Goal: Task Accomplishment & Management: Use online tool/utility

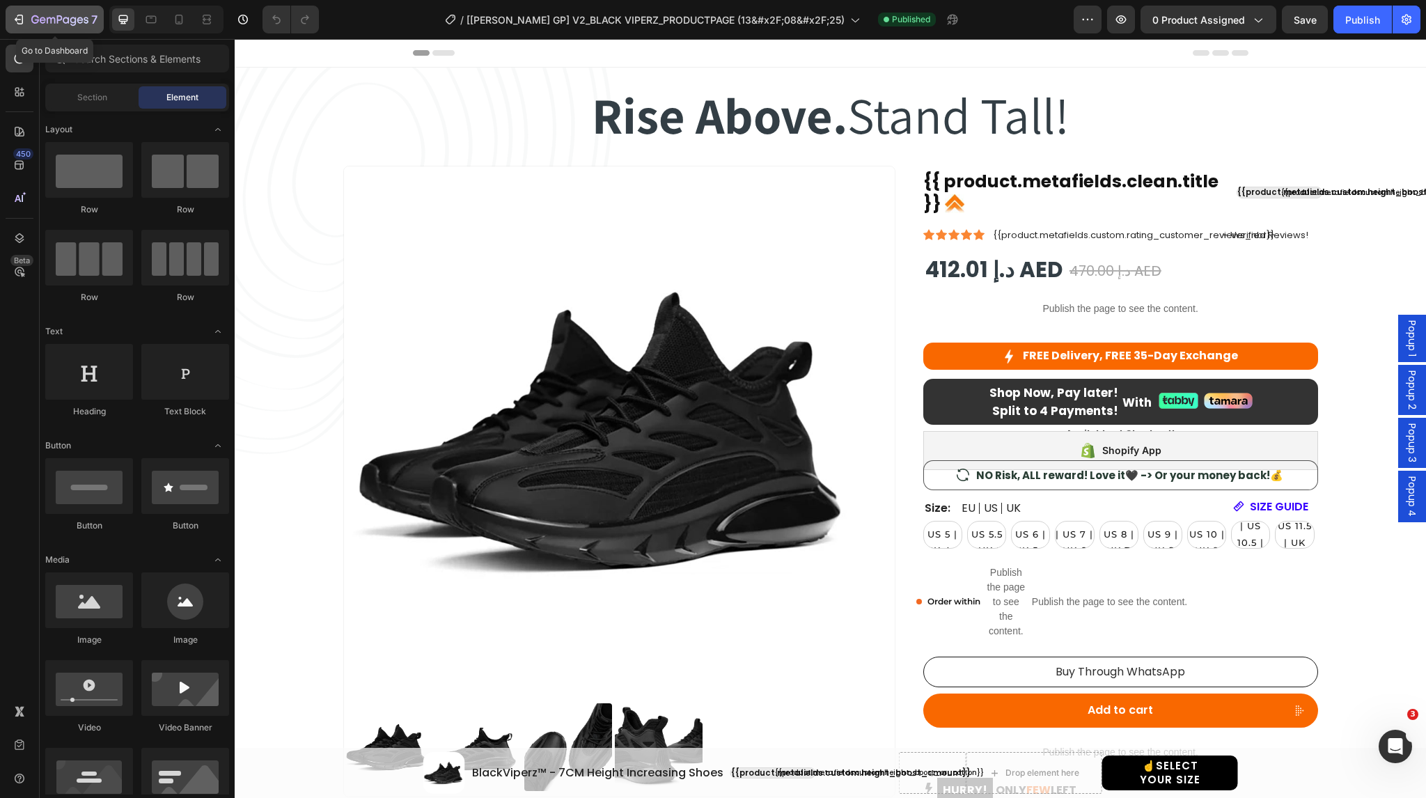
click at [22, 22] on icon "button" at bounding box center [20, 20] width 6 height 10
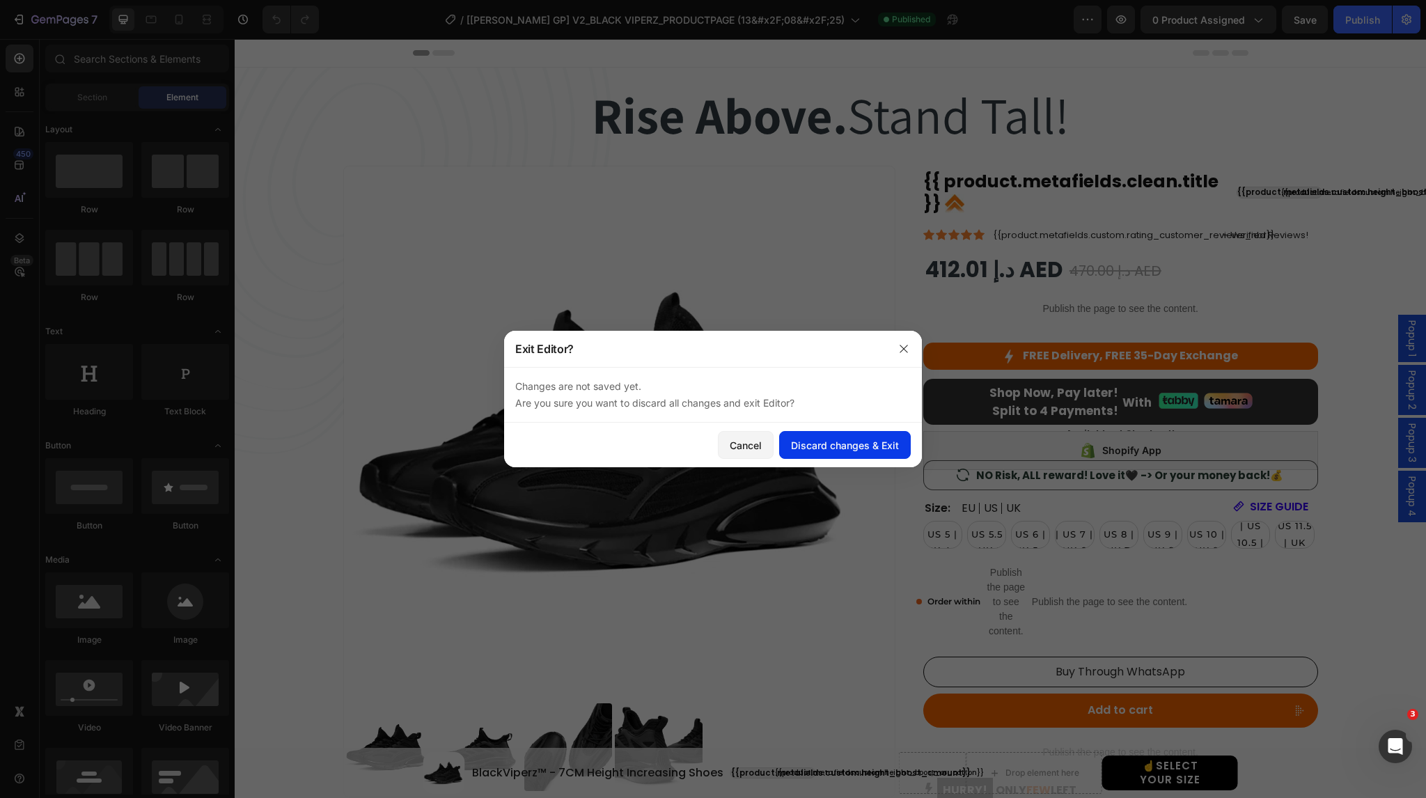
click at [828, 446] on div "Discard changes & Exit" at bounding box center [845, 445] width 108 height 15
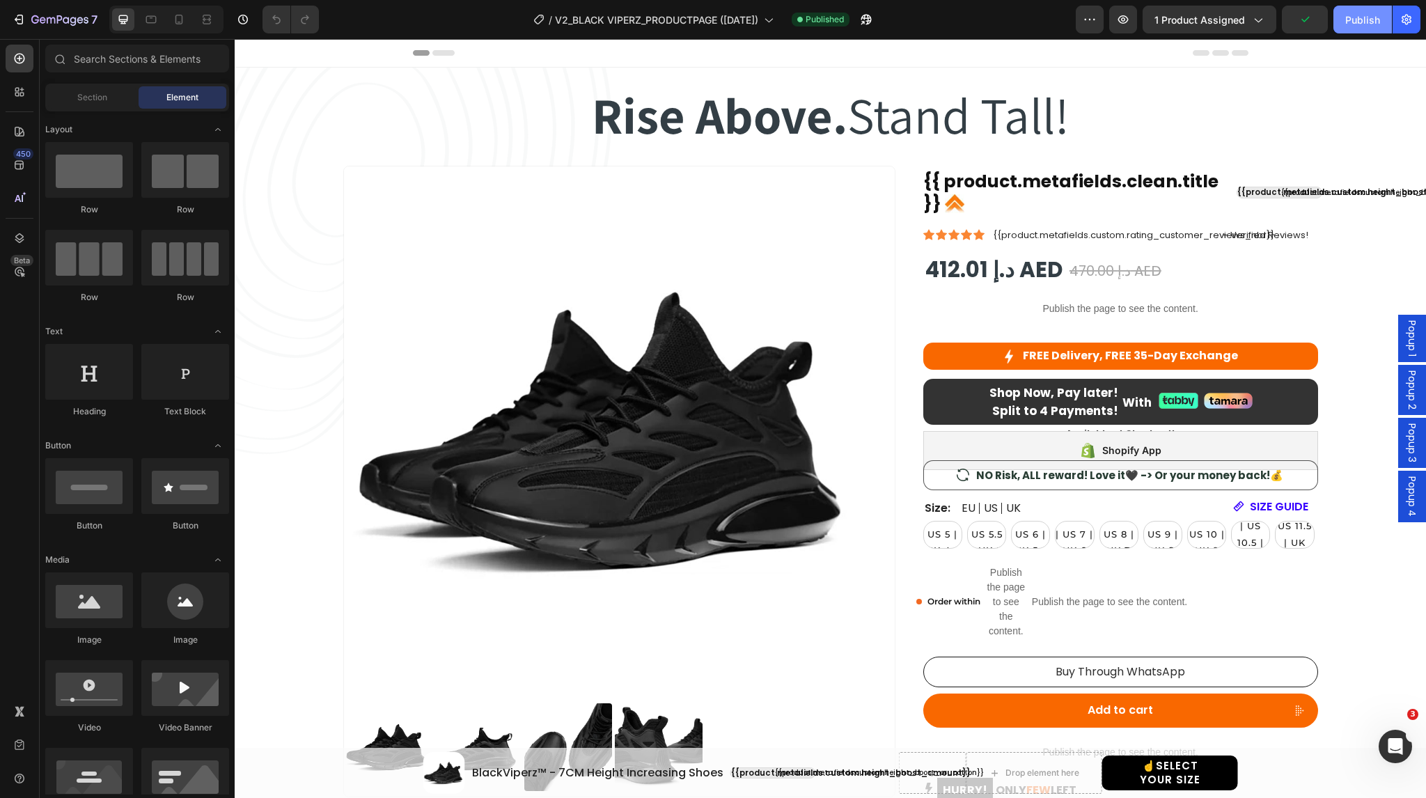
click at [1359, 19] on div "Publish" at bounding box center [1362, 20] width 35 height 15
click at [1085, 447] on icon at bounding box center [1087, 450] width 13 height 15
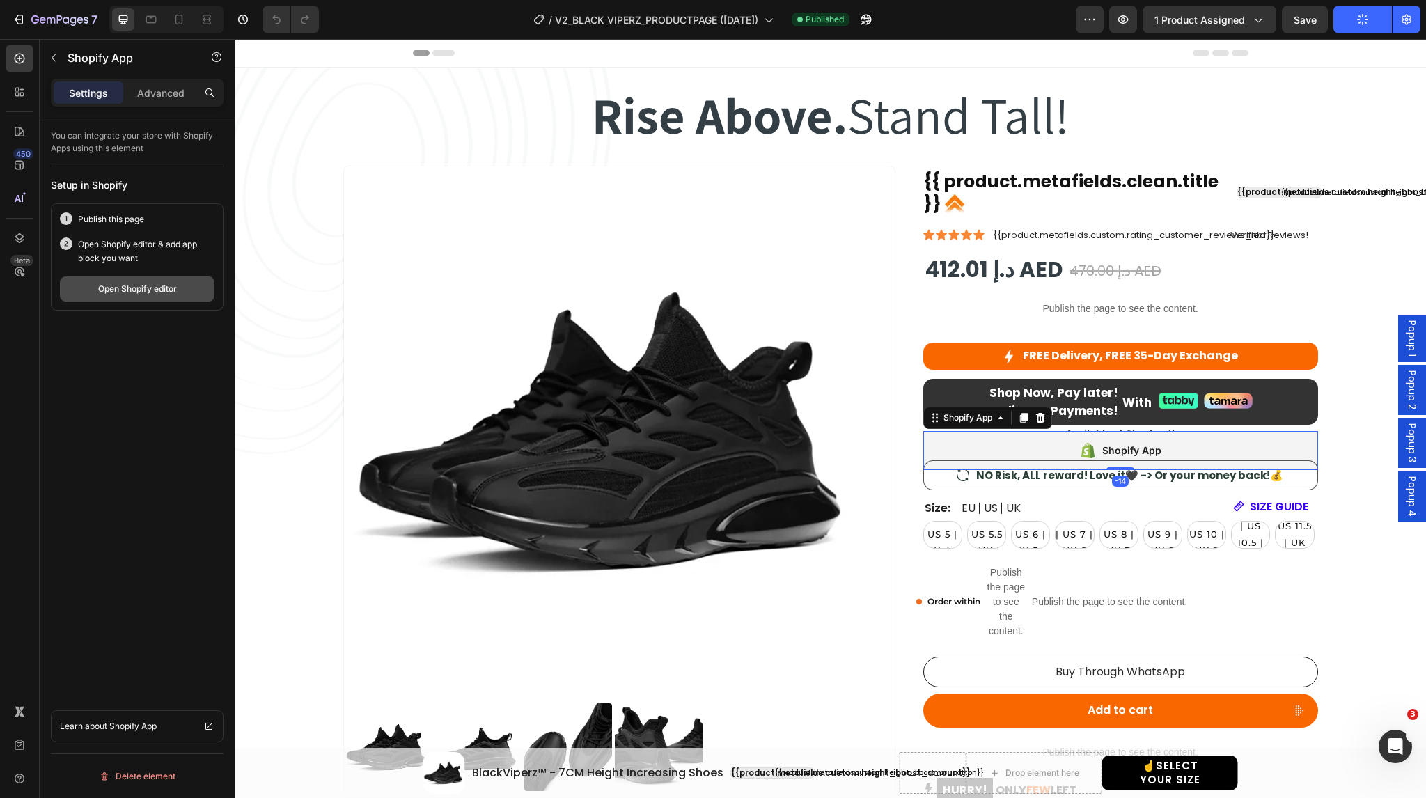
click at [171, 288] on div "Open Shopify editor" at bounding box center [137, 289] width 79 height 13
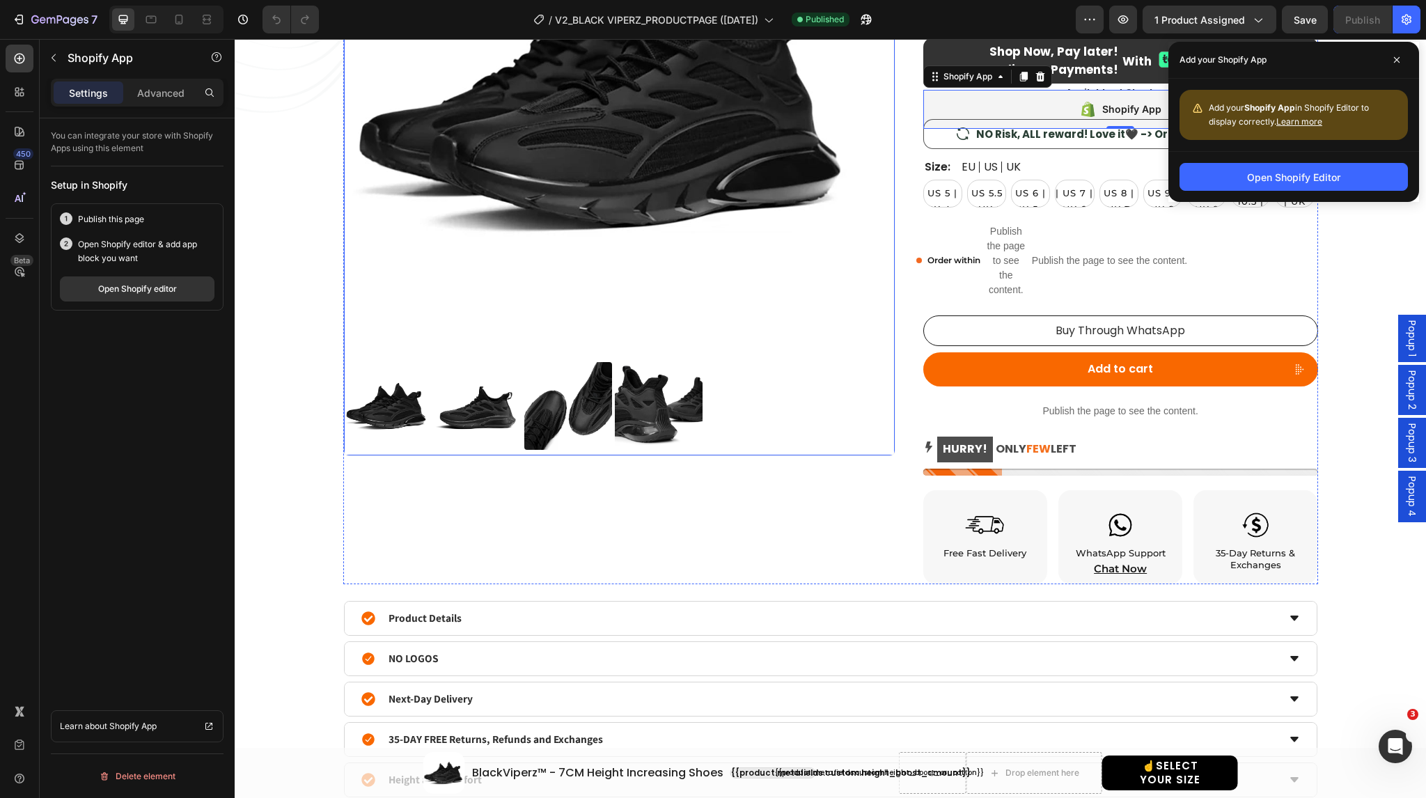
scroll to position [340, 0]
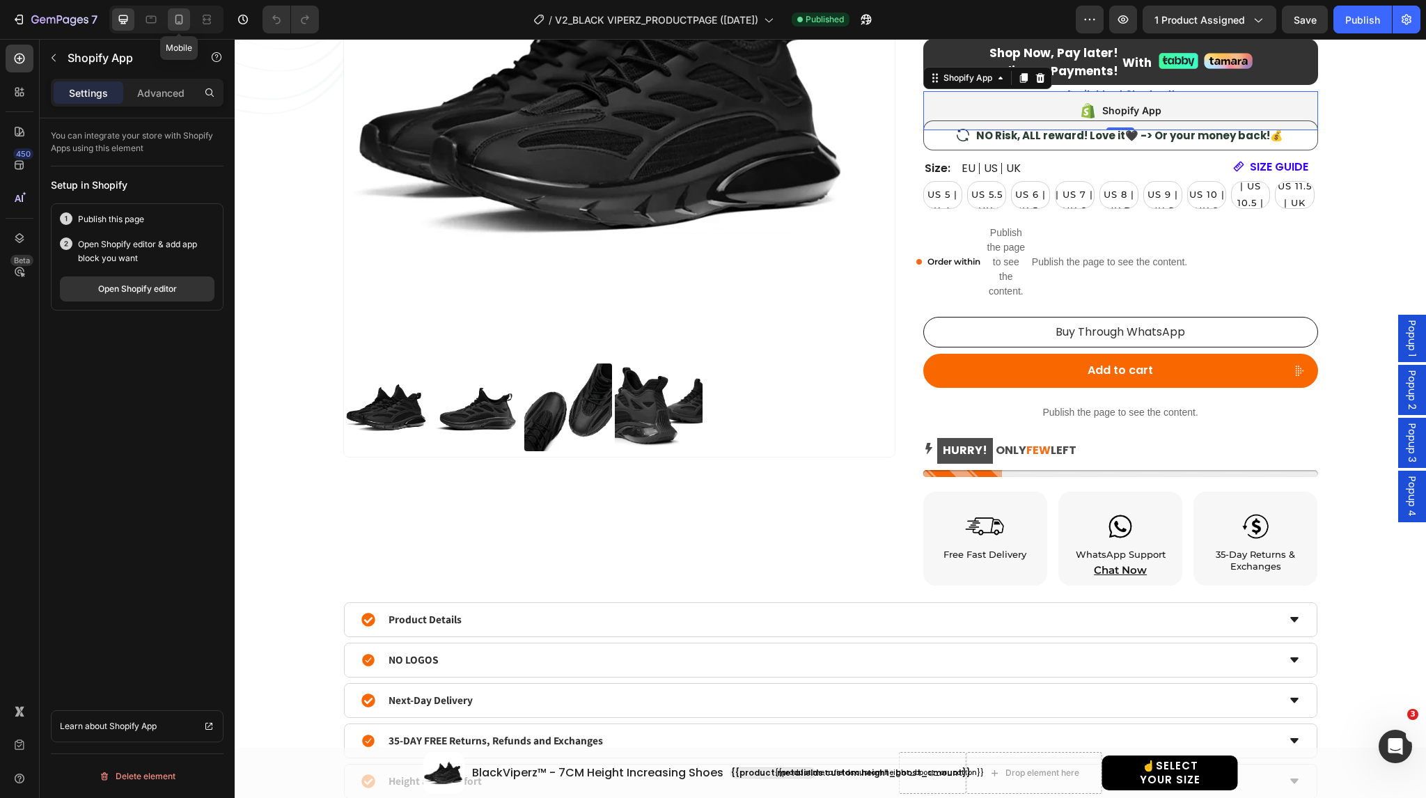
click at [175, 25] on icon at bounding box center [179, 20] width 14 height 14
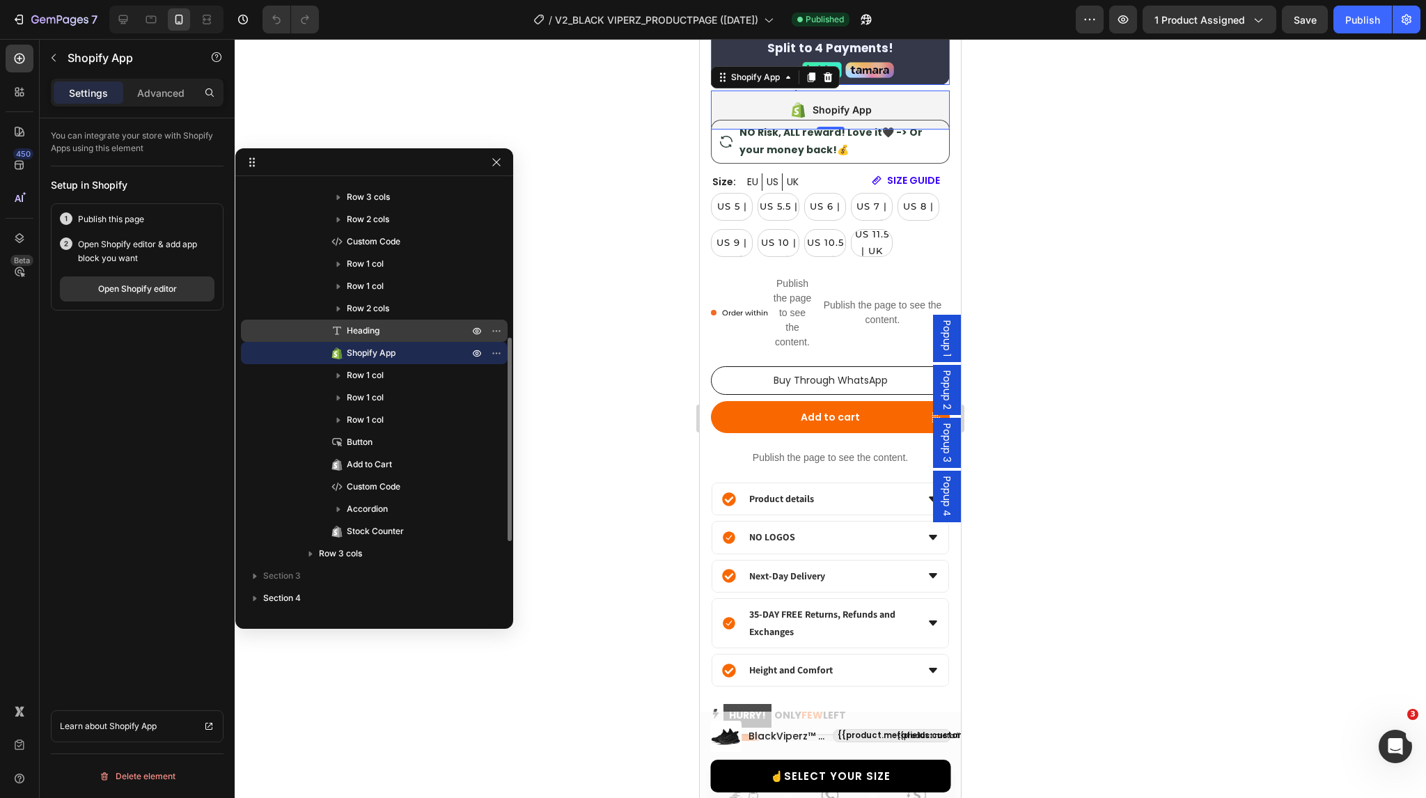
scroll to position [721, 0]
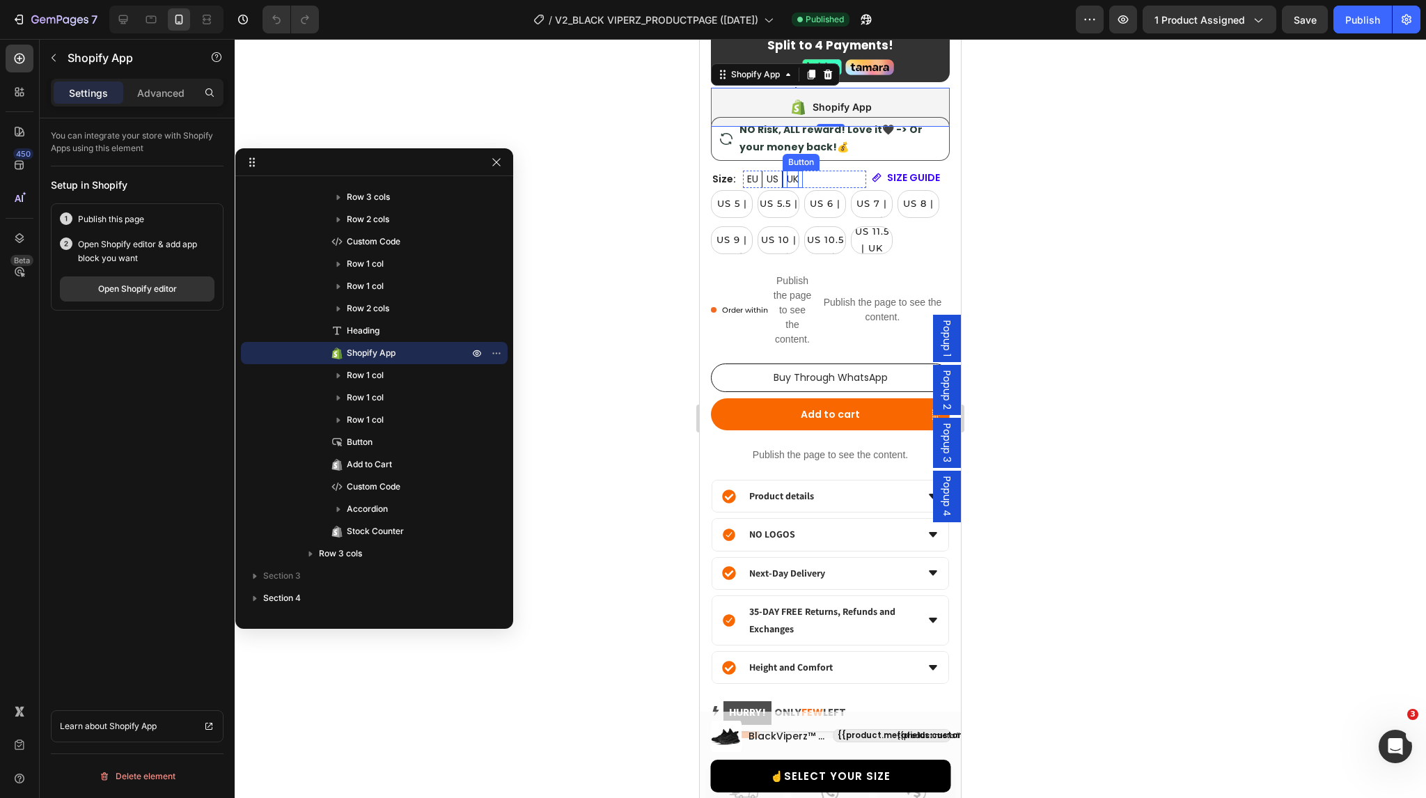
click at [791, 178] on p "UK" at bounding box center [793, 179] width 12 height 17
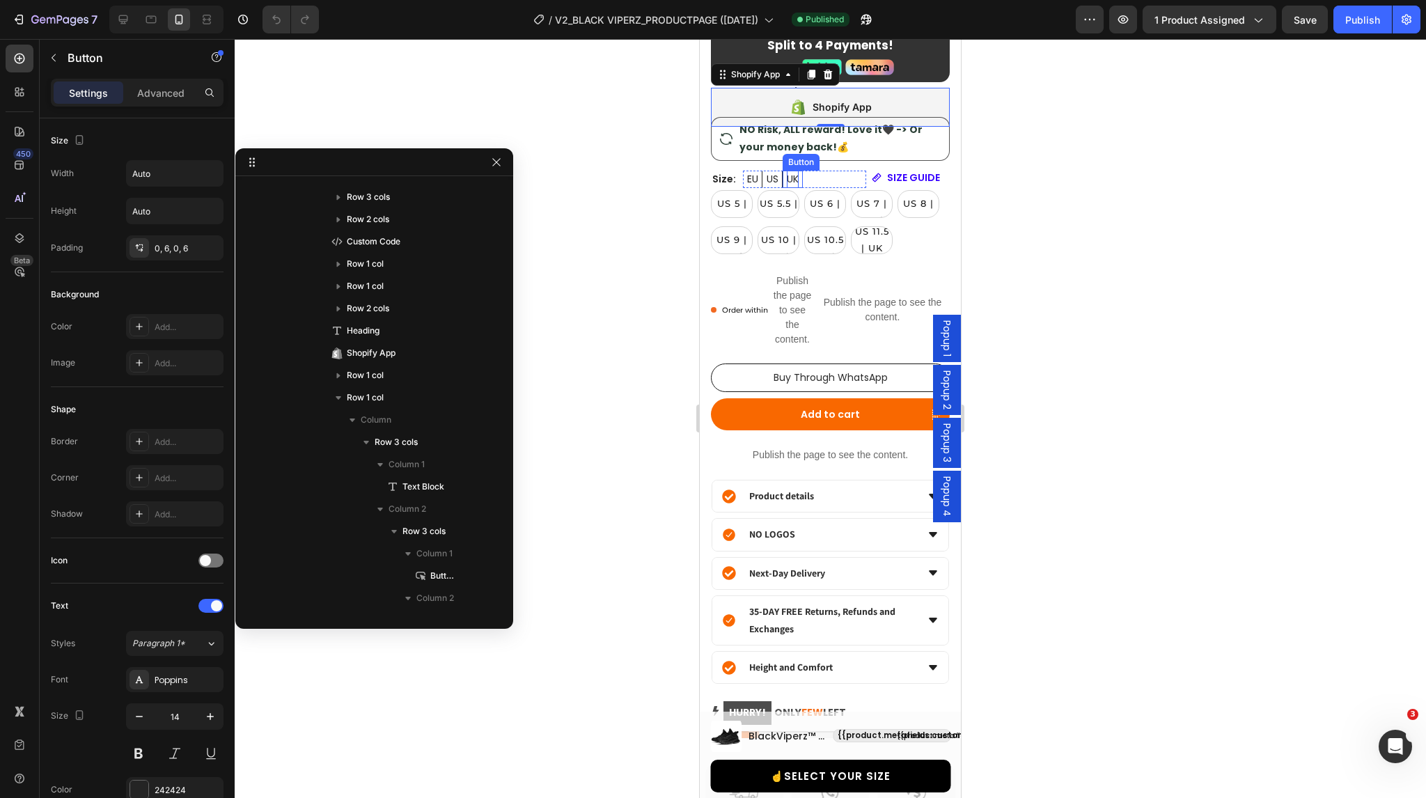
scroll to position [642, 0]
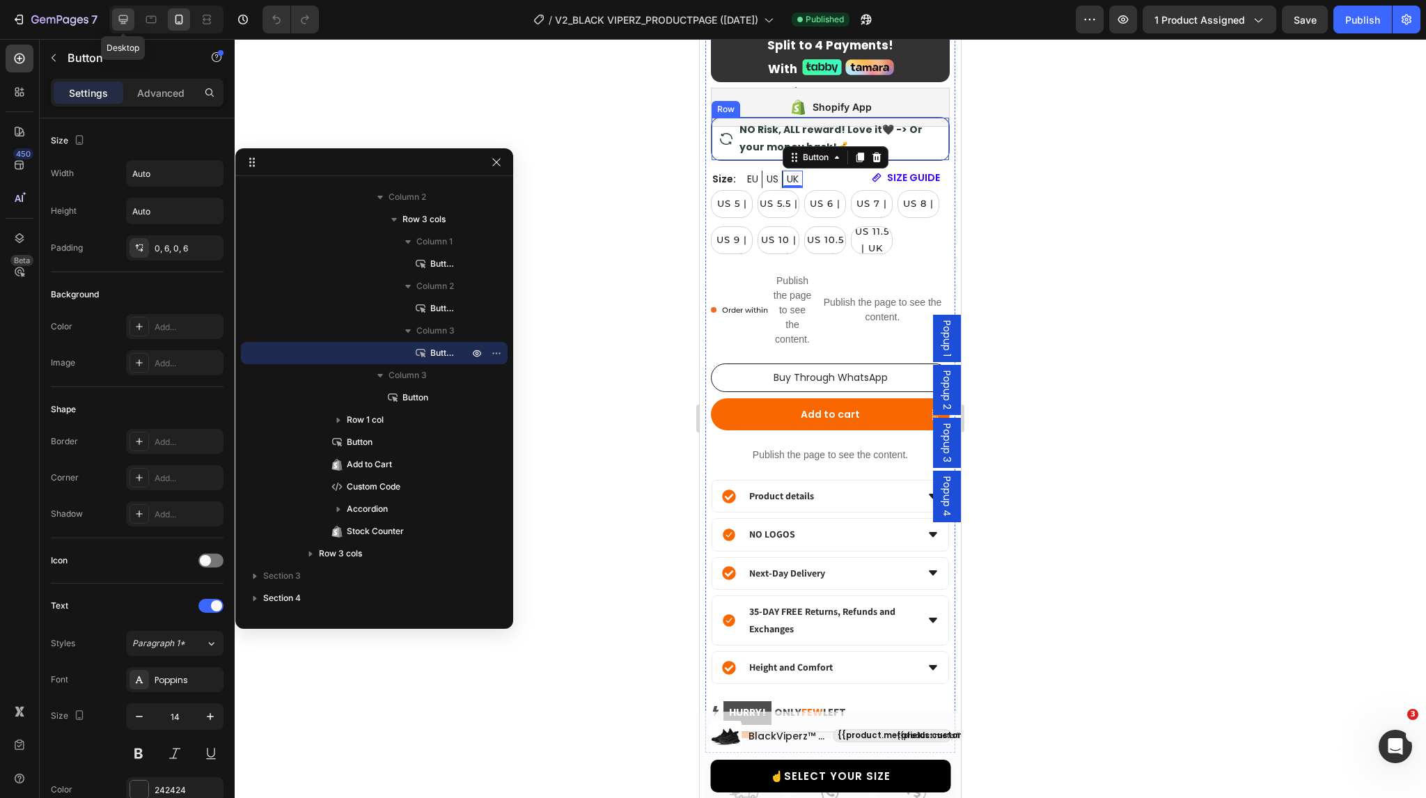
click at [117, 24] on icon at bounding box center [123, 20] width 14 height 14
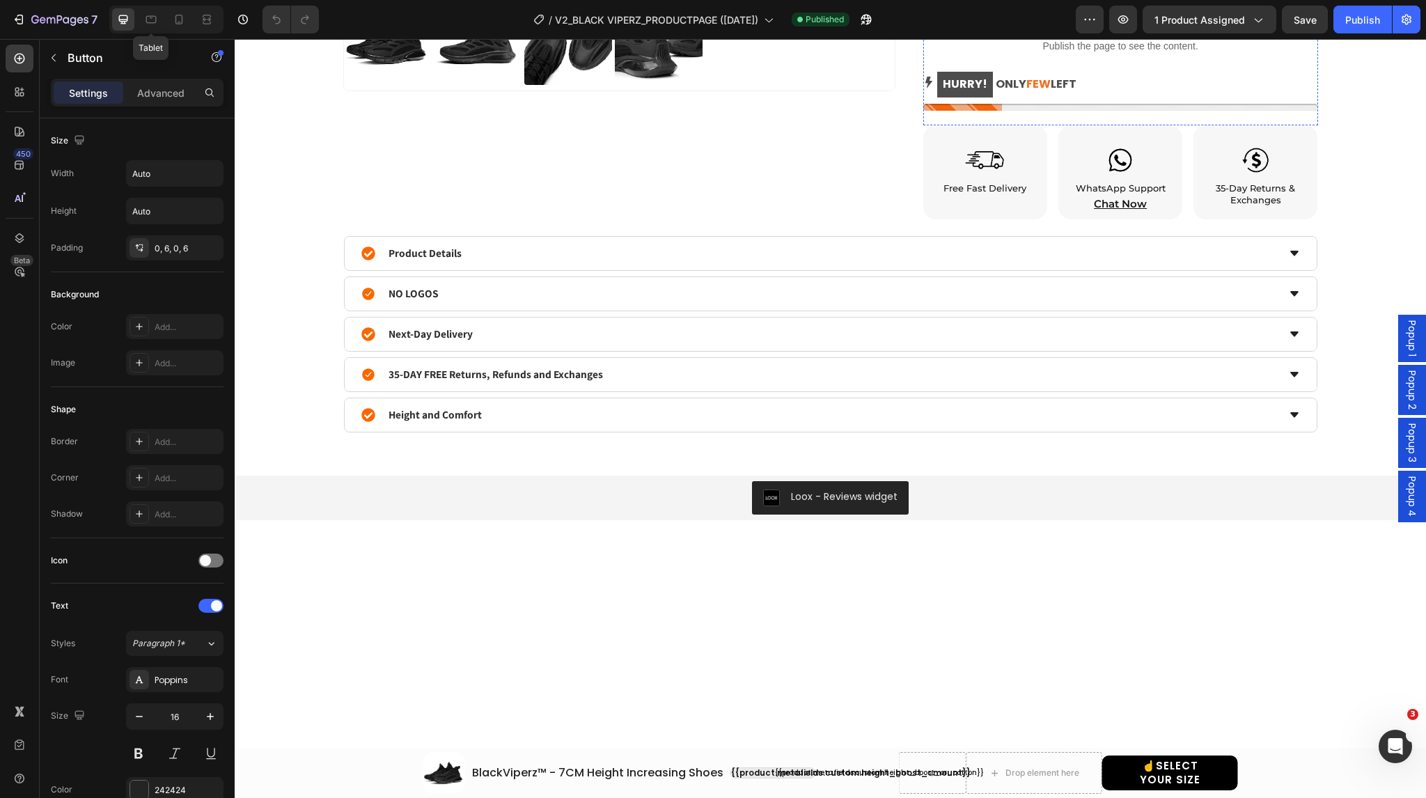
scroll to position [412, 0]
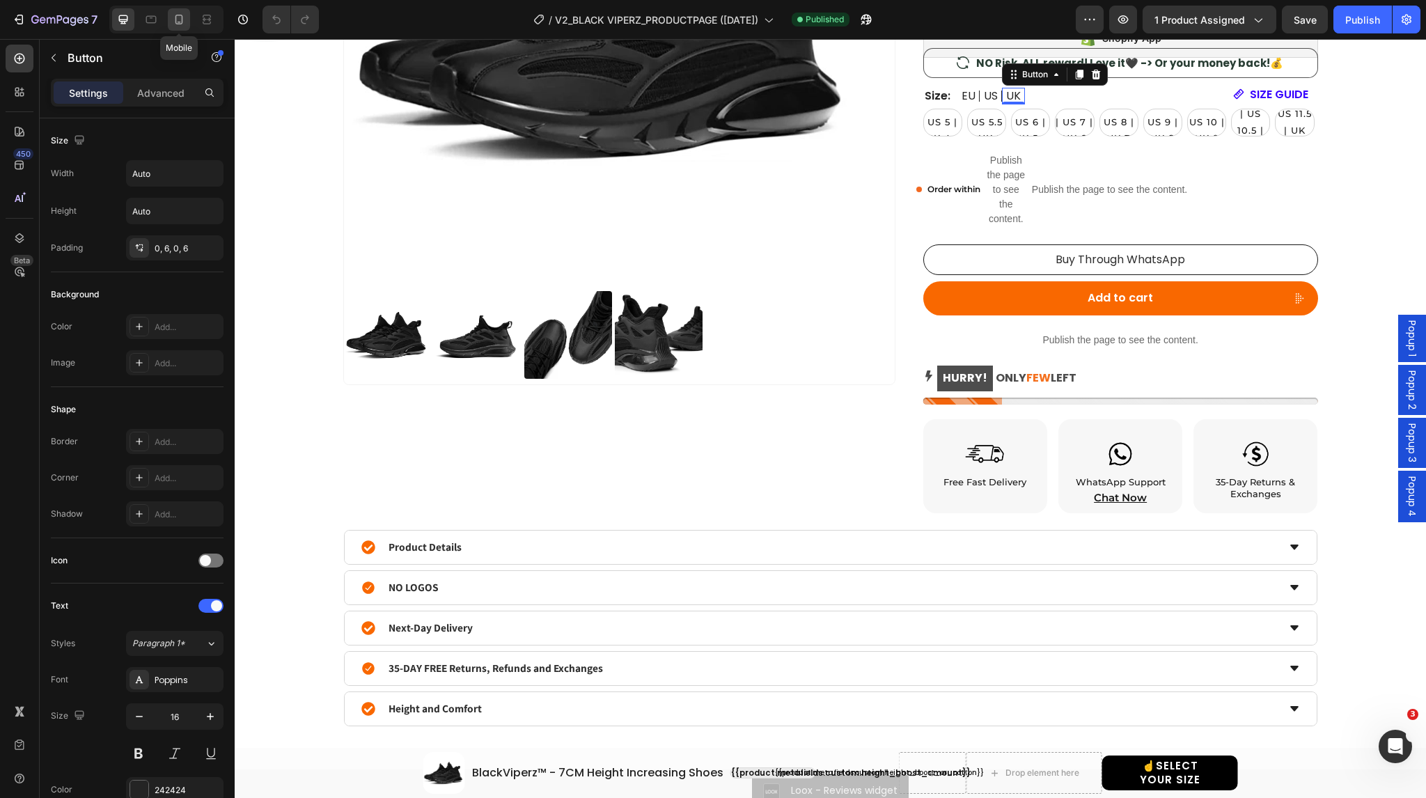
click at [180, 20] on icon at bounding box center [179, 20] width 14 height 14
type input "14"
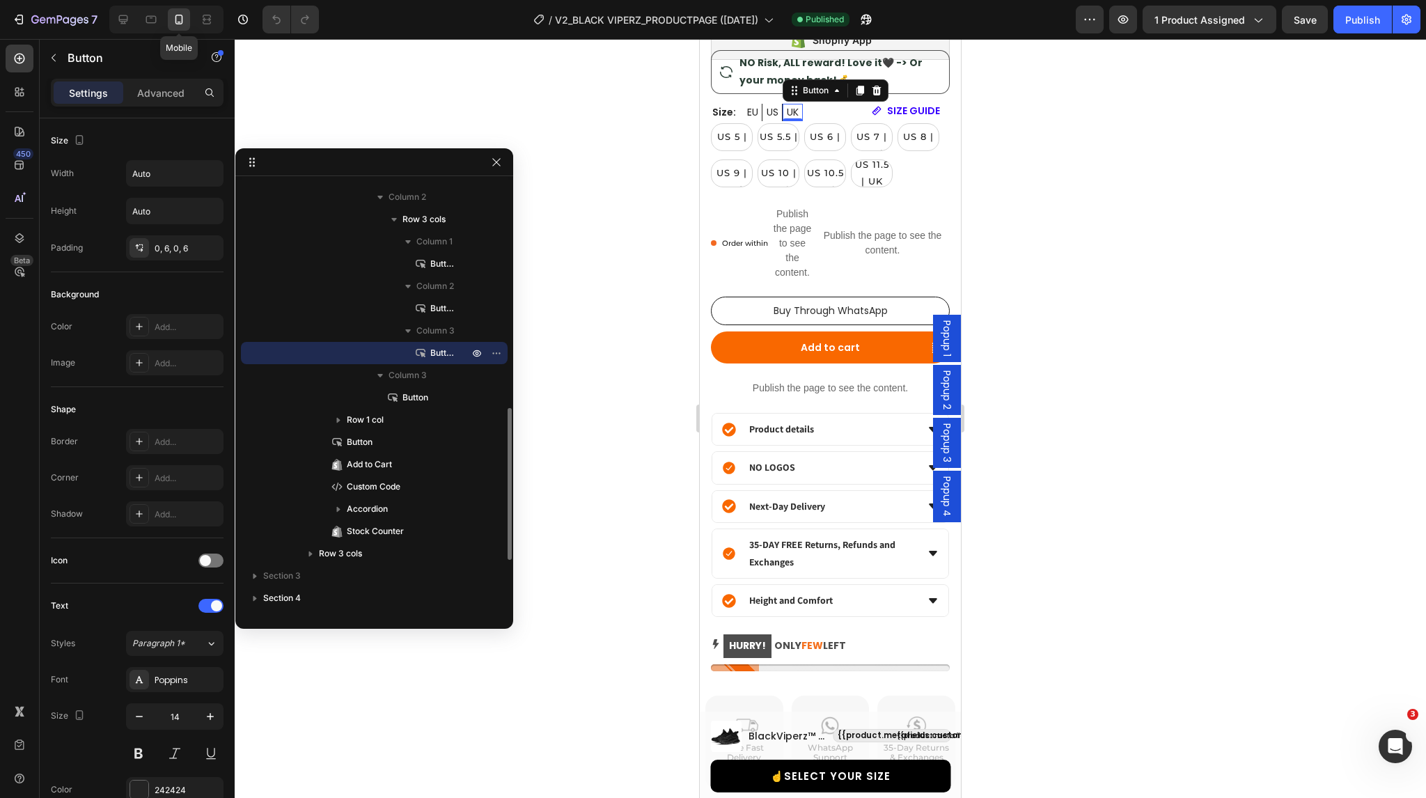
scroll to position [803, 0]
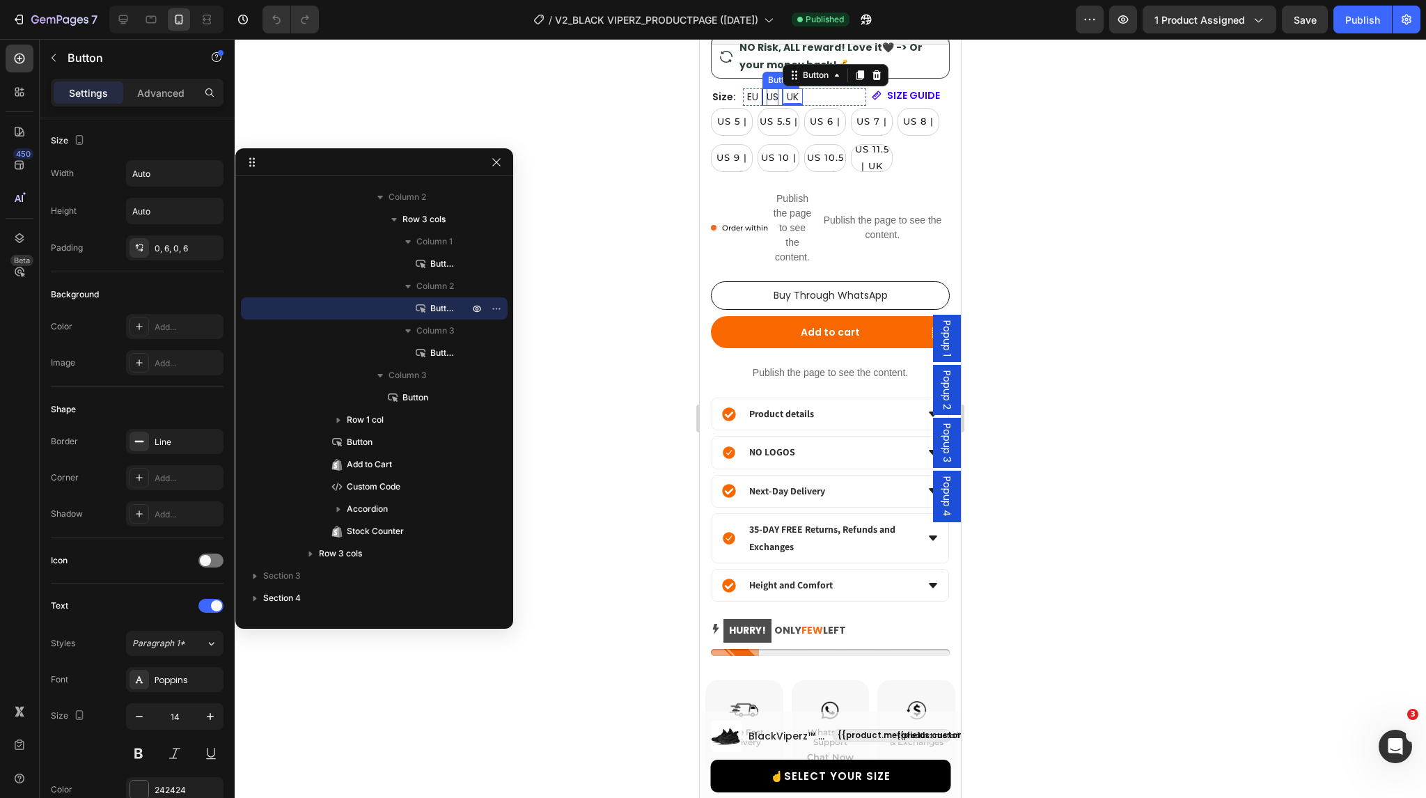
click at [769, 97] on p "US" at bounding box center [773, 96] width 12 height 17
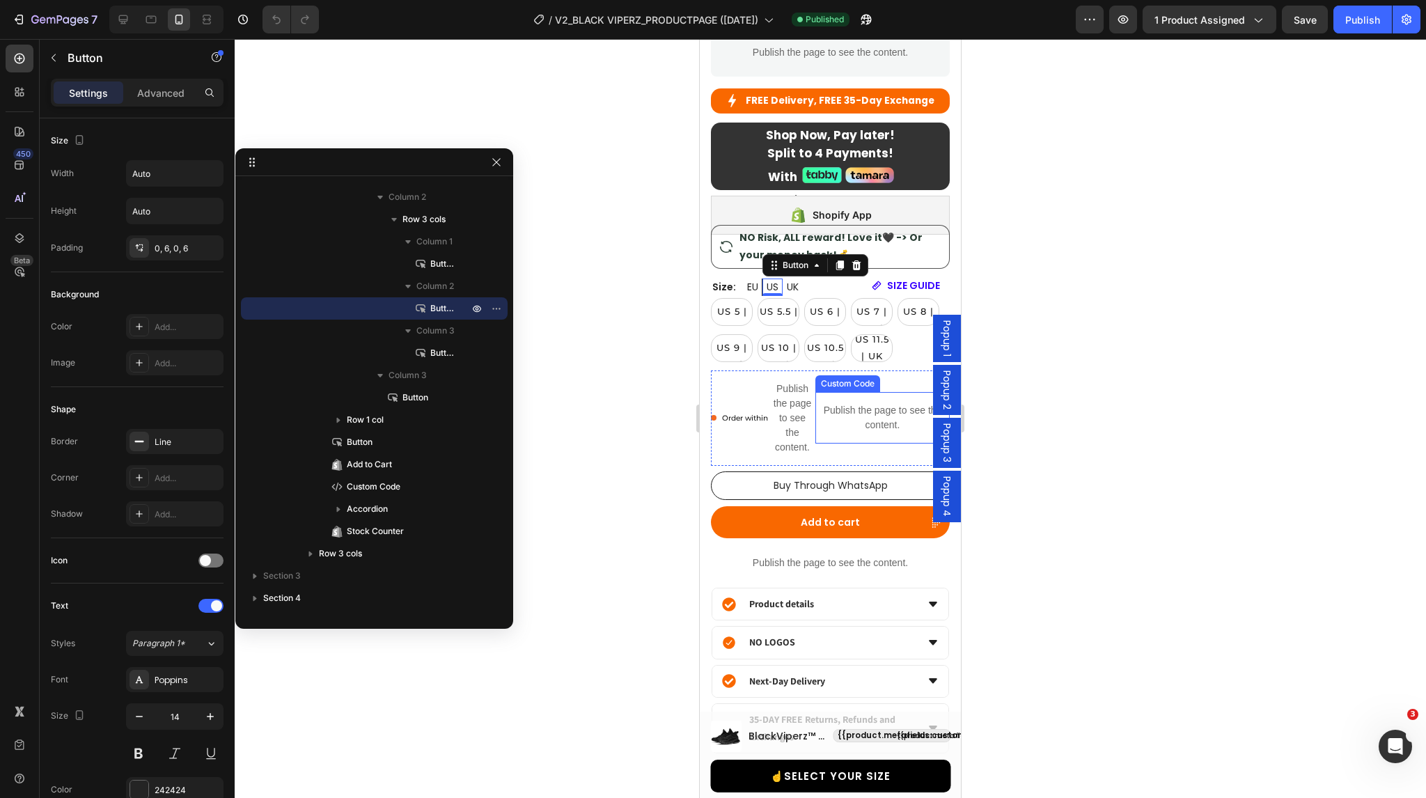
scroll to position [614, 0]
click at [1092, 315] on div at bounding box center [830, 418] width 1191 height 759
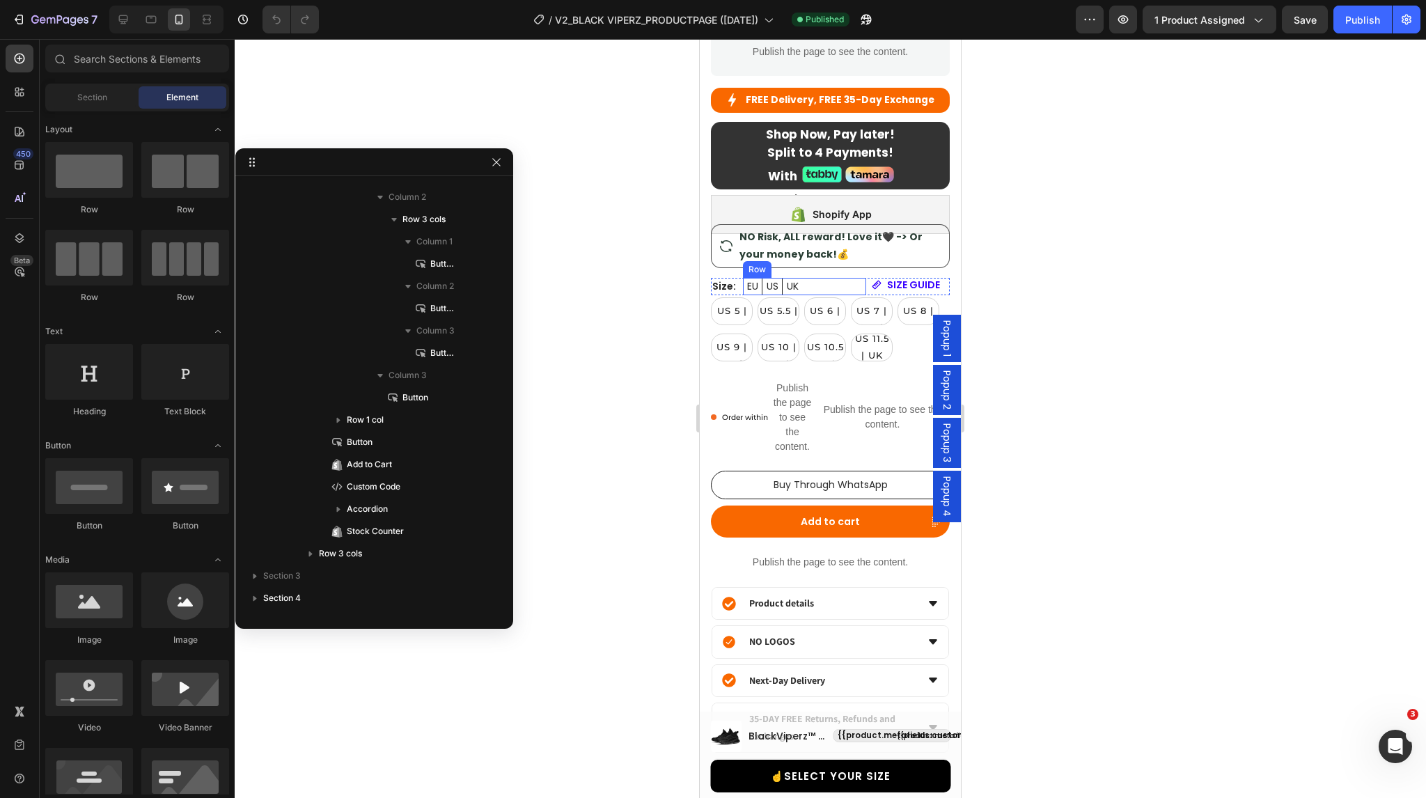
click at [822, 282] on div "EU Button US Button UK Button Row" at bounding box center [804, 286] width 123 height 17
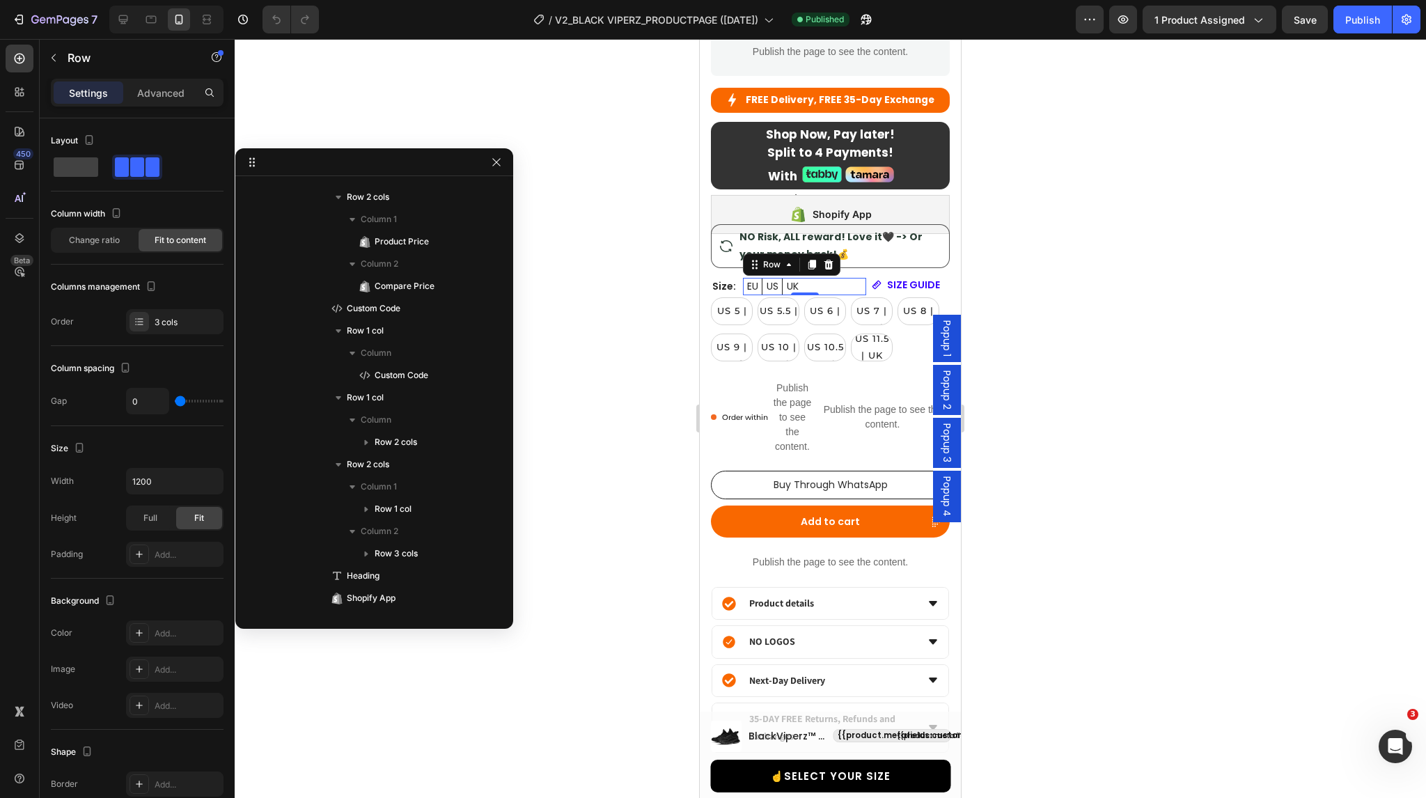
scroll to position [1110, 0]
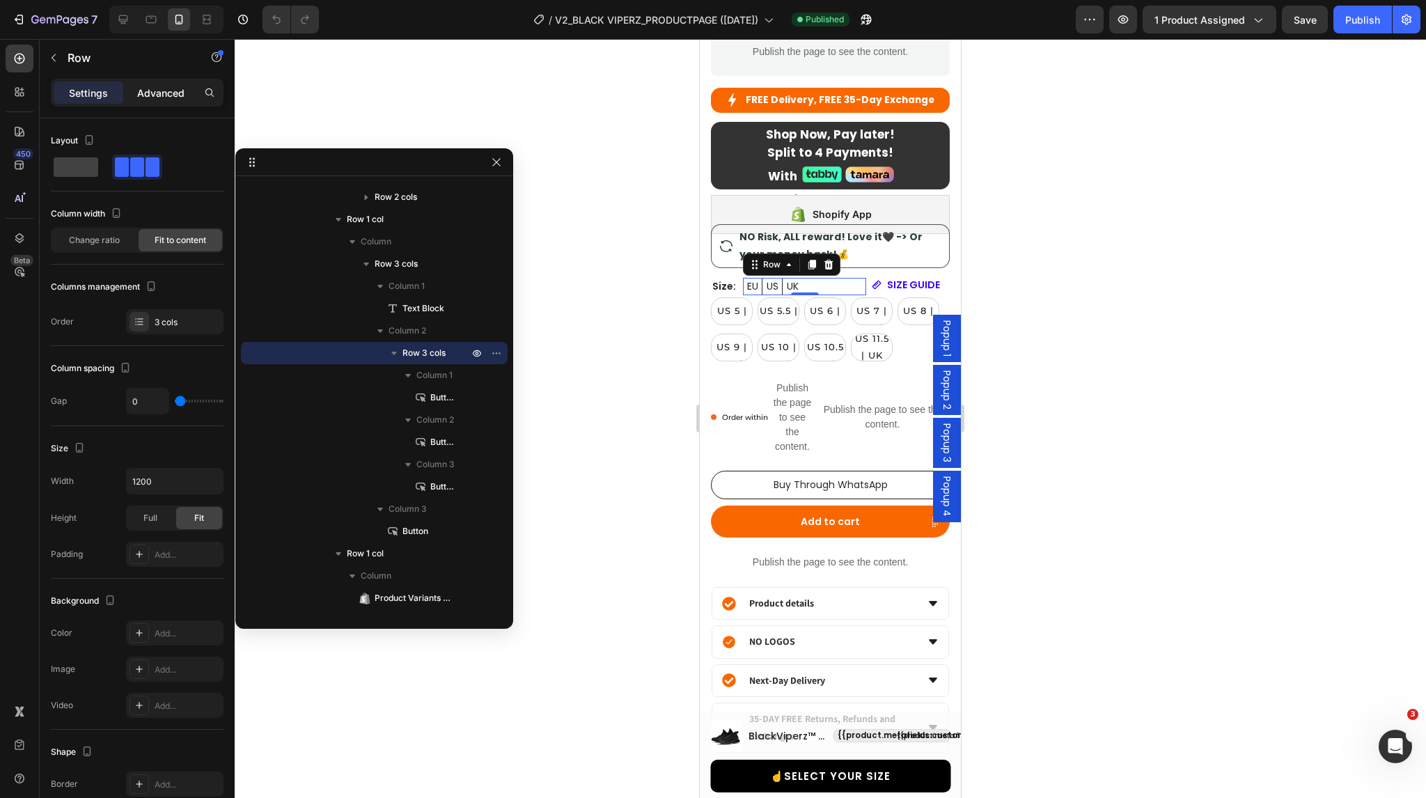
click at [160, 89] on p "Advanced" at bounding box center [160, 93] width 47 height 15
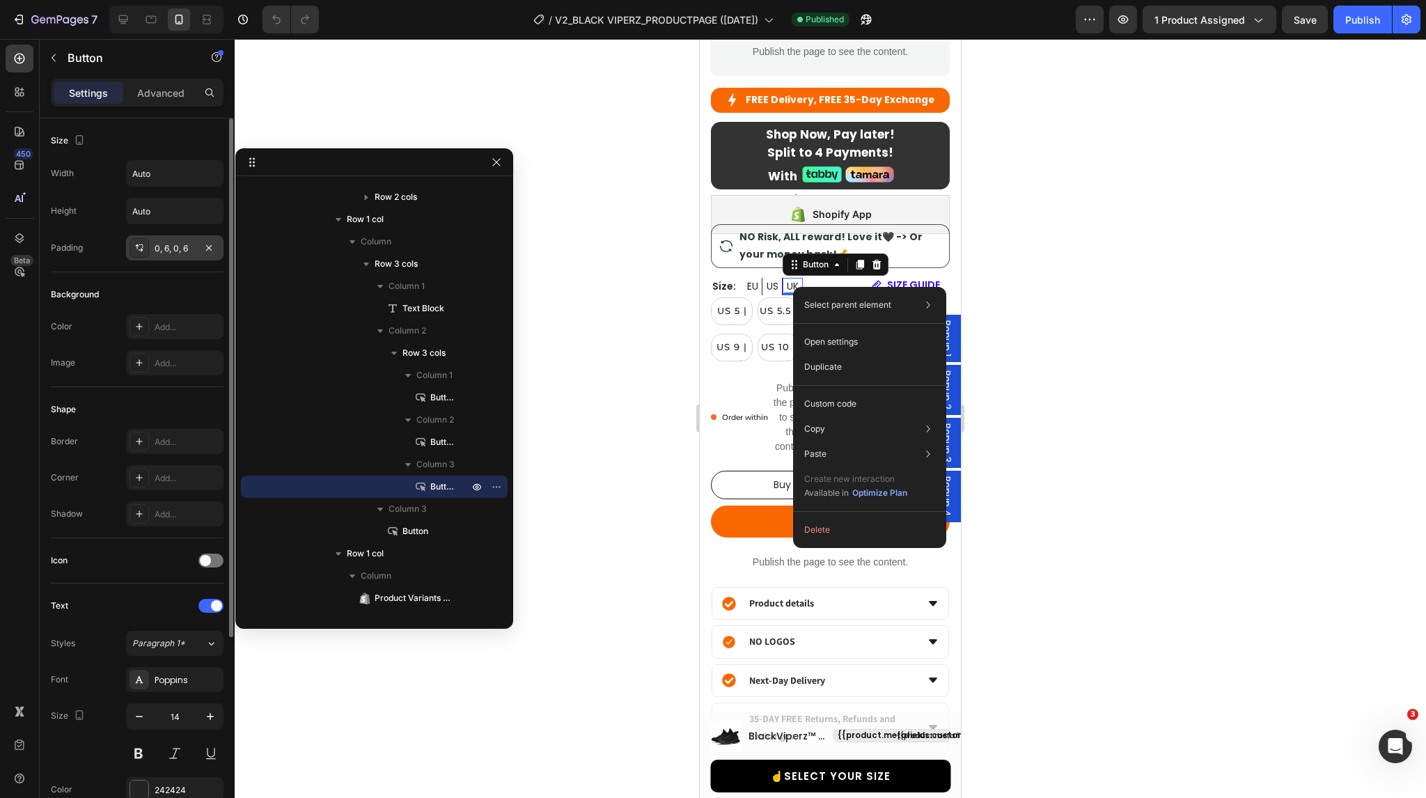
click at [170, 251] on div "0, 6, 0, 6" at bounding box center [175, 248] width 40 height 13
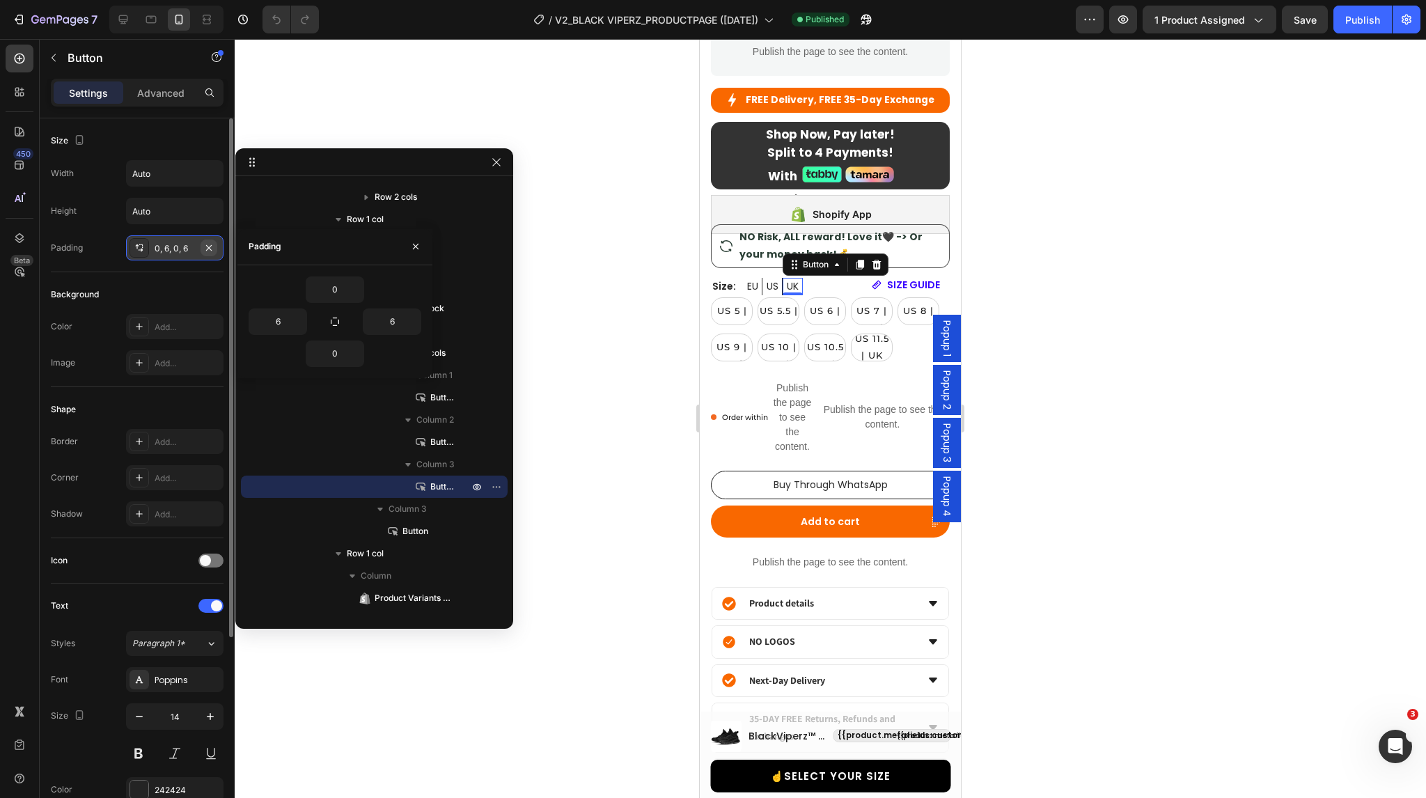
click at [213, 248] on icon "button" at bounding box center [208, 247] width 11 height 11
click at [276, 23] on icon "Undo/Redo" at bounding box center [276, 19] width 8 height 9
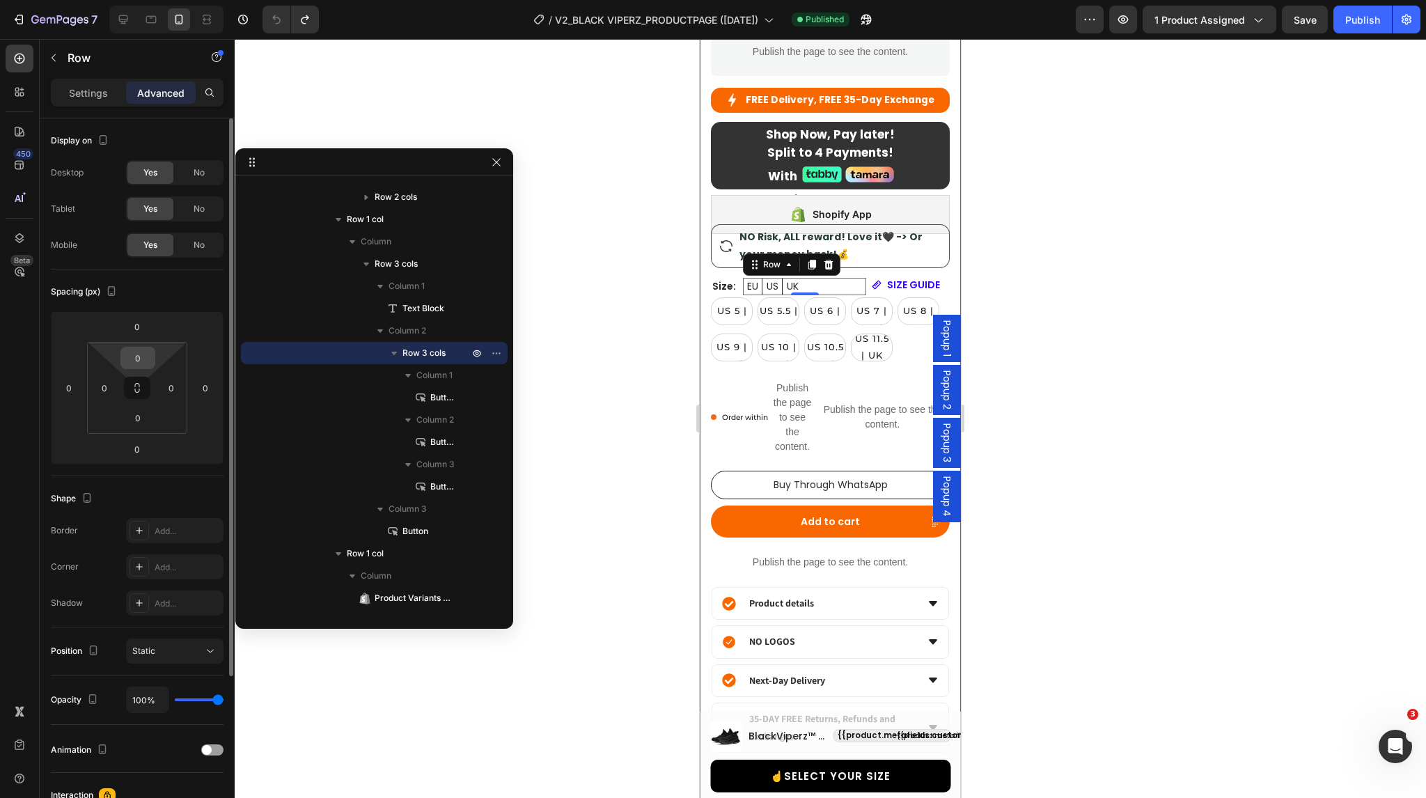
click at [145, 349] on input "0" at bounding box center [138, 357] width 28 height 21
type input "0"
click at [134, 328] on input "0" at bounding box center [137, 326] width 28 height 21
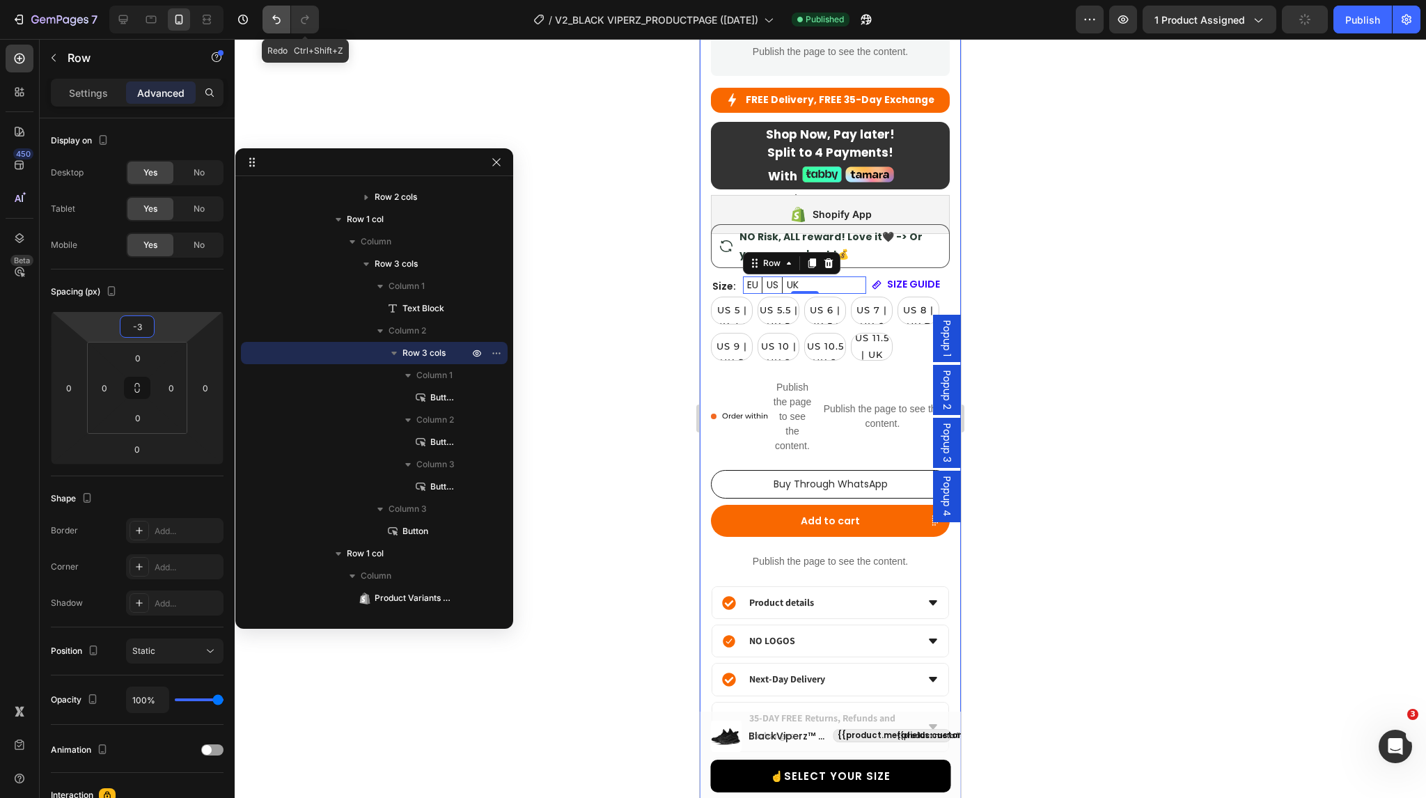
click at [274, 17] on icon "Undo/Redo" at bounding box center [276, 19] width 8 height 9
type input "0"
click at [274, 17] on icon "Undo/Redo" at bounding box center [276, 19] width 8 height 9
click at [278, 14] on icon "Undo/Redo" at bounding box center [276, 20] width 14 height 14
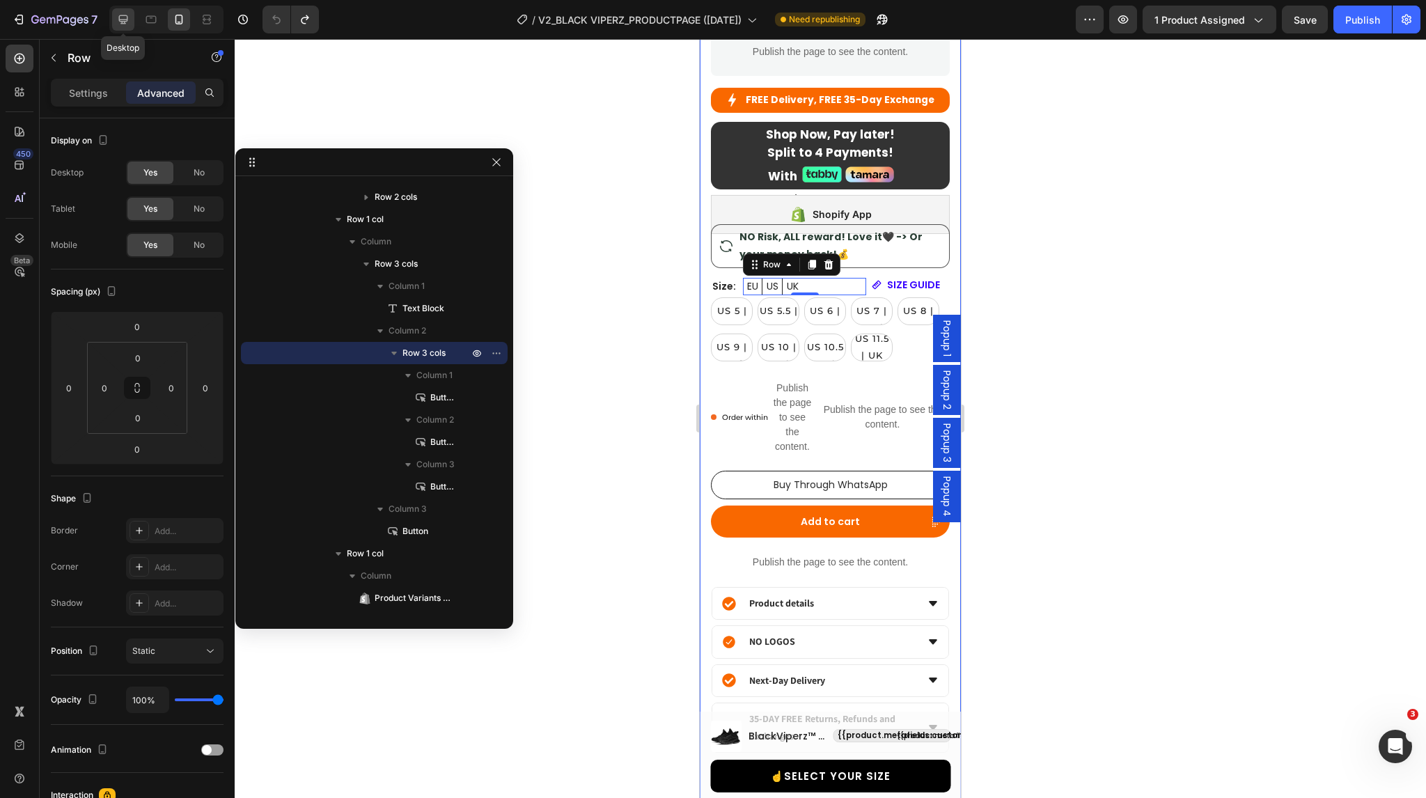
click at [122, 20] on icon at bounding box center [123, 19] width 9 height 9
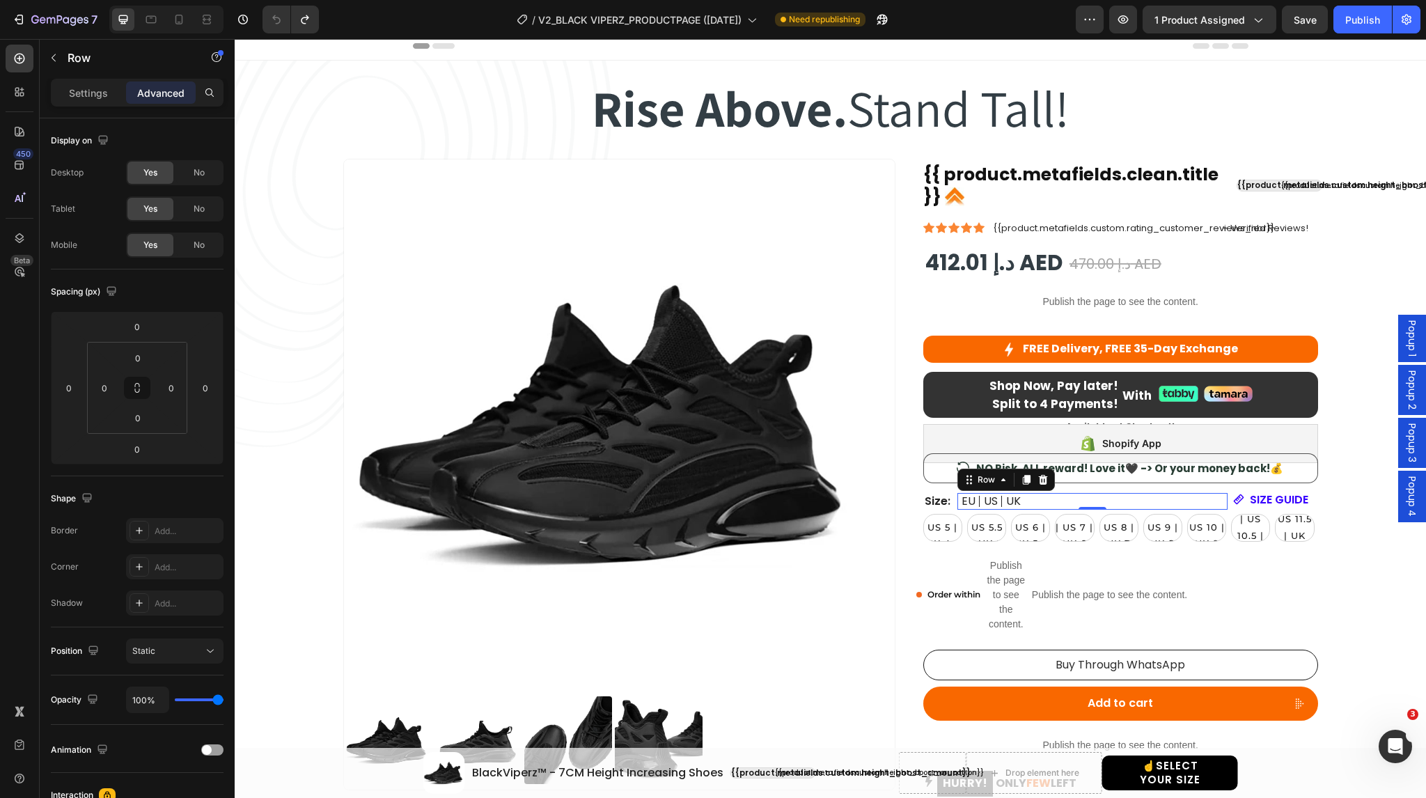
scroll to position [6, 0]
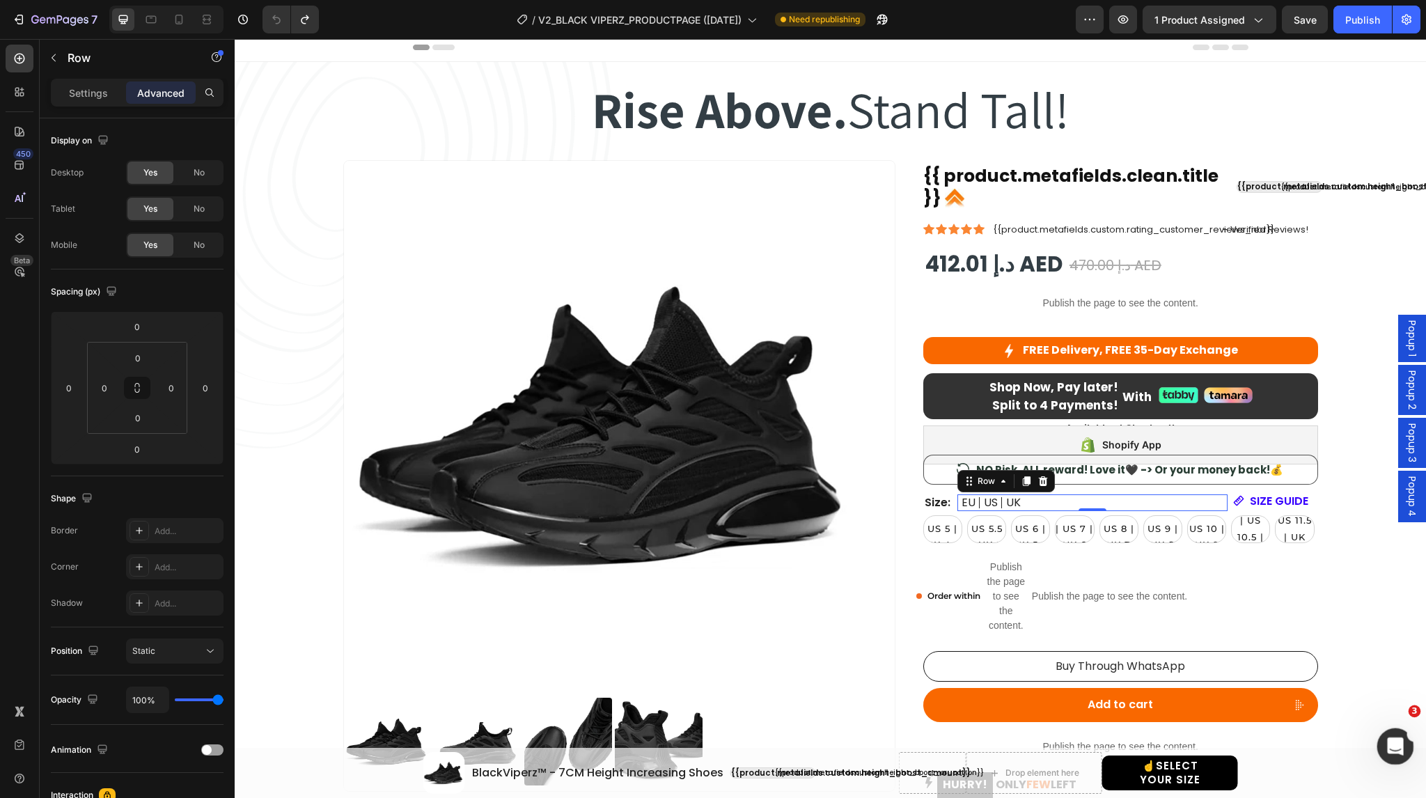
click at [1392, 745] on icon "Open Intercom Messenger" at bounding box center [1393, 744] width 23 height 23
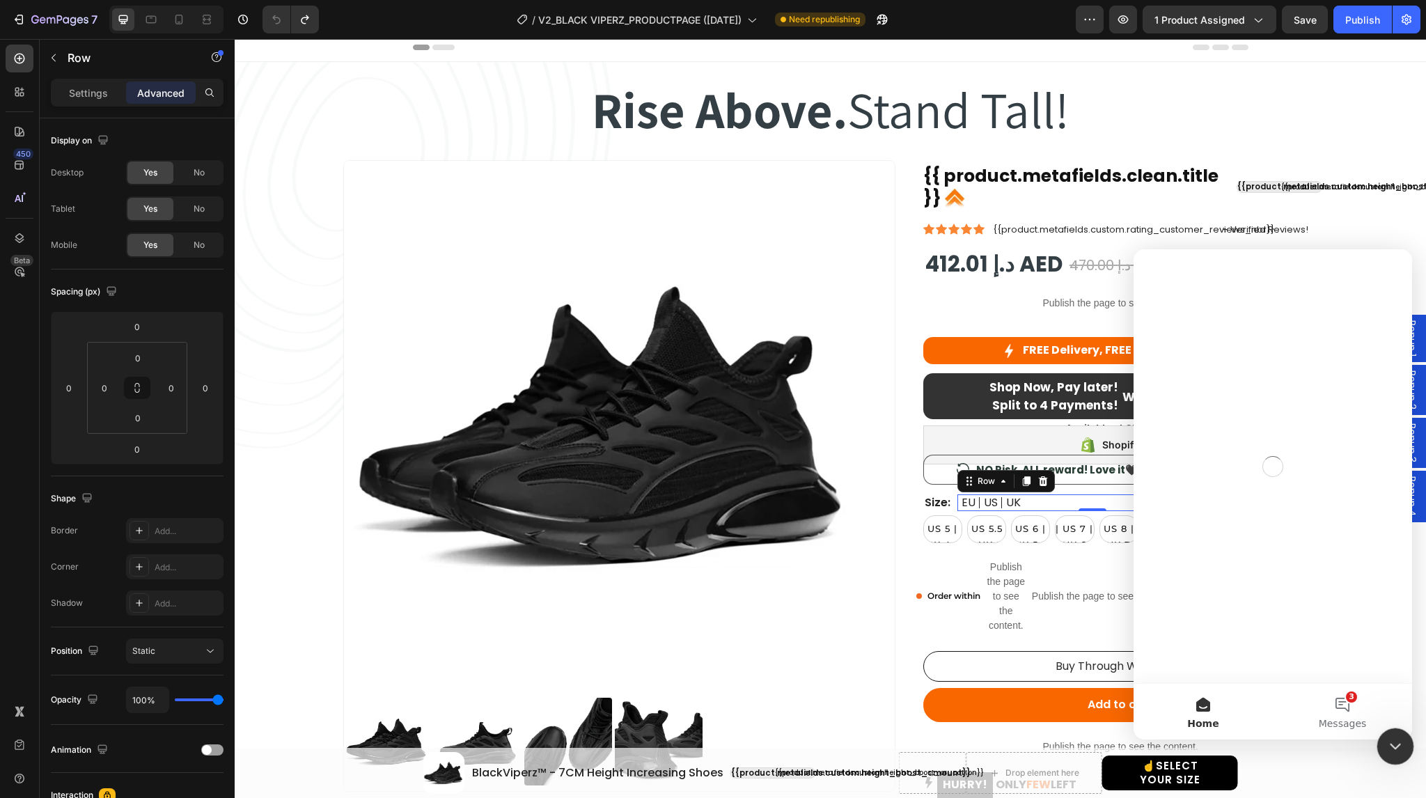
scroll to position [0, 0]
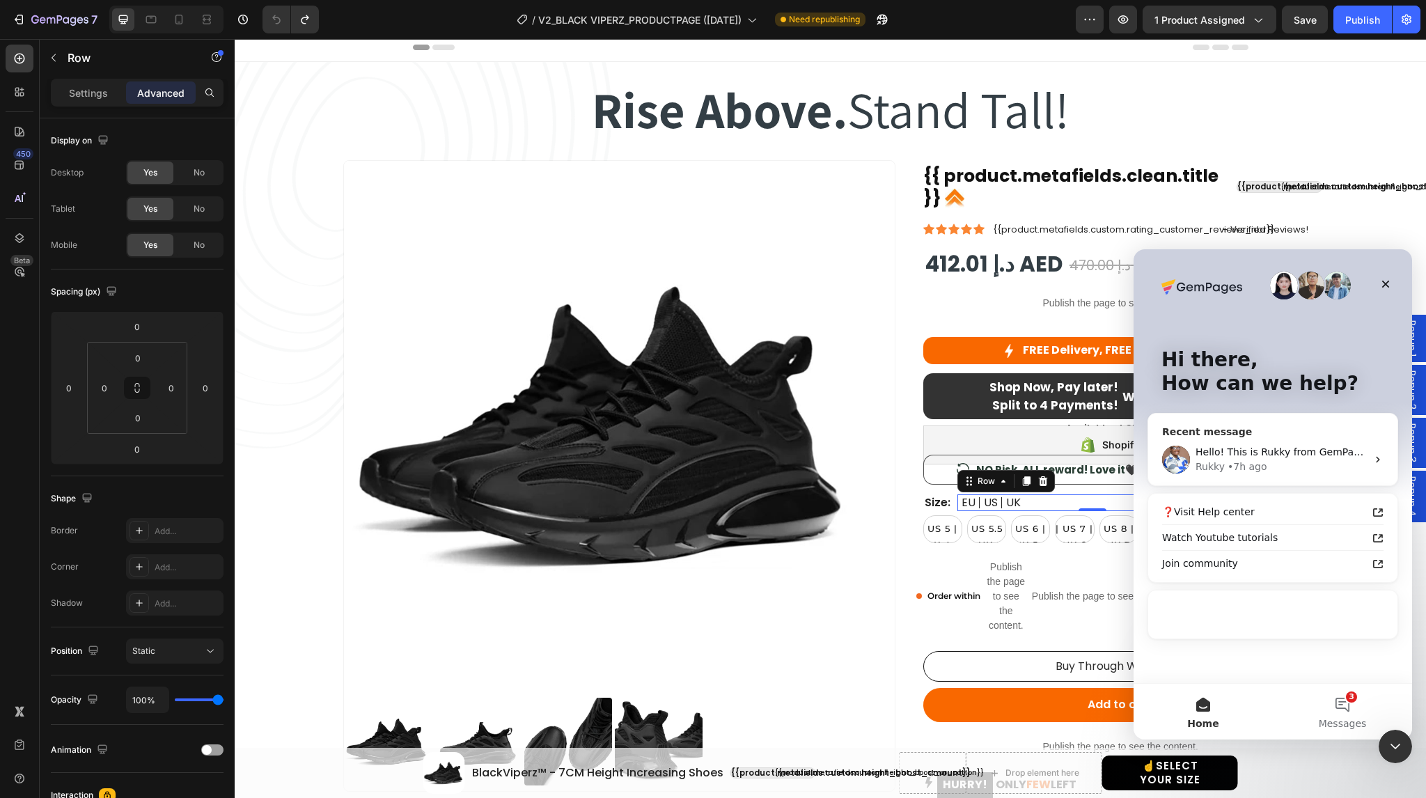
click at [1273, 460] on div "Rukky • 7h ago" at bounding box center [1280, 467] width 171 height 15
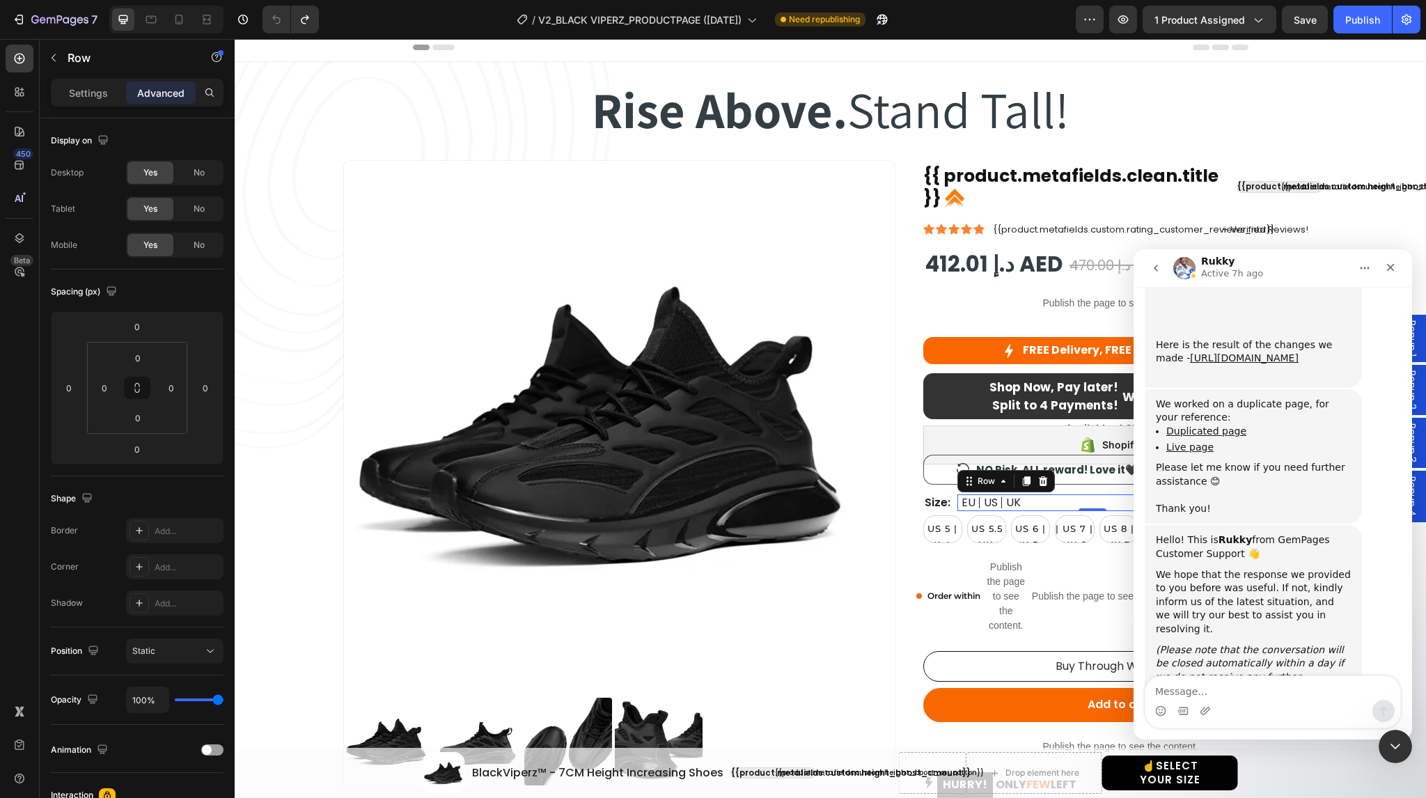
scroll to position [2035, 0]
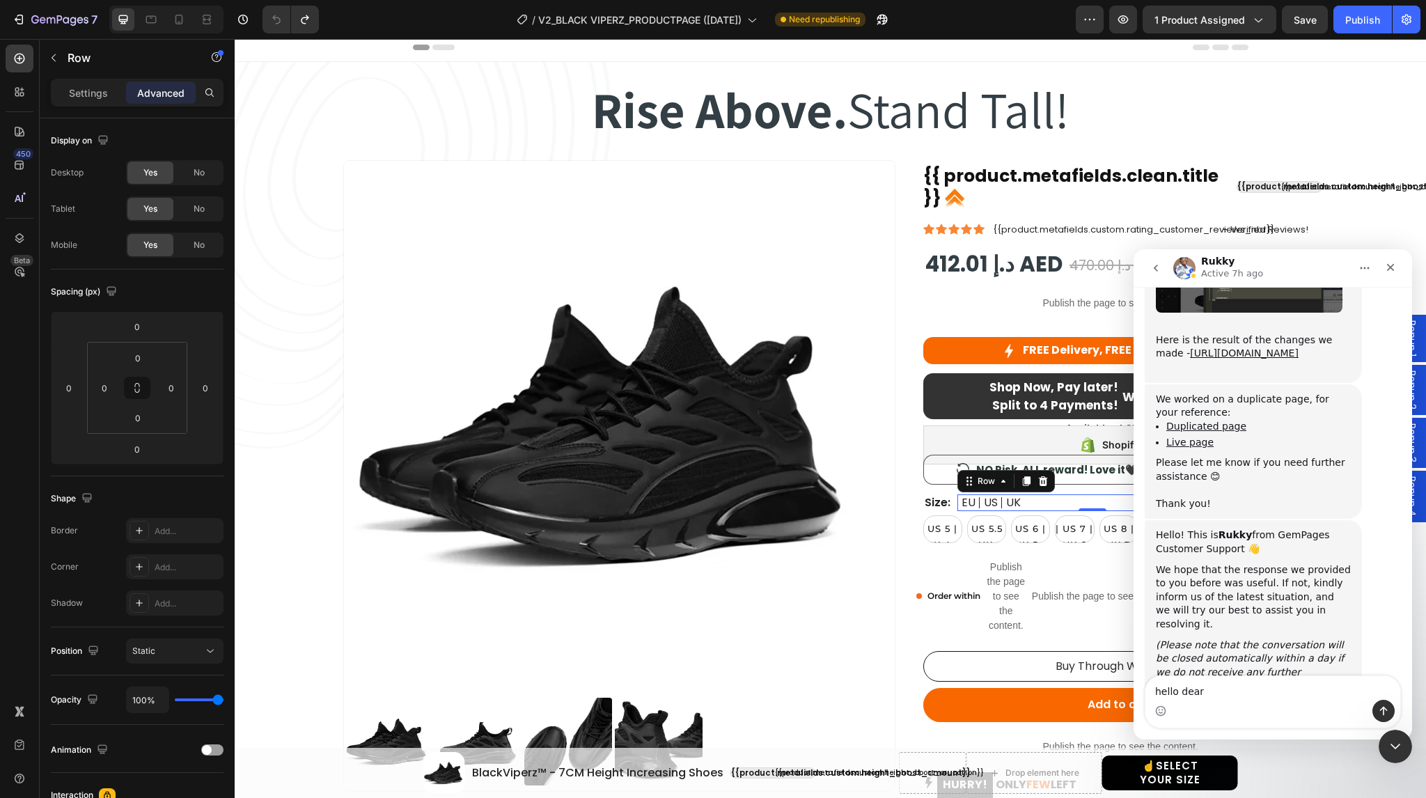
type textarea "hello dear"
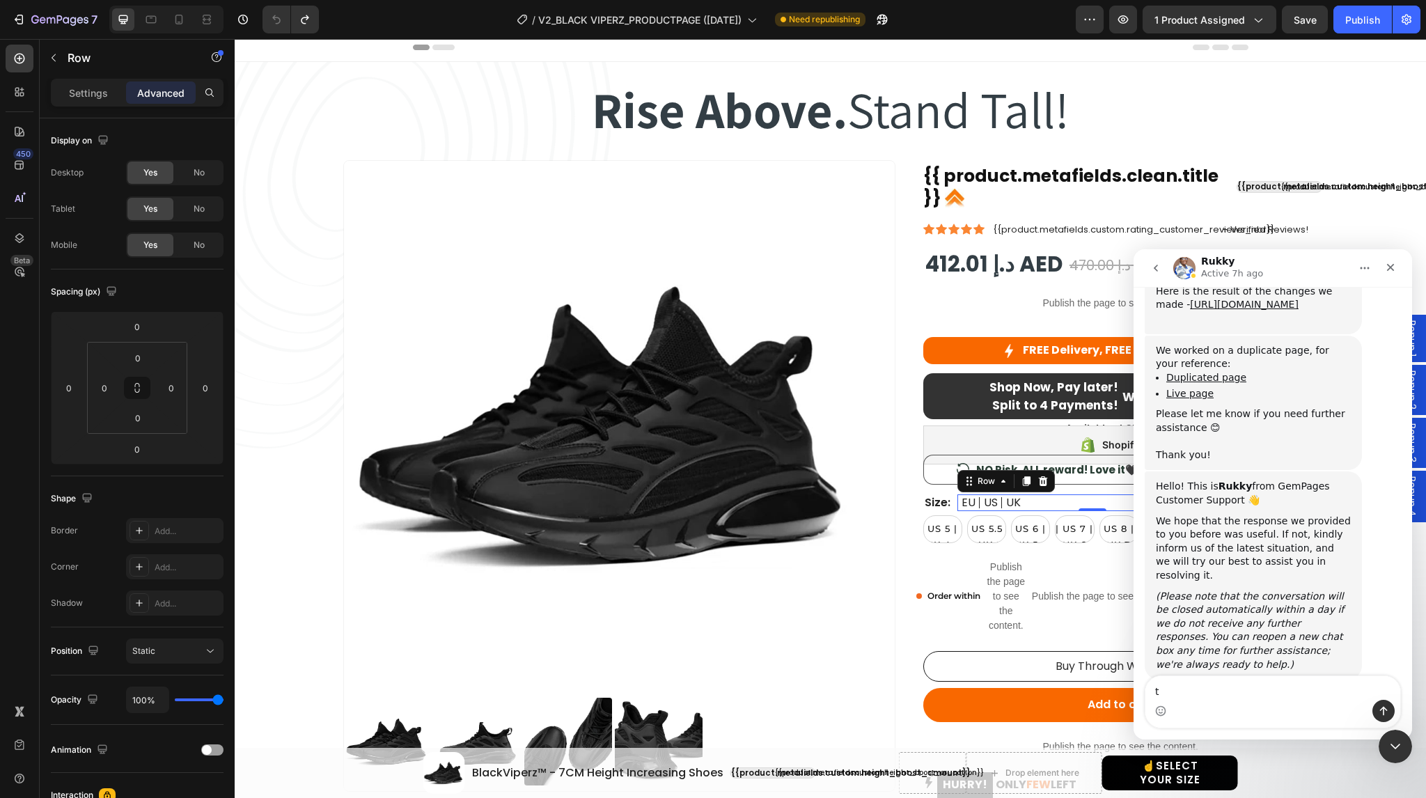
scroll to position [2114, 0]
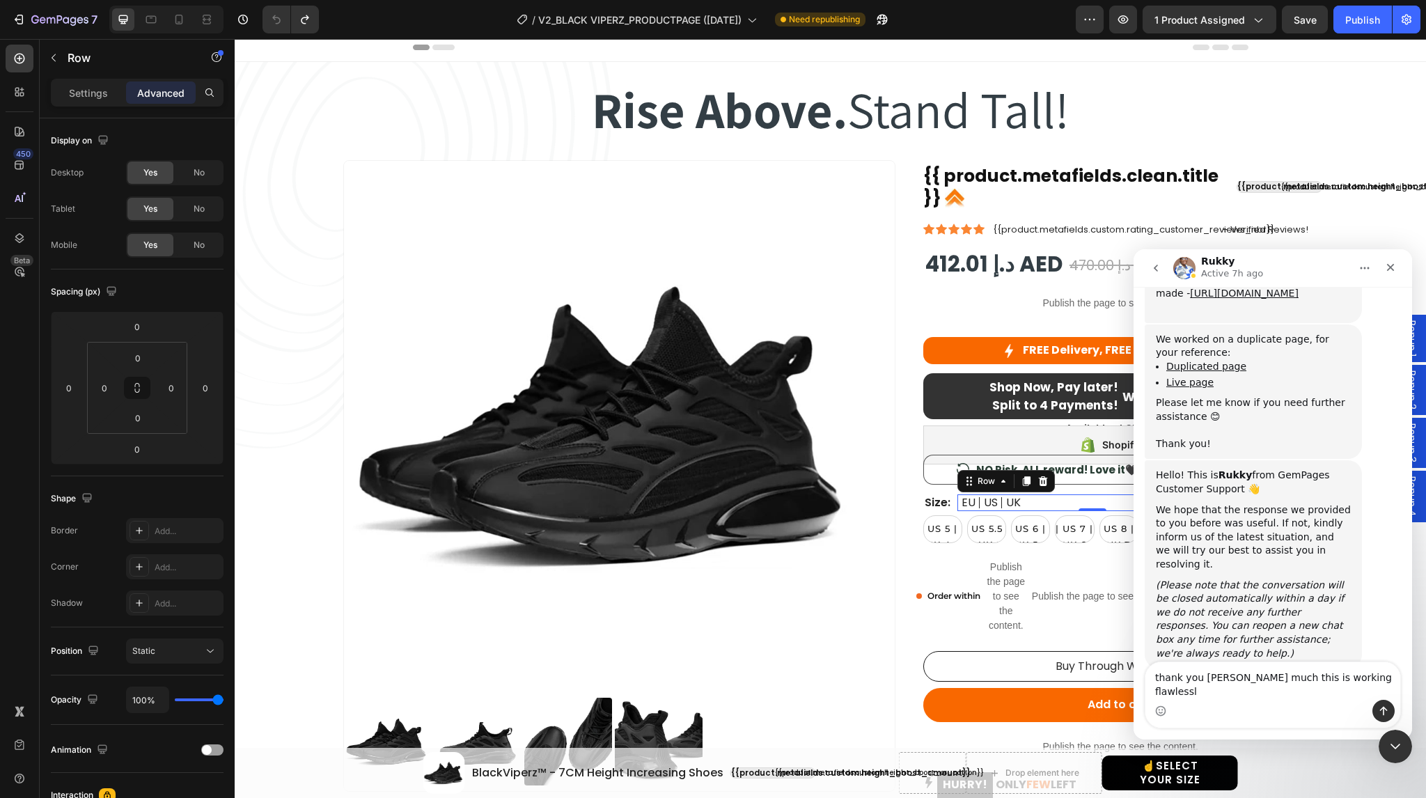
type textarea "thank you soo much this is working flawlessly"
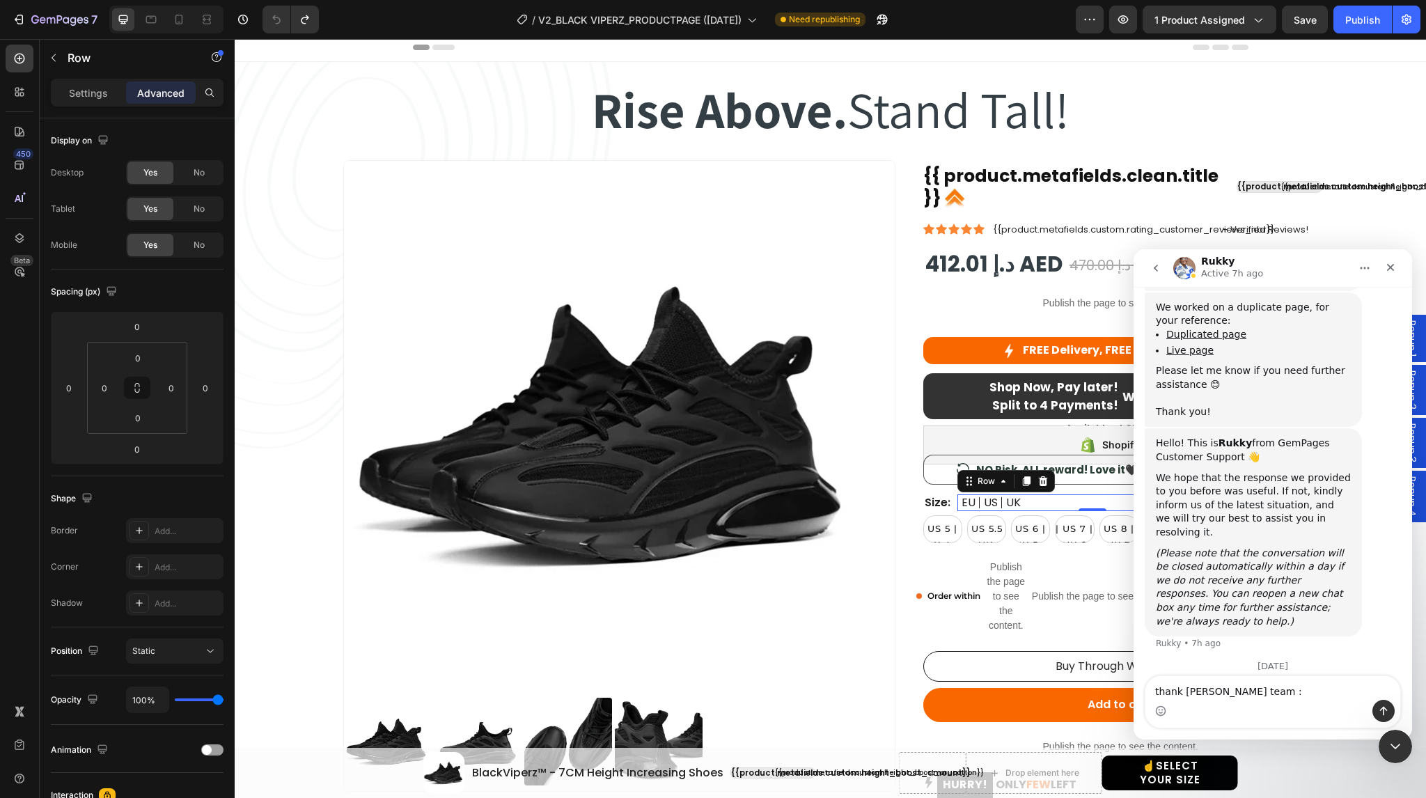
type textarea "thank youu gempages team :D"
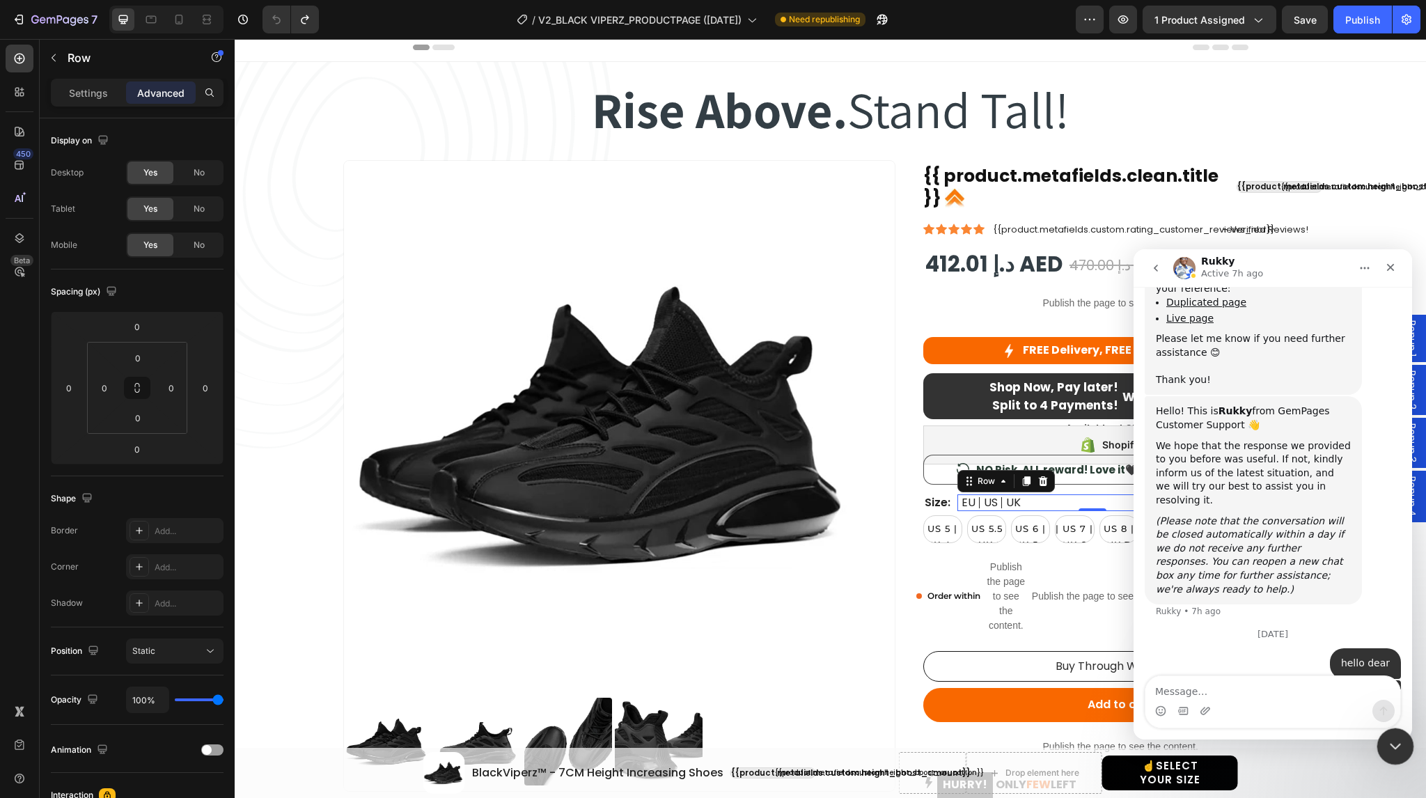
click at [1397, 752] on icon "Close Intercom Messenger" at bounding box center [1393, 744] width 17 height 17
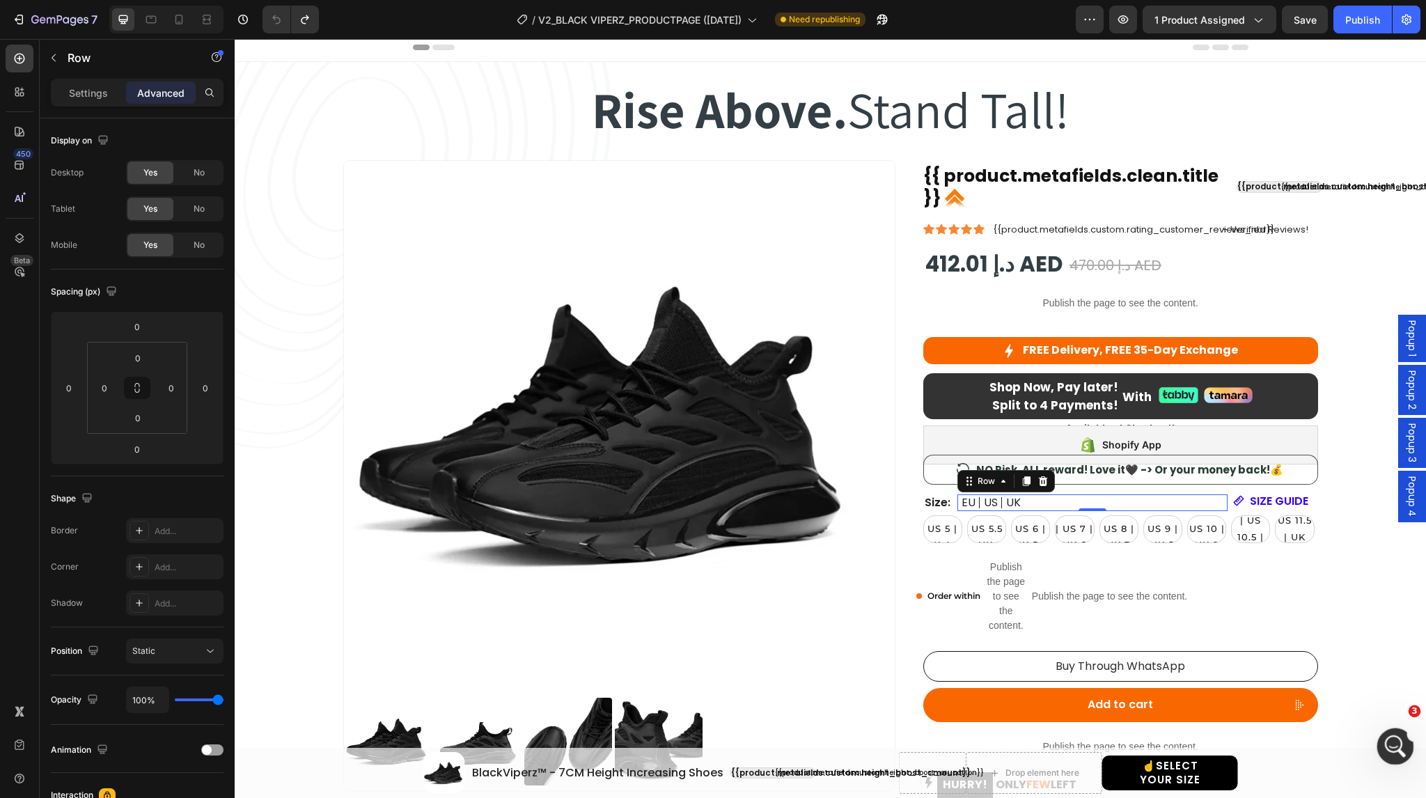
scroll to position [2177, 0]
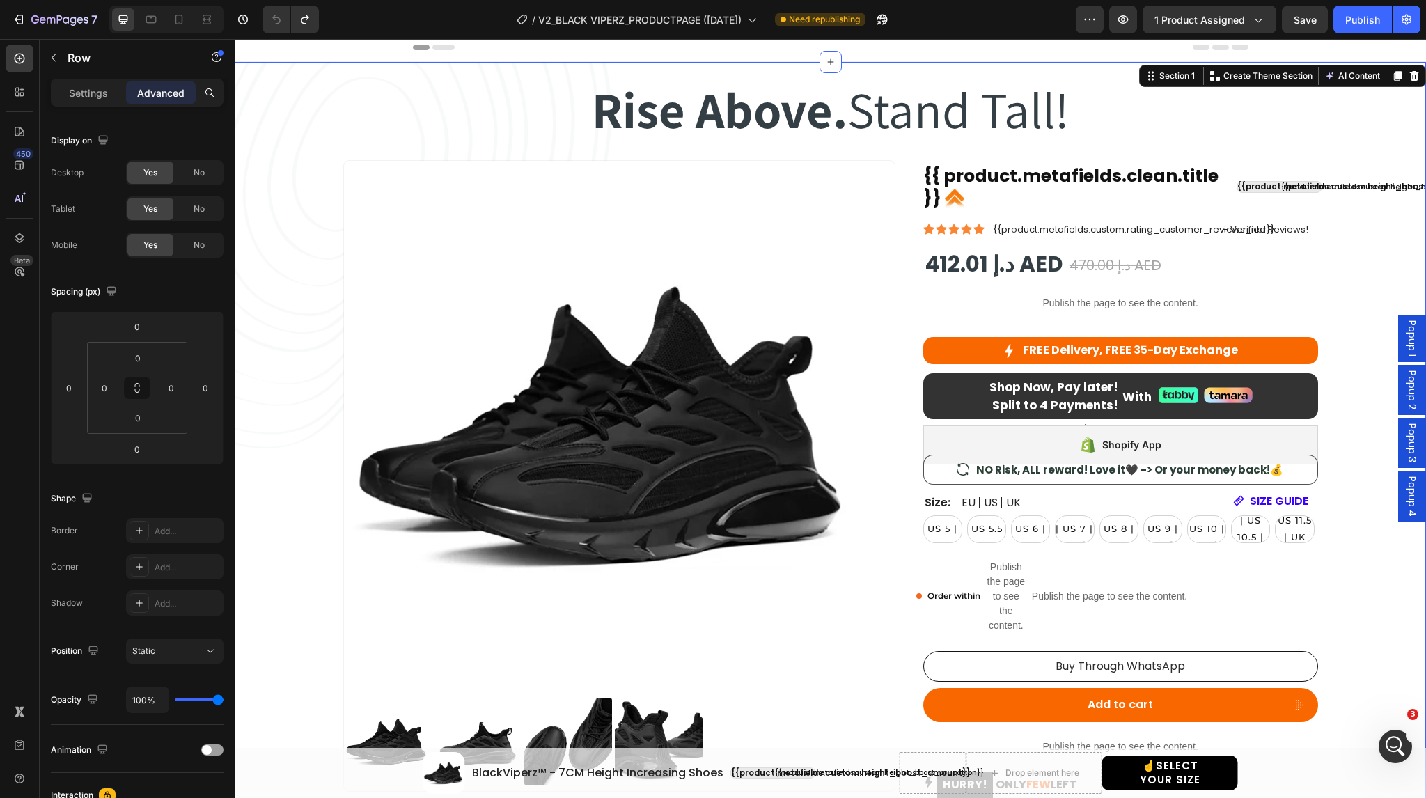
click at [1264, 70] on div "Rise Above. Stand Tall! Heading Rise Above. Stand Tall! Heading Row Product Ima…" at bounding box center [830, 491] width 1191 height 858
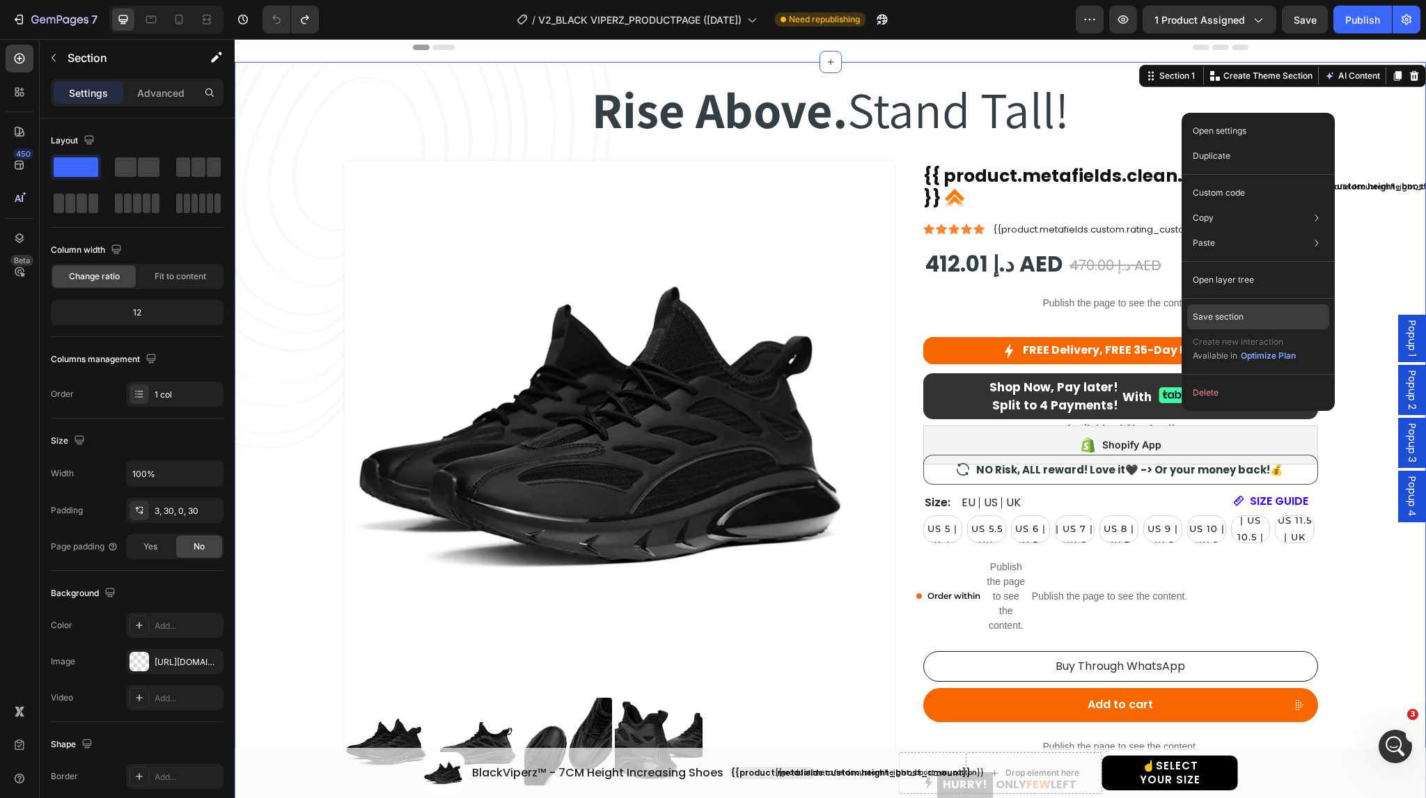
click at [1261, 315] on div "Save section" at bounding box center [1258, 316] width 142 height 25
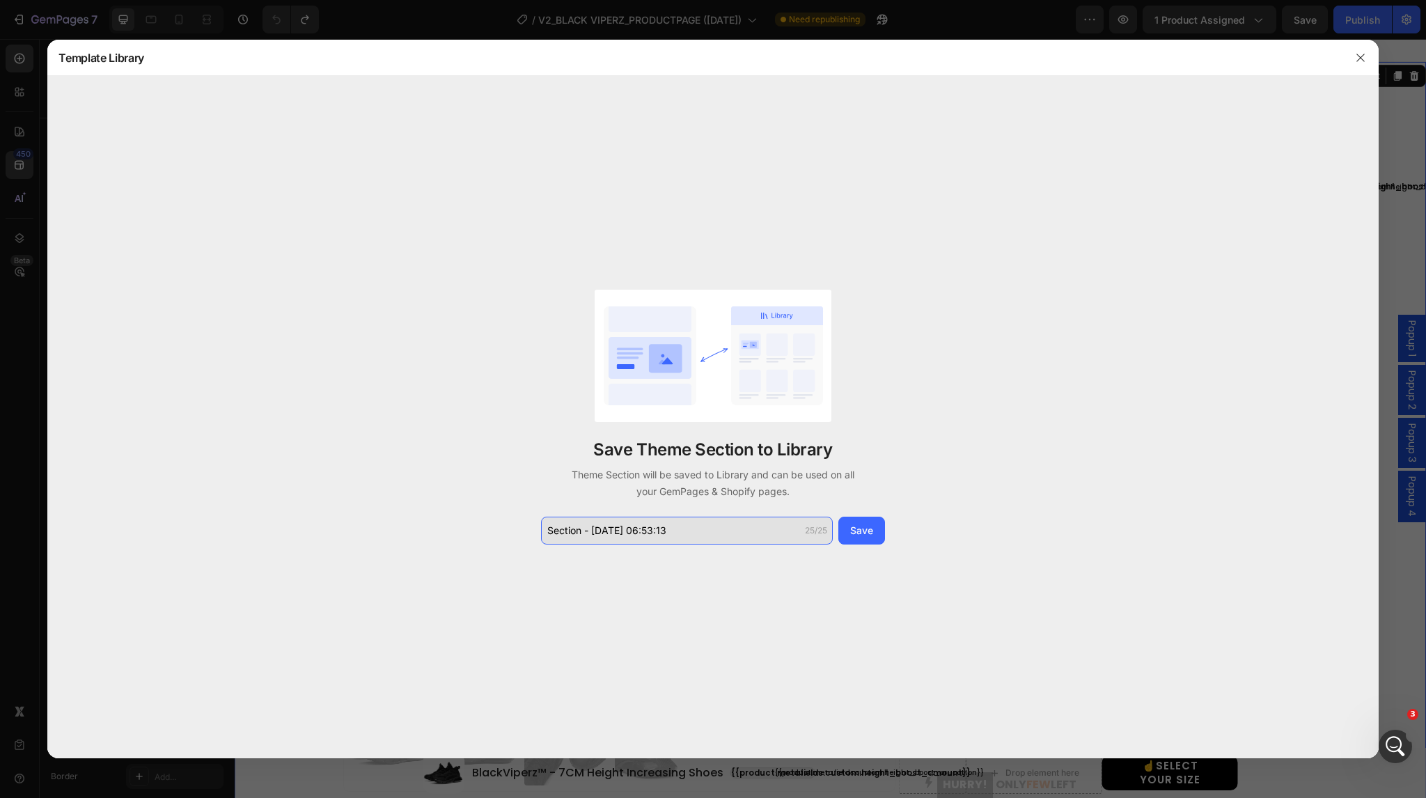
click at [698, 527] on input "Section - Aug 27 06:53:13" at bounding box center [687, 531] width 292 height 28
type input "blackviperz - section 1"
click at [861, 533] on div "Save" at bounding box center [861, 530] width 23 height 15
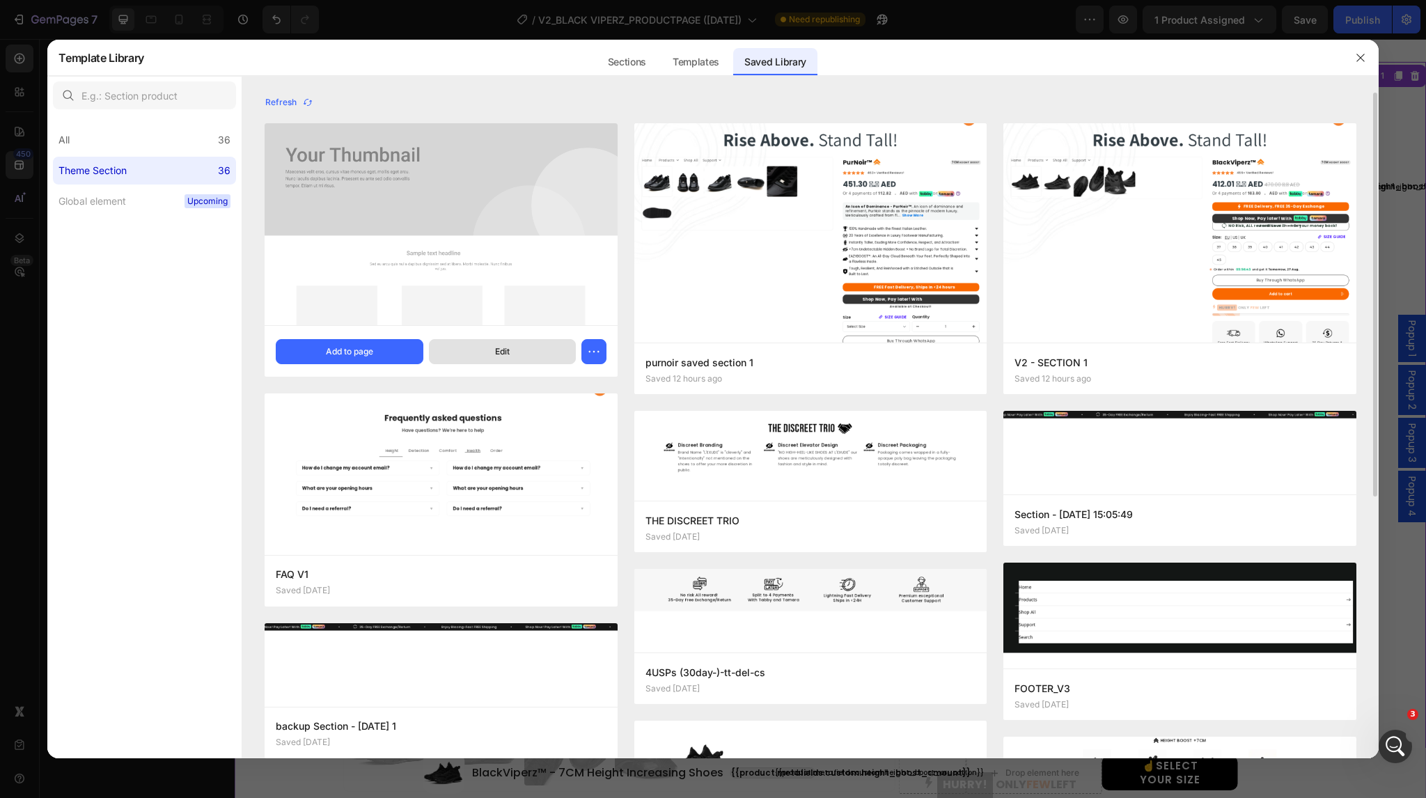
click at [535, 348] on button "Edit" at bounding box center [502, 351] width 147 height 25
click at [593, 352] on icon "button" at bounding box center [594, 350] width 2 height 1
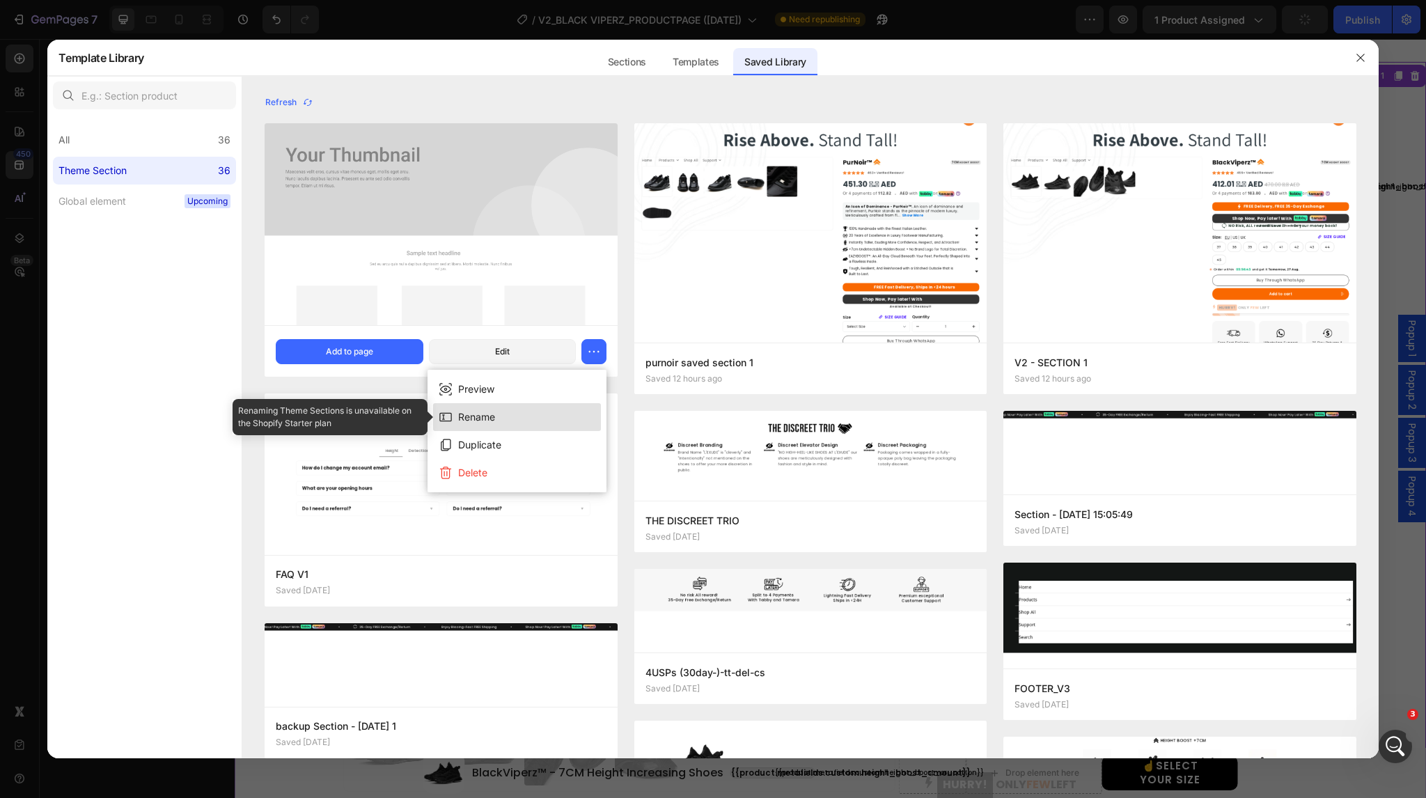
click at [524, 416] on button "Rename" at bounding box center [517, 417] width 168 height 28
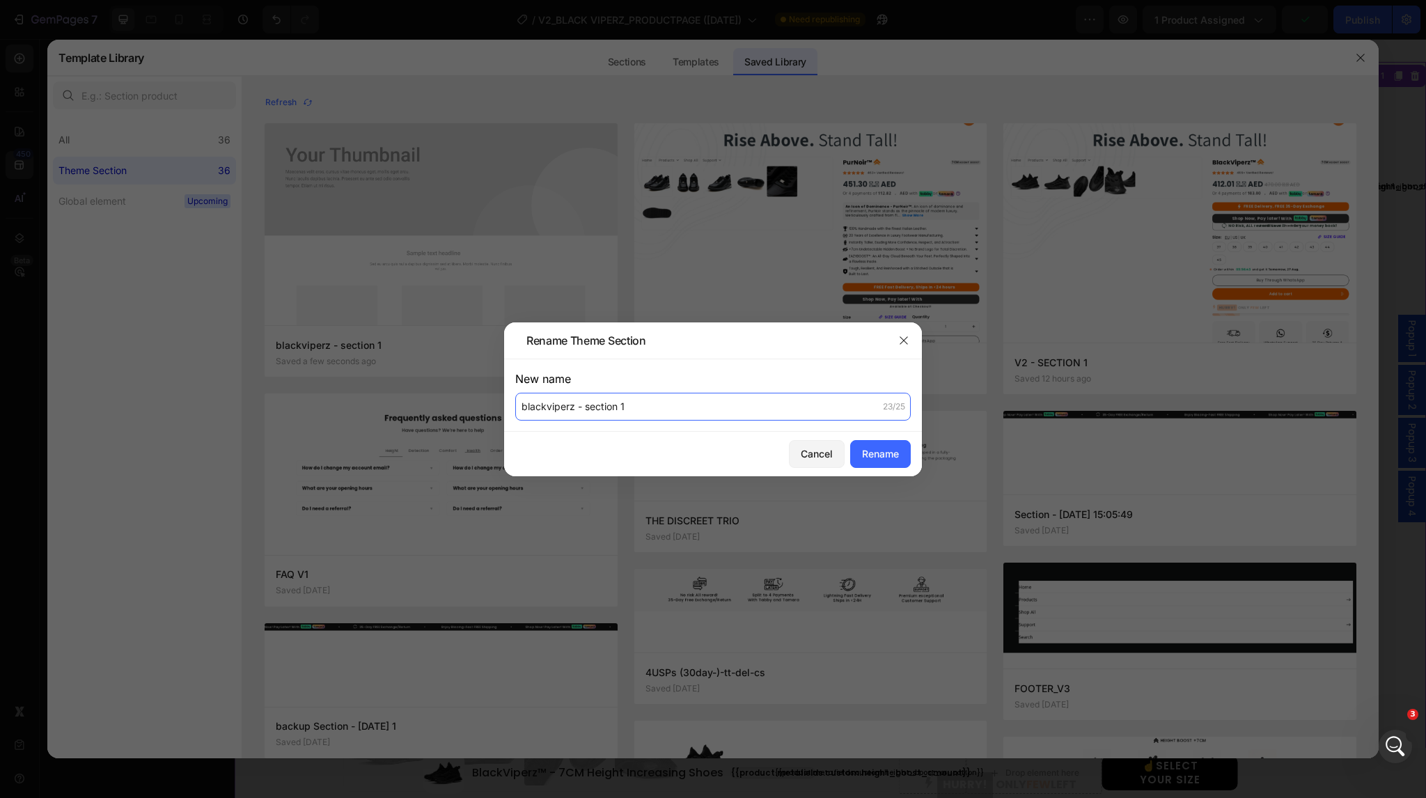
click at [585, 406] on input "blackviperz - section 1" at bounding box center [712, 407] width 395 height 28
click at [525, 407] on input "blackviperz - section 1" at bounding box center [712, 407] width 395 height 28
type input "v2blackviperz - section 1"
click at [870, 455] on div "Rename" at bounding box center [880, 453] width 37 height 15
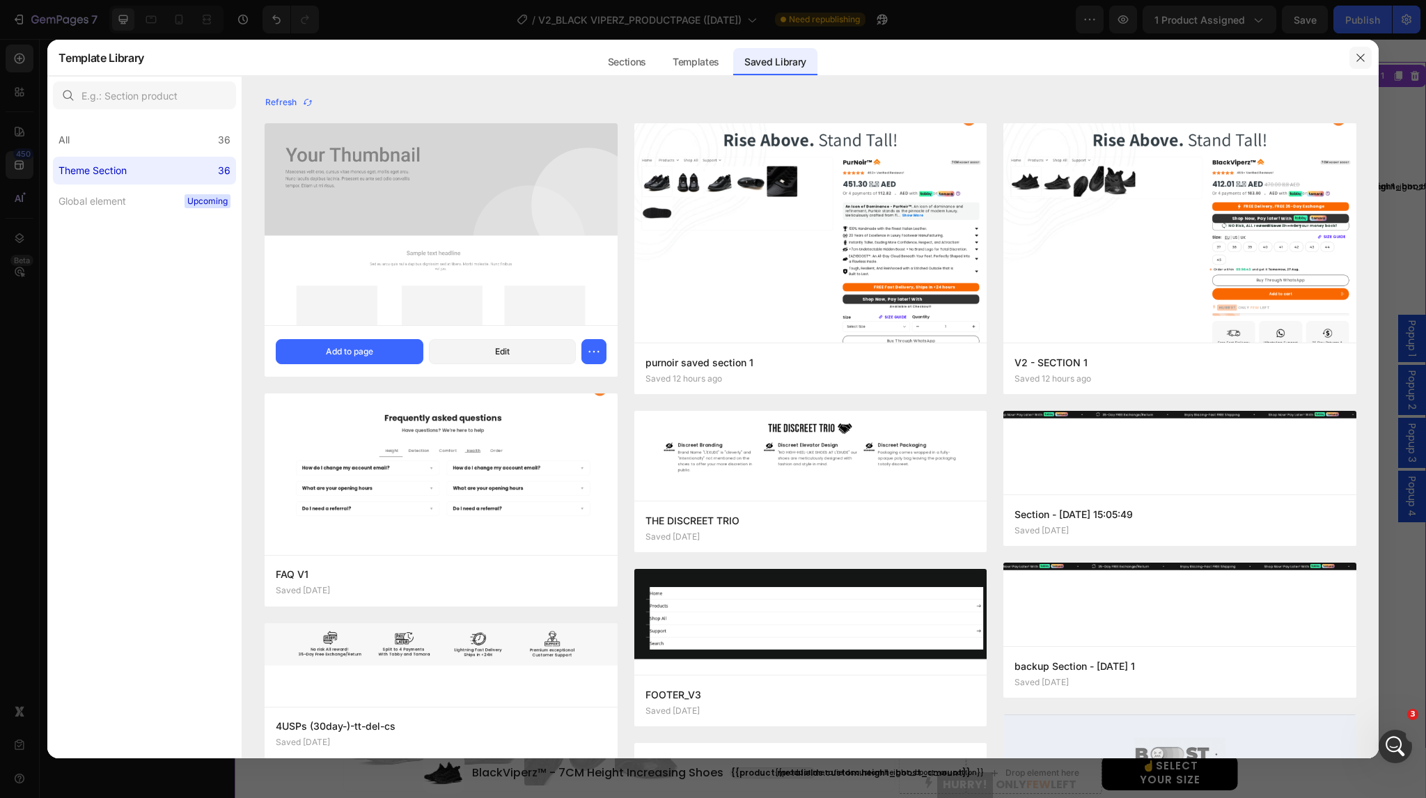
click at [1365, 59] on icon "button" at bounding box center [1360, 57] width 11 height 11
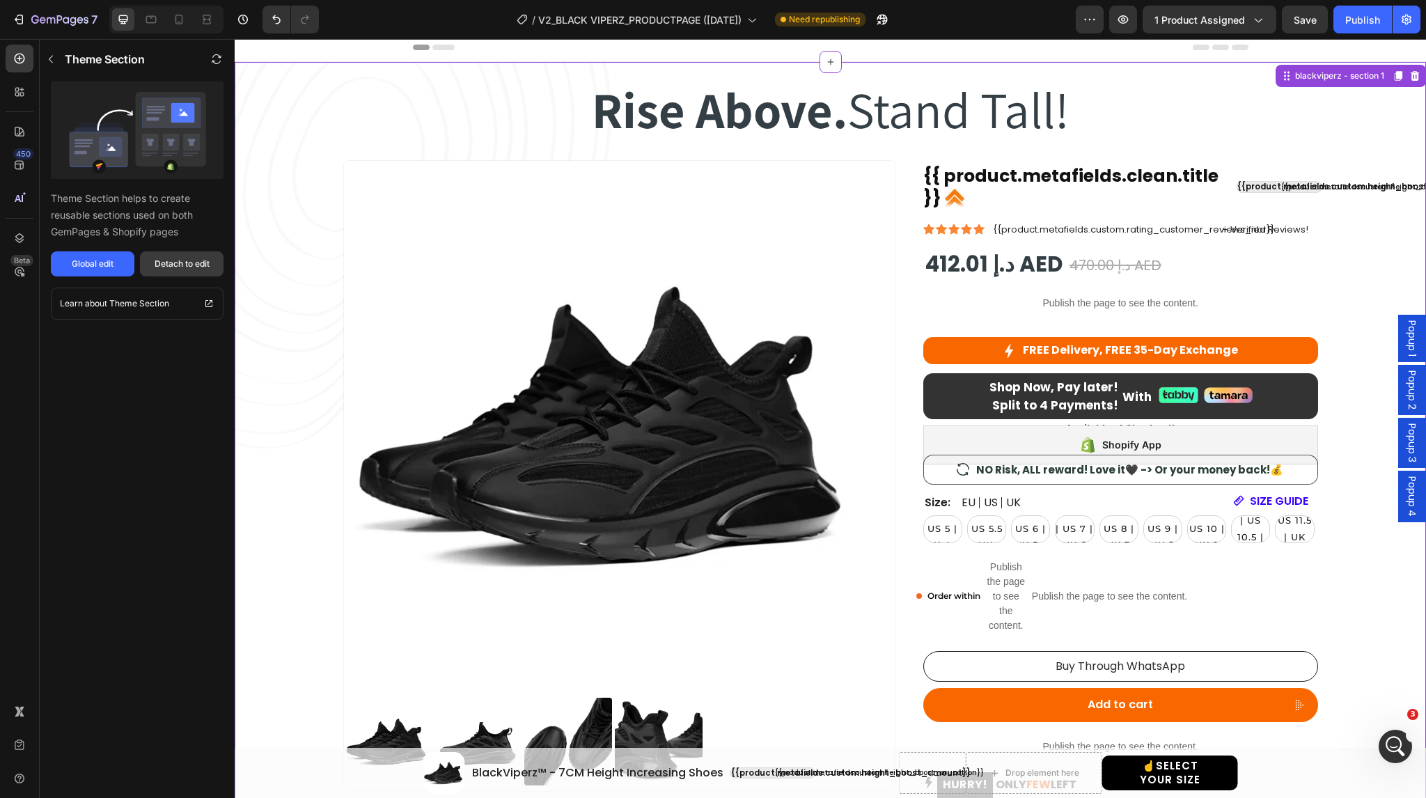
click at [202, 265] on div "Detach to edit" at bounding box center [182, 264] width 55 height 13
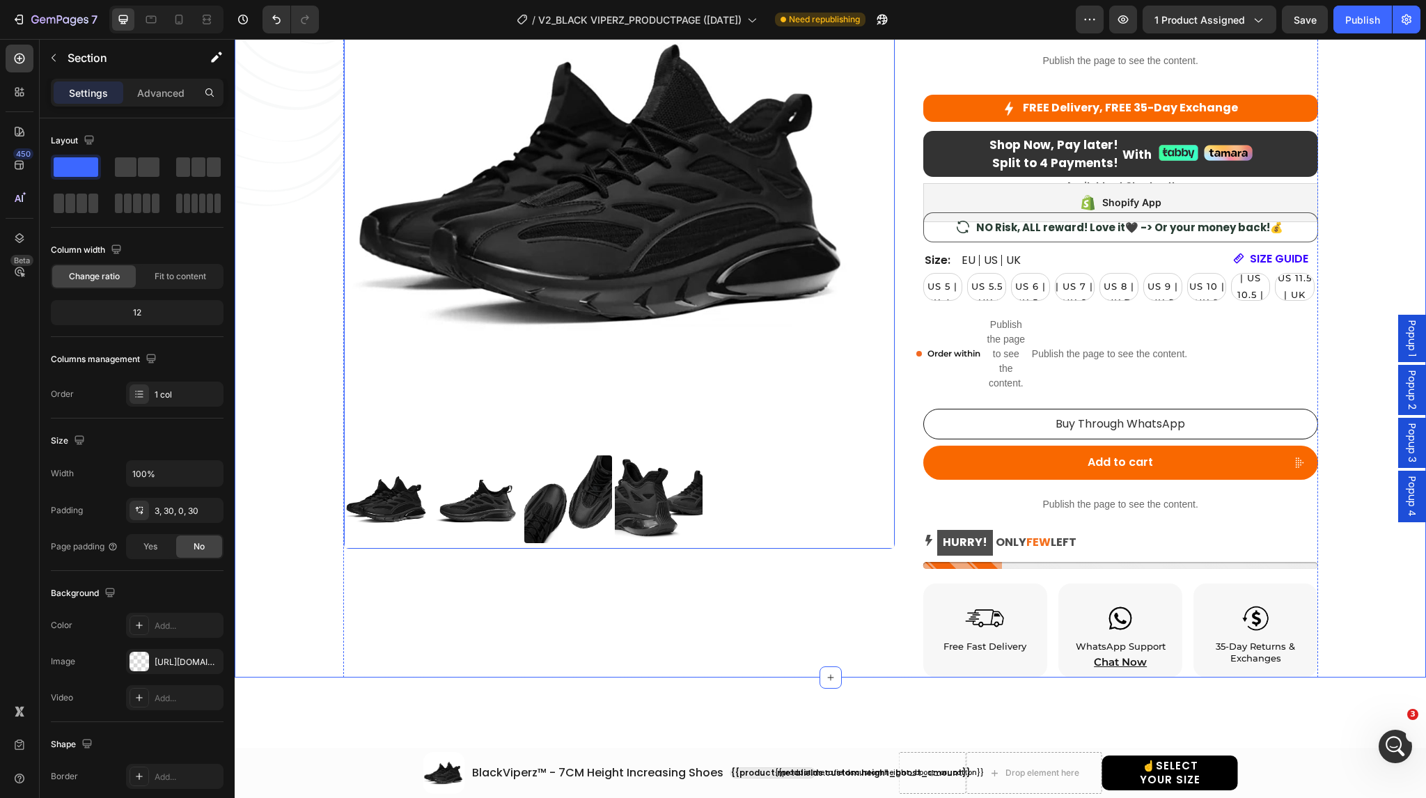
scroll to position [0, 0]
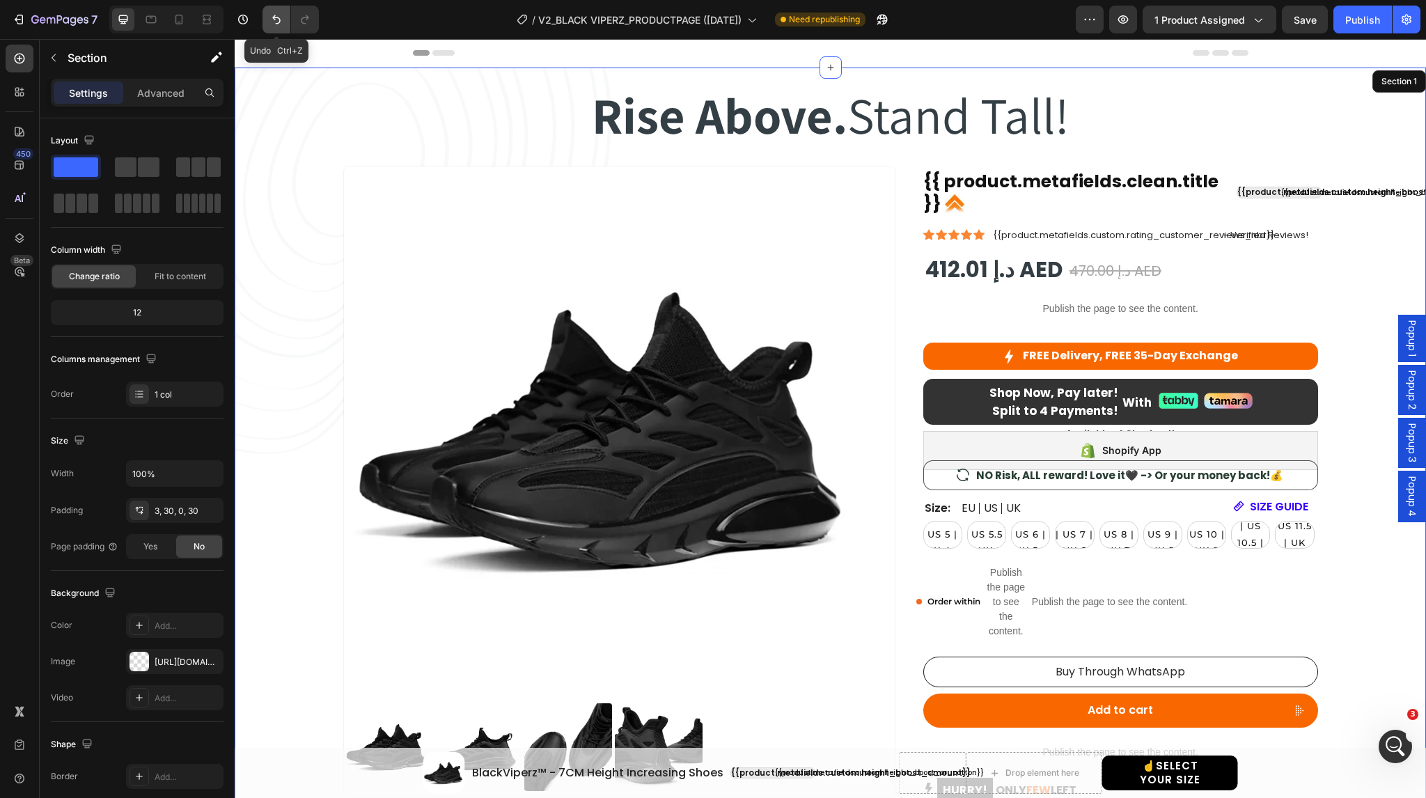
click at [273, 20] on icon "Undo/Redo" at bounding box center [276, 20] width 14 height 14
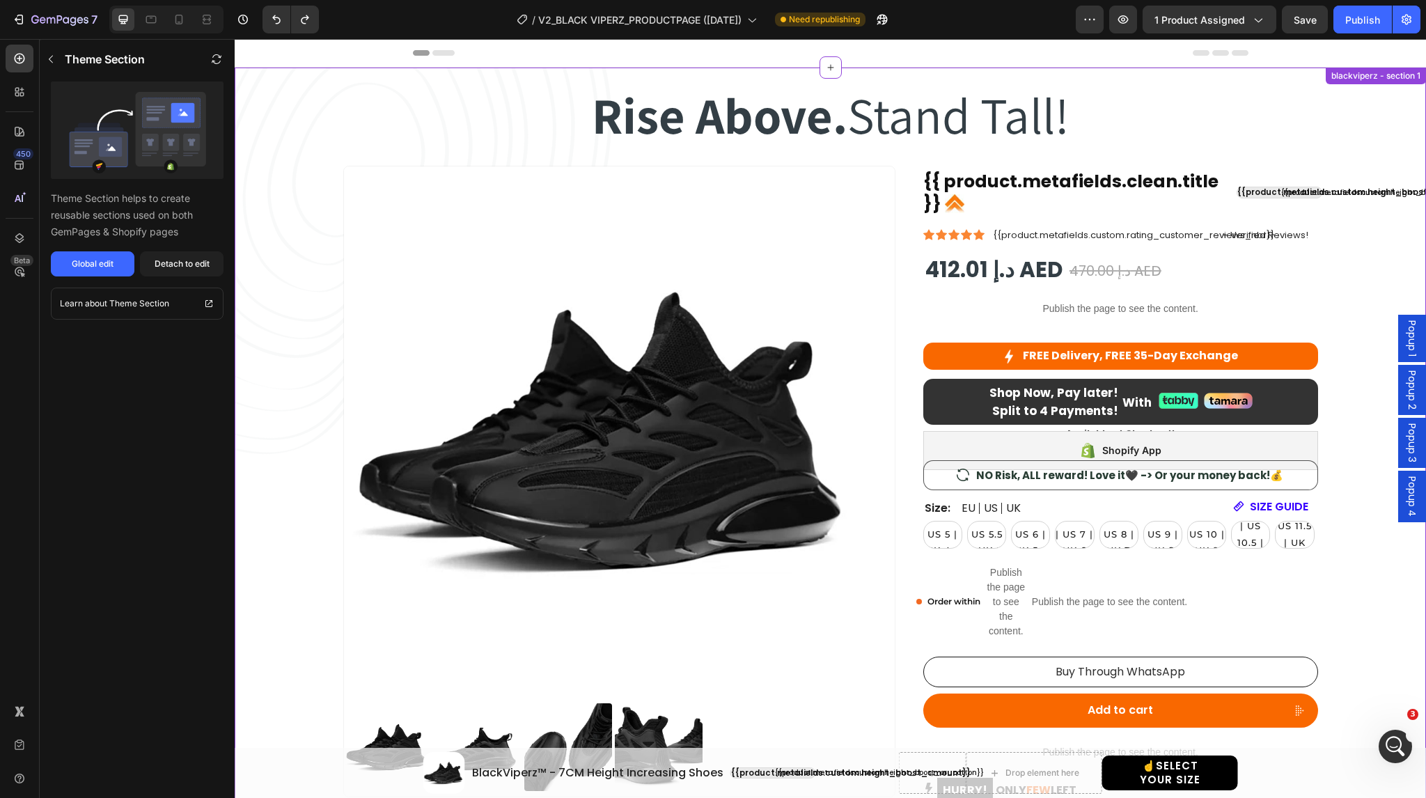
click at [348, 81] on div "Rise Above. Stand Tall! Heading Rise Above. Stand Tall! Heading Row Product Ima…" at bounding box center [830, 498] width 1149 height 856
click at [900, 235] on div "Product Images {{ product.metafields.clean.title }} Custom Code {{product.metaf…" at bounding box center [830, 546] width 975 height 760
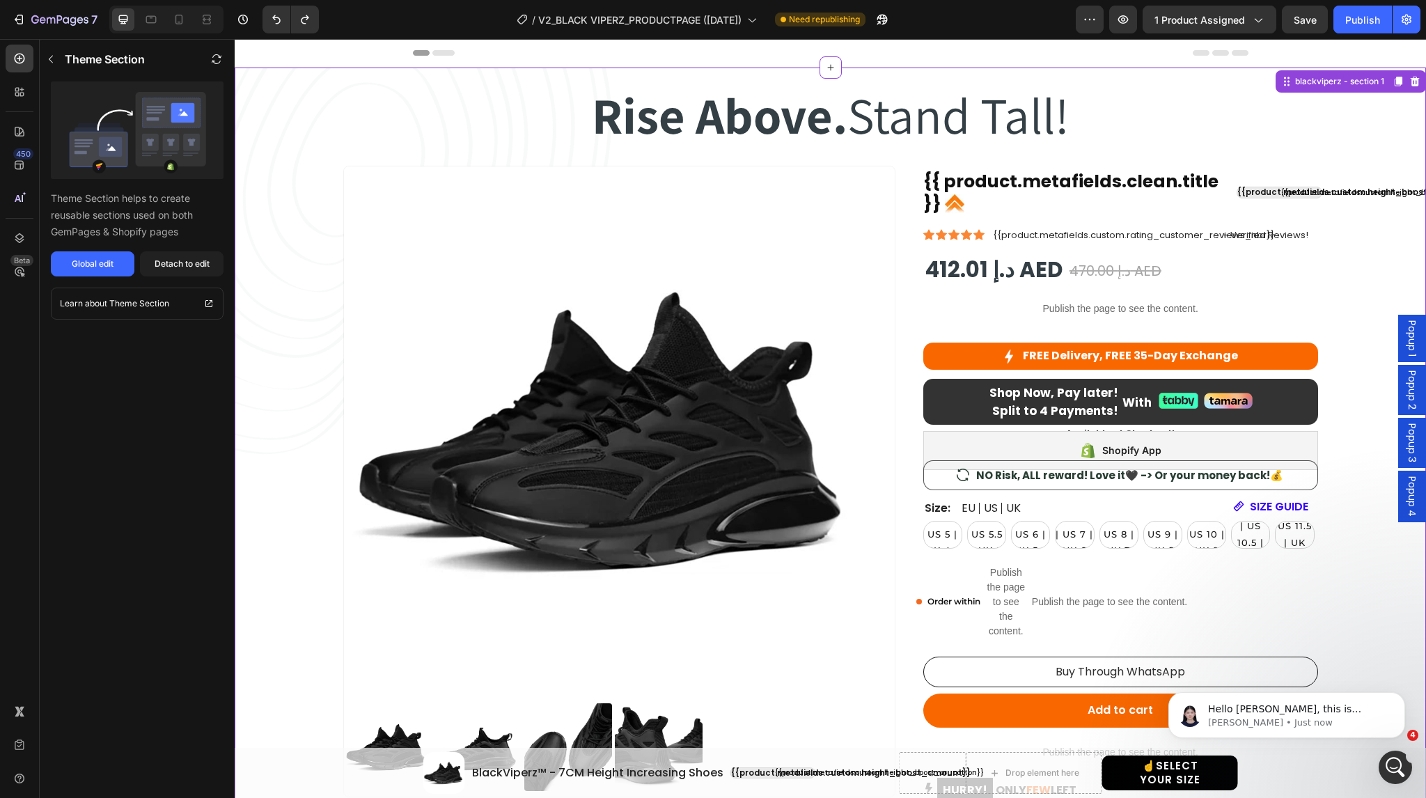
scroll to position [2278, 0]
click at [50, 63] on icon "button" at bounding box center [50, 59] width 11 height 11
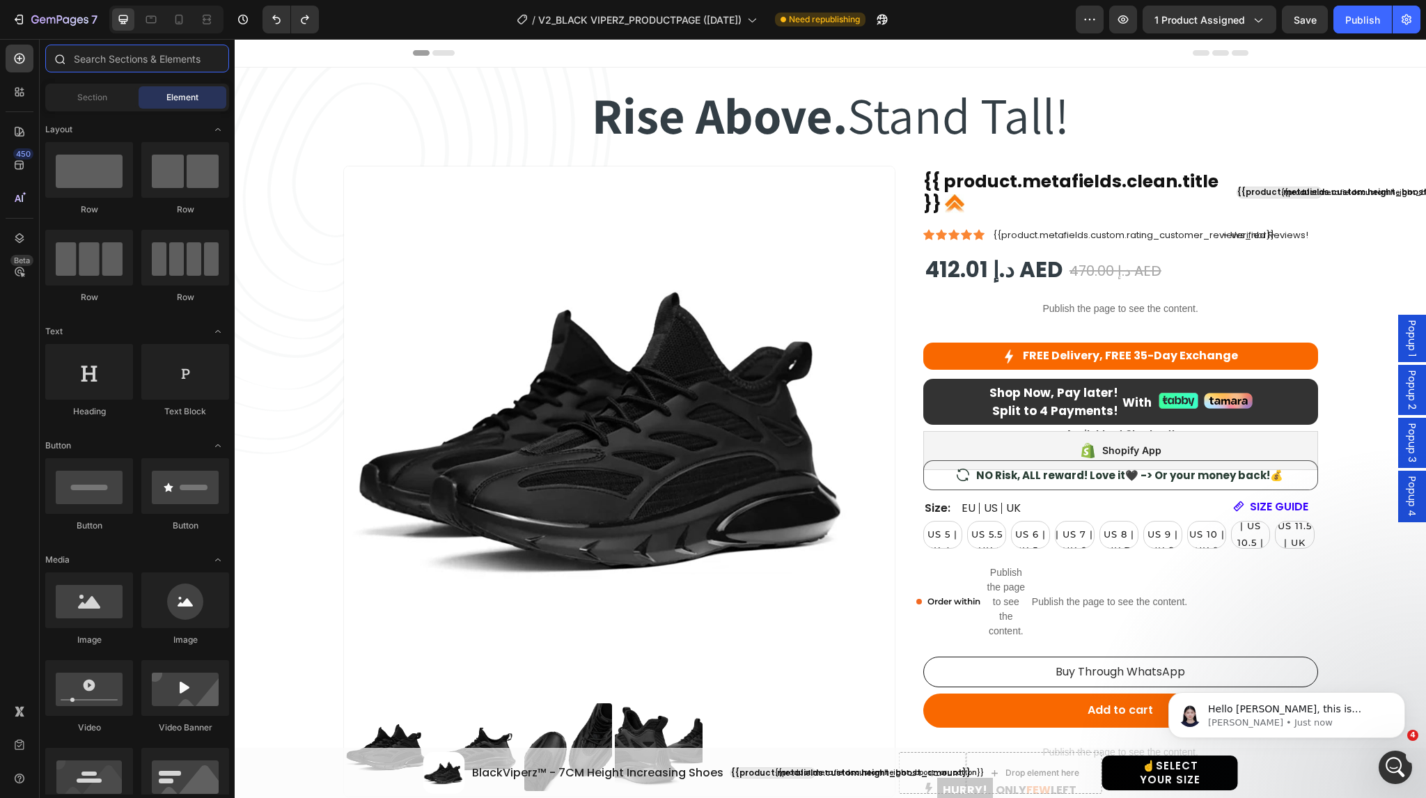
click at [100, 61] on input "text" at bounding box center [137, 59] width 184 height 28
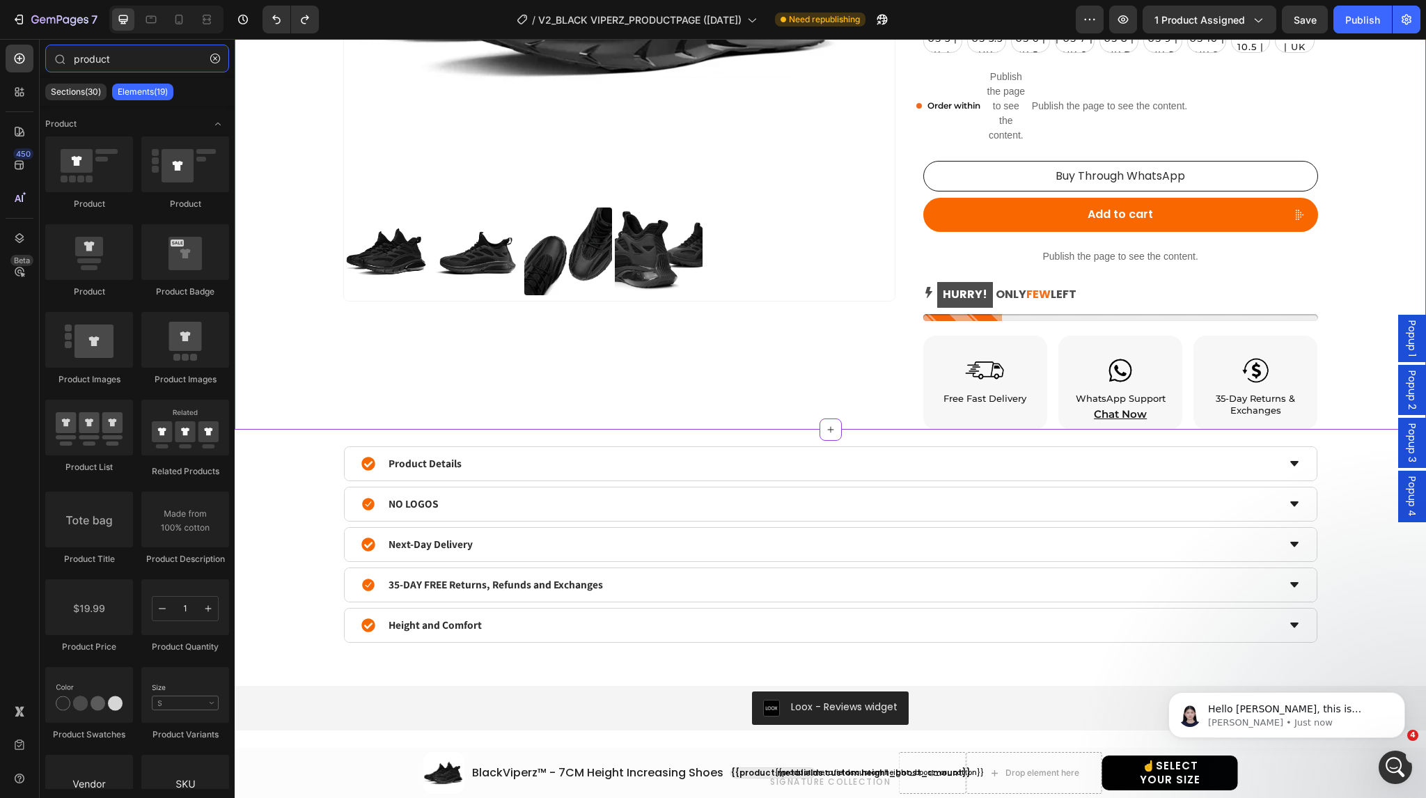
scroll to position [744, 0]
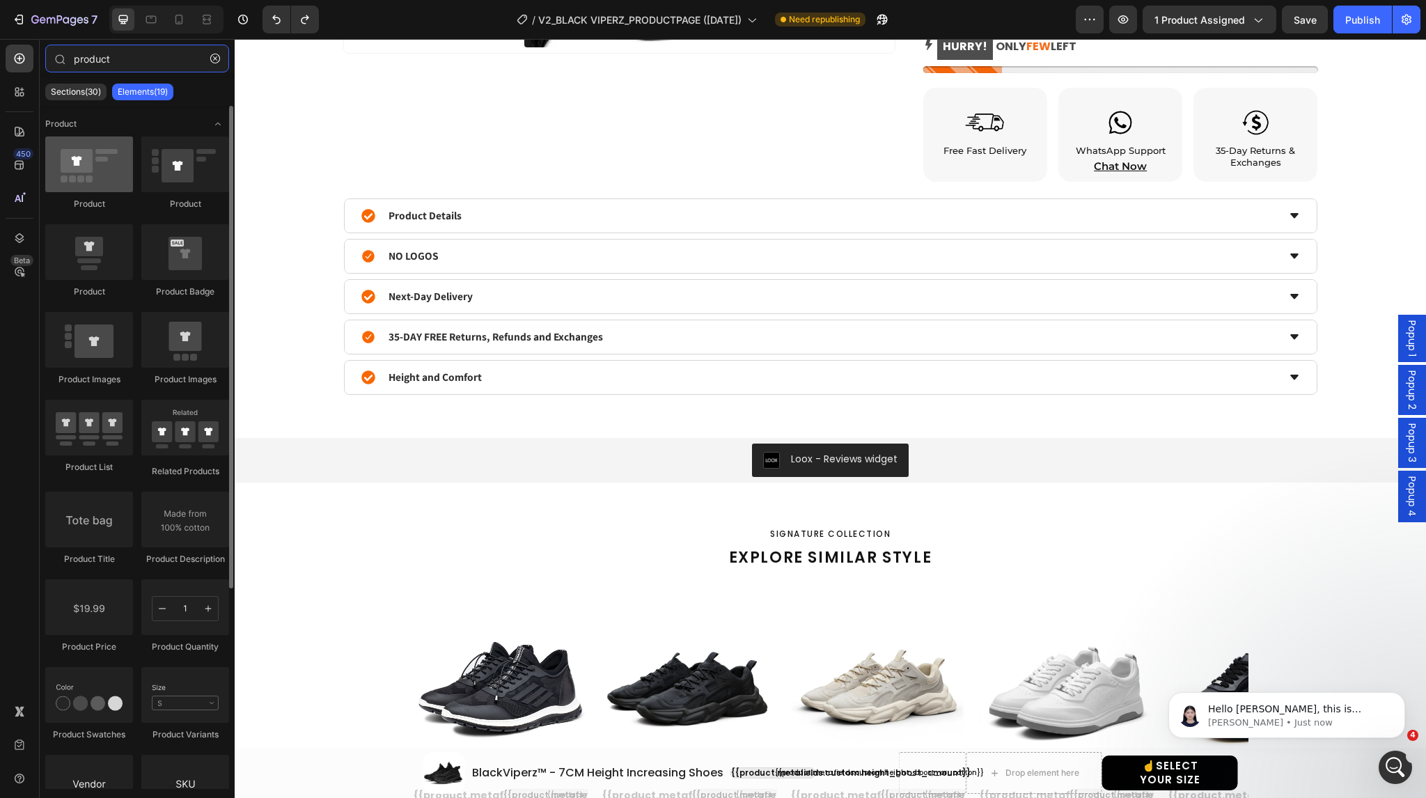
type input "product"
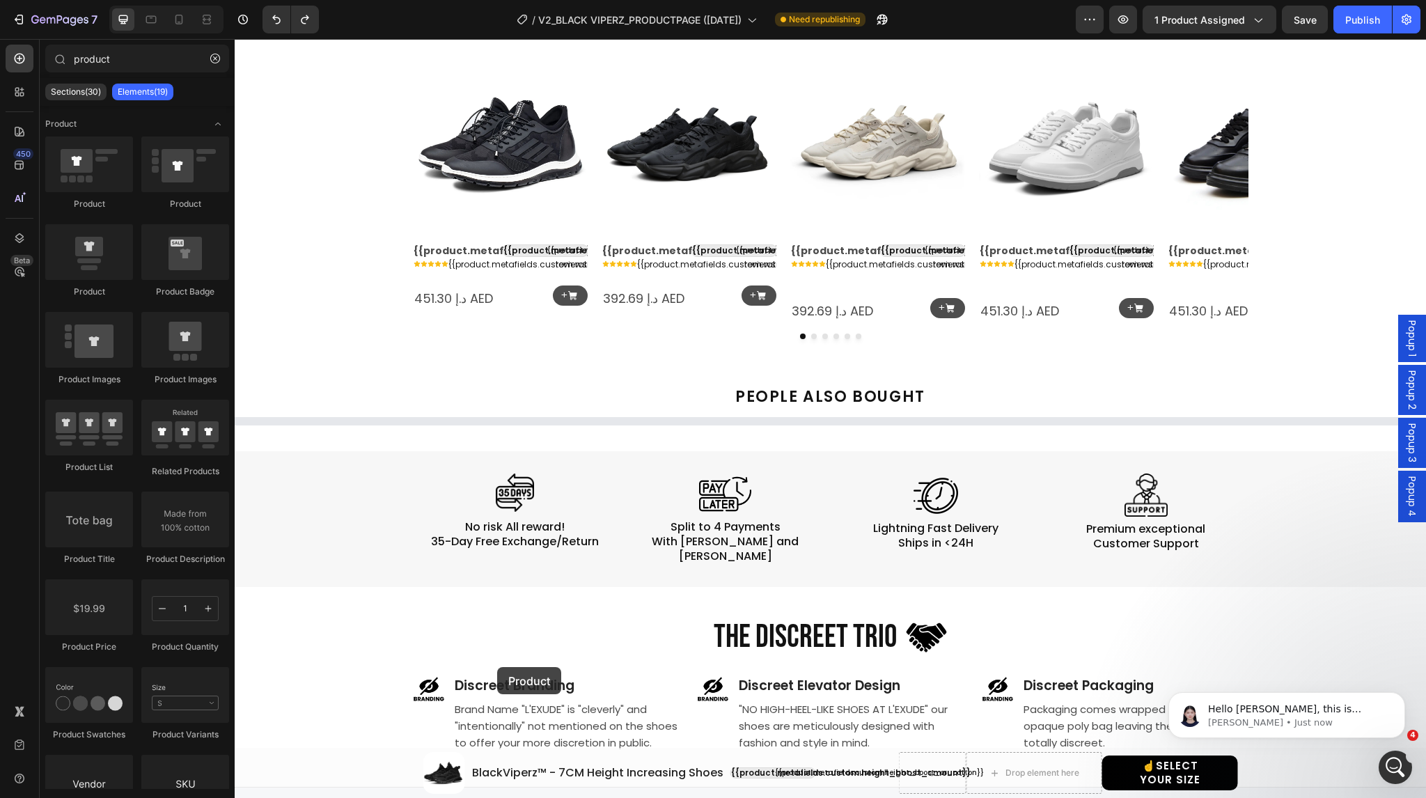
scroll to position [1436, 0]
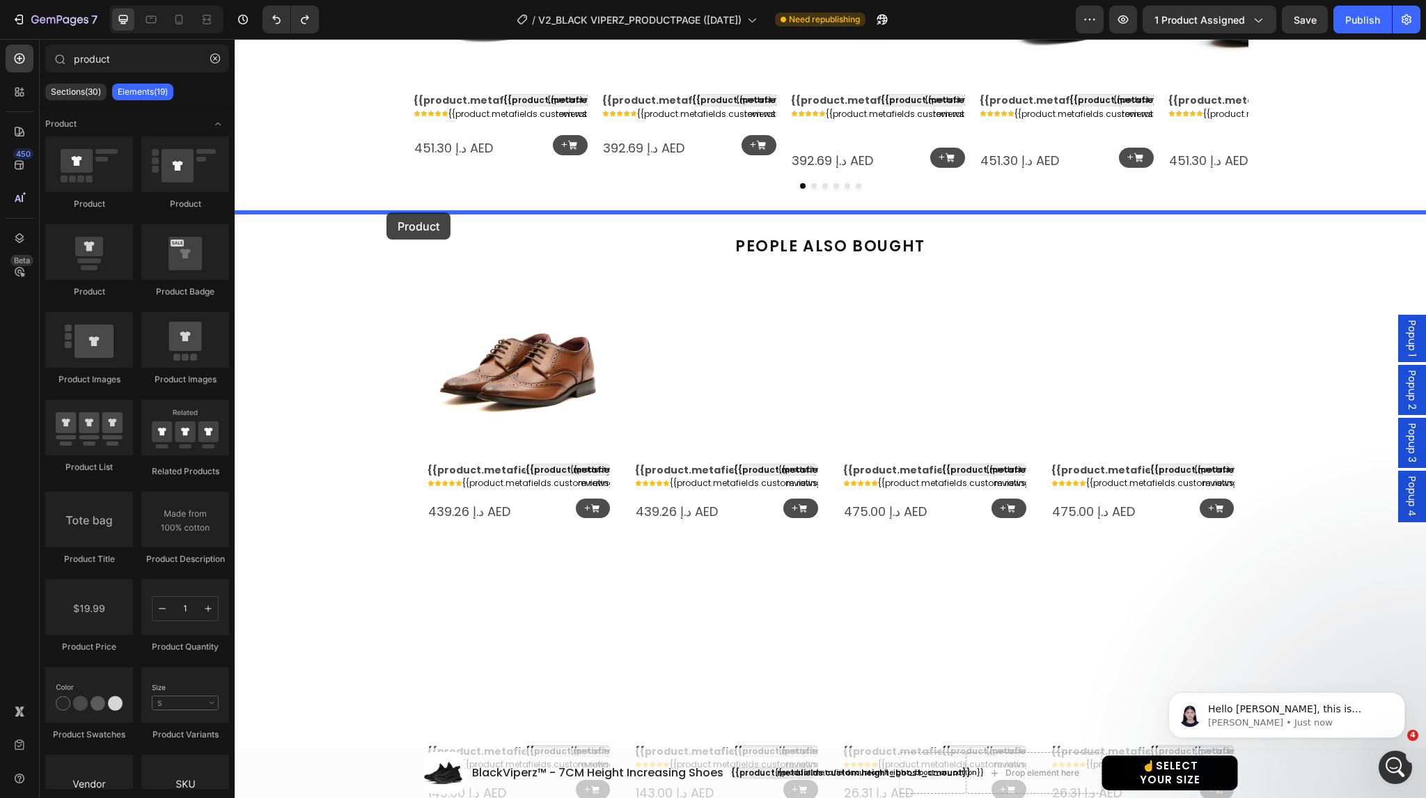
drag, startPoint x: 317, startPoint y: 212, endPoint x: 386, endPoint y: 213, distance: 68.2
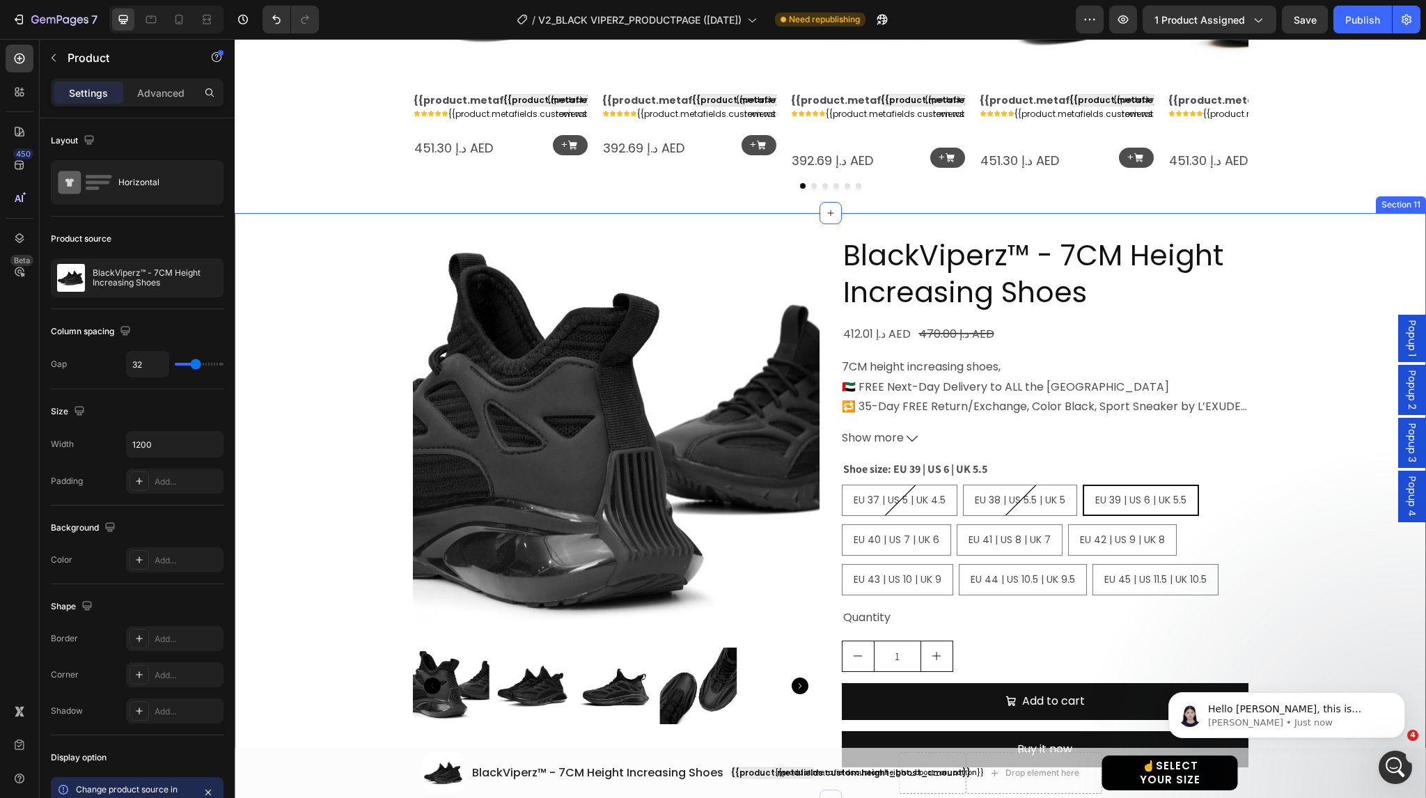
click at [377, 398] on div "Product Images BlackViperz™ - 7CM Height Increasing Shoes Product Title 412.01 …" at bounding box center [830, 507] width 1191 height 544
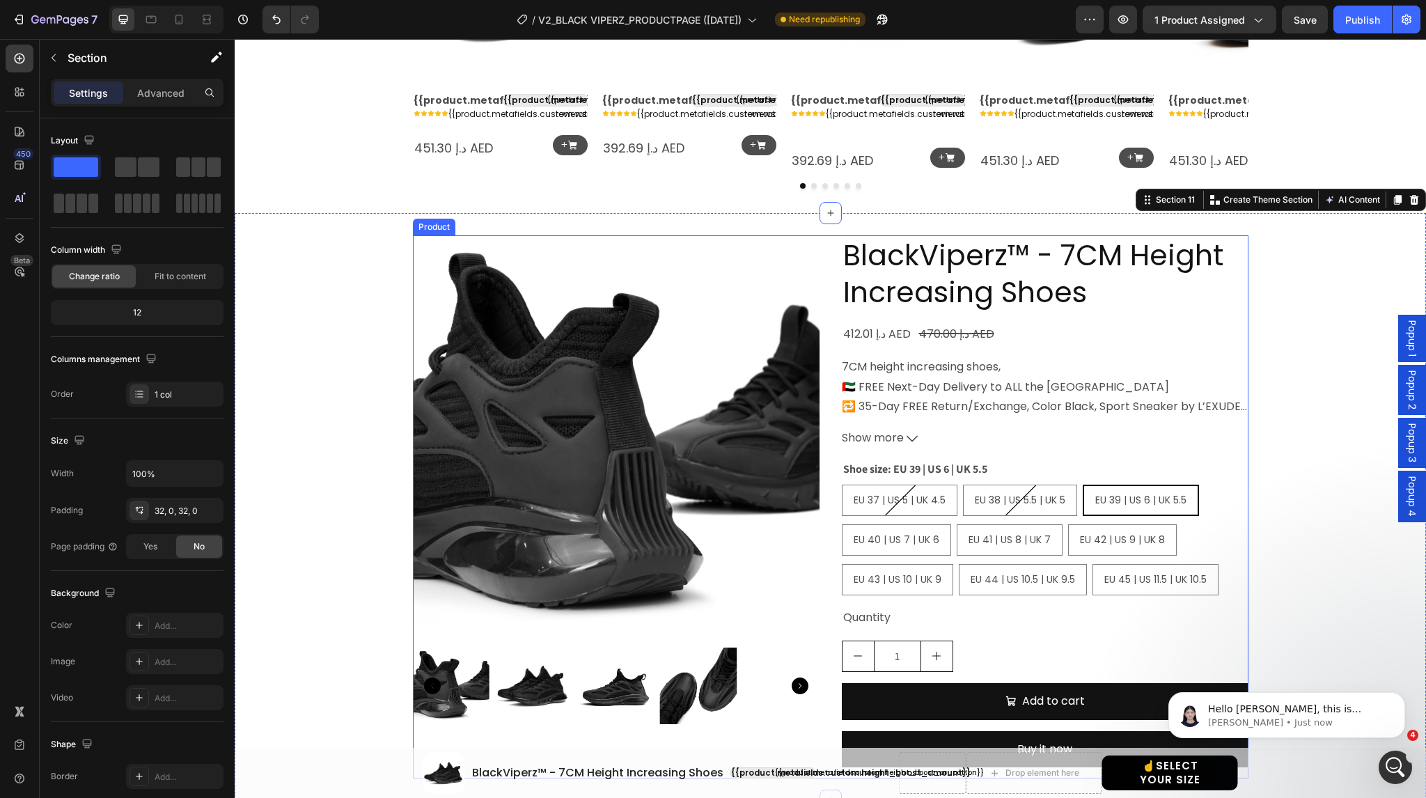
click at [825, 365] on div "Product Images BlackViperz™ - 7CM Height Increasing Shoes Product Title 412.01 …" at bounding box center [830, 507] width 835 height 544
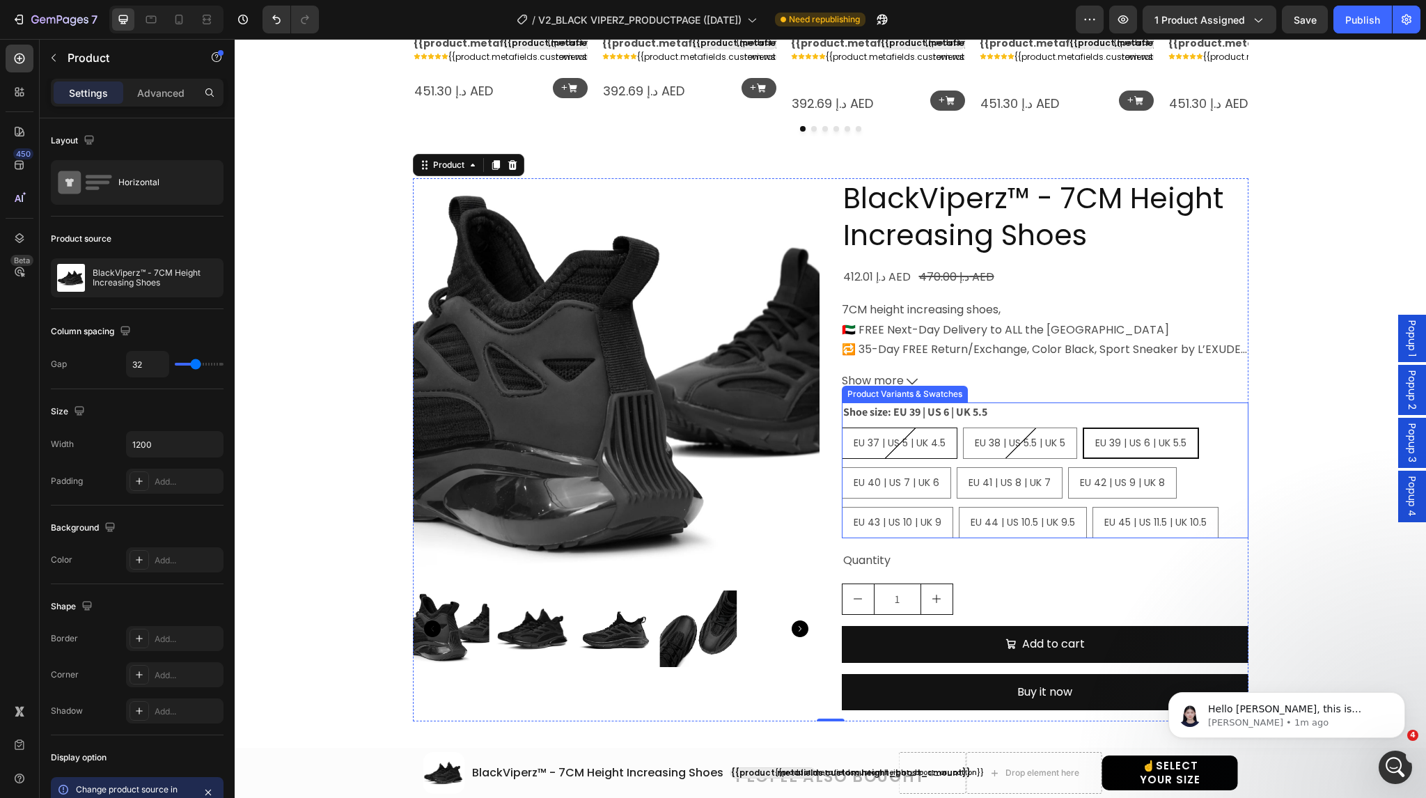
scroll to position [1491, 0]
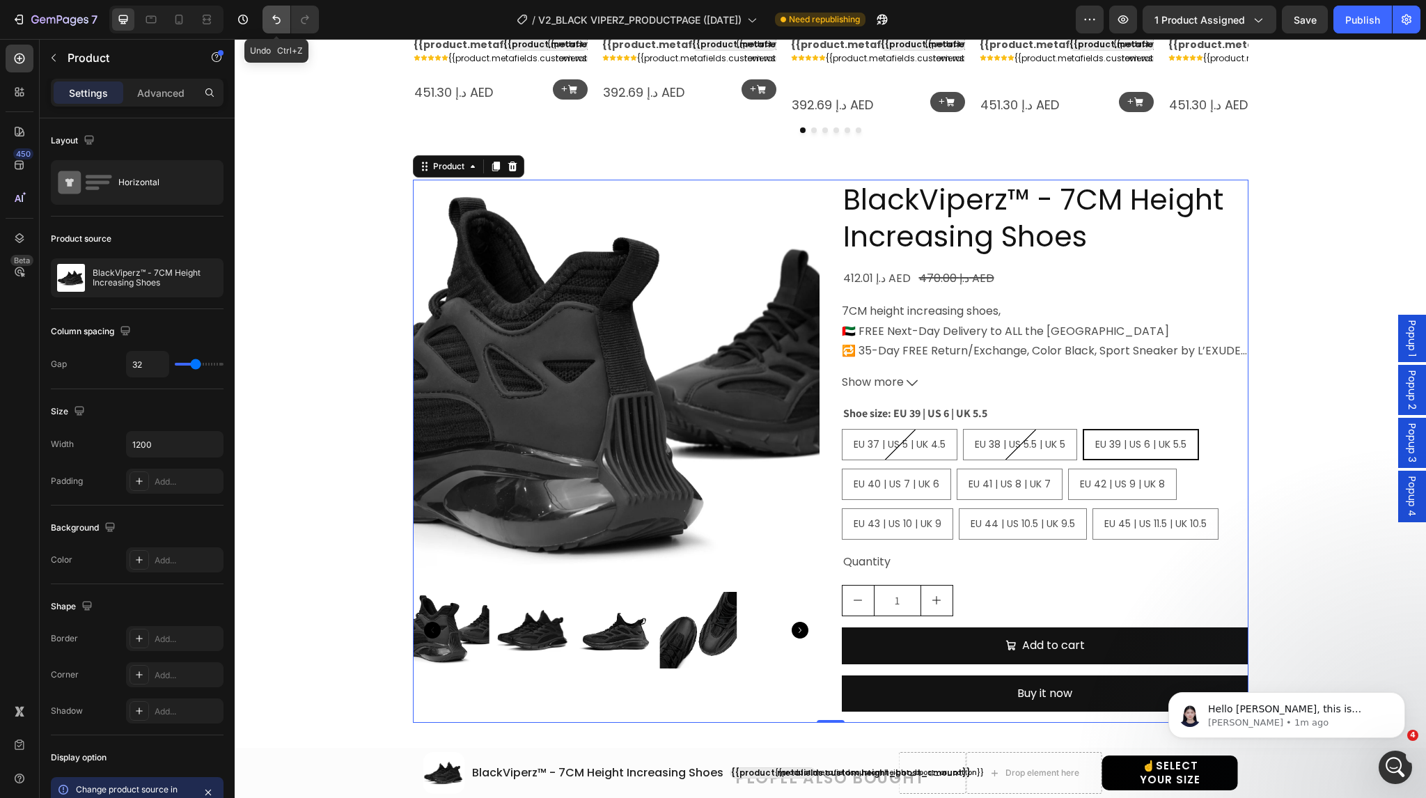
click at [279, 23] on icon "Undo/Redo" at bounding box center [276, 20] width 14 height 14
click at [278, 19] on icon "Undo/Redo" at bounding box center [276, 20] width 14 height 14
click at [269, 23] on icon "Undo/Redo" at bounding box center [276, 20] width 14 height 14
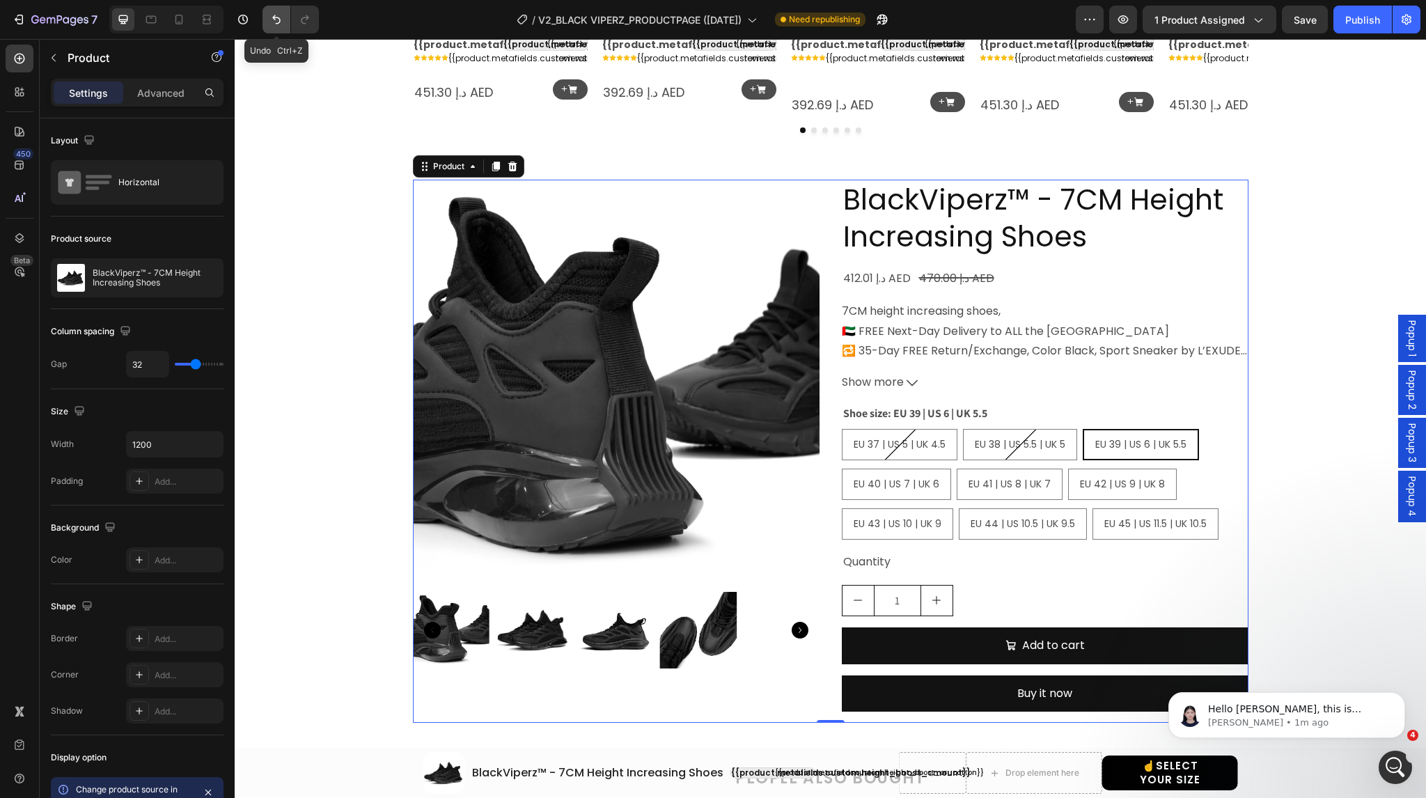
click at [269, 23] on icon "Undo/Redo" at bounding box center [276, 20] width 14 height 14
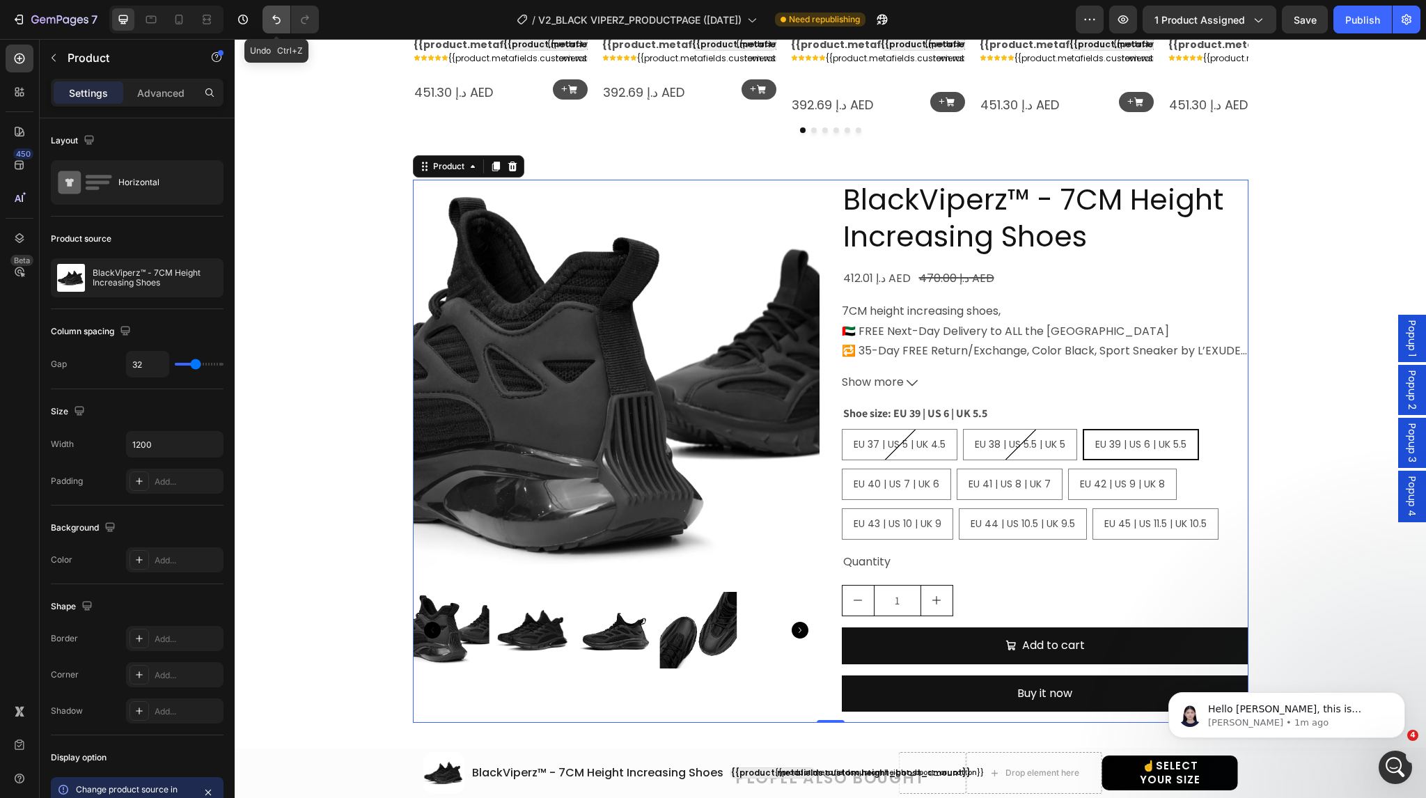
click at [269, 23] on icon "Undo/Redo" at bounding box center [276, 20] width 14 height 14
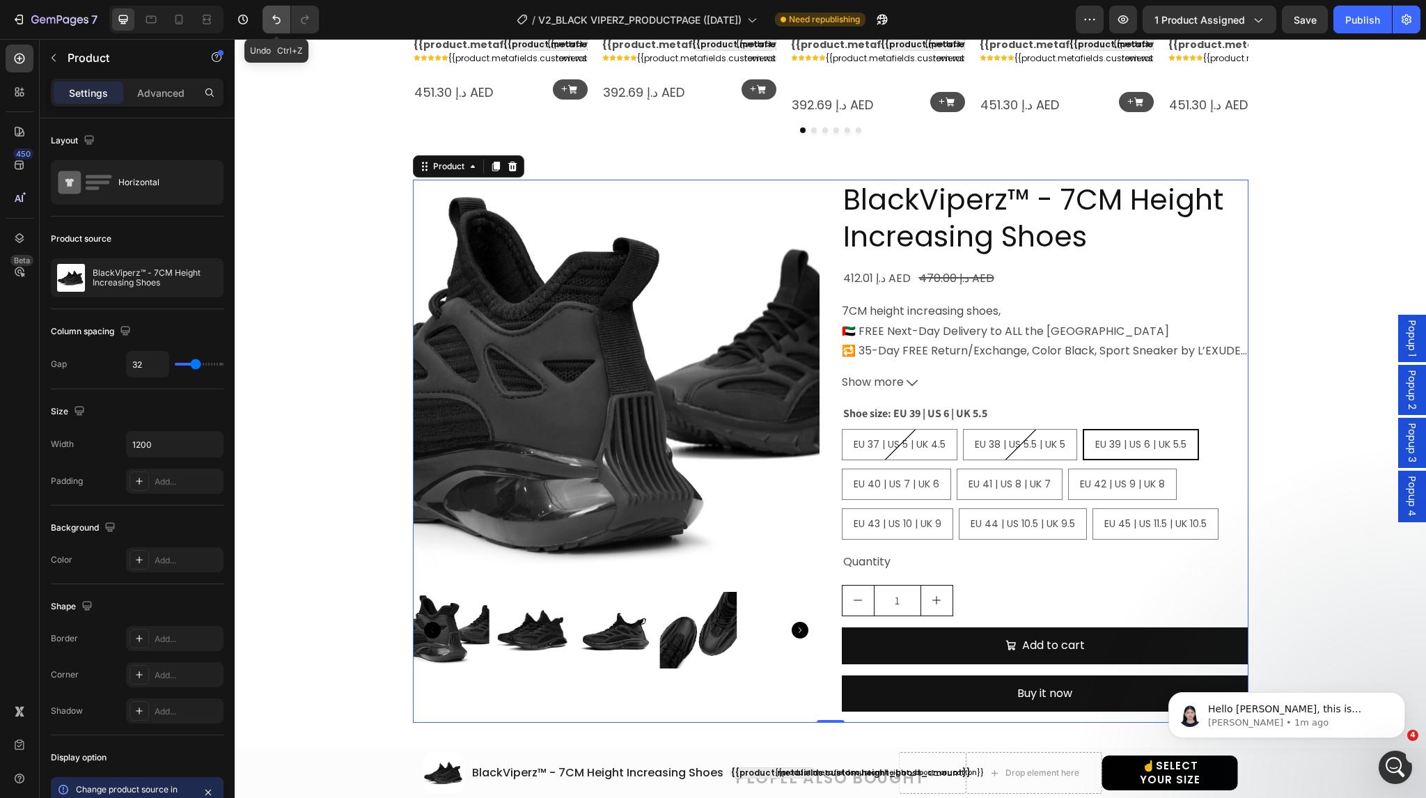
click at [269, 23] on icon "Undo/Redo" at bounding box center [276, 20] width 14 height 14
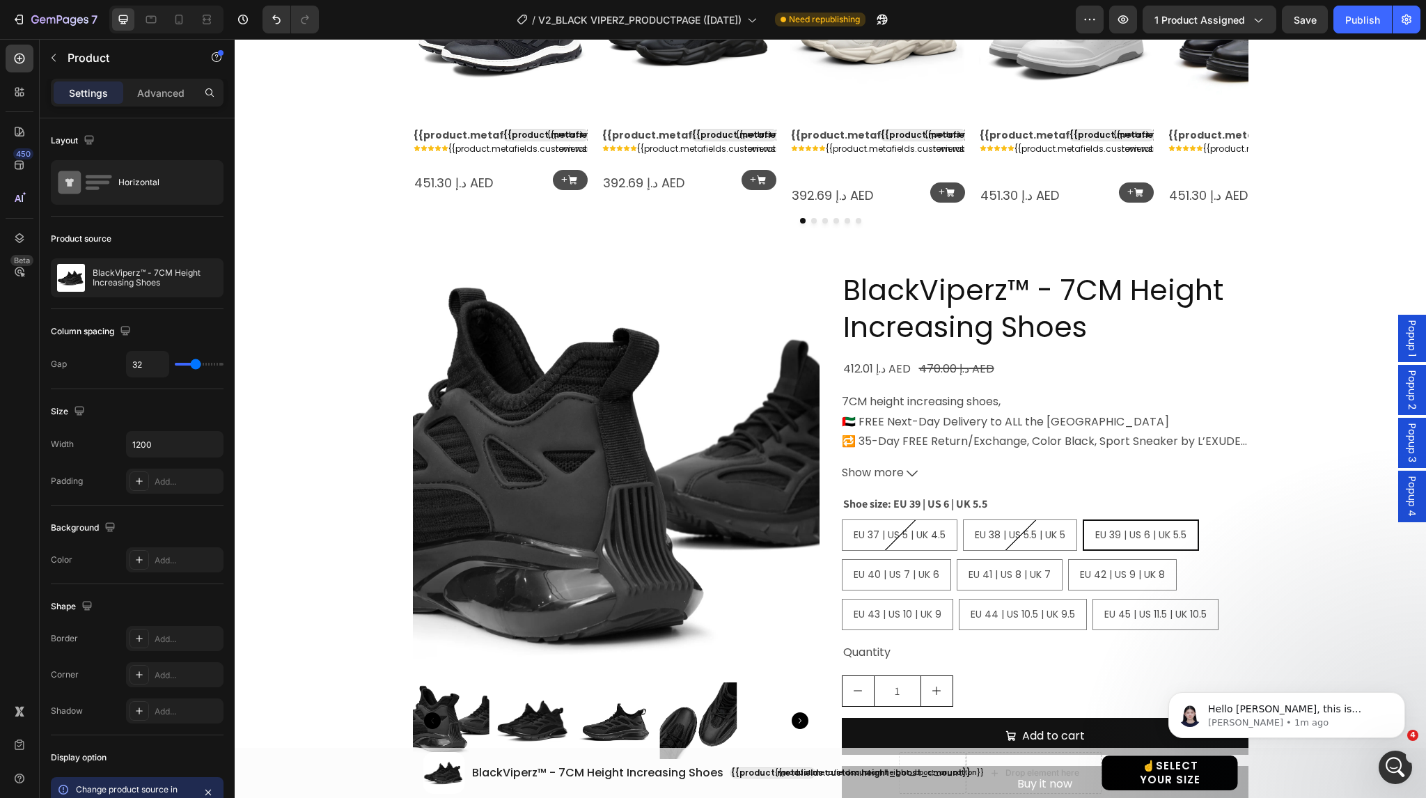
scroll to position [1402, 0]
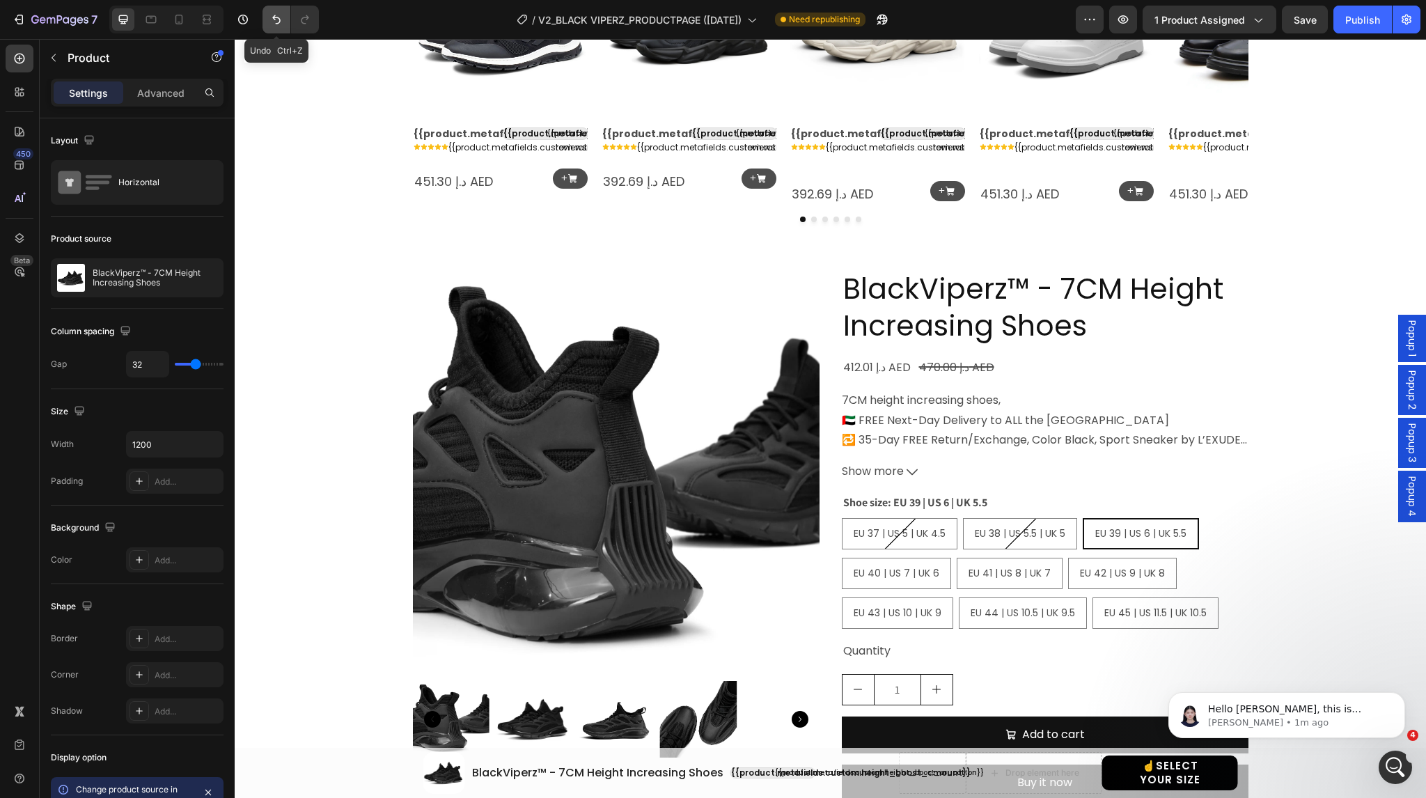
click at [273, 22] on icon "Undo/Redo" at bounding box center [276, 20] width 14 height 14
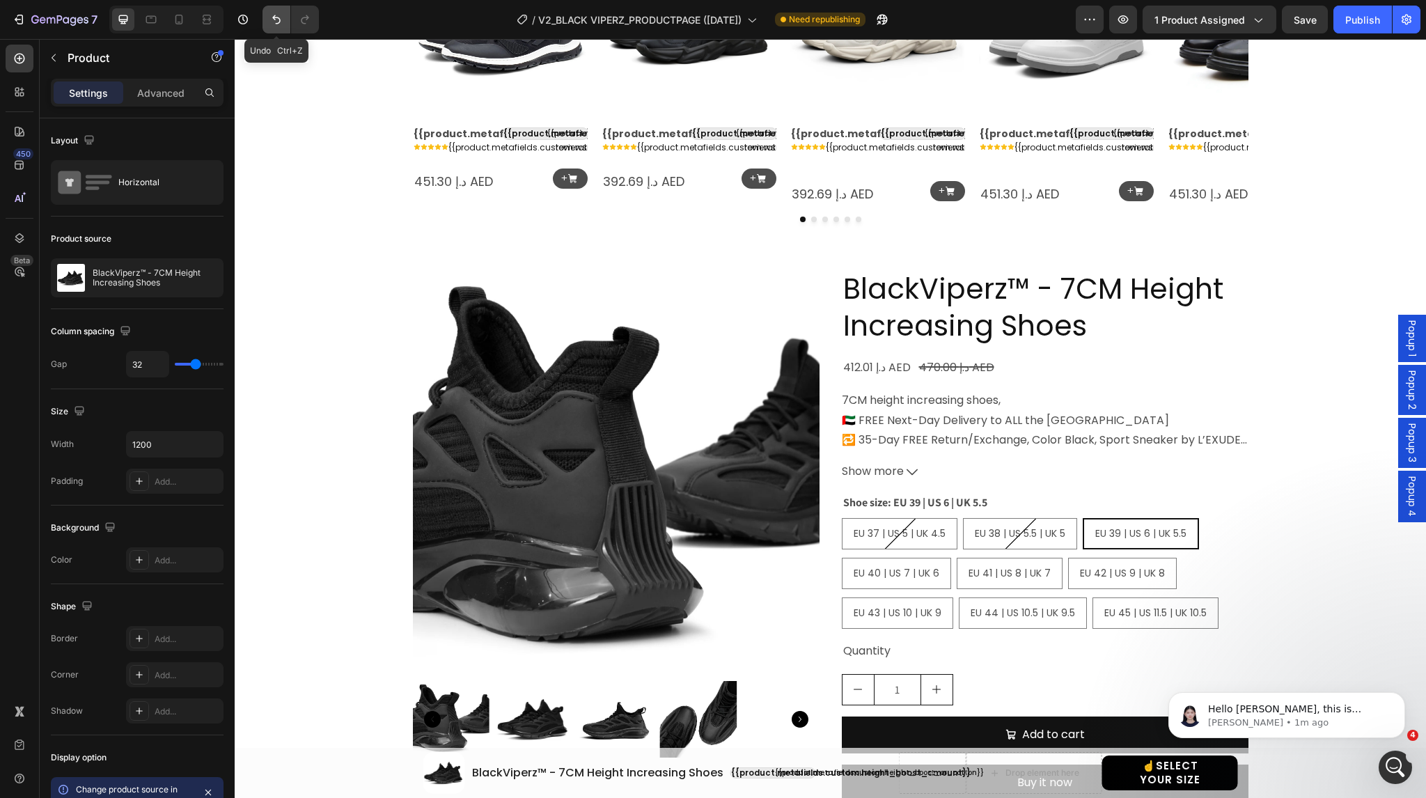
click at [273, 22] on icon "Undo/Redo" at bounding box center [276, 20] width 14 height 14
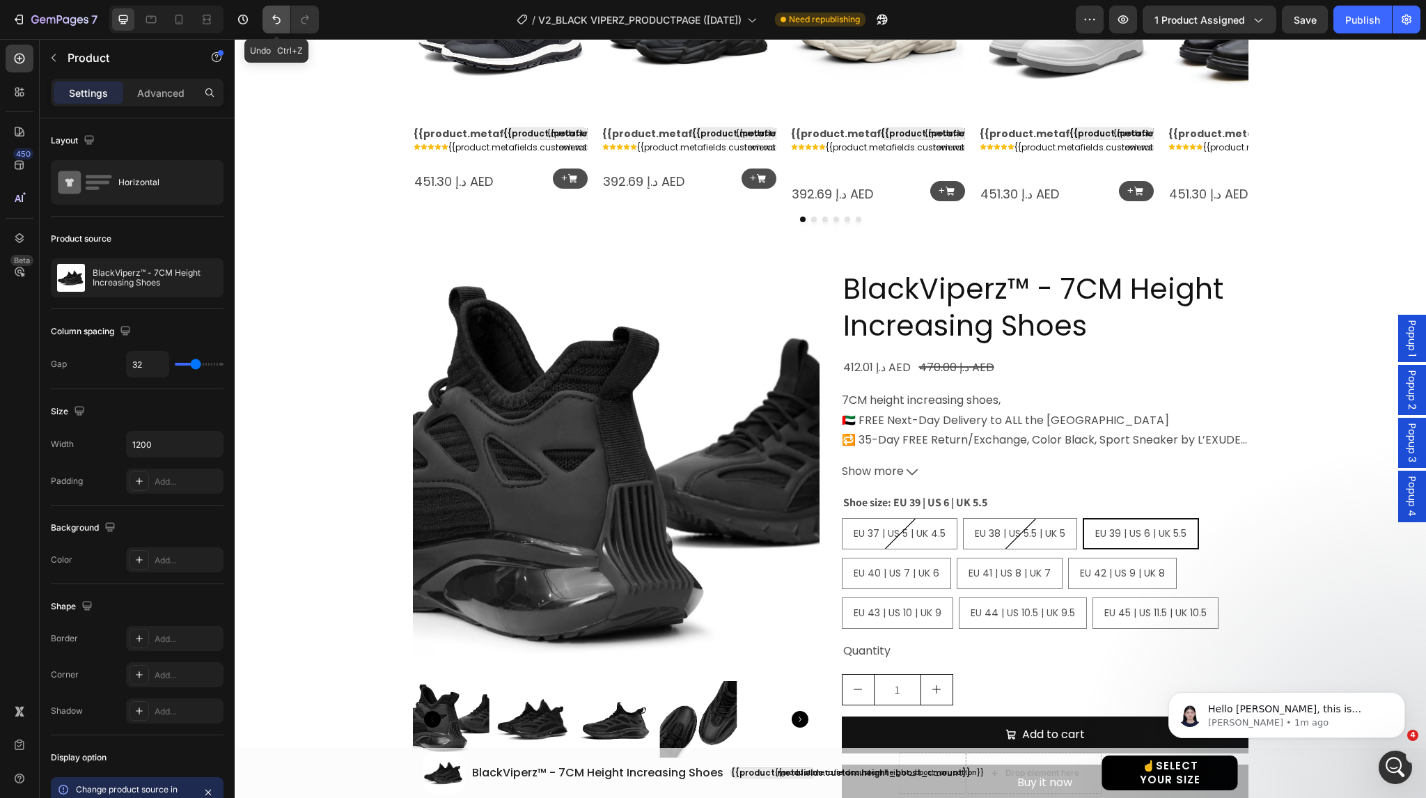
click at [273, 22] on icon "Undo/Redo" at bounding box center [276, 20] width 14 height 14
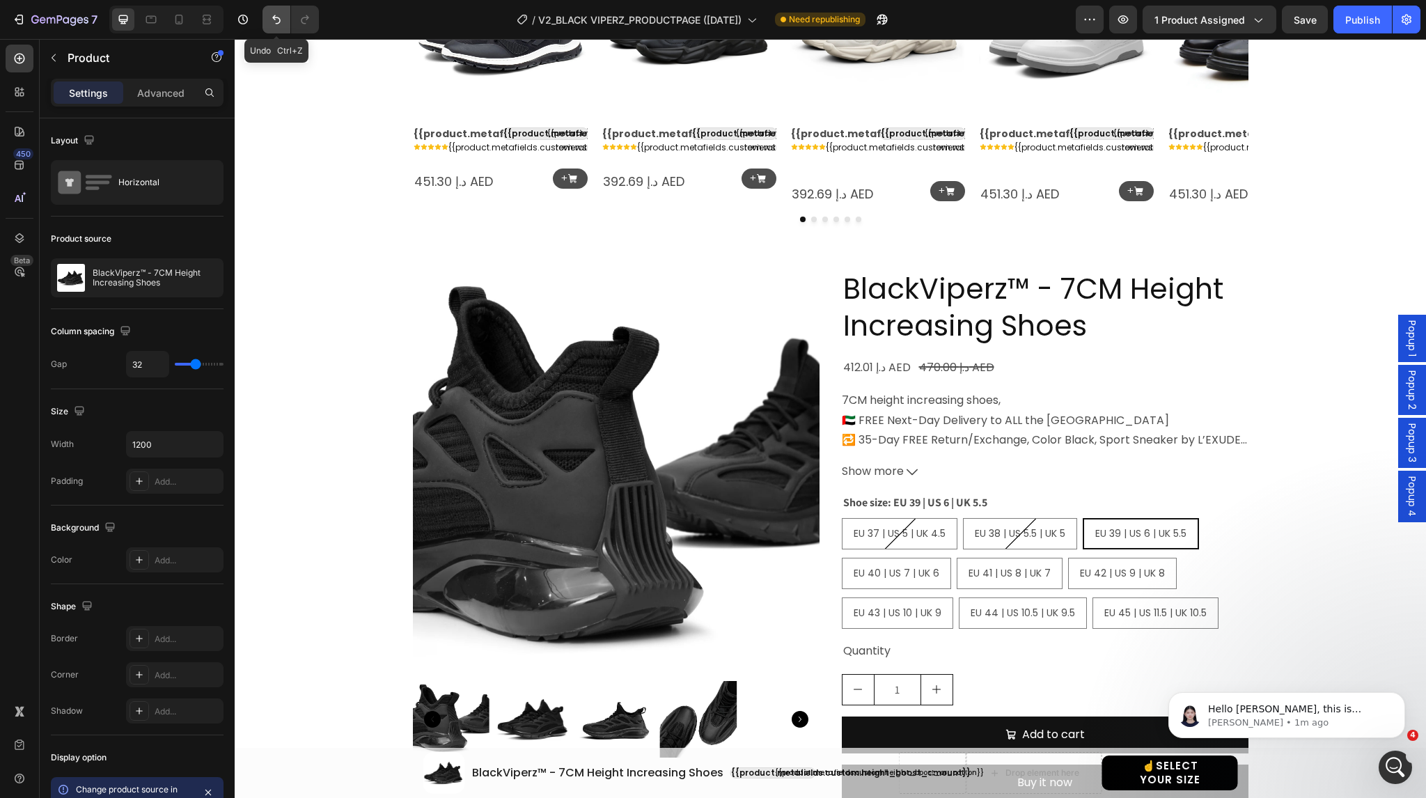
click at [273, 22] on icon "Undo/Redo" at bounding box center [276, 20] width 14 height 14
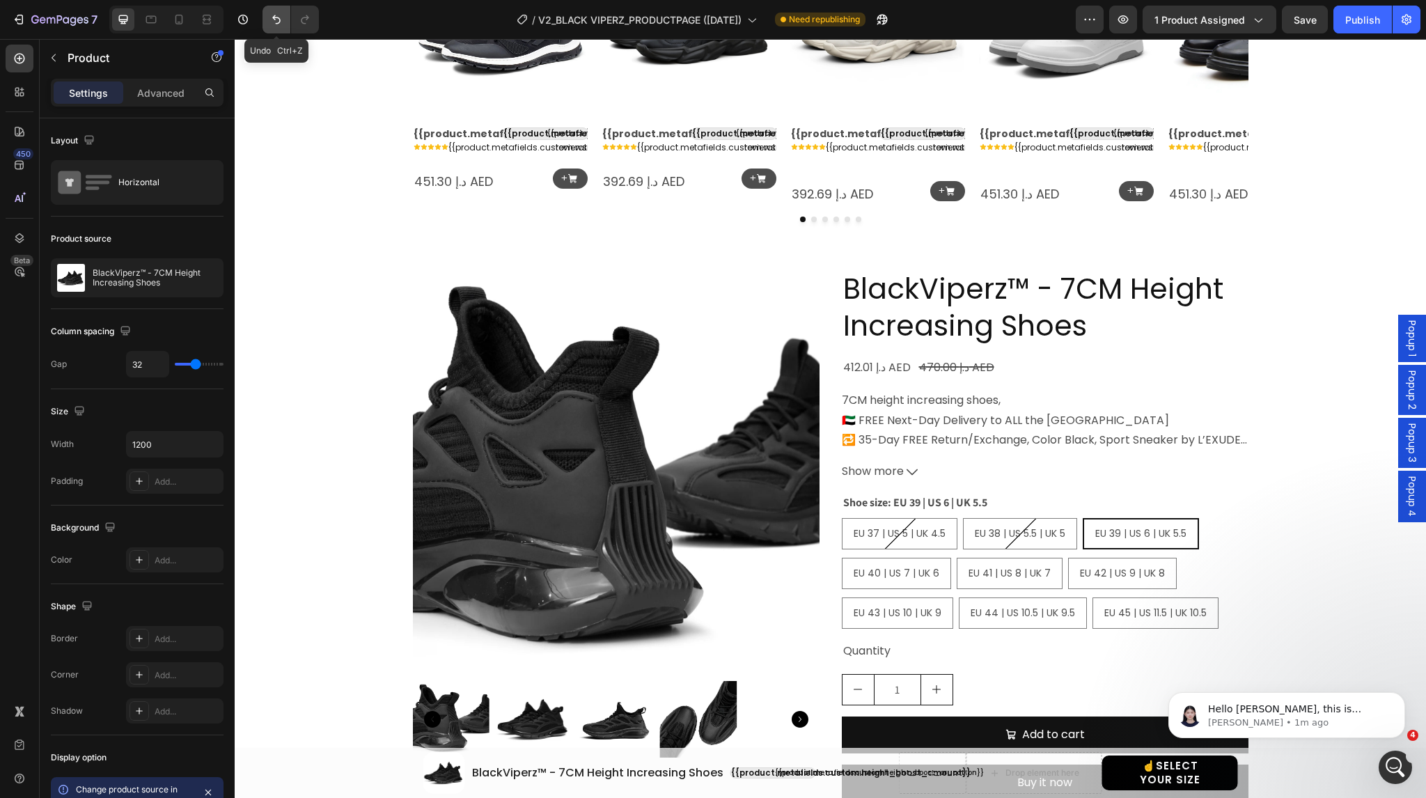
click at [273, 22] on icon "Undo/Redo" at bounding box center [276, 20] width 14 height 14
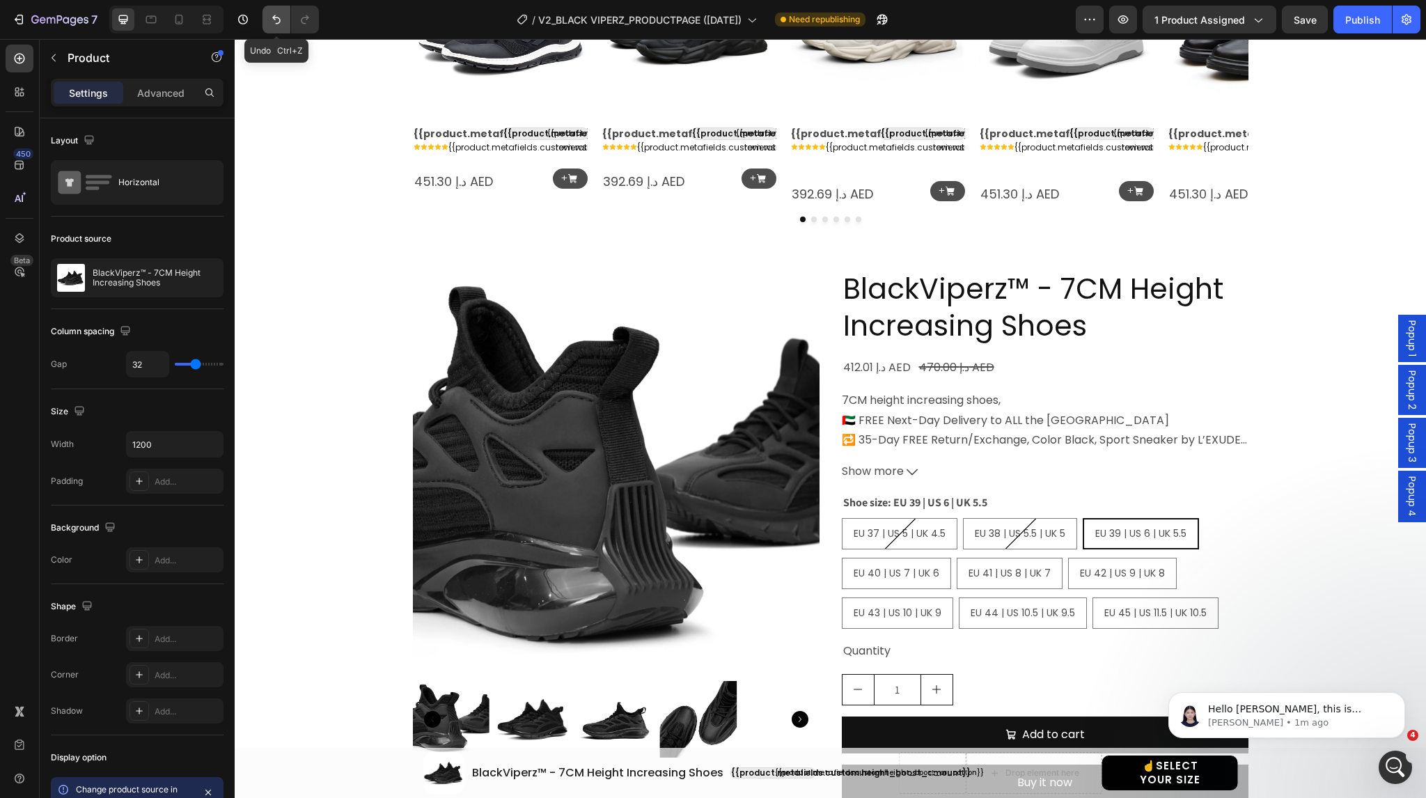
click at [273, 22] on icon "Undo/Redo" at bounding box center [276, 20] width 14 height 14
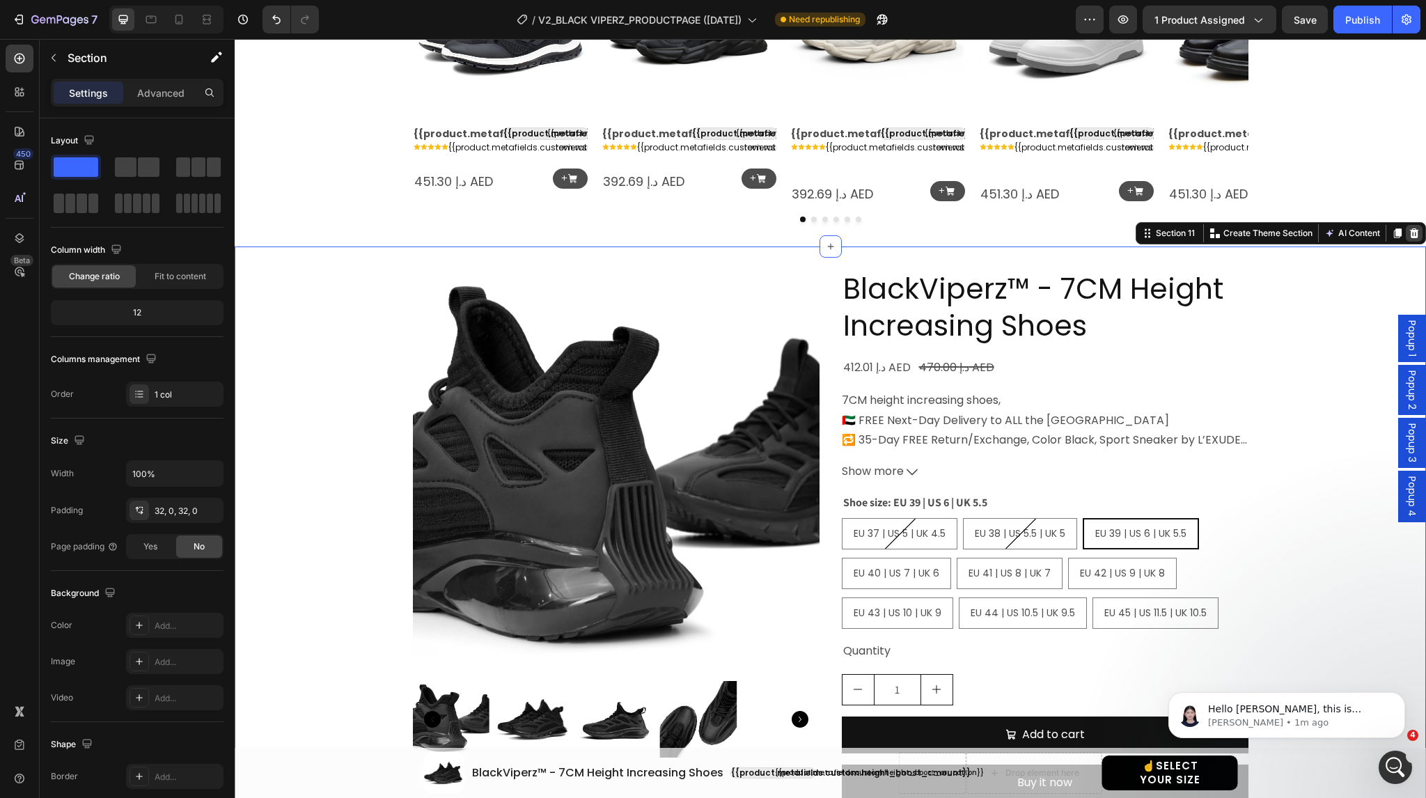
click at [1408, 232] on icon at bounding box center [1413, 233] width 11 height 11
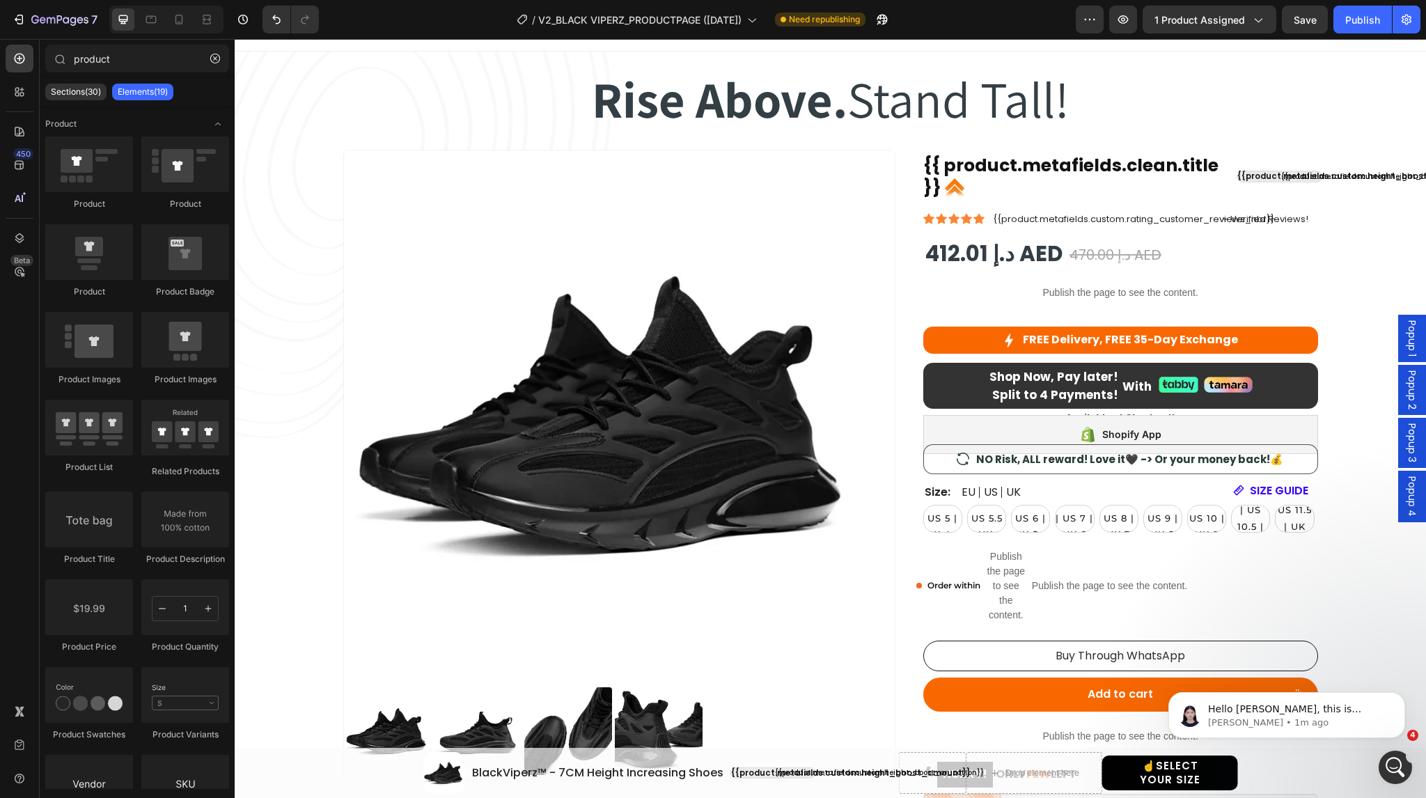
scroll to position [0, 0]
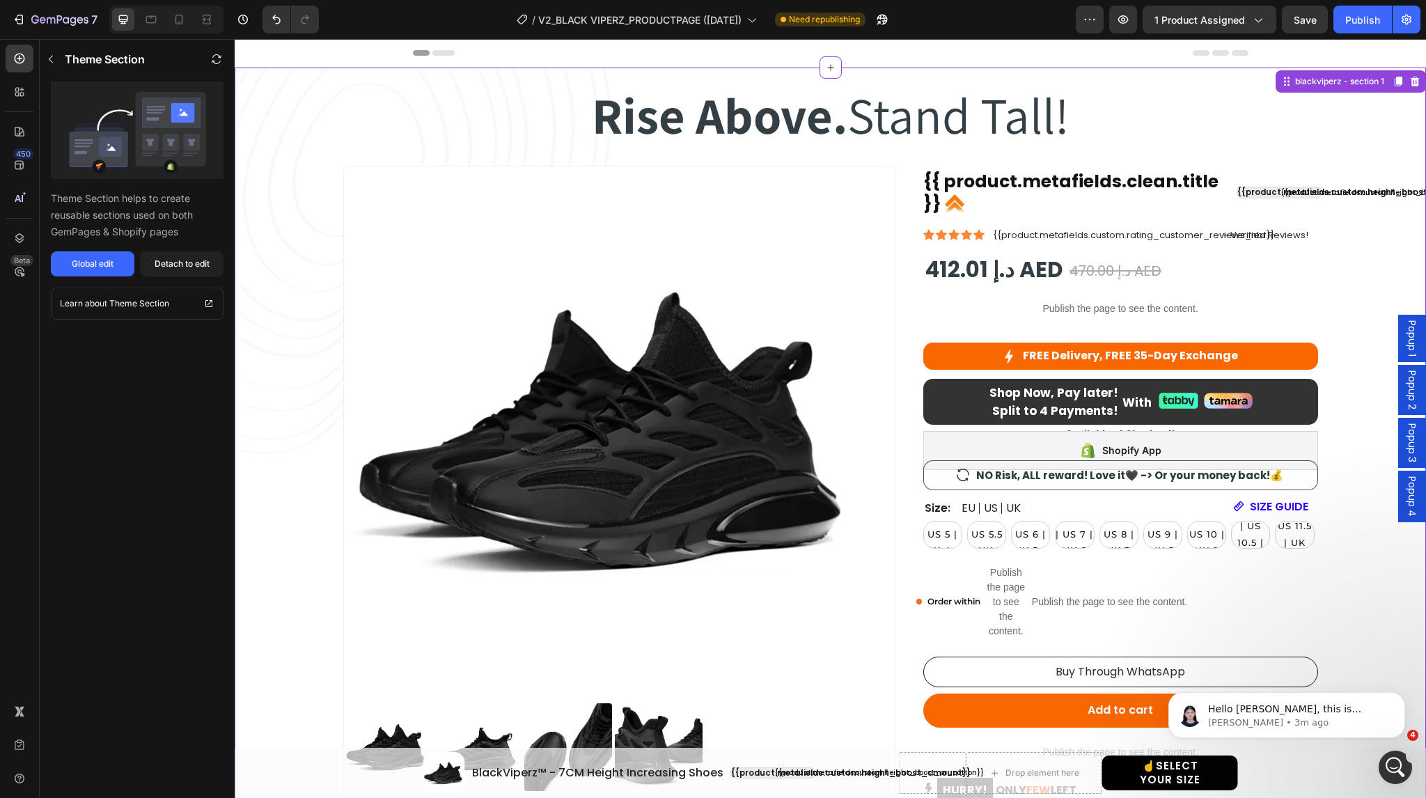
click at [897, 201] on div "Product Images {{ product.metafields.clean.title }} Custom Code {{product.metaf…" at bounding box center [830, 546] width 975 height 760
click at [86, 262] on div "Global edit" at bounding box center [93, 264] width 42 height 13
click at [175, 268] on div "Detach to edit" at bounding box center [182, 264] width 55 height 13
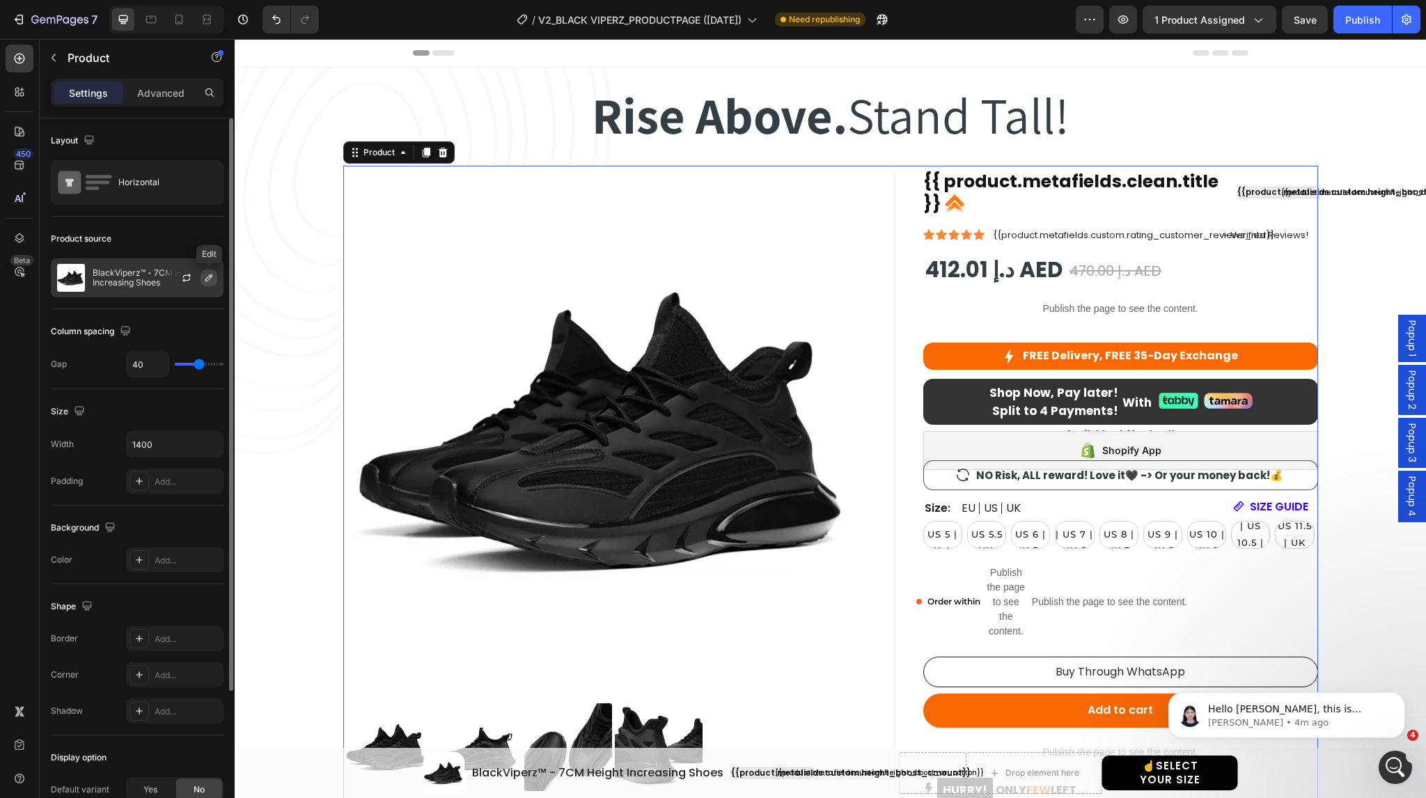
click at [208, 281] on icon "button" at bounding box center [208, 277] width 11 height 11
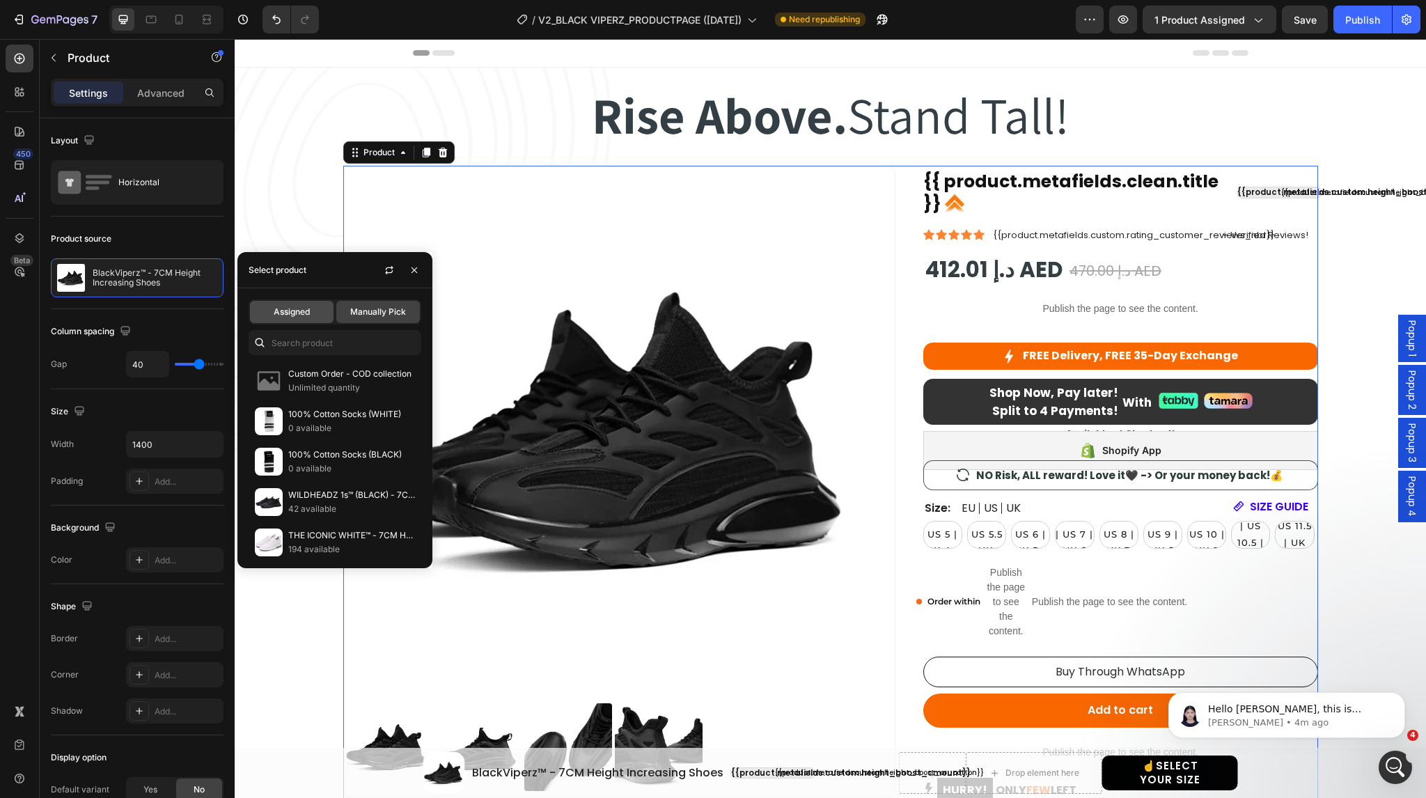
click at [281, 313] on span "Assigned" at bounding box center [292, 312] width 36 height 13
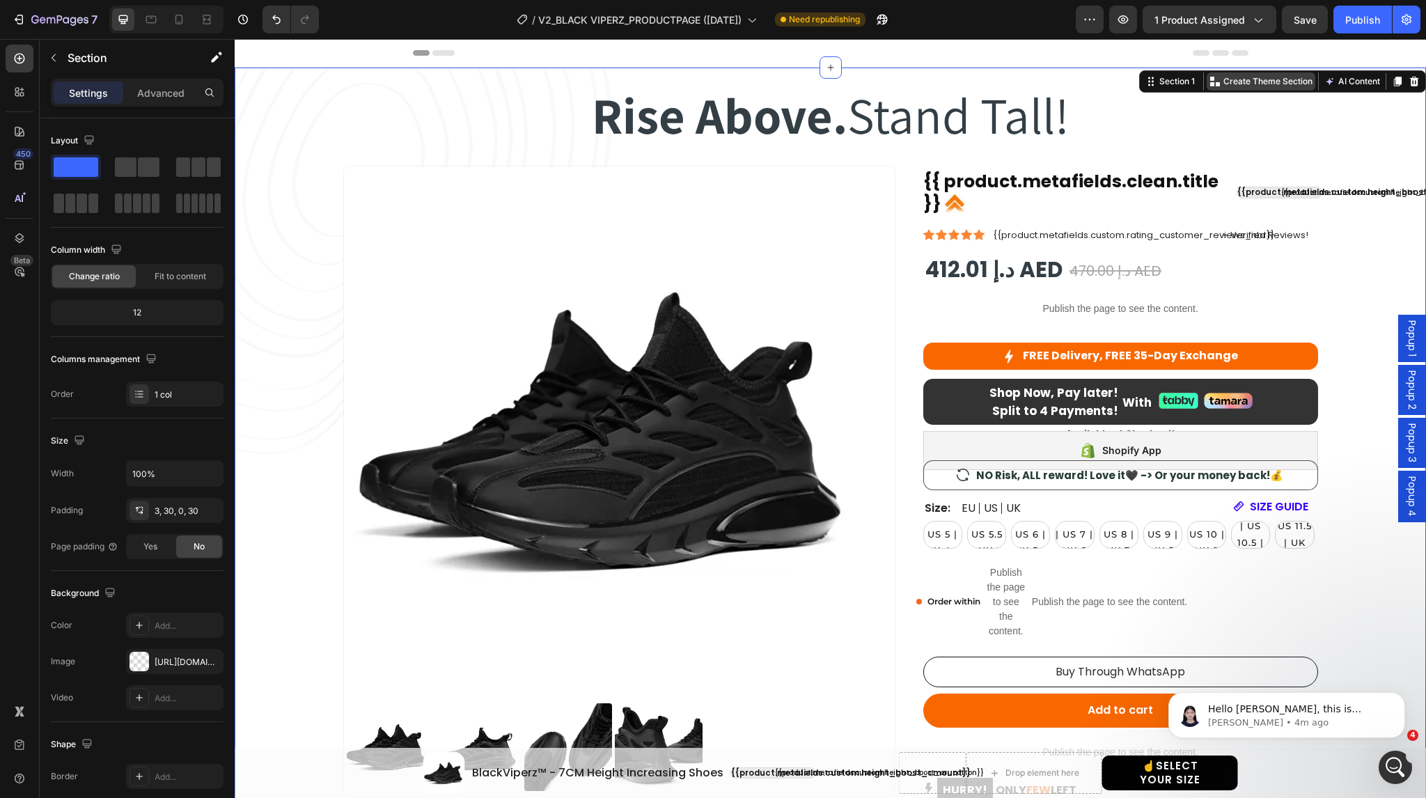
click at [1266, 84] on p "Create Theme Section" at bounding box center [1267, 81] width 89 height 13
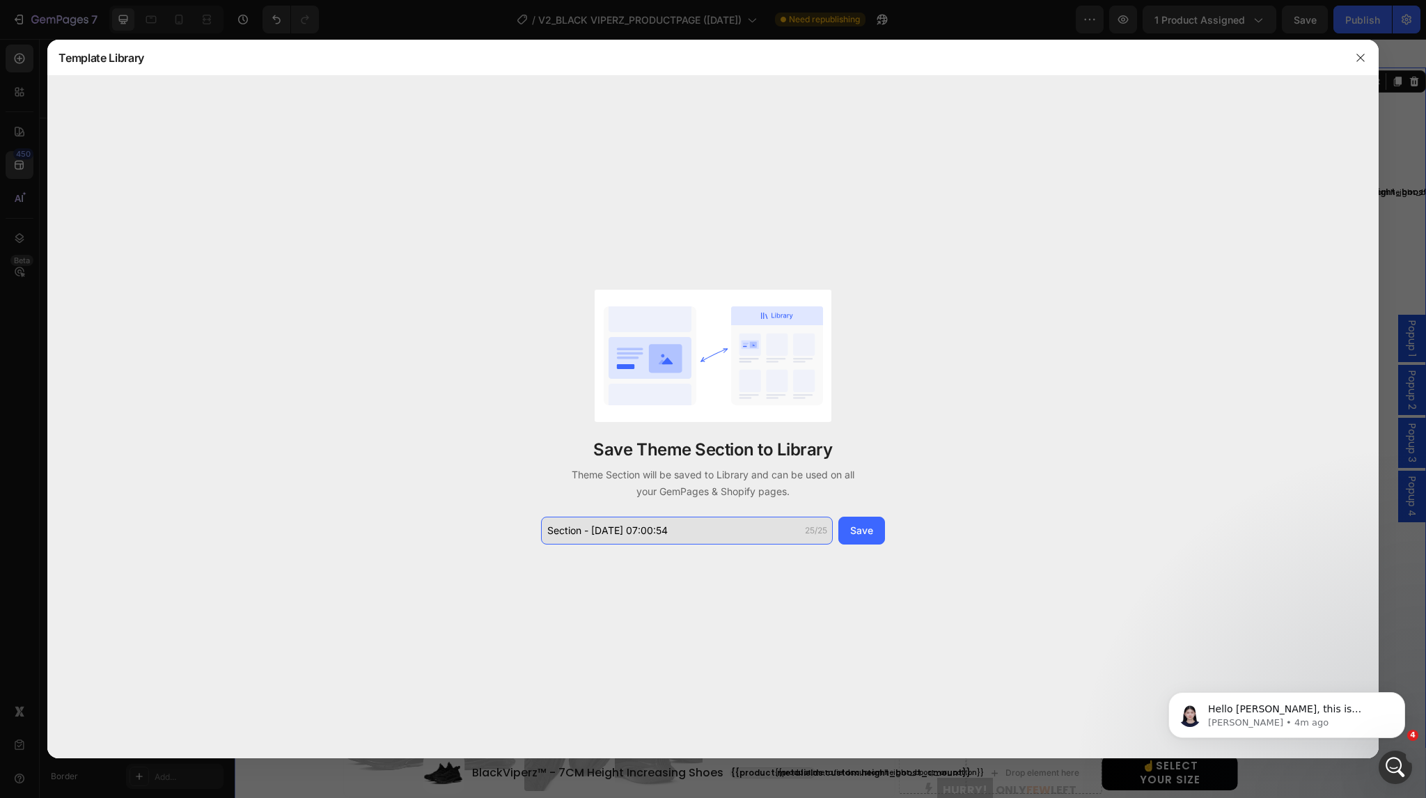
click at [694, 533] on input "Section - Aug 27 07:00:54" at bounding box center [687, 531] width 292 height 28
click at [622, 529] on input "v2BlackViperz -Section 1" at bounding box center [687, 531] width 292 height 28
type input "v2BlackViperz - Section 1"
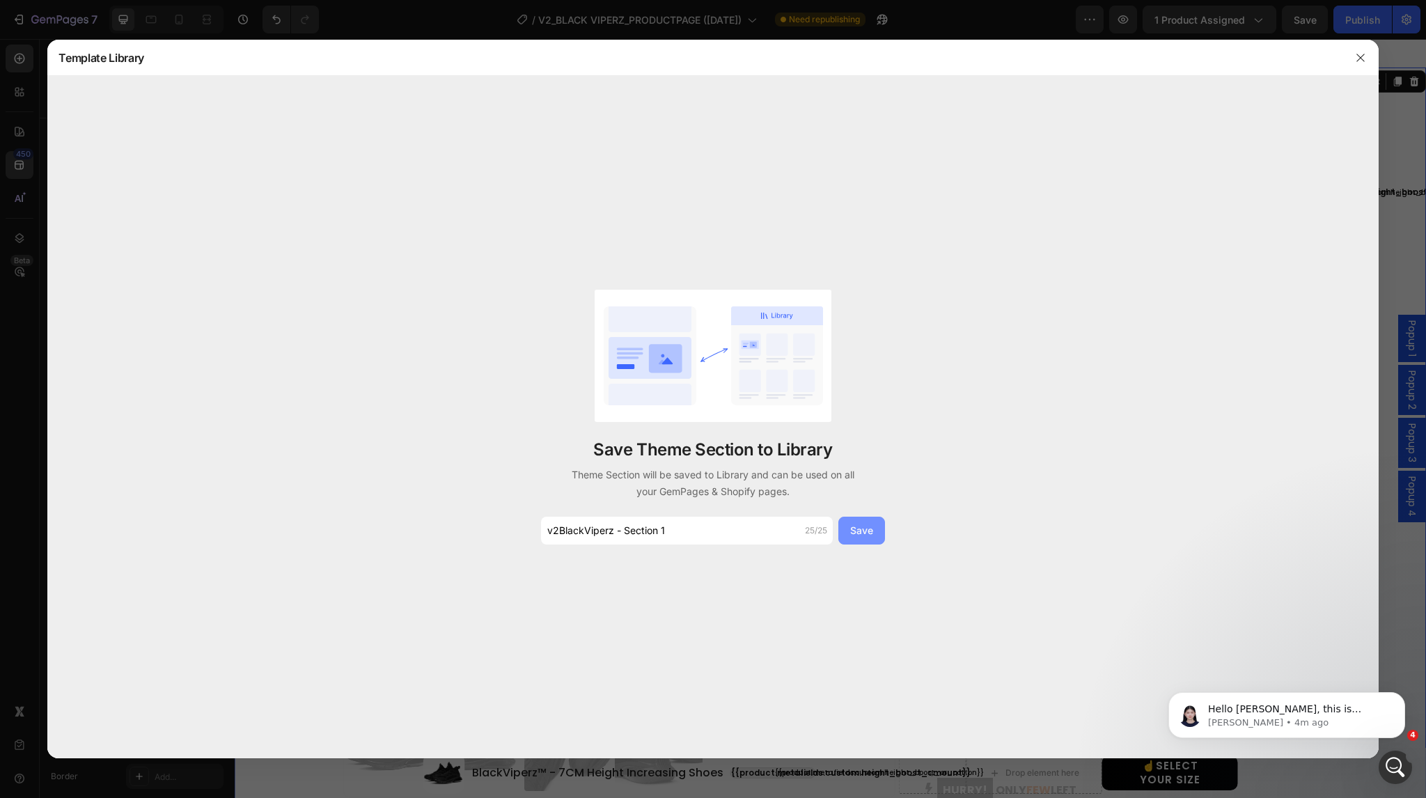
click at [870, 536] on div "Save" at bounding box center [861, 530] width 23 height 15
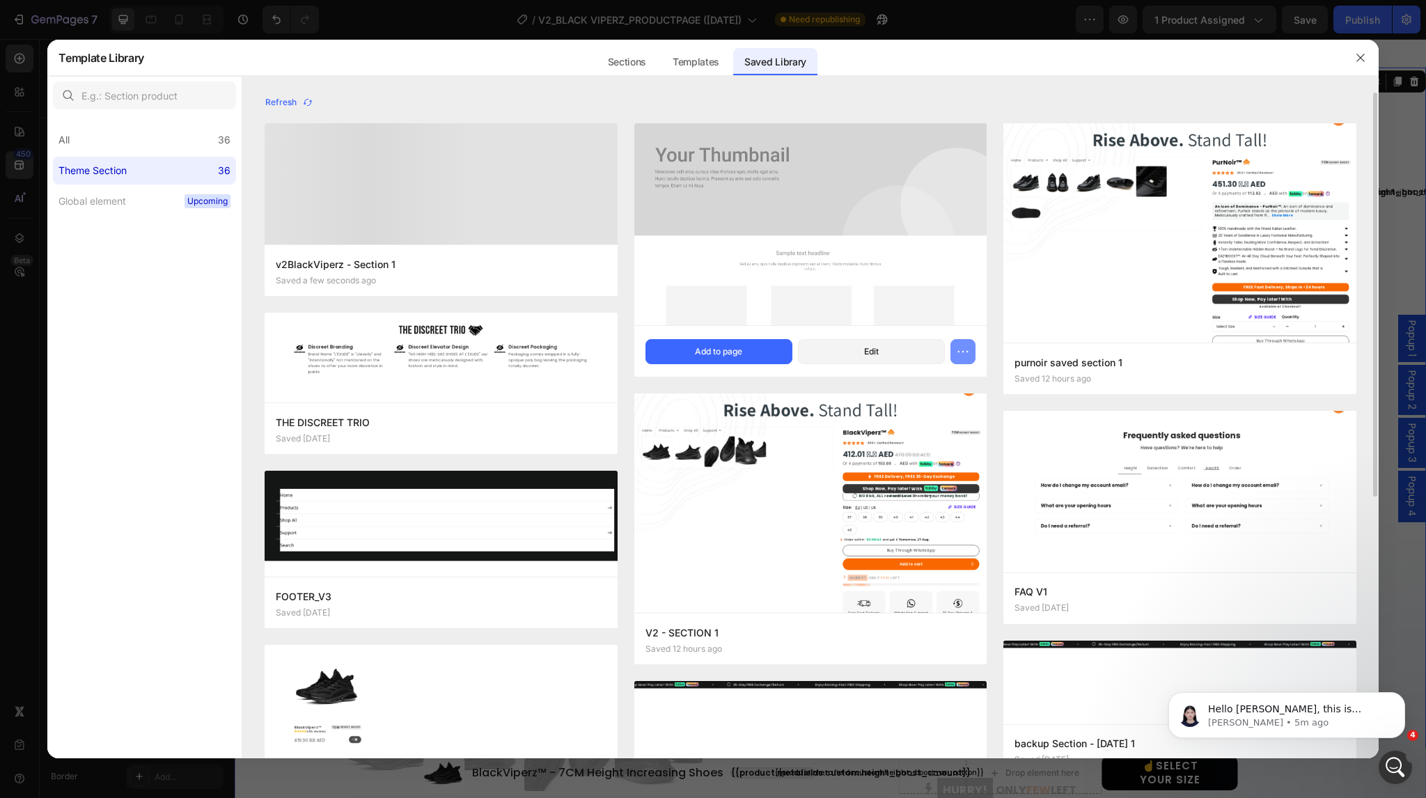
click at [968, 352] on icon "button" at bounding box center [963, 352] width 14 height 14
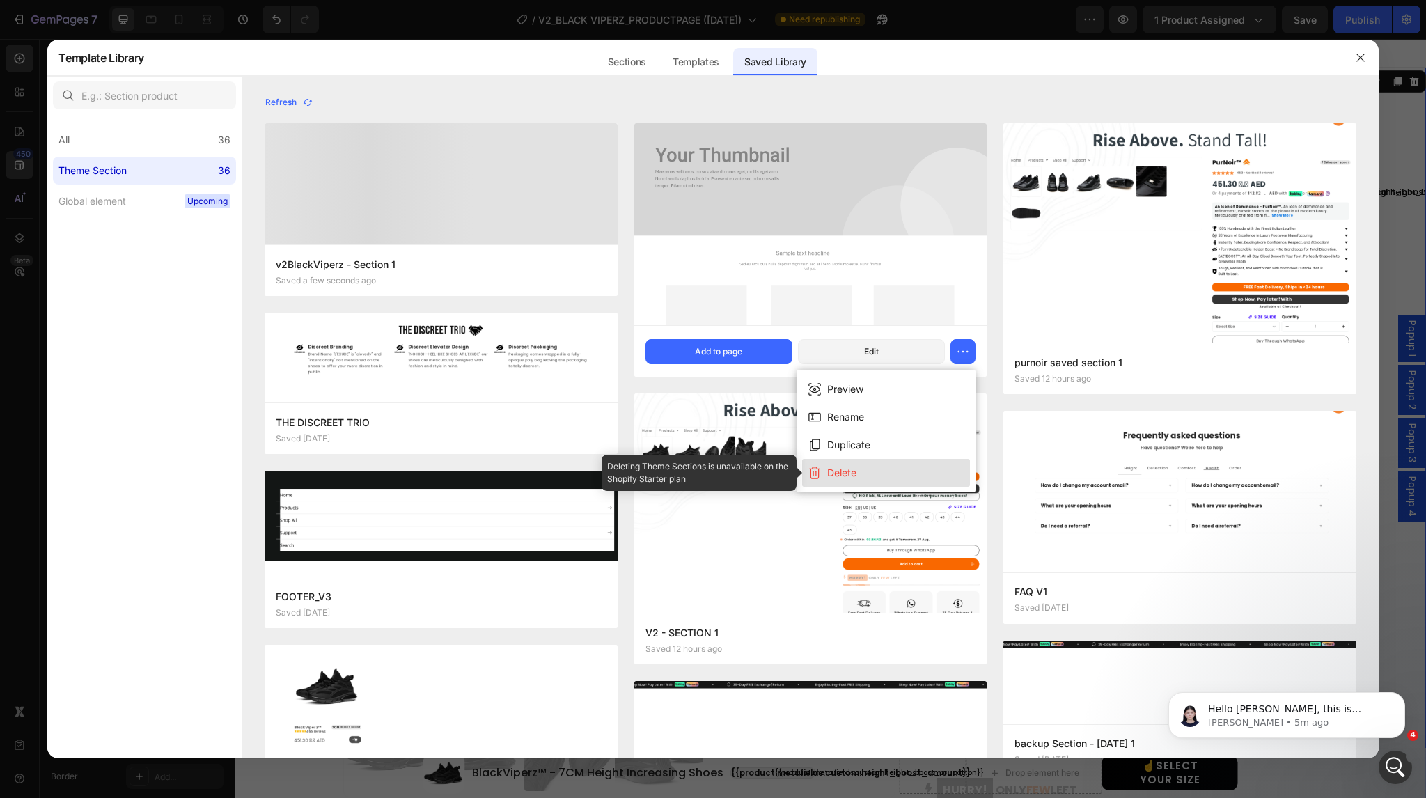
click at [913, 476] on button "Delete" at bounding box center [886, 473] width 168 height 28
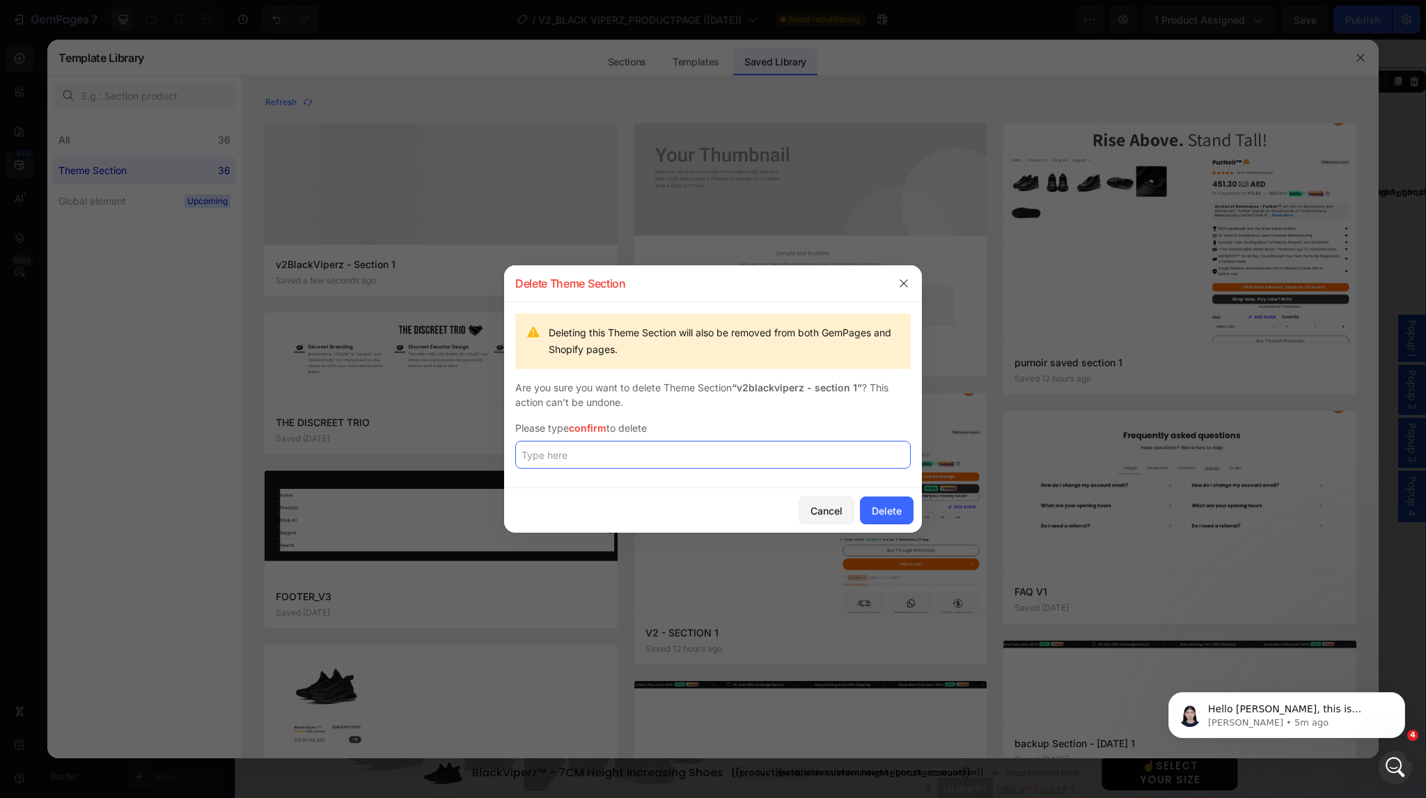
click at [760, 447] on input "text" at bounding box center [712, 455] width 395 height 28
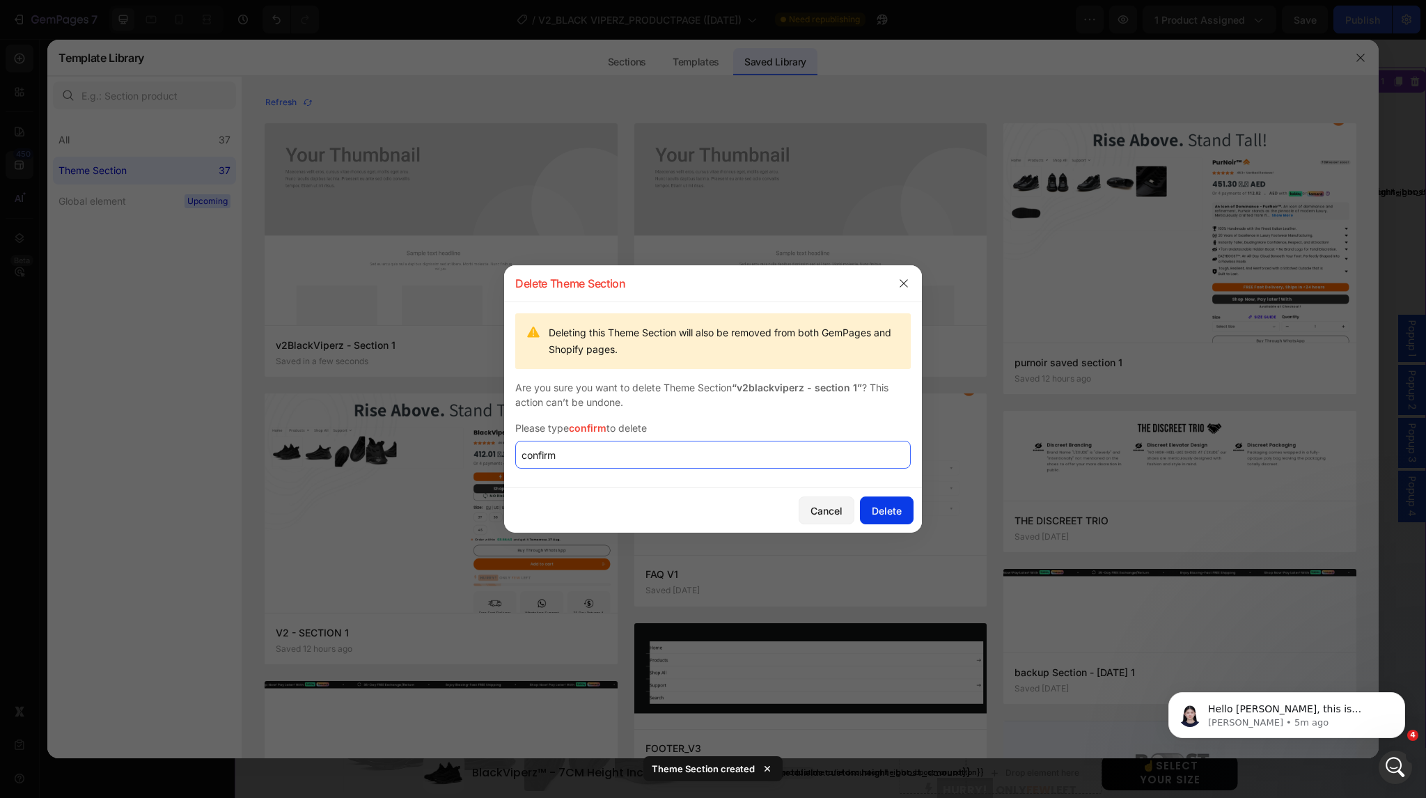
type input "confirm"
click at [877, 510] on div "Delete" at bounding box center [887, 510] width 30 height 15
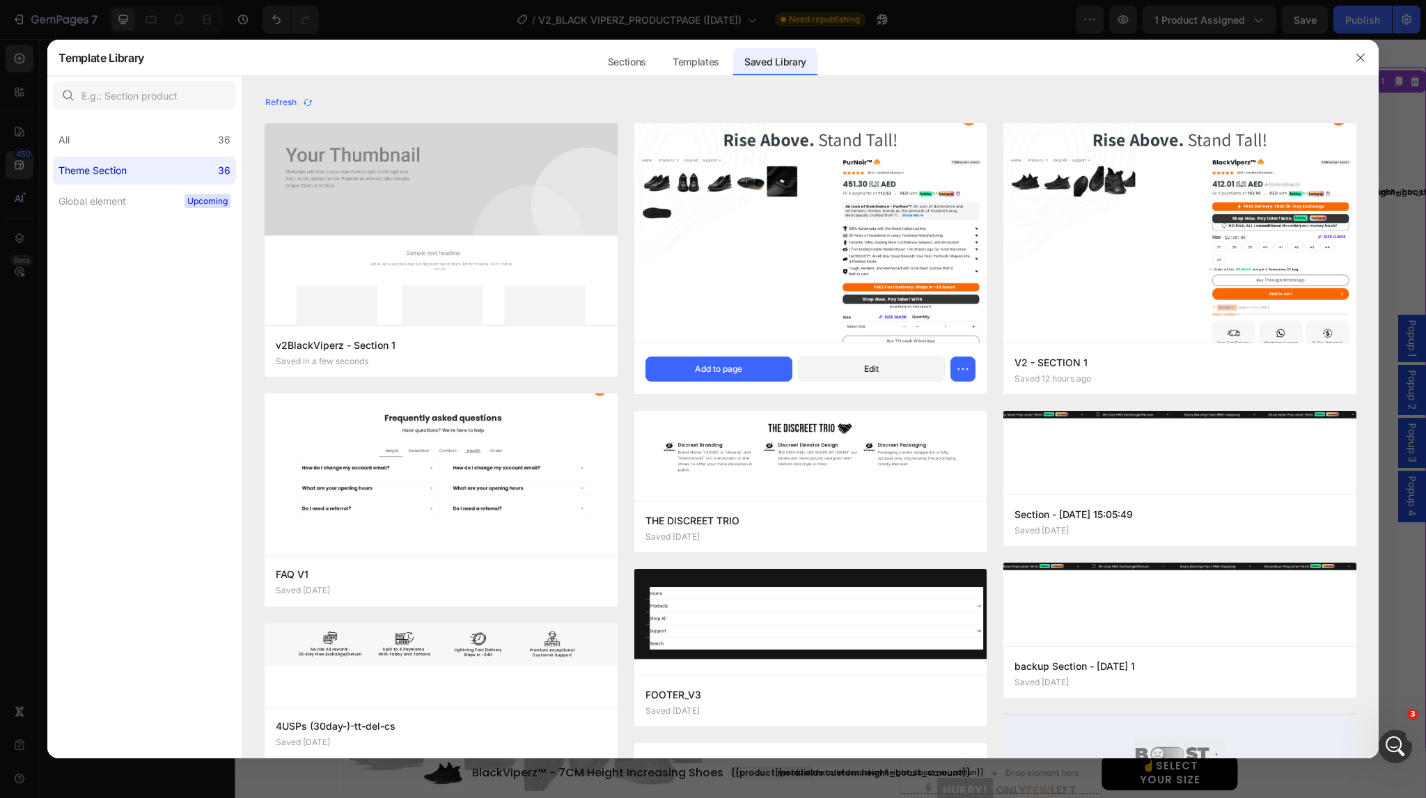
click at [973, 15] on div at bounding box center [713, 399] width 1426 height 798
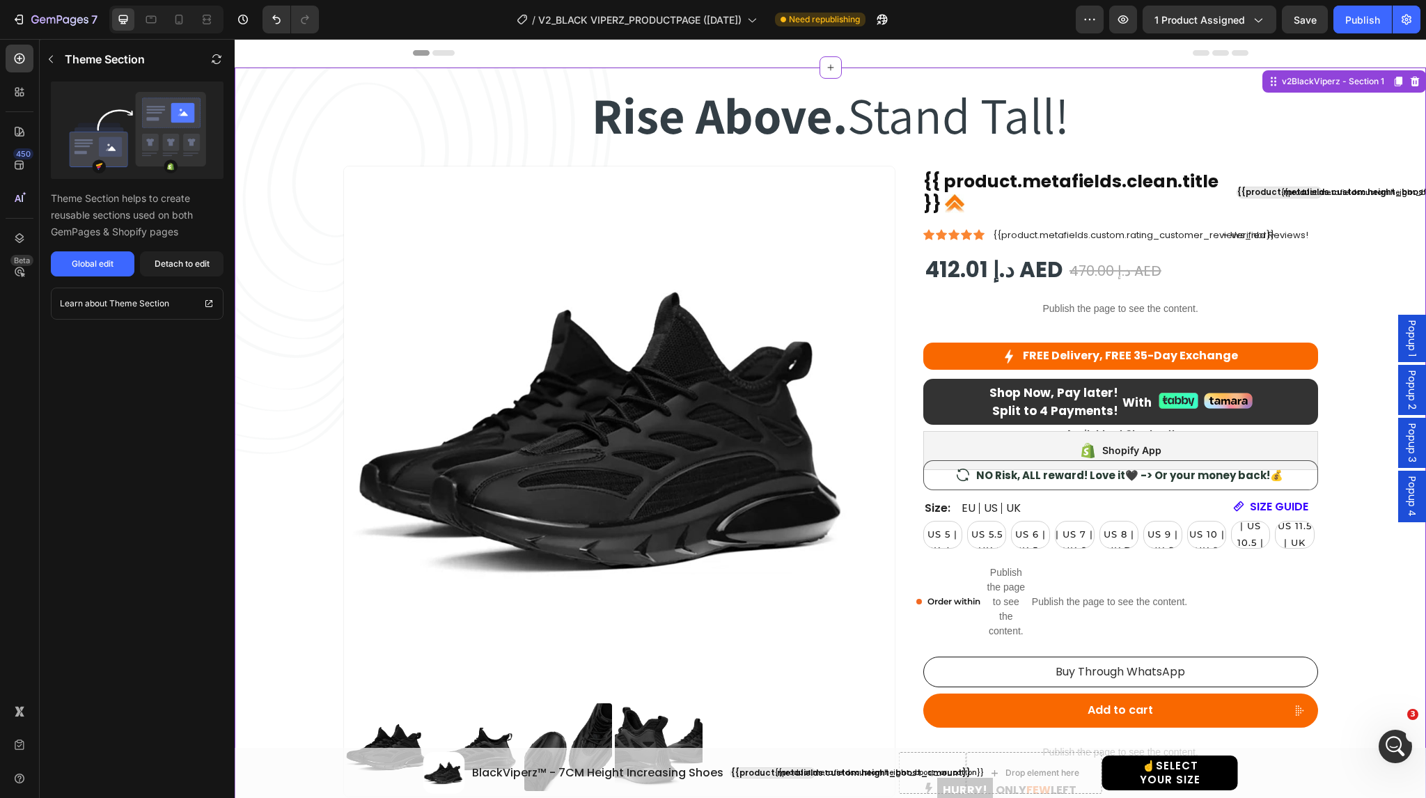
click at [1270, 508] on p "SIZE GUIDE" at bounding box center [1279, 506] width 58 height 13
click at [1405, 439] on span "Popup 3" at bounding box center [1412, 442] width 14 height 39
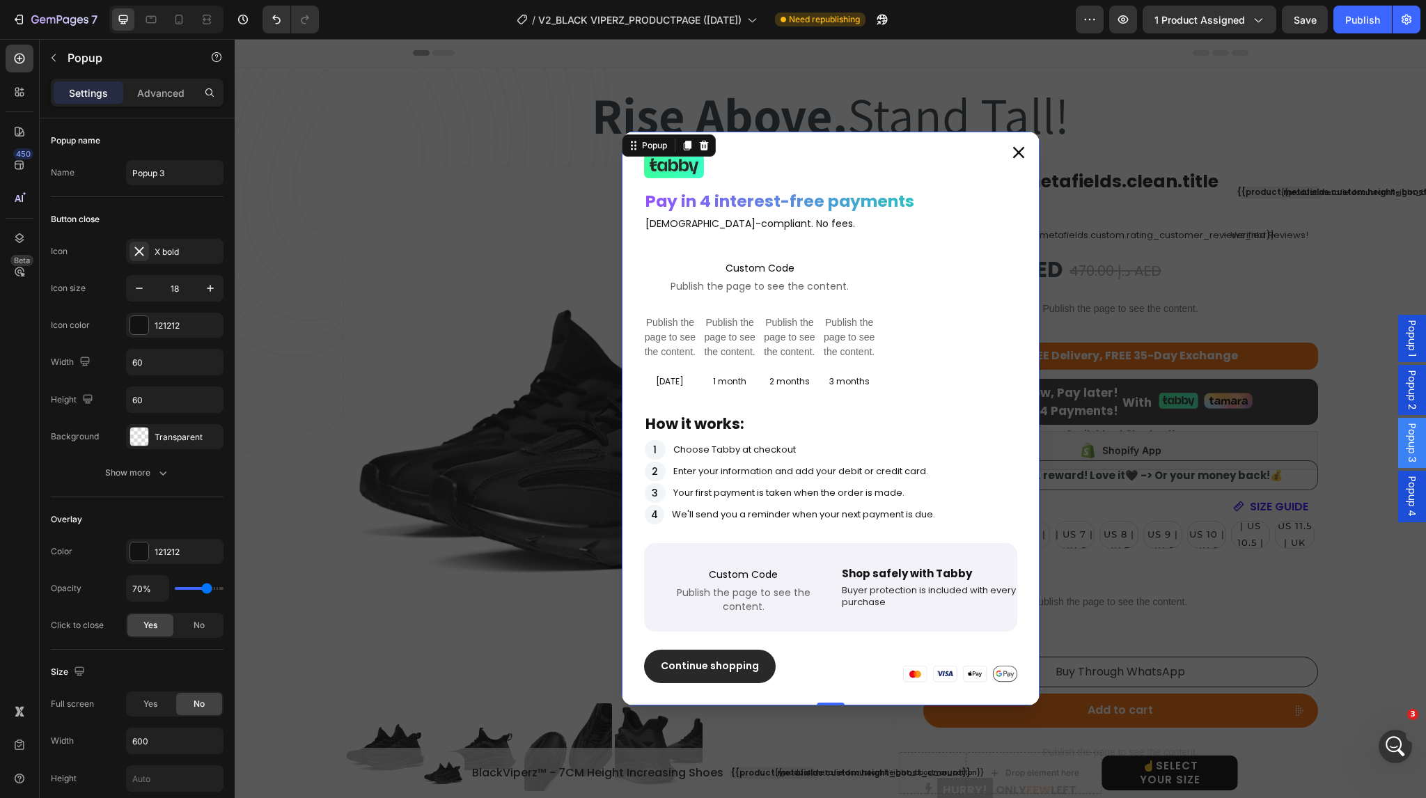
click at [1405, 384] on span "Popup 2" at bounding box center [1412, 389] width 14 height 39
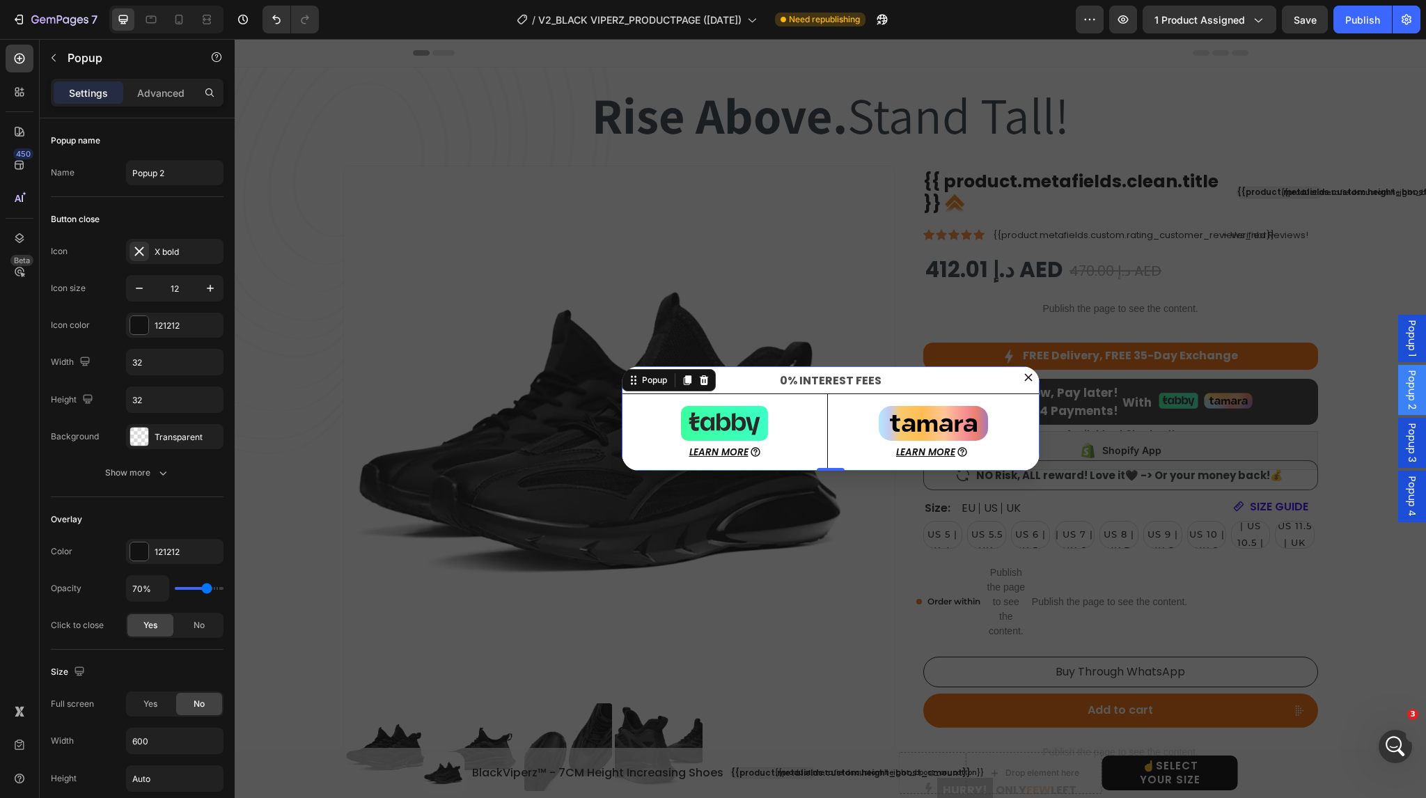
click at [1405, 342] on span "Popup 1" at bounding box center [1412, 338] width 14 height 36
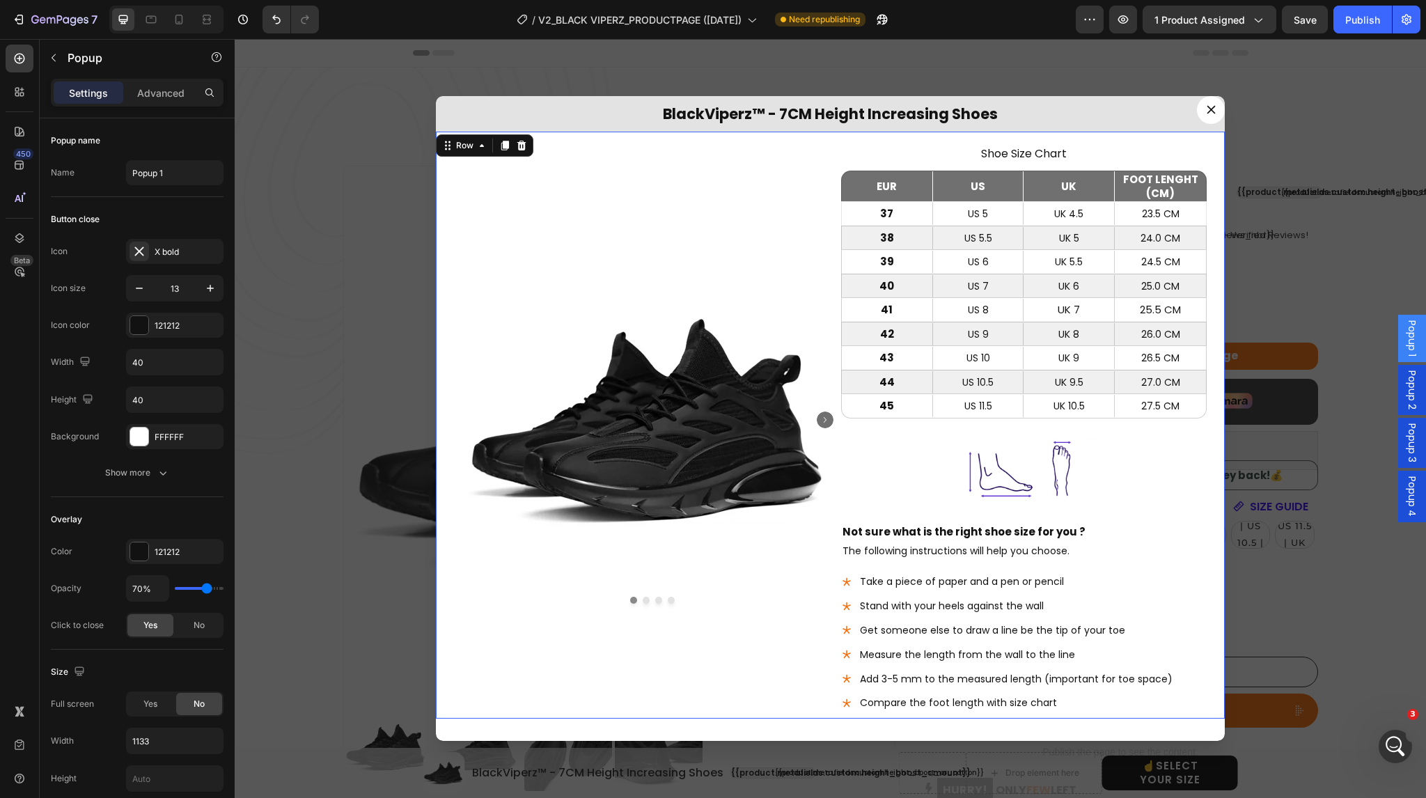
click at [819, 199] on div "Product Images Product" at bounding box center [639, 425] width 384 height 587
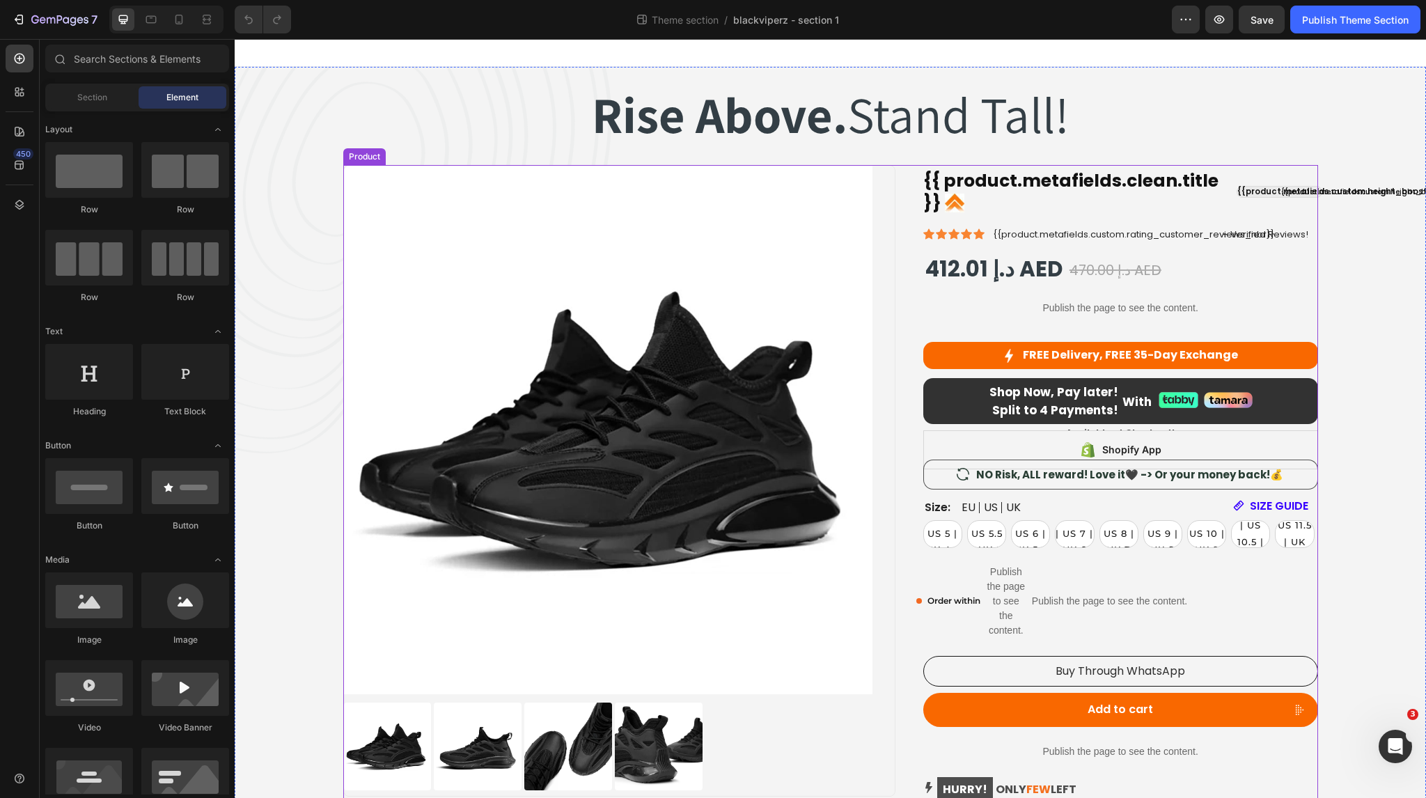
click at [899, 268] on div "Product Images {{ product.metafields.clean.title }} Custom Code {{product.metaf…" at bounding box center [830, 545] width 975 height 760
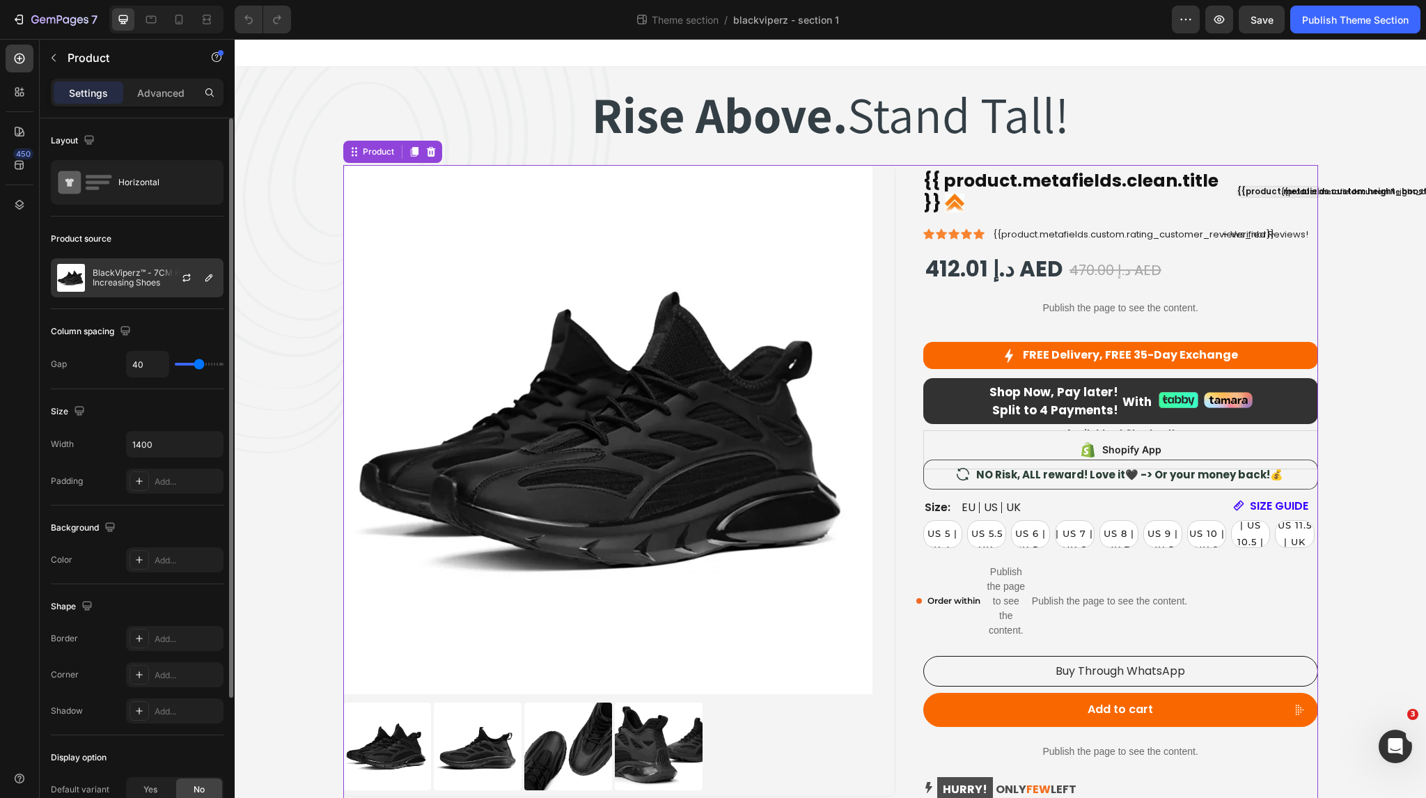
click at [139, 281] on p "BlackViperz™ - 7CM Height Increasing Shoes" at bounding box center [155, 277] width 125 height 19
click at [166, 93] on p "Advanced" at bounding box center [160, 93] width 47 height 15
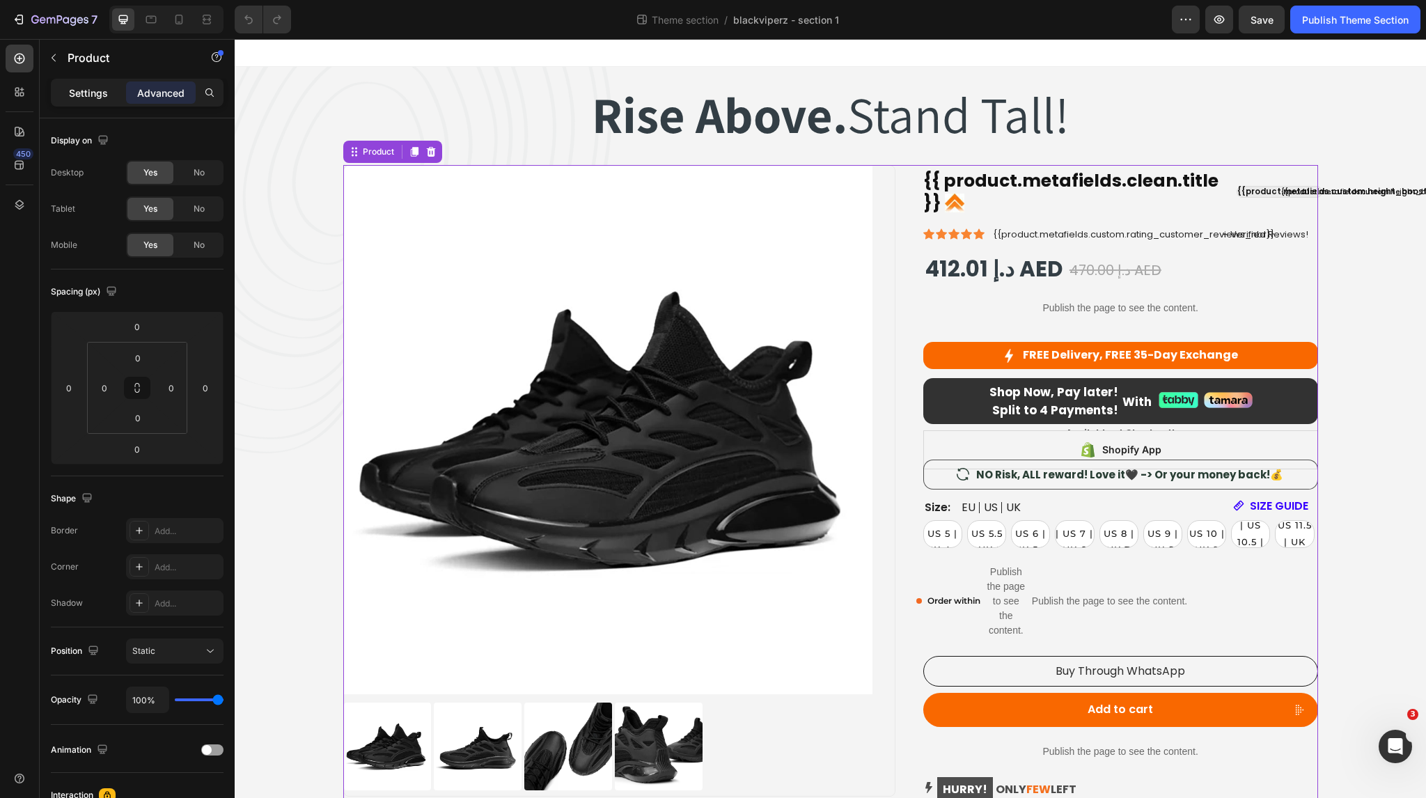
click at [83, 90] on p "Settings" at bounding box center [88, 93] width 39 height 15
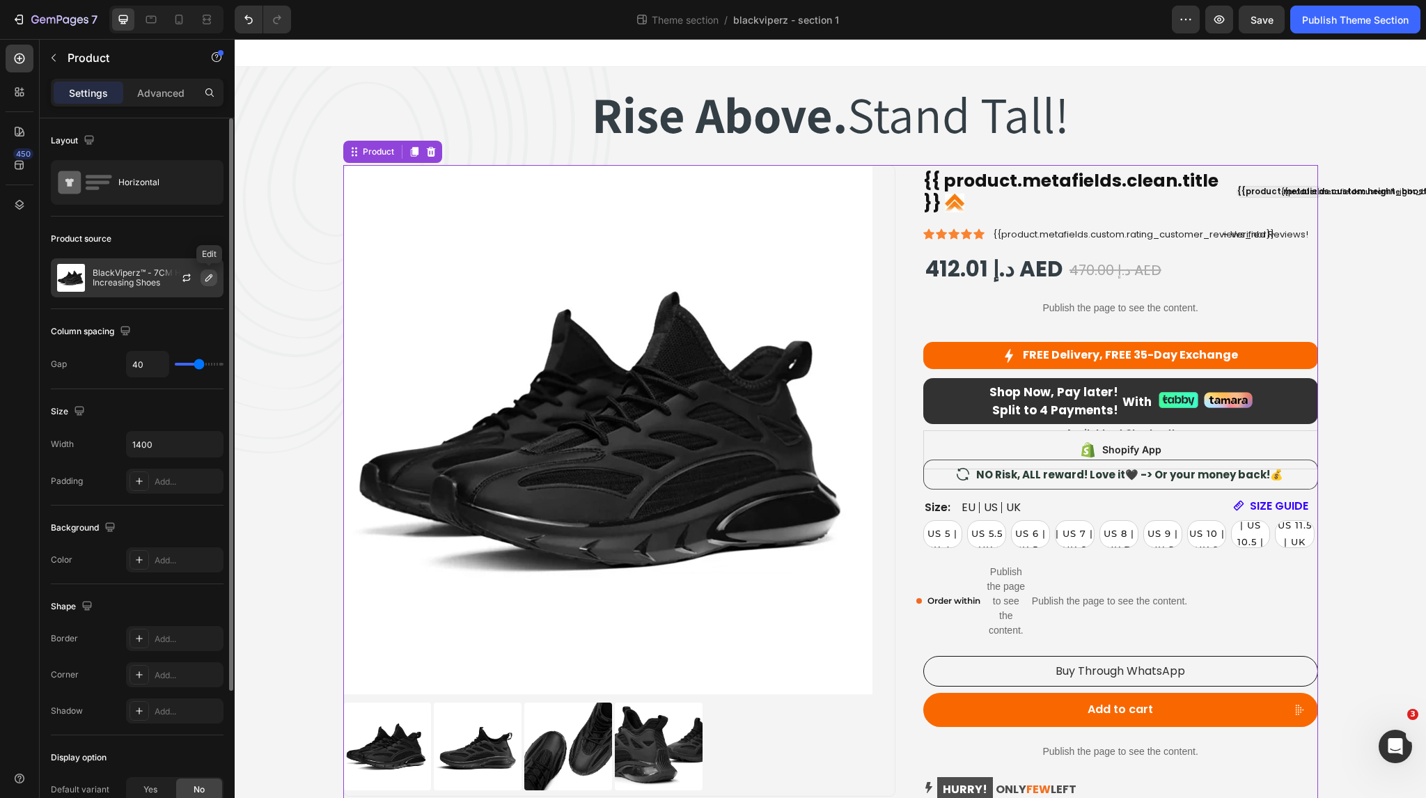
click at [209, 281] on icon "button" at bounding box center [208, 277] width 11 height 11
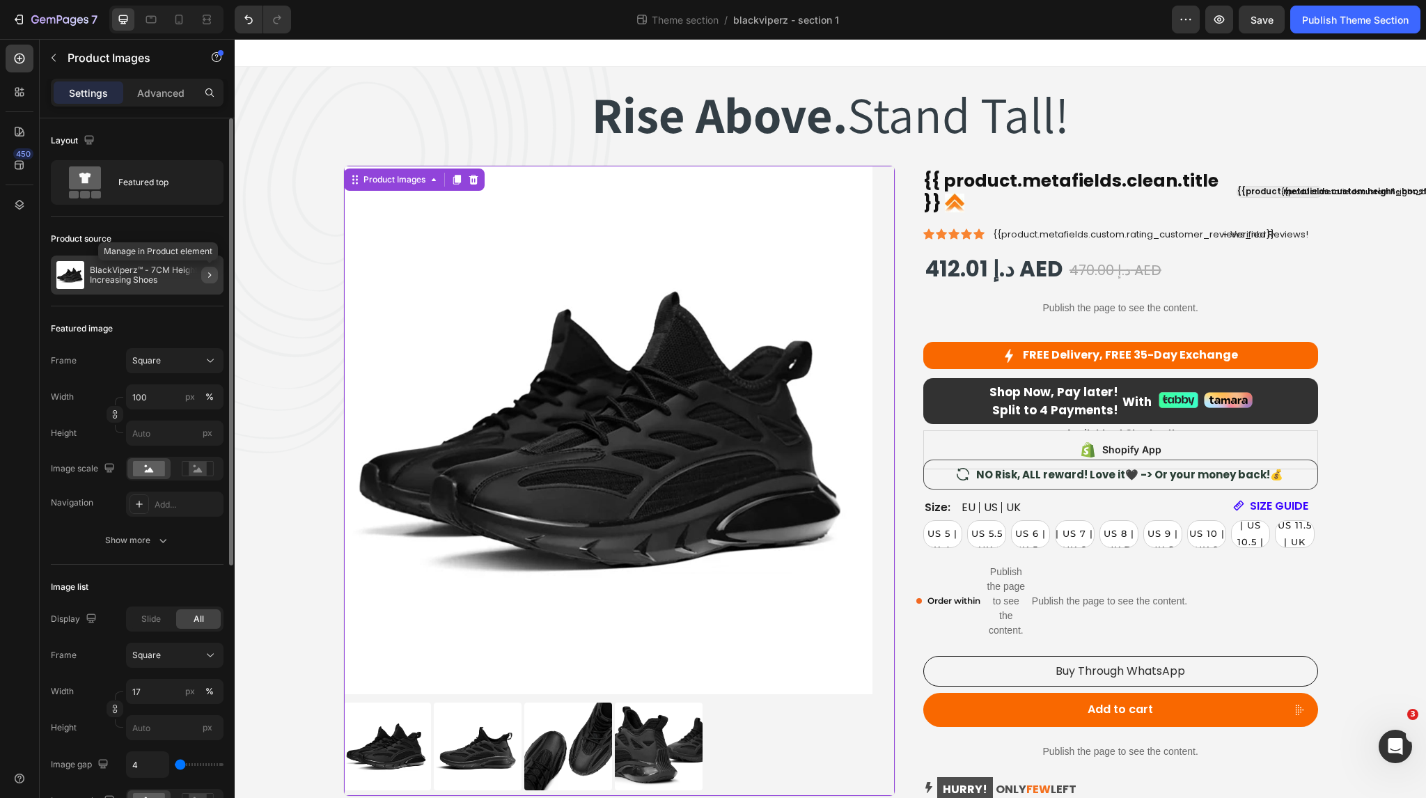
click at [216, 276] on button "button" at bounding box center [209, 275] width 17 height 17
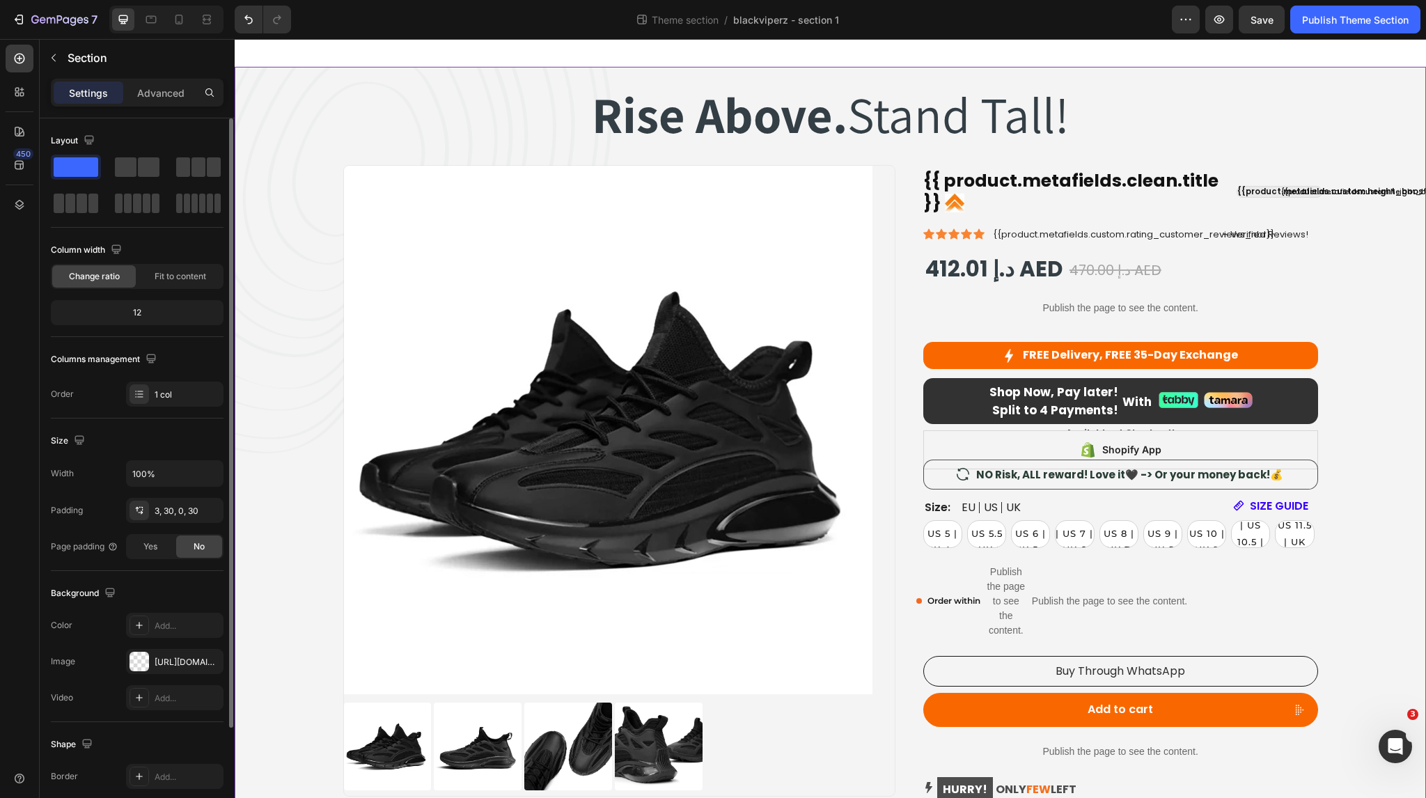
click at [373, 123] on div "Rise Above. Stand Tall! Heading Rise Above. Stand Tall! Heading Row Product Ima…" at bounding box center [830, 497] width 1149 height 856
click at [902, 231] on div "Product Images {{ product.metafields.clean.title }} Custom Code {{product.metaf…" at bounding box center [830, 545] width 975 height 760
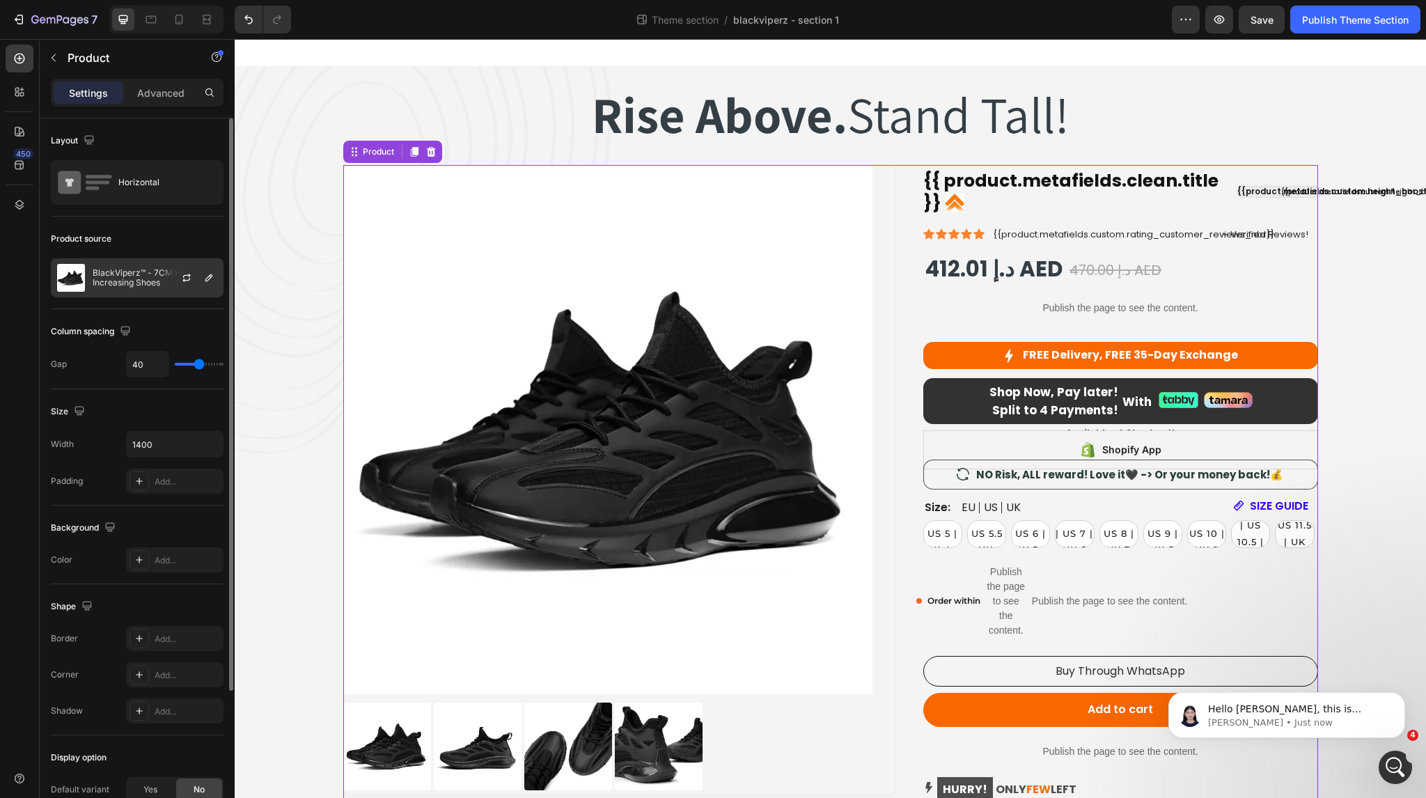
click at [110, 278] on p "BlackViperz™ - 7CM Height Increasing Shoes" at bounding box center [155, 277] width 125 height 19
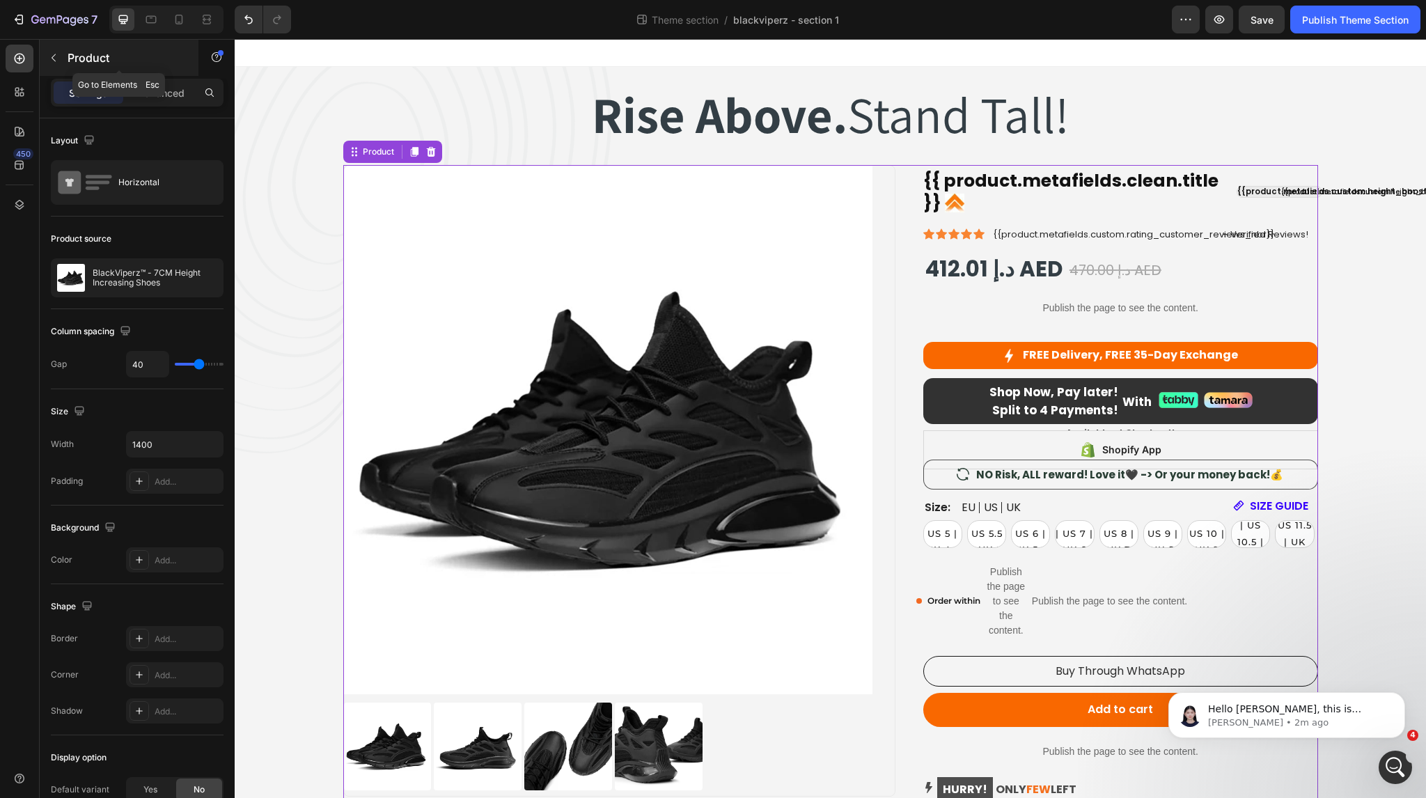
click at [62, 62] on button "button" at bounding box center [53, 58] width 22 height 22
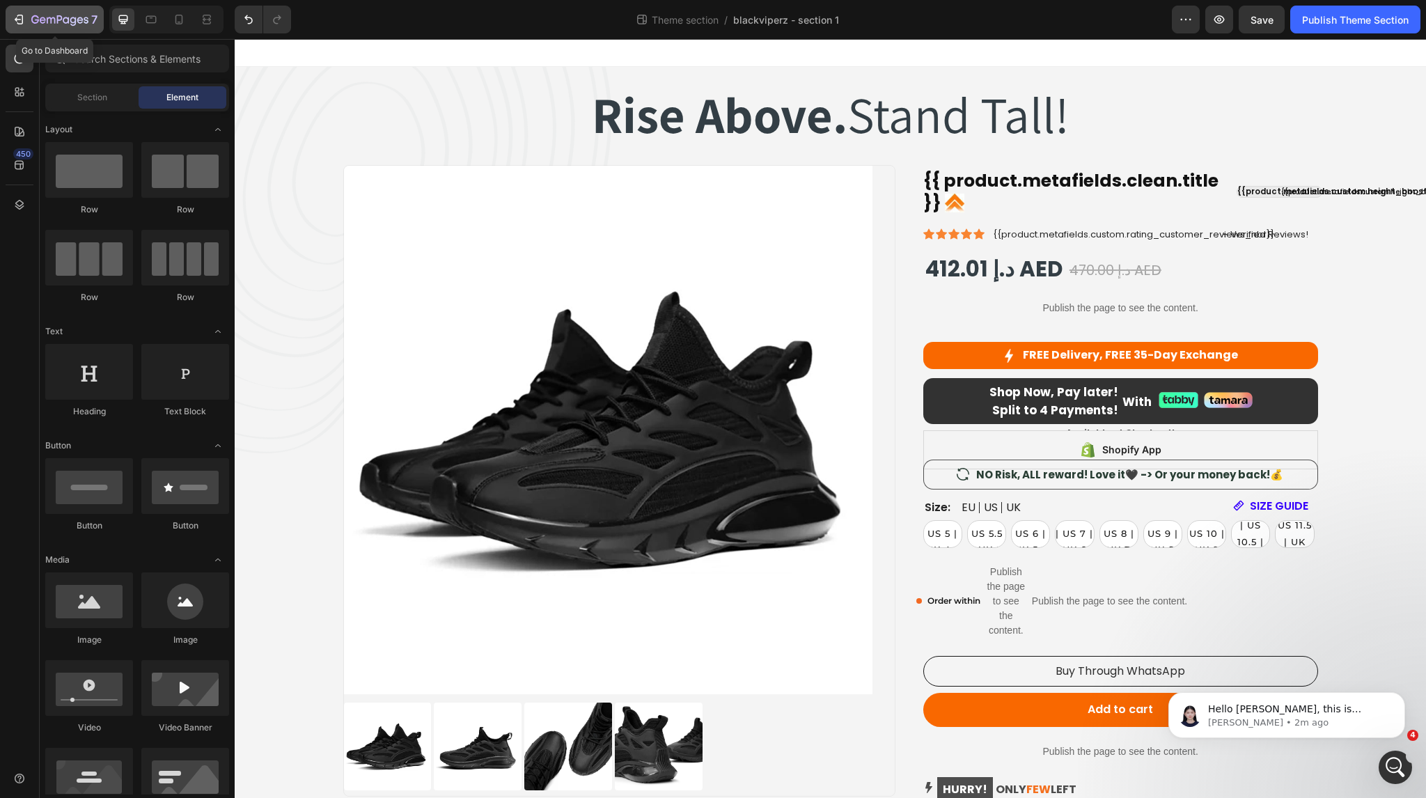
click at [23, 22] on icon "button" at bounding box center [19, 20] width 14 height 14
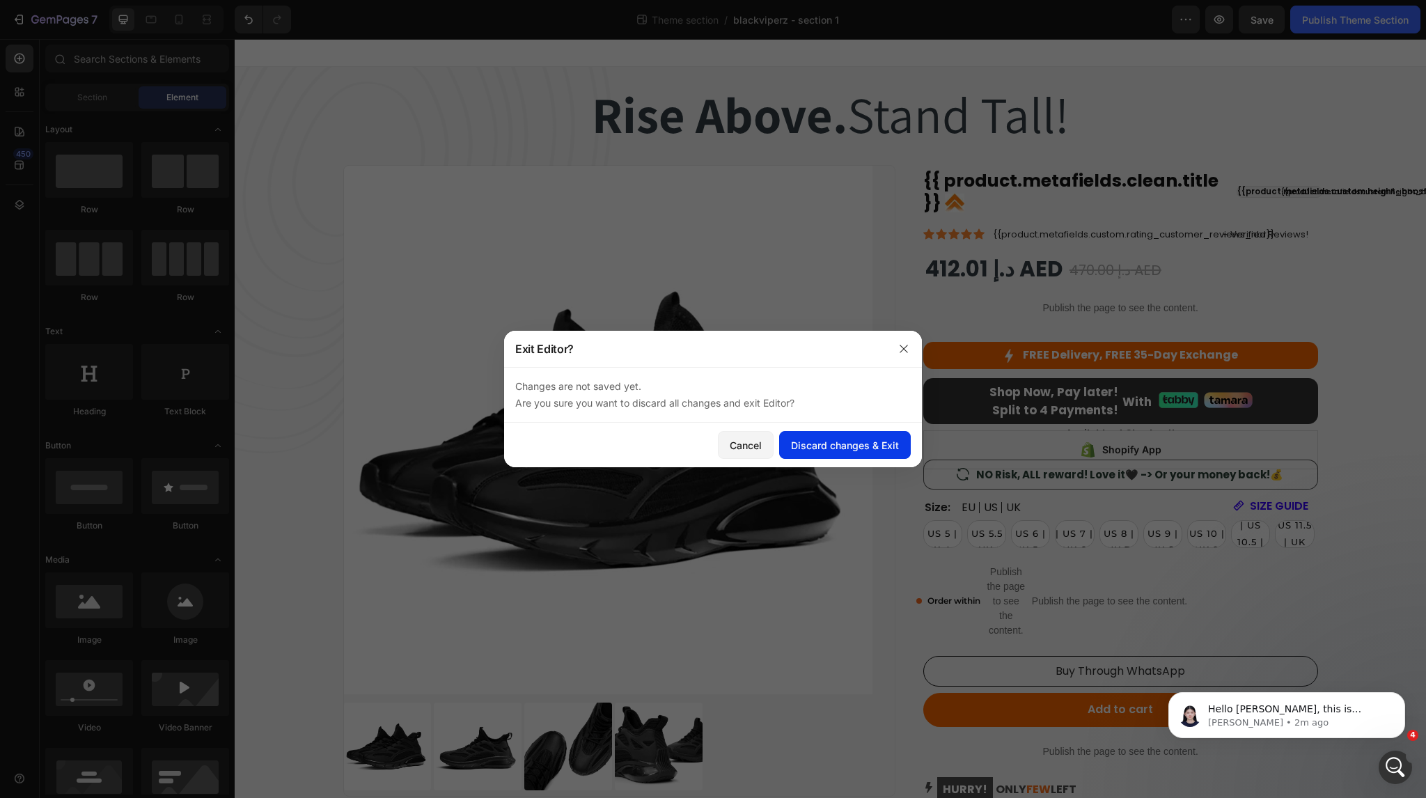
click at [831, 448] on div "Discard changes & Exit" at bounding box center [845, 445] width 108 height 15
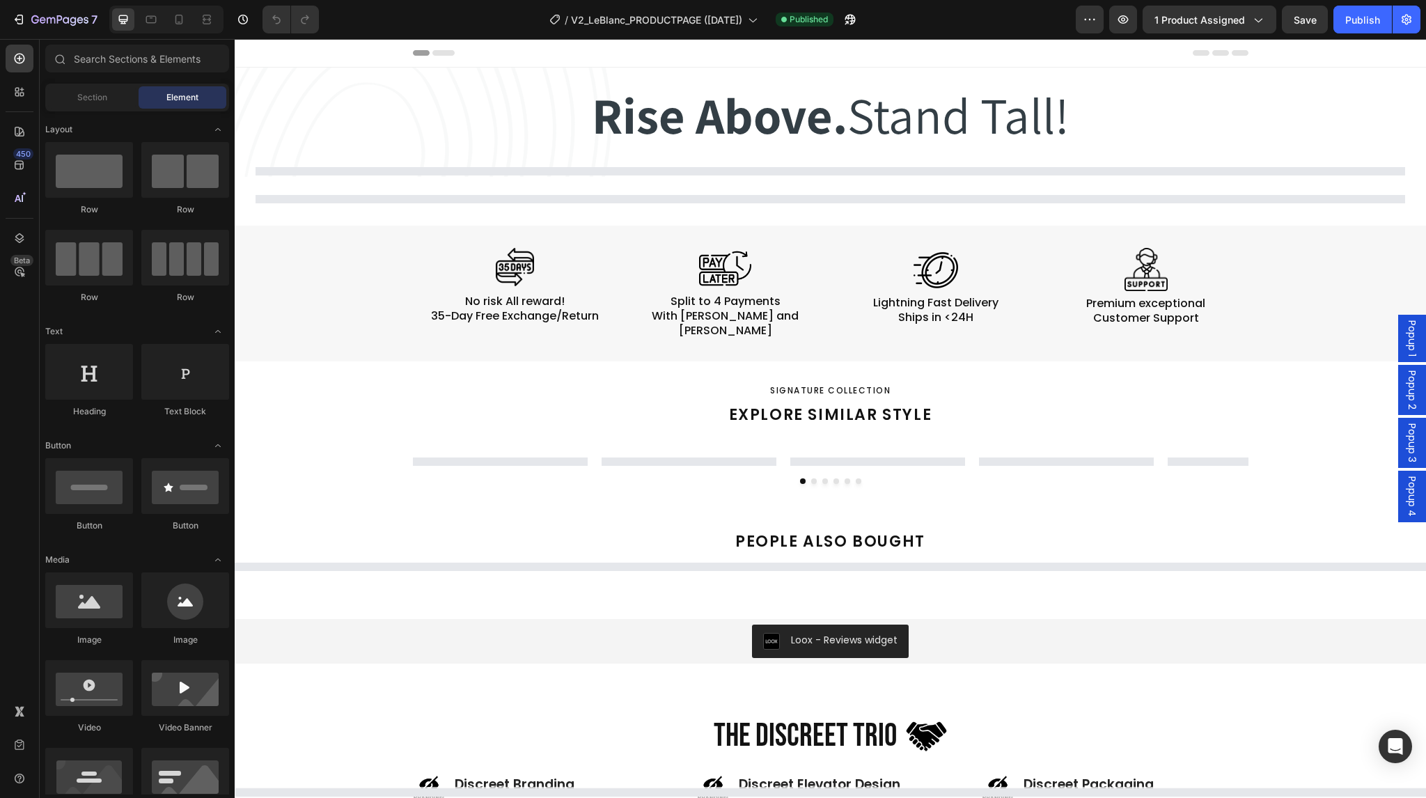
select select "EU 39 | US 6 | UK 5.5"
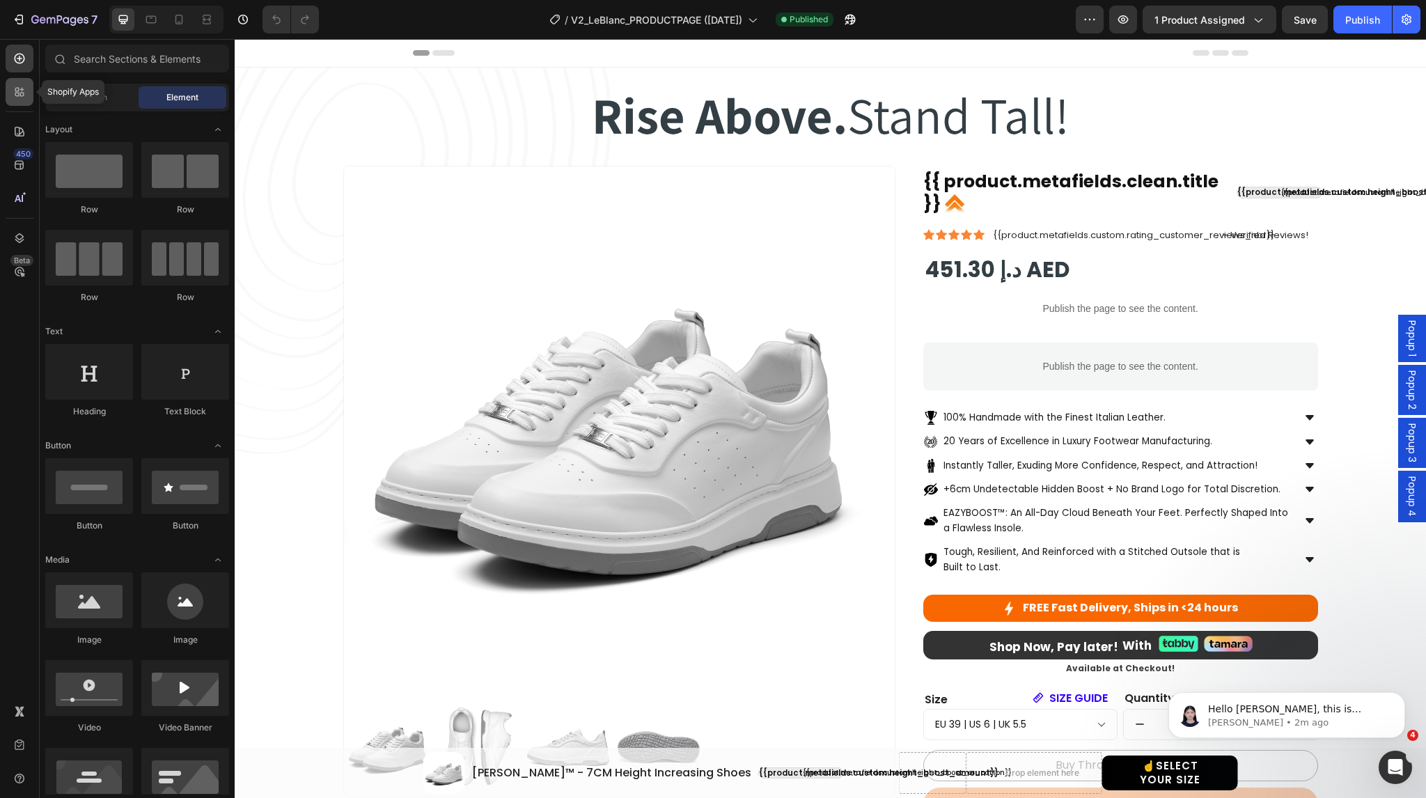
click at [24, 94] on icon at bounding box center [22, 95] width 4 height 4
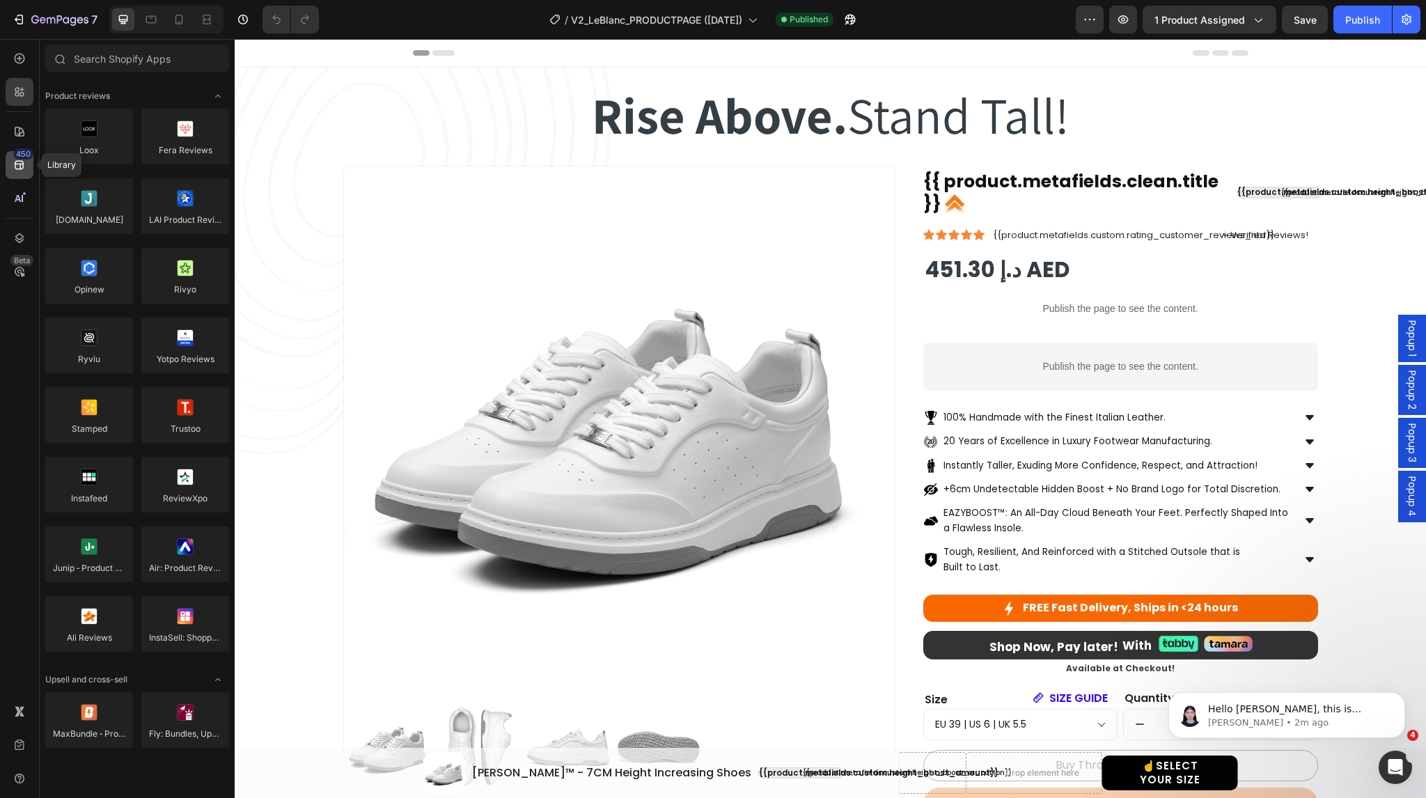
click at [29, 160] on div "450" at bounding box center [20, 165] width 28 height 28
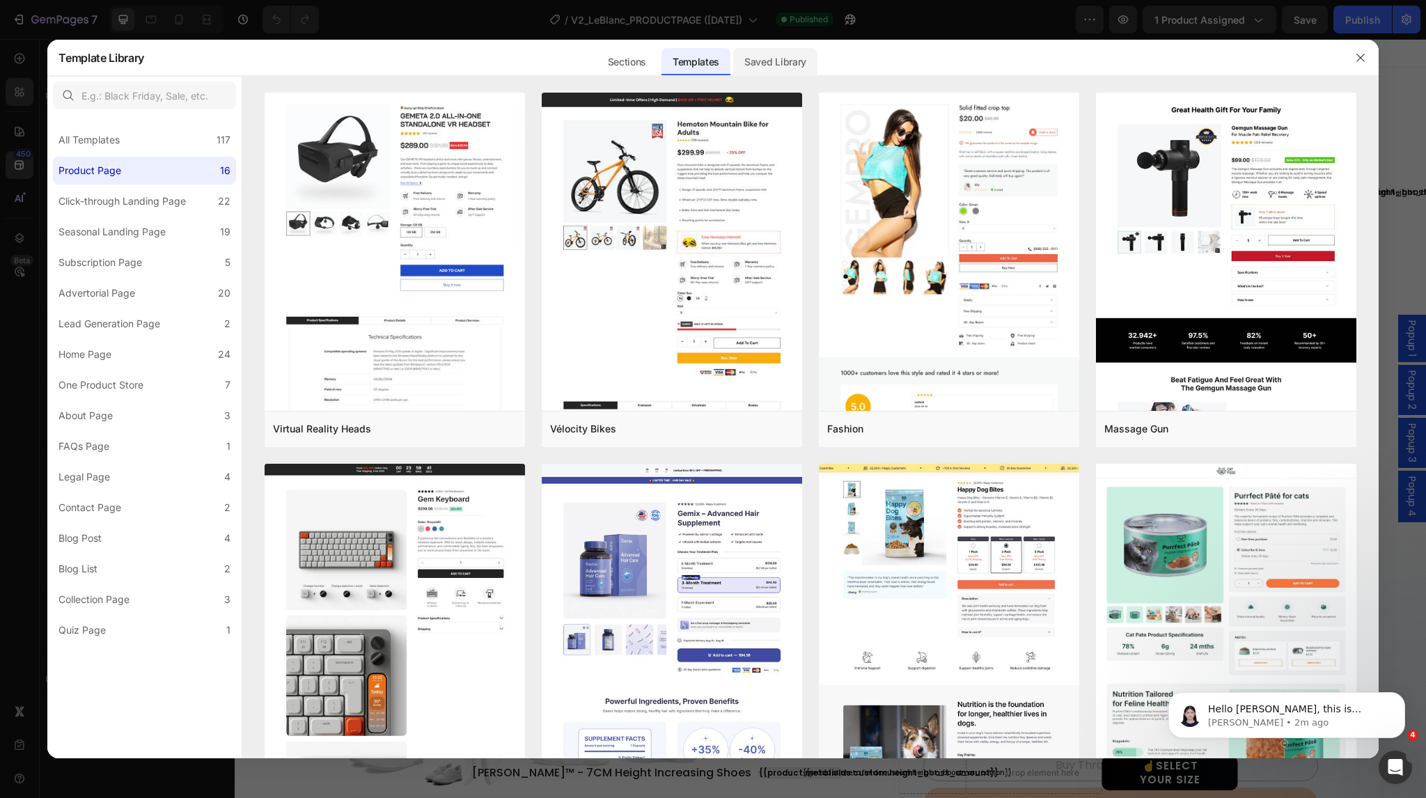
click at [791, 68] on div "Saved Library" at bounding box center [775, 62] width 84 height 28
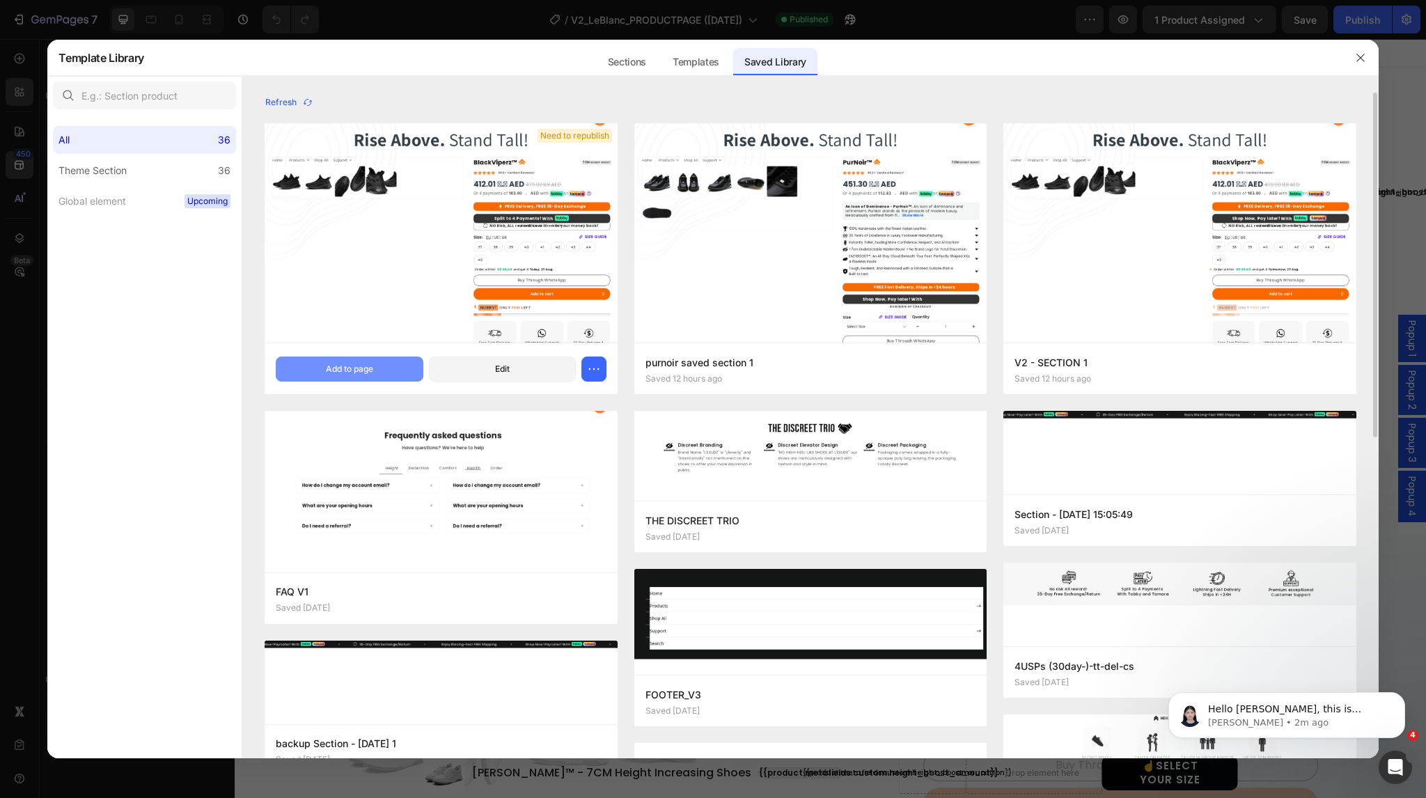
click at [338, 371] on div "Add to page" at bounding box center [349, 369] width 47 height 13
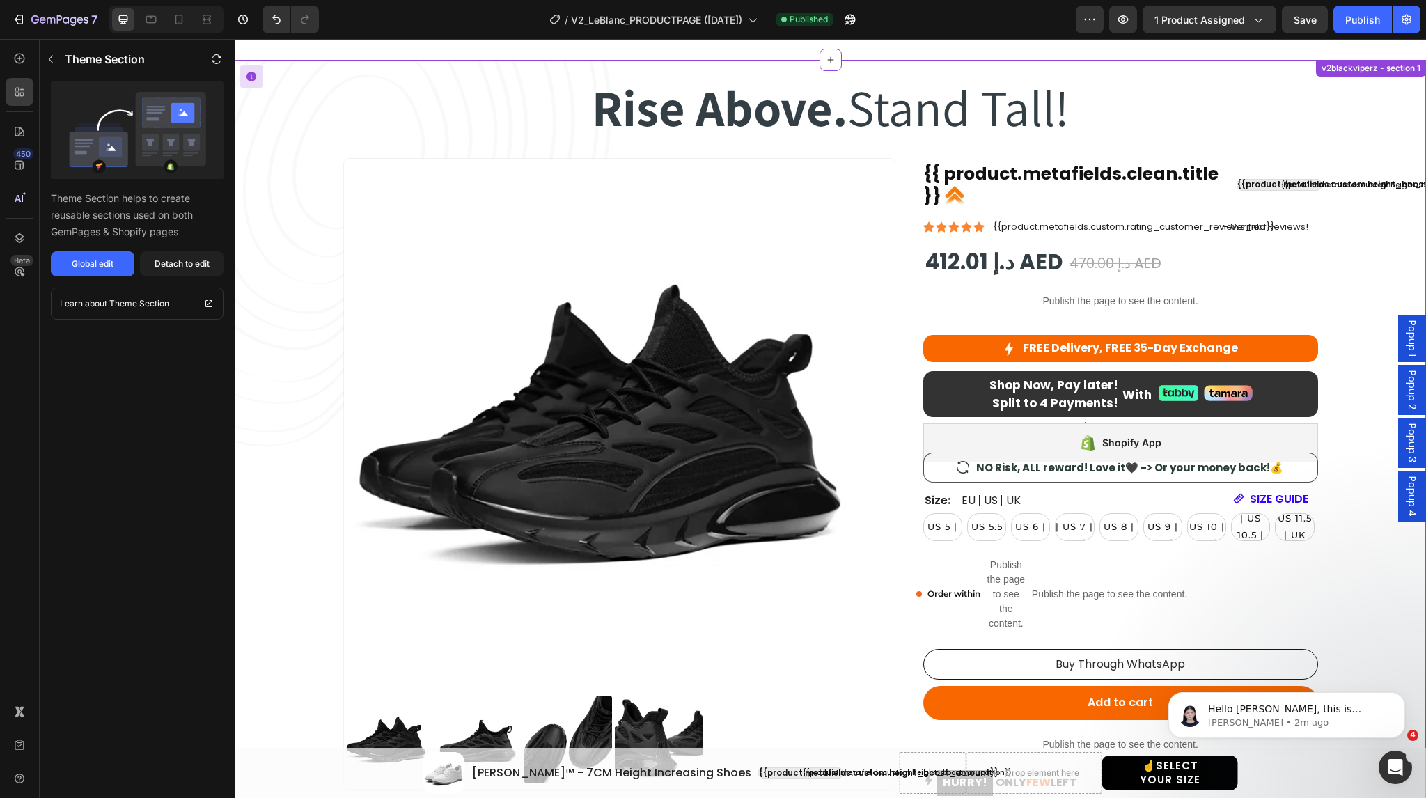
scroll to position [2909, 0]
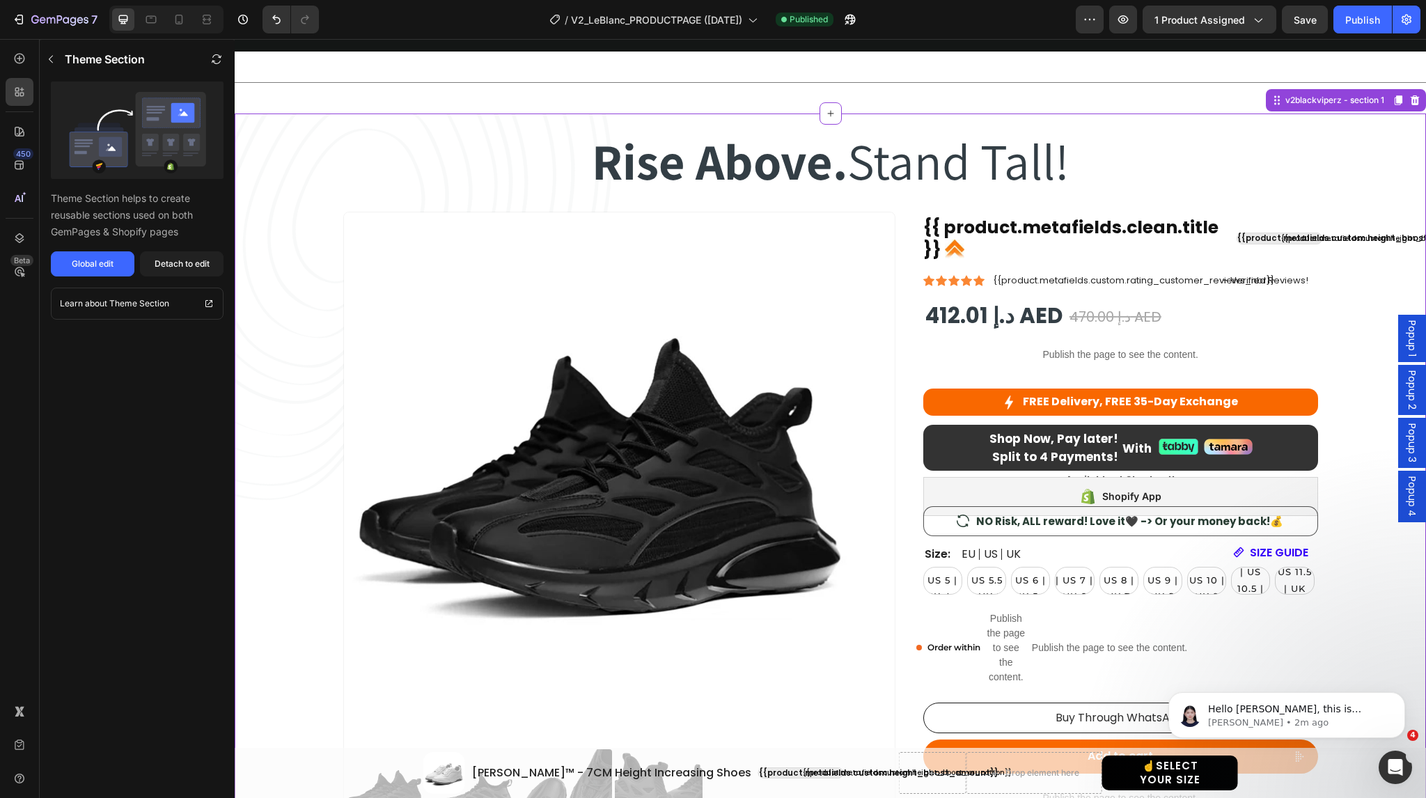
click at [582, 329] on img at bounding box center [608, 476] width 528 height 528
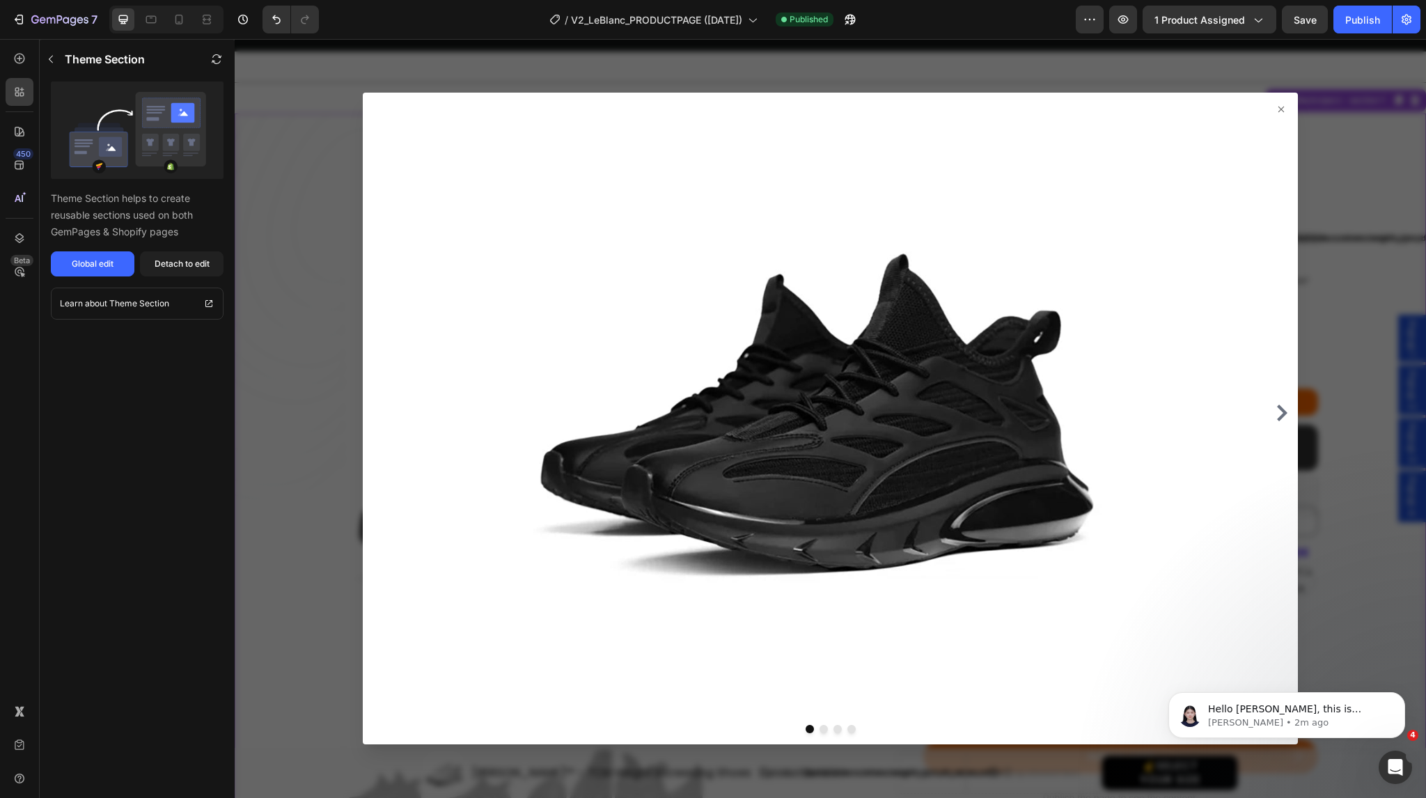
click at [302, 422] on div at bounding box center [830, 418] width 1191 height 759
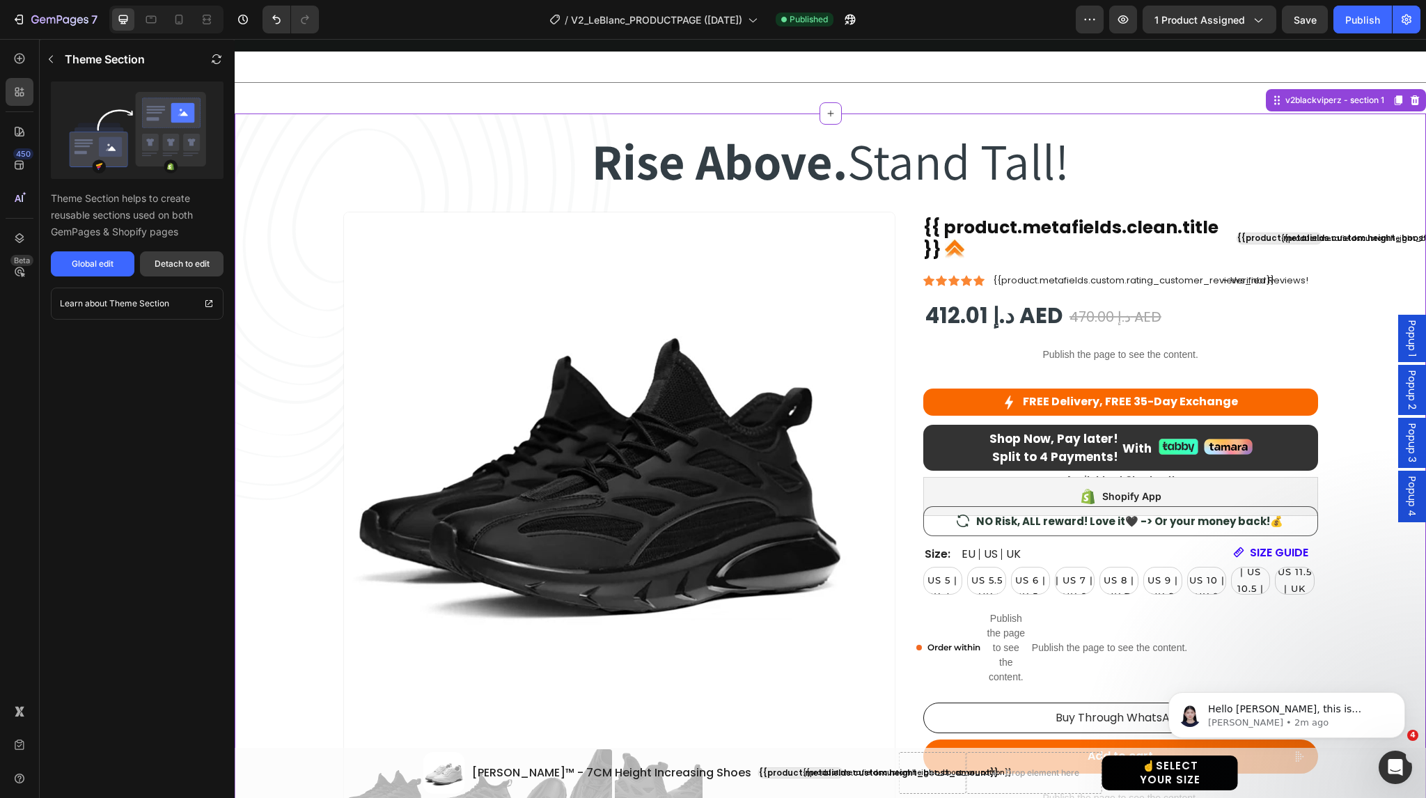
click at [184, 265] on div "Detach to edit" at bounding box center [182, 264] width 55 height 13
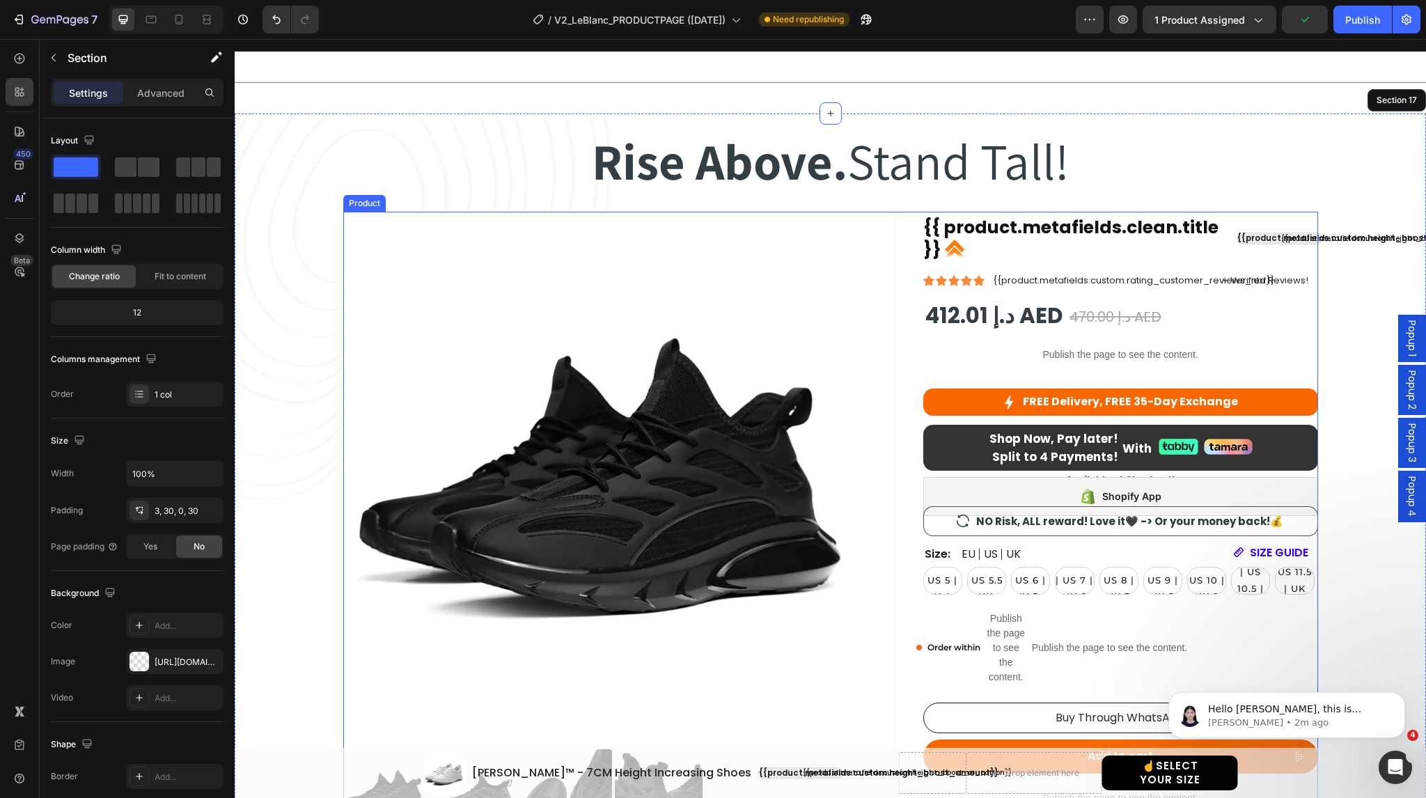
click at [905, 415] on div "Product Images {{ product.metafields.clean.title }} Custom Code {{product.metaf…" at bounding box center [830, 592] width 975 height 760
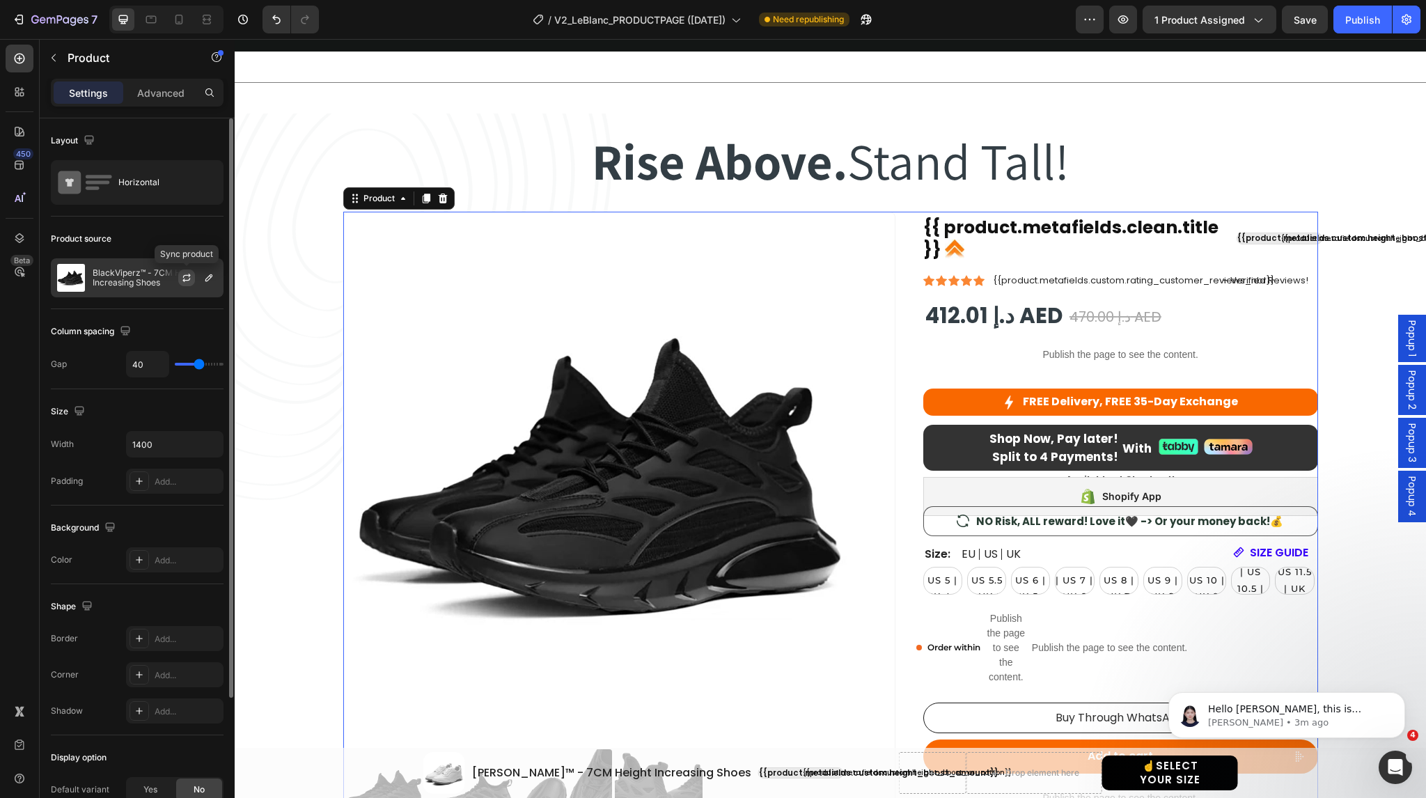
click at [192, 281] on icon "button" at bounding box center [186, 277] width 11 height 11
click at [212, 281] on icon "button" at bounding box center [208, 277] width 11 height 11
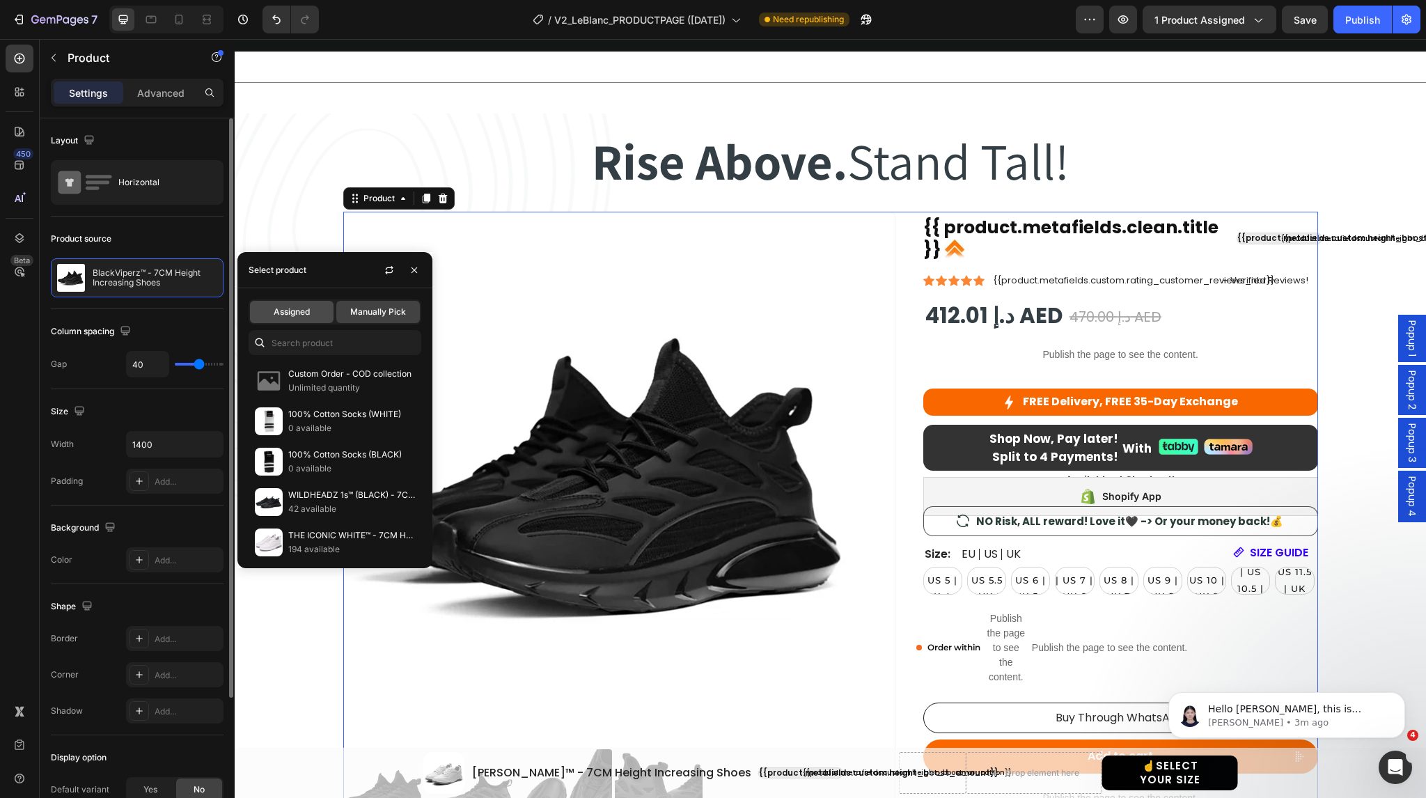
click at [287, 315] on span "Assigned" at bounding box center [292, 312] width 36 height 13
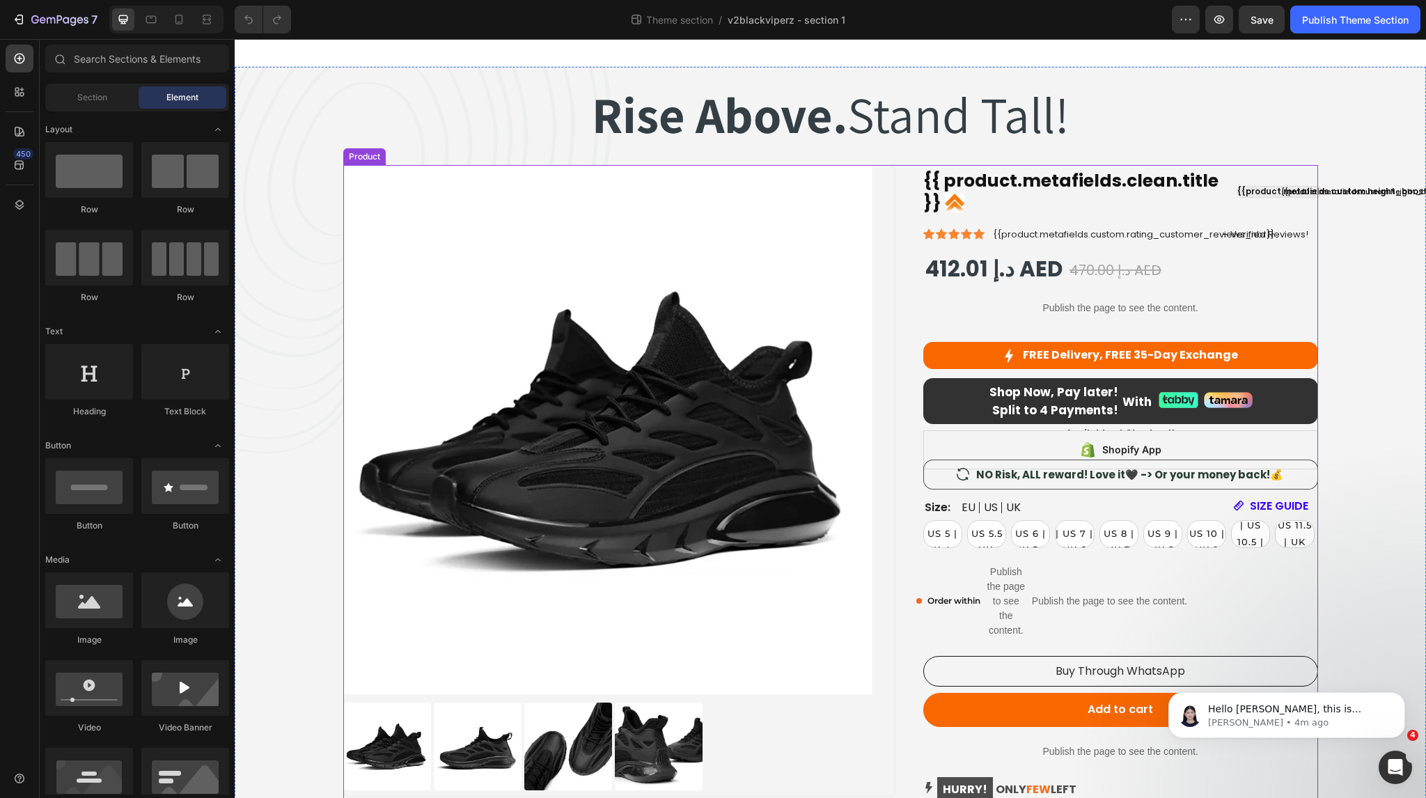
click at [896, 327] on div "Product Images {{ product.metafields.clean.title }} Custom Code {{product.metaf…" at bounding box center [830, 545] width 975 height 760
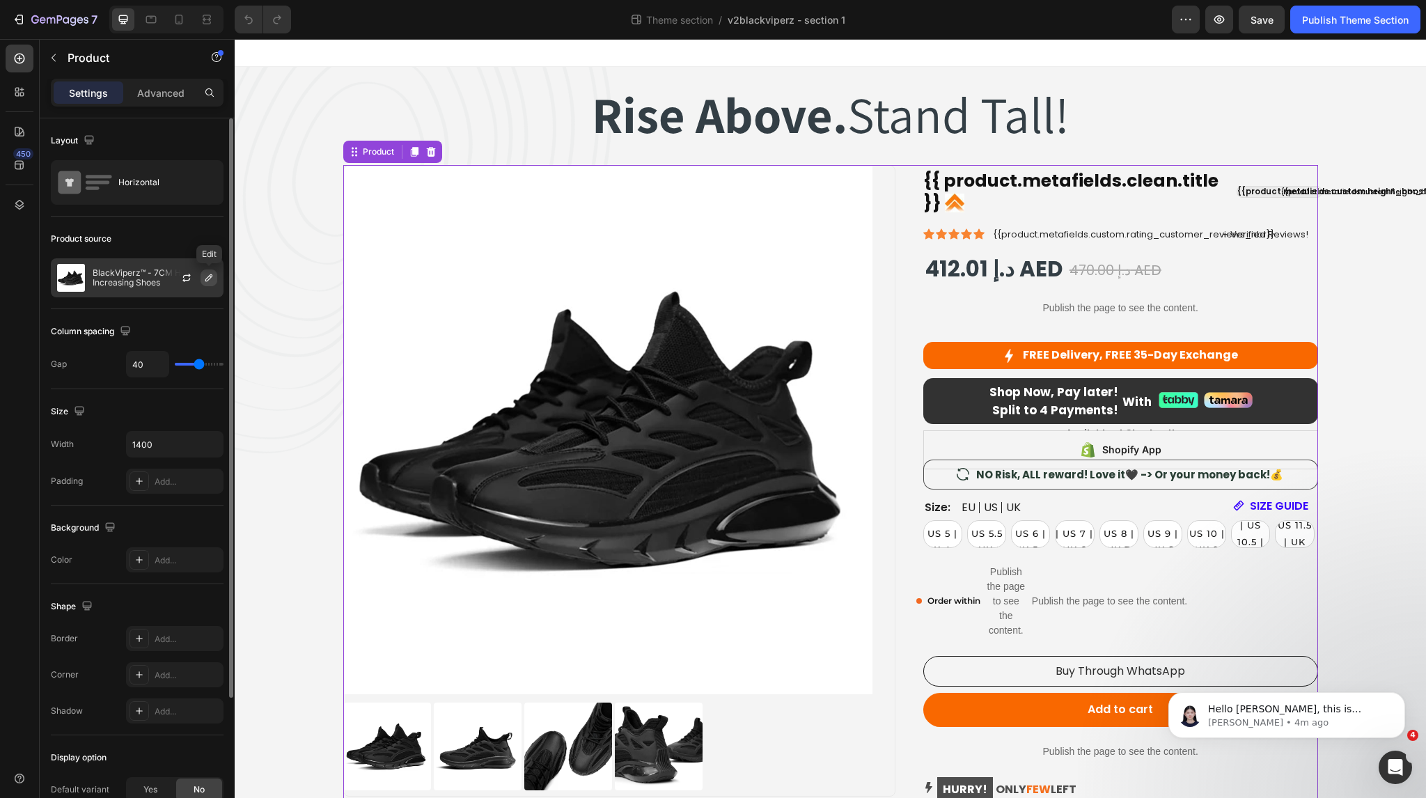
click at [213, 278] on icon "button" at bounding box center [208, 277] width 11 height 11
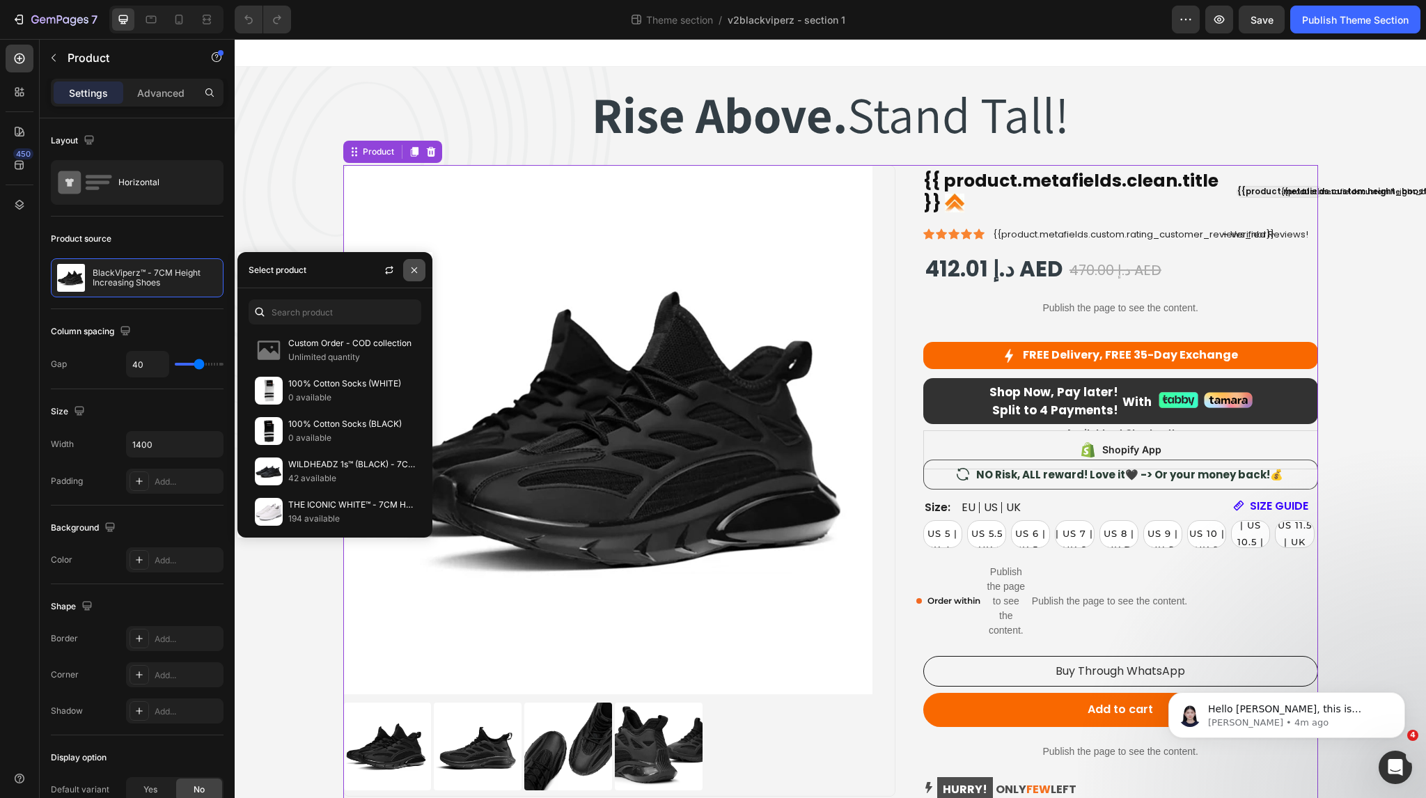
click at [414, 274] on icon "button" at bounding box center [414, 270] width 11 height 11
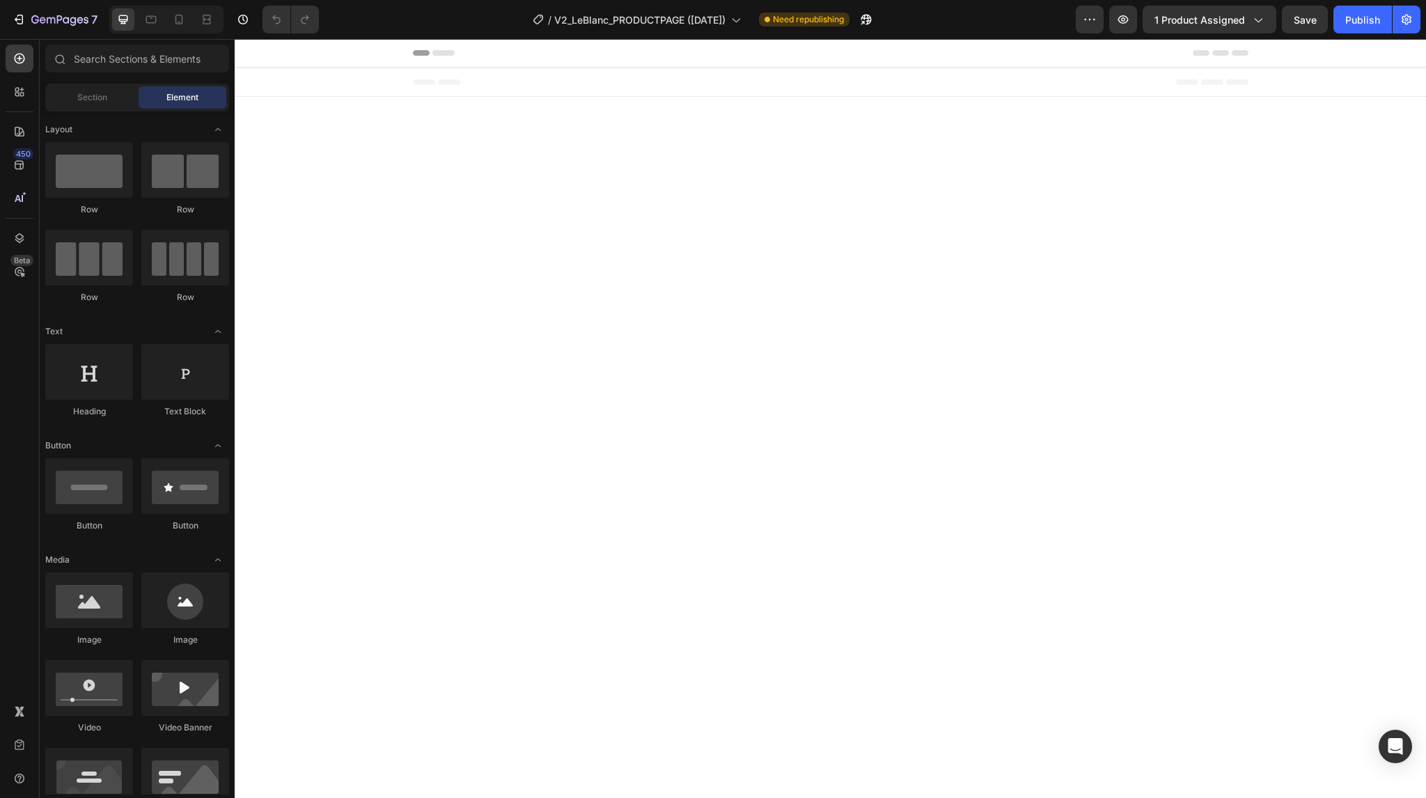
select select "EU 39 | US 6 | UK 5.5"
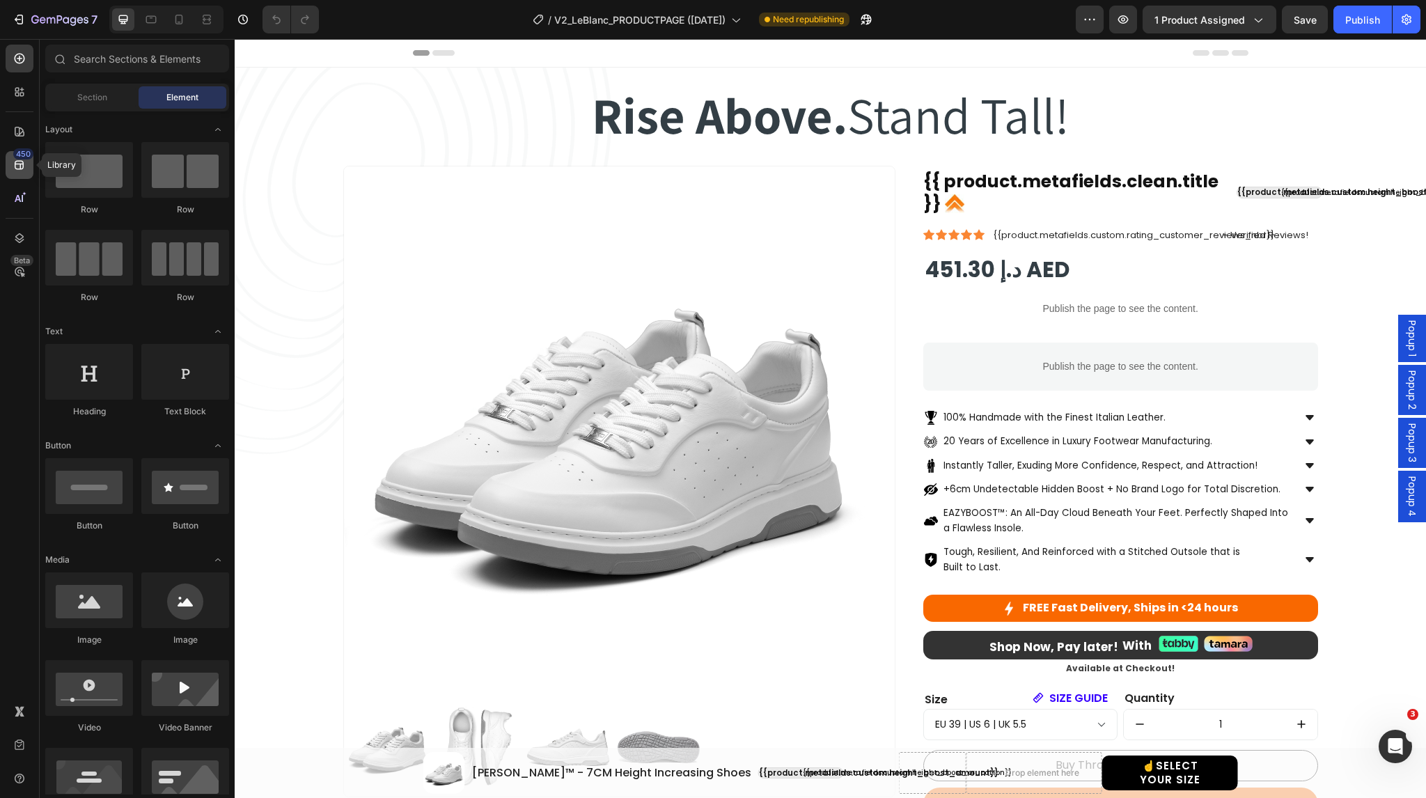
click at [22, 164] on icon at bounding box center [19, 165] width 9 height 9
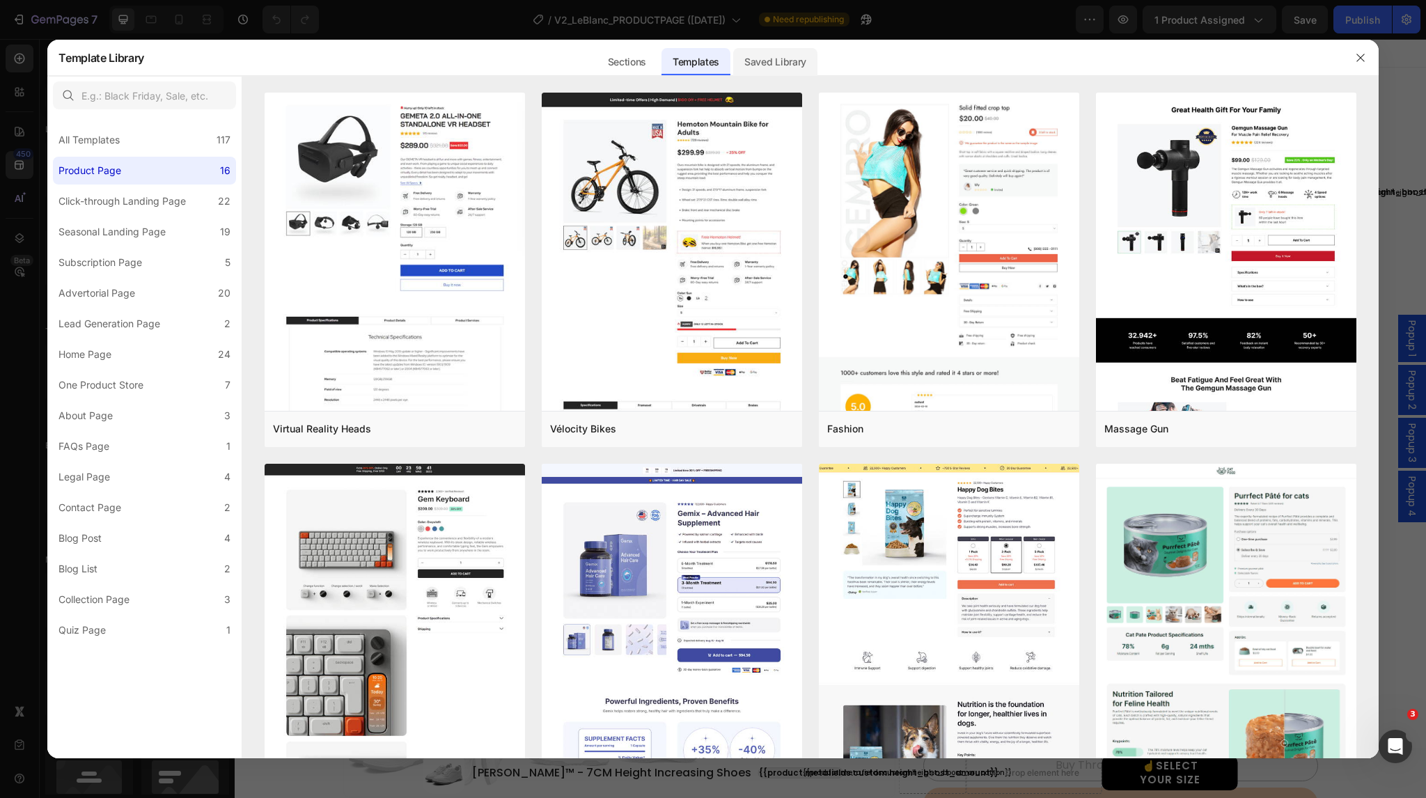
click at [0, 0] on div "Saved Library" at bounding box center [0, 0] width 0 height 0
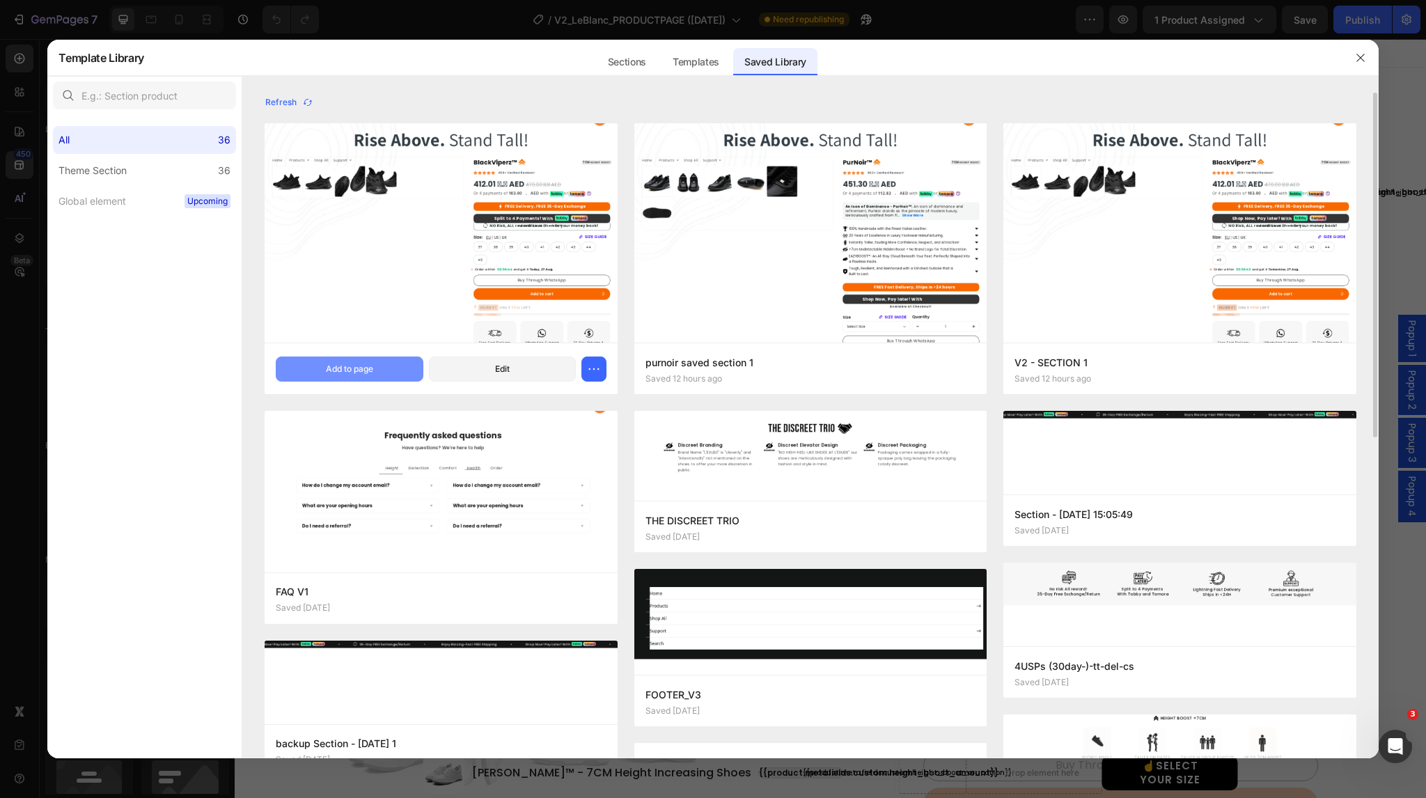
click at [337, 371] on div "Add to page" at bounding box center [349, 369] width 47 height 13
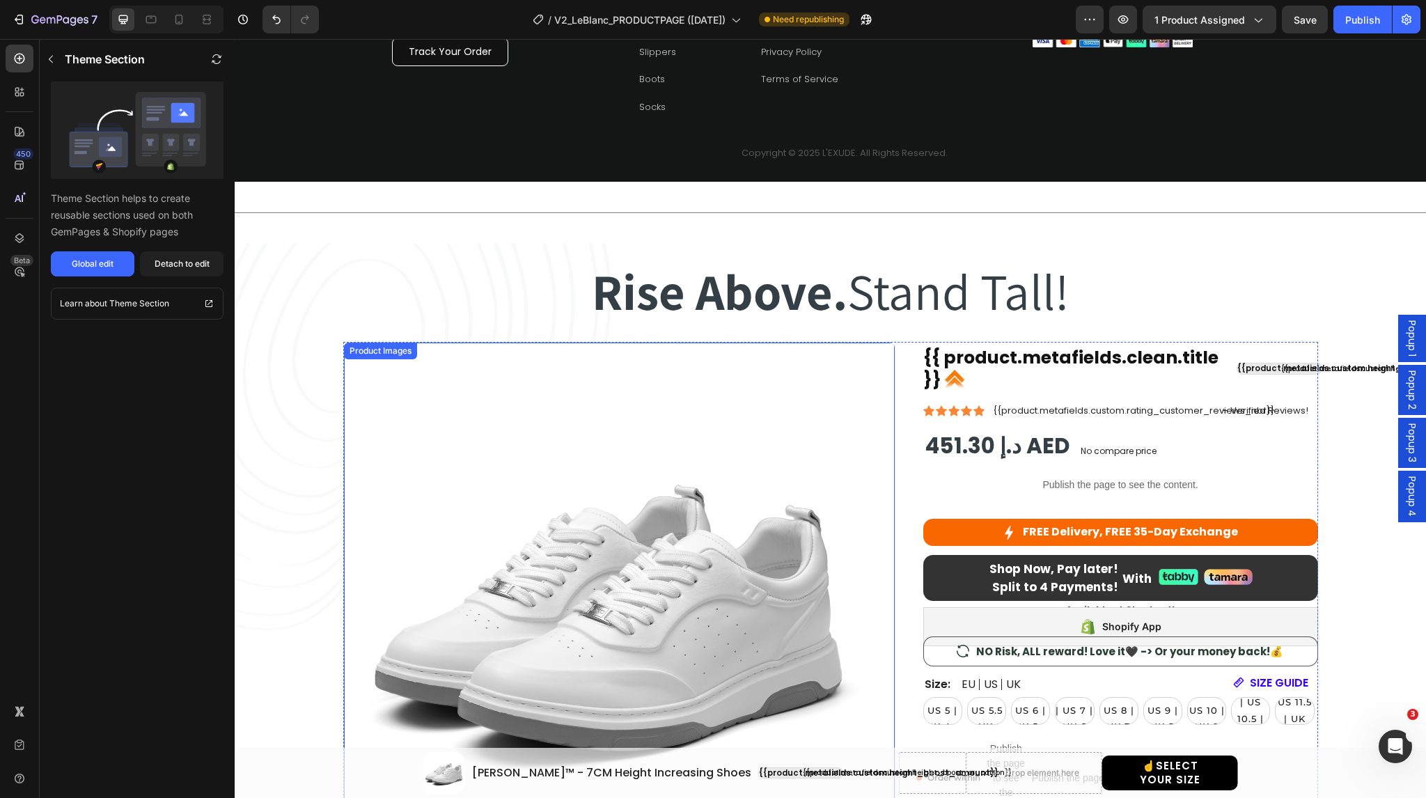
scroll to position [2779, 0]
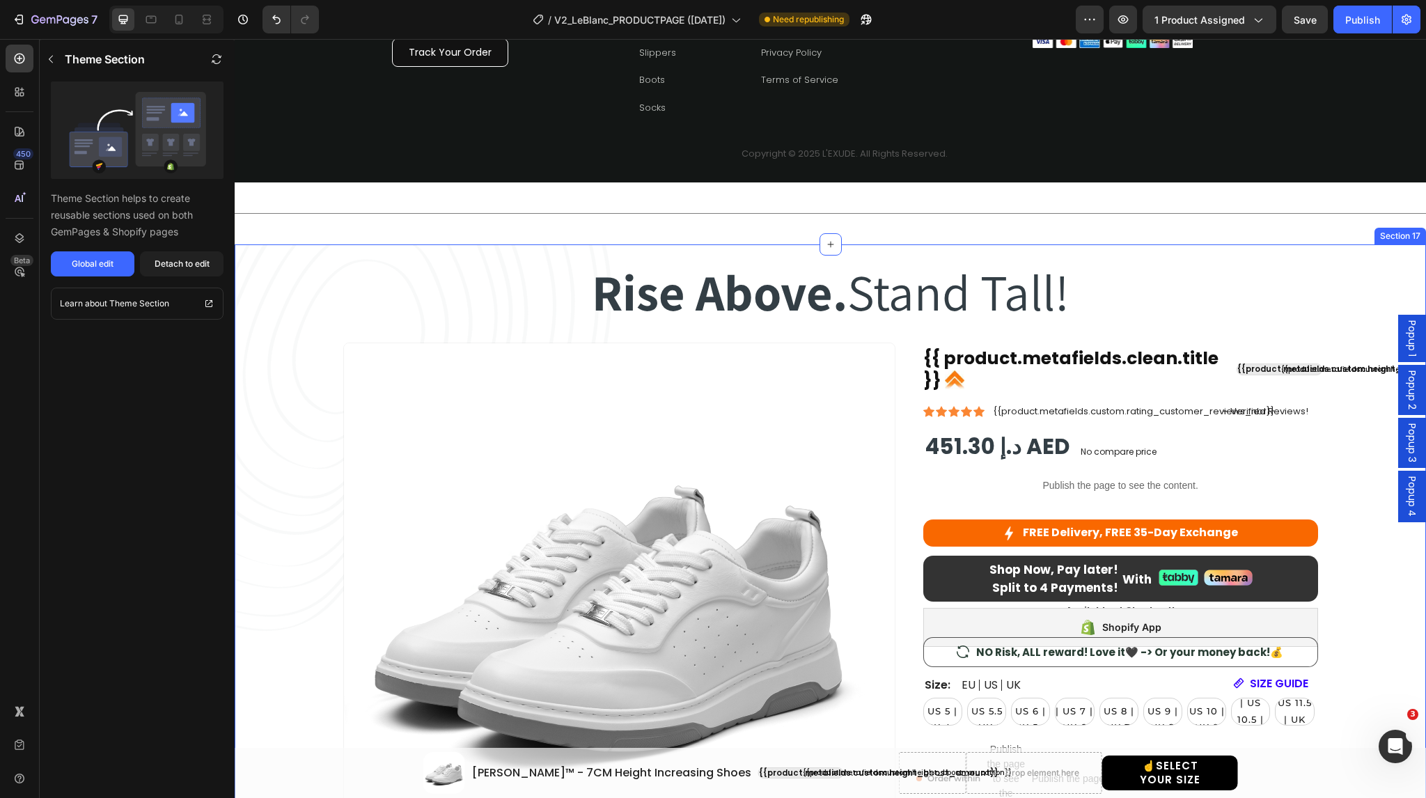
click at [1381, 237] on div "Section 17" at bounding box center [1400, 236] width 46 height 13
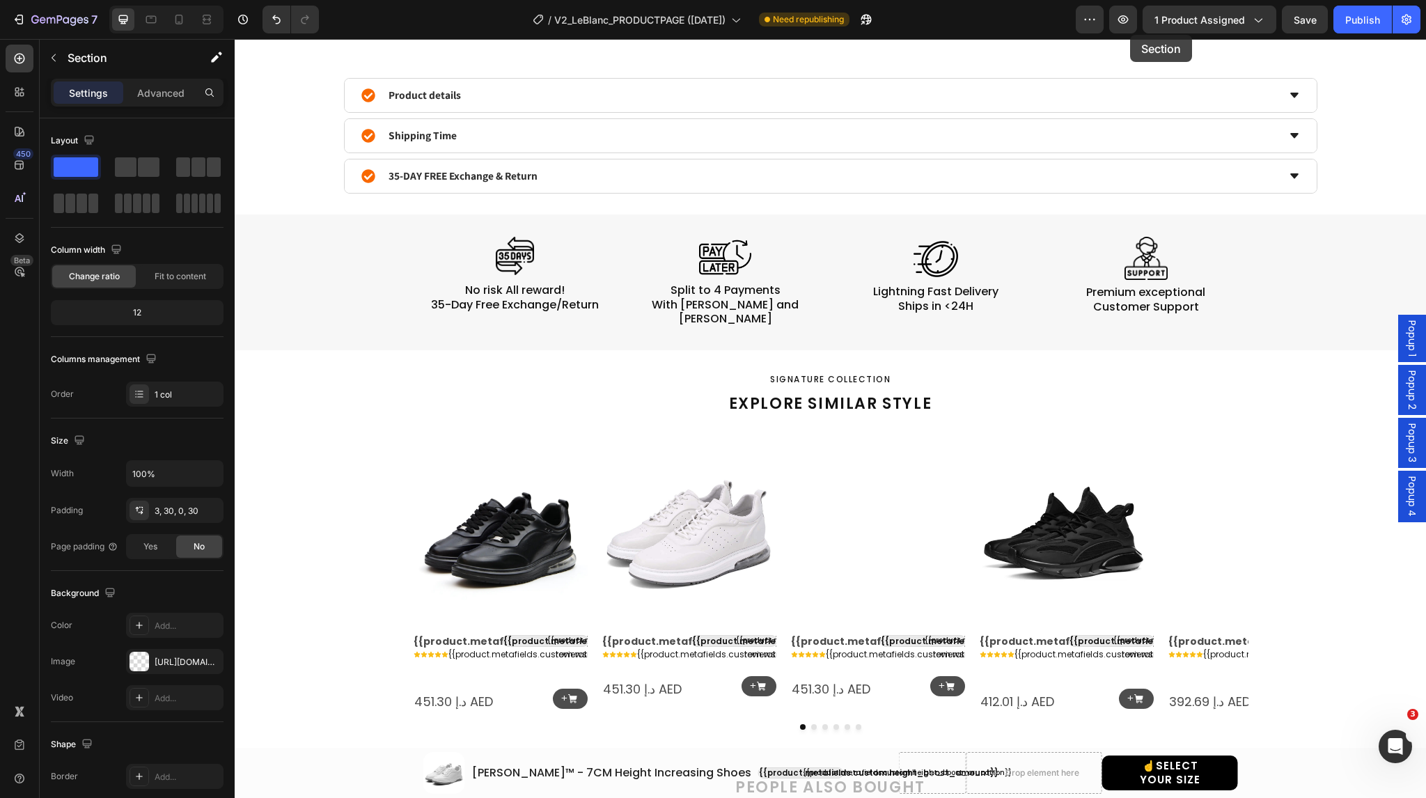
select select "EU 39 | US 6 | UK 5.5"
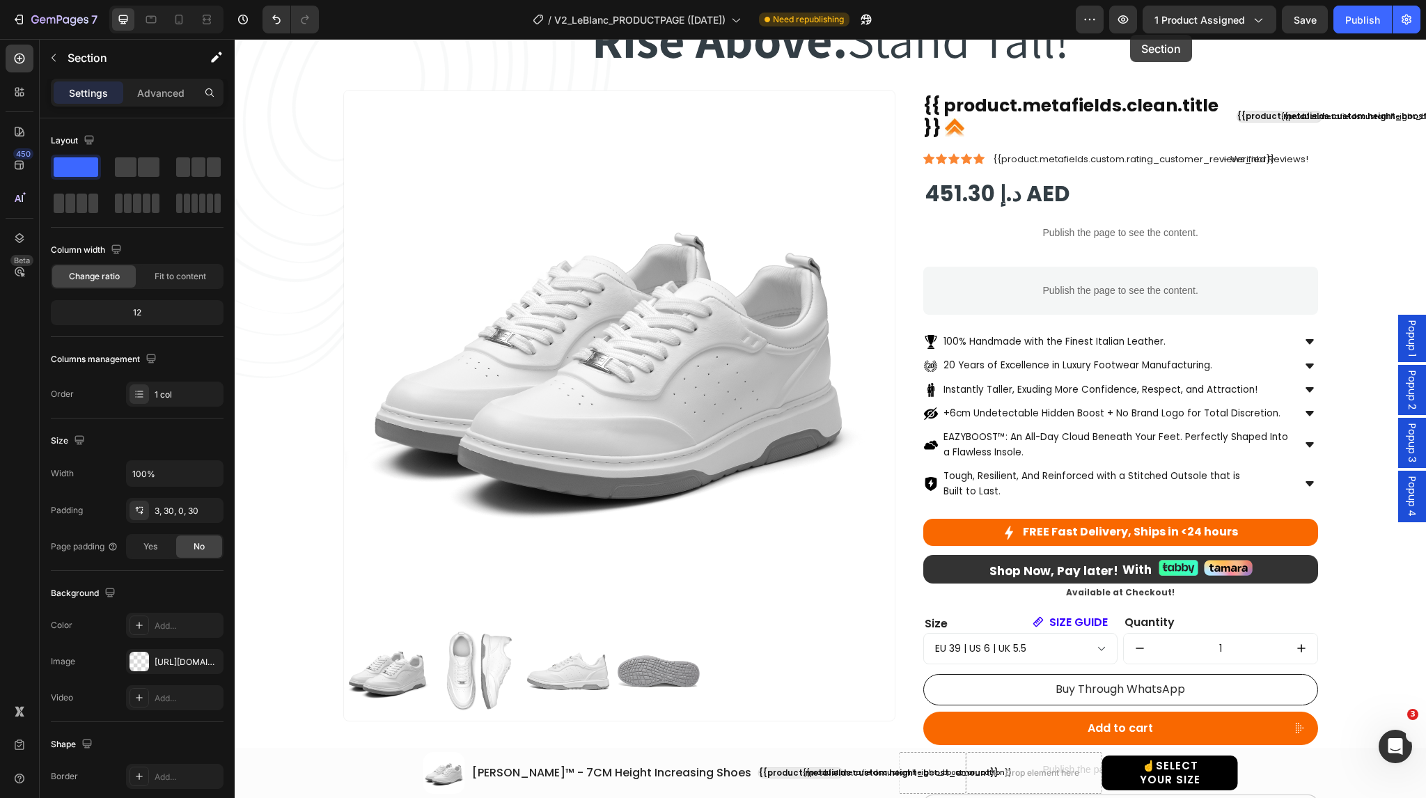
scroll to position [0, 0]
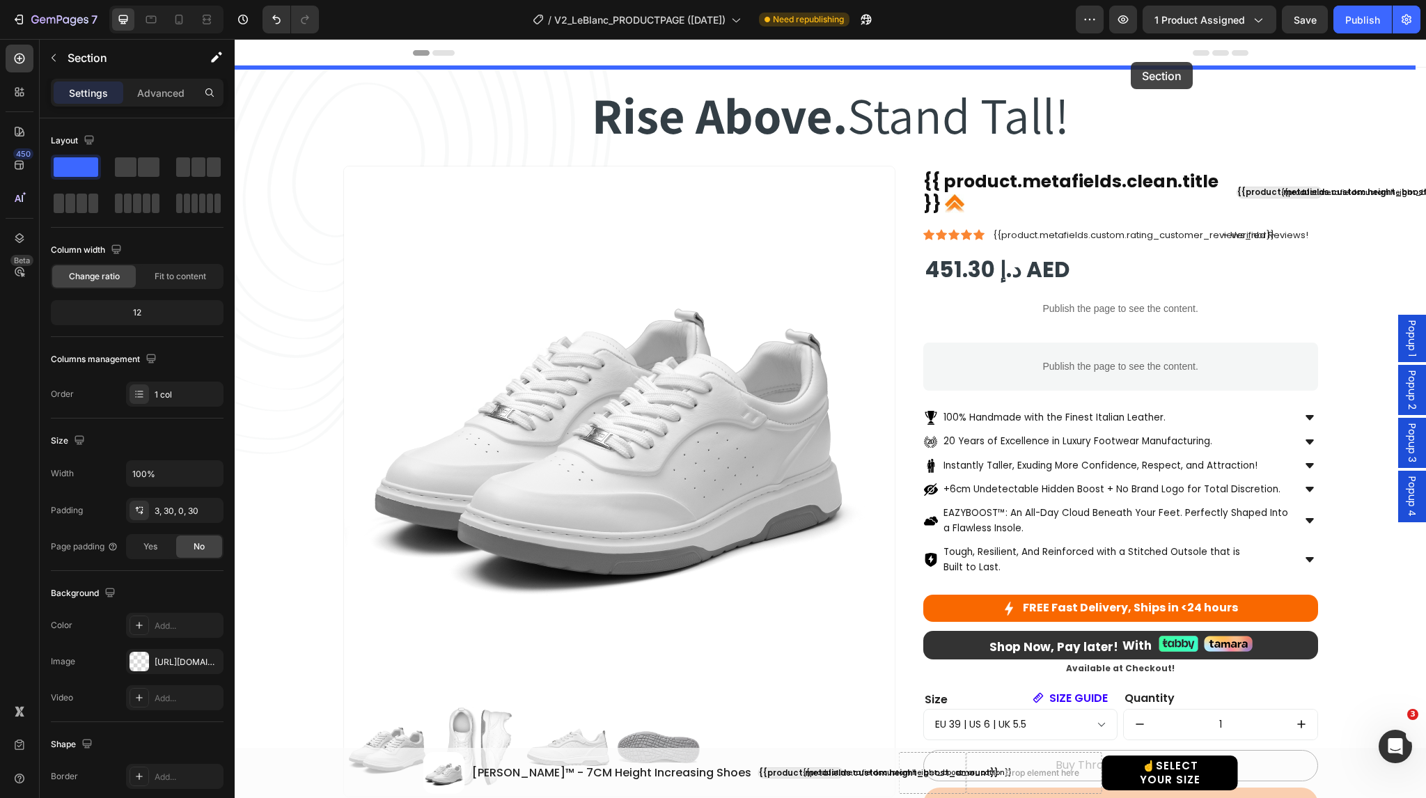
drag, startPoint x: 1135, startPoint y: 231, endPoint x: 1131, endPoint y: 62, distance: 169.2
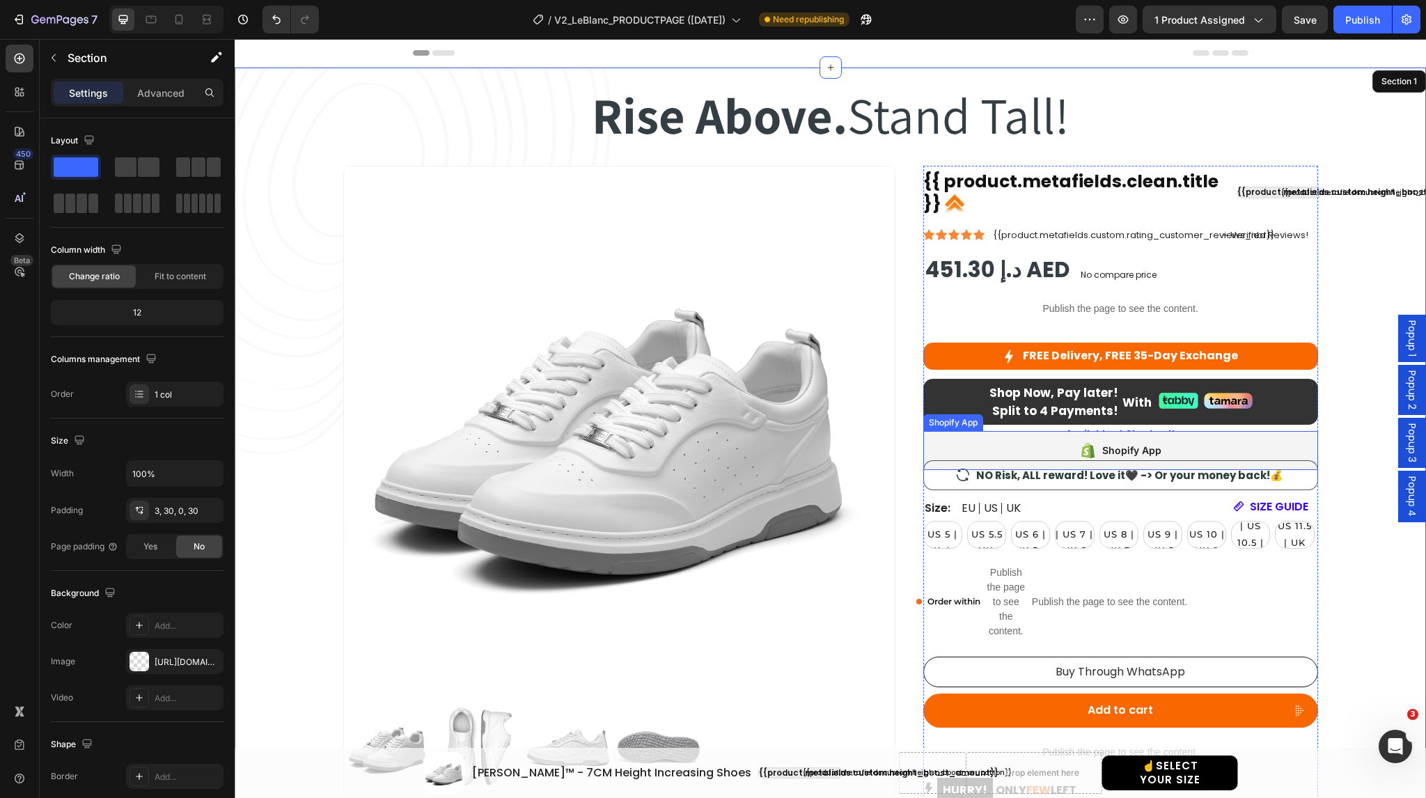
select select "EU 39 | US 6 | UK 5.5"
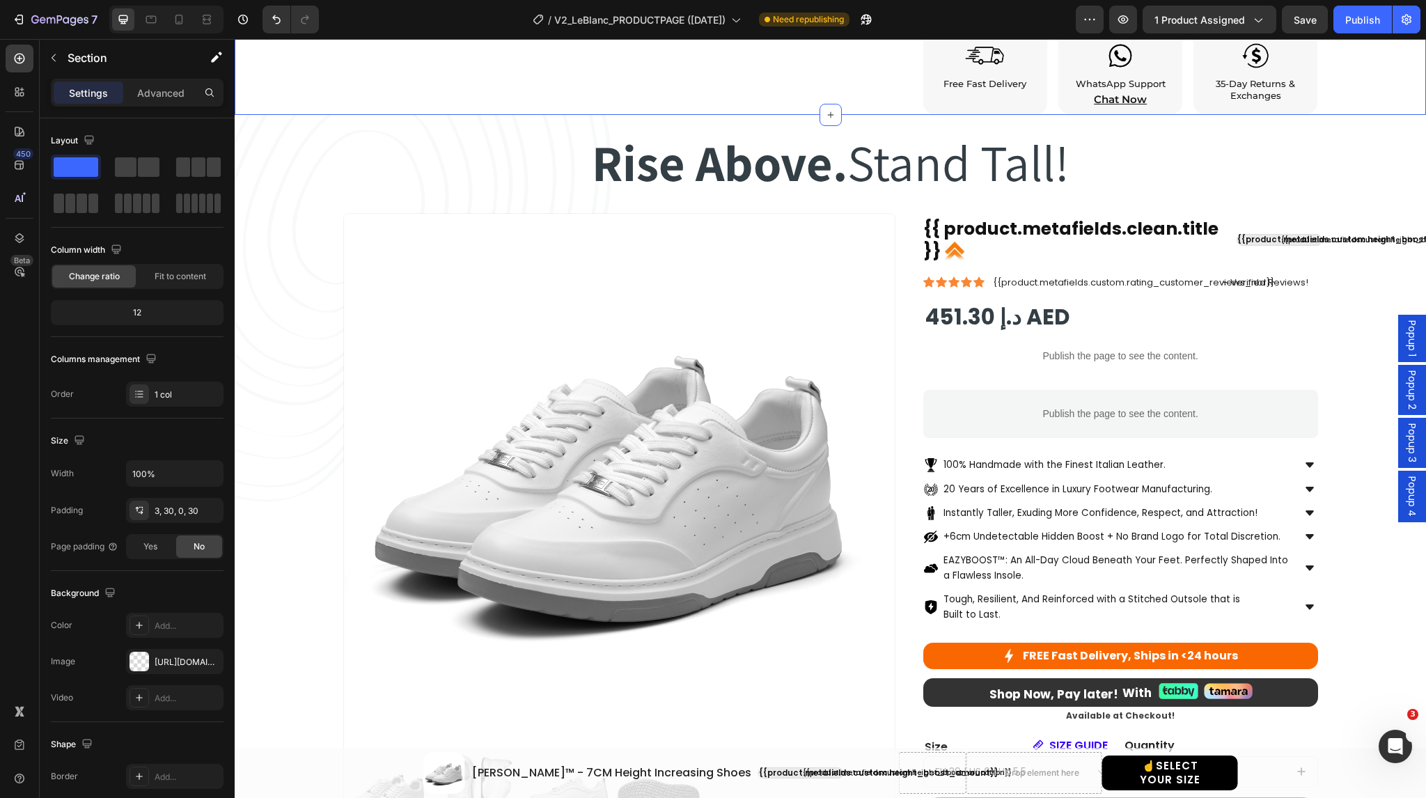
scroll to position [813, 0]
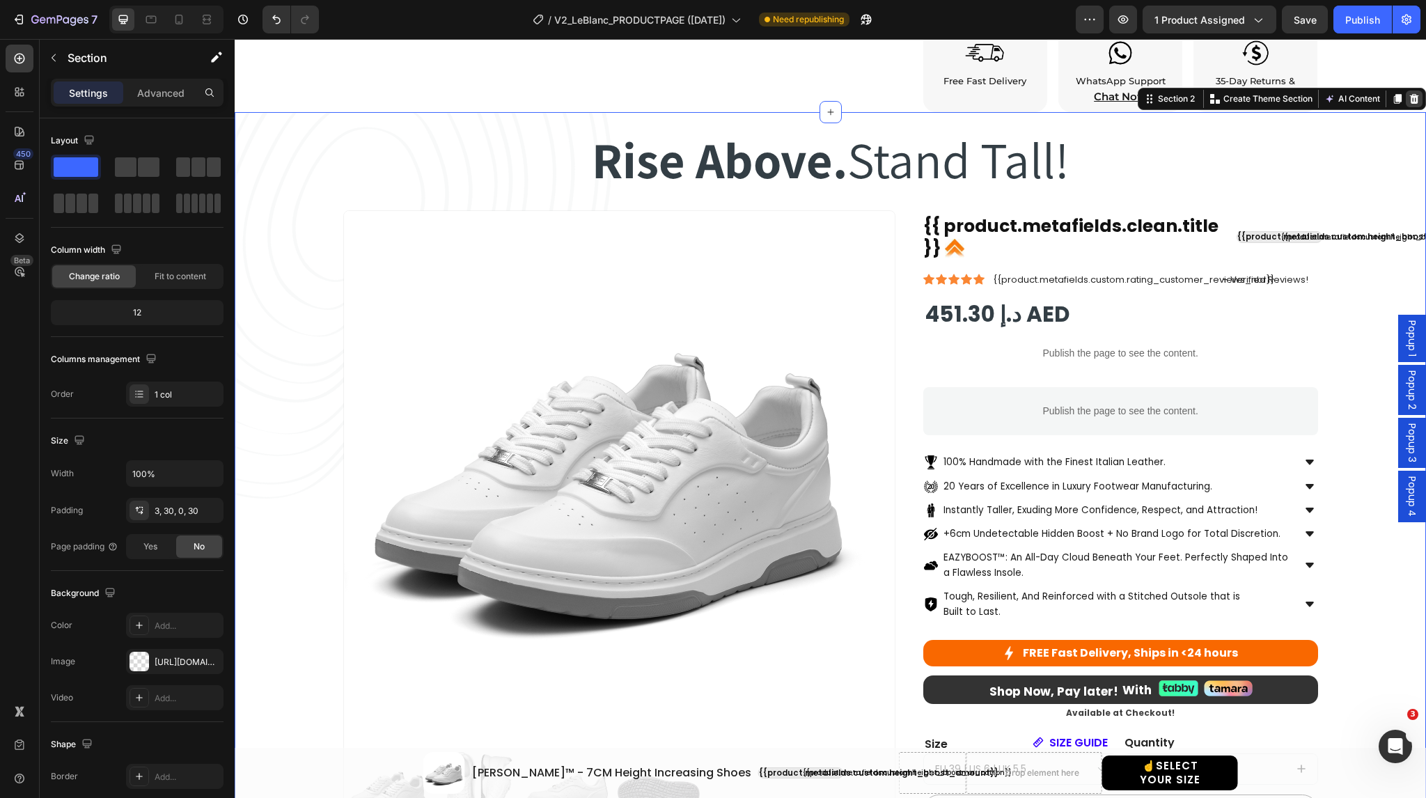
click at [1410, 98] on icon at bounding box center [1414, 99] width 9 height 10
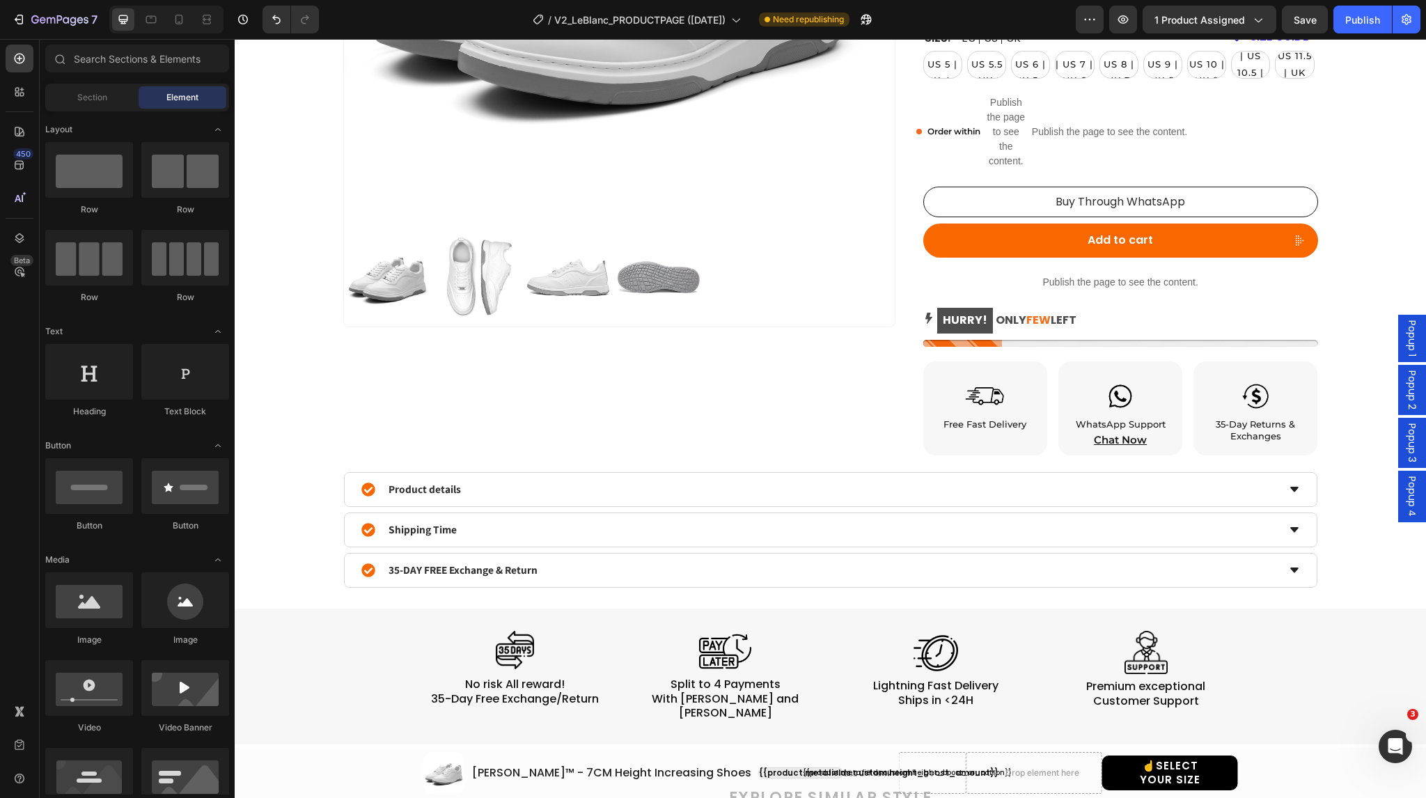
scroll to position [487, 0]
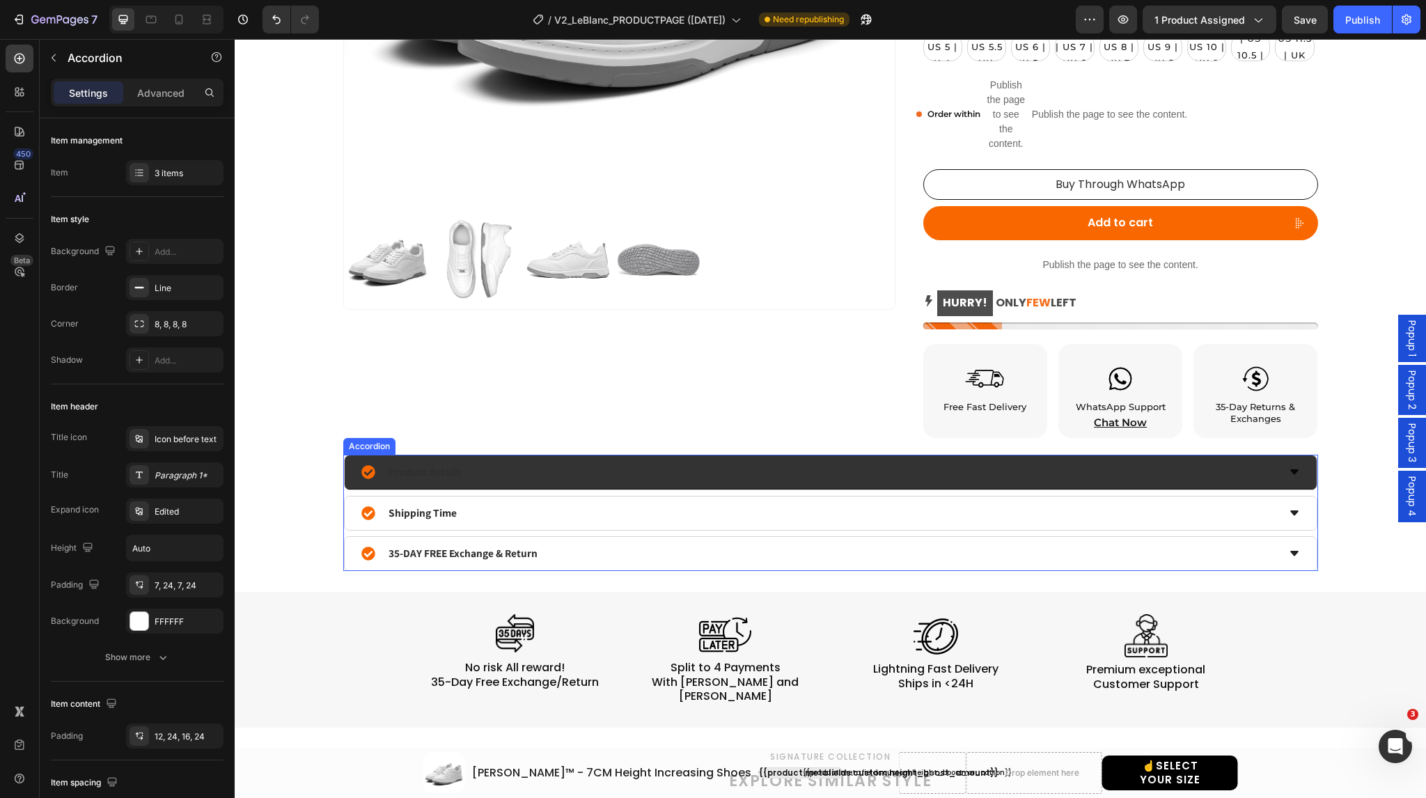
click at [1289, 475] on icon at bounding box center [1294, 471] width 11 height 11
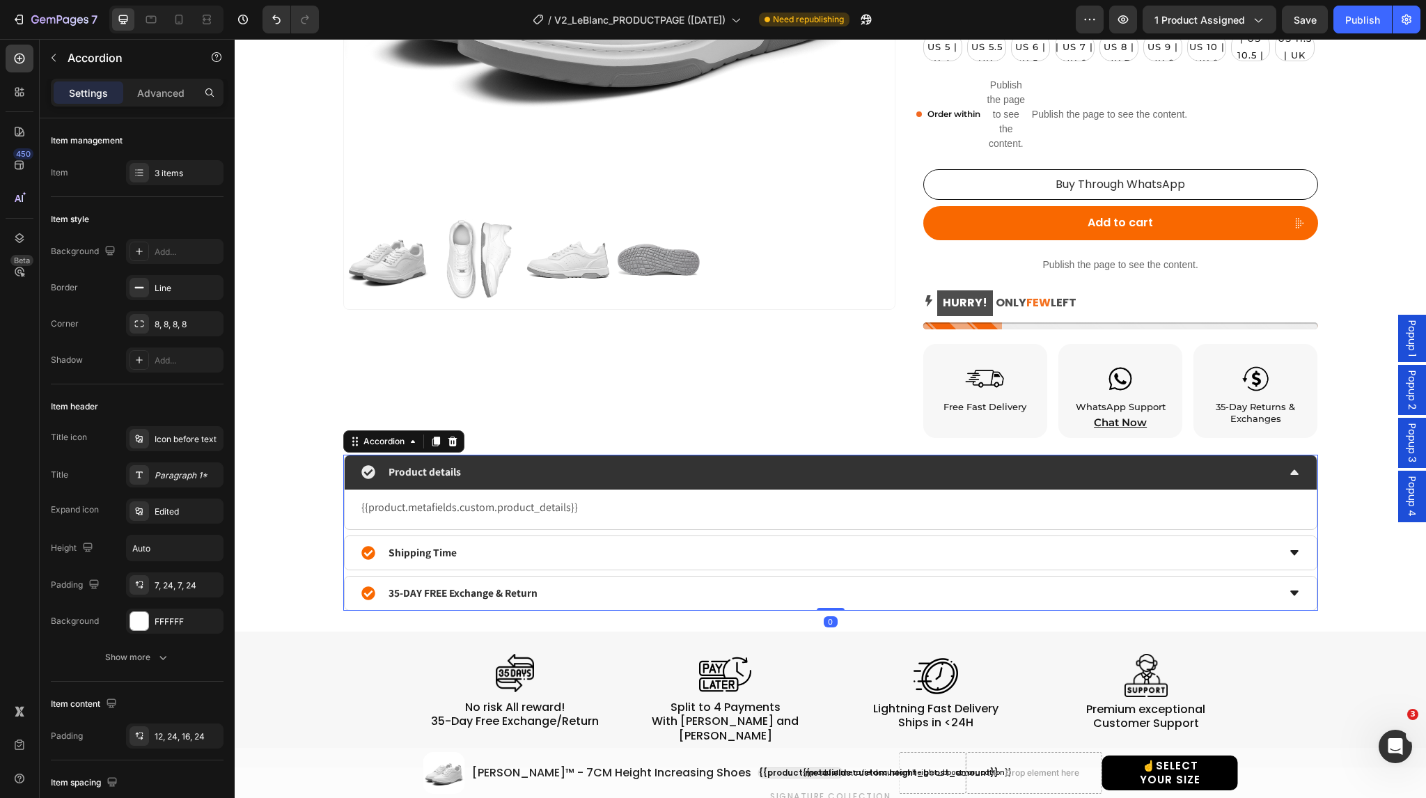
click at [1289, 475] on icon at bounding box center [1294, 471] width 11 height 11
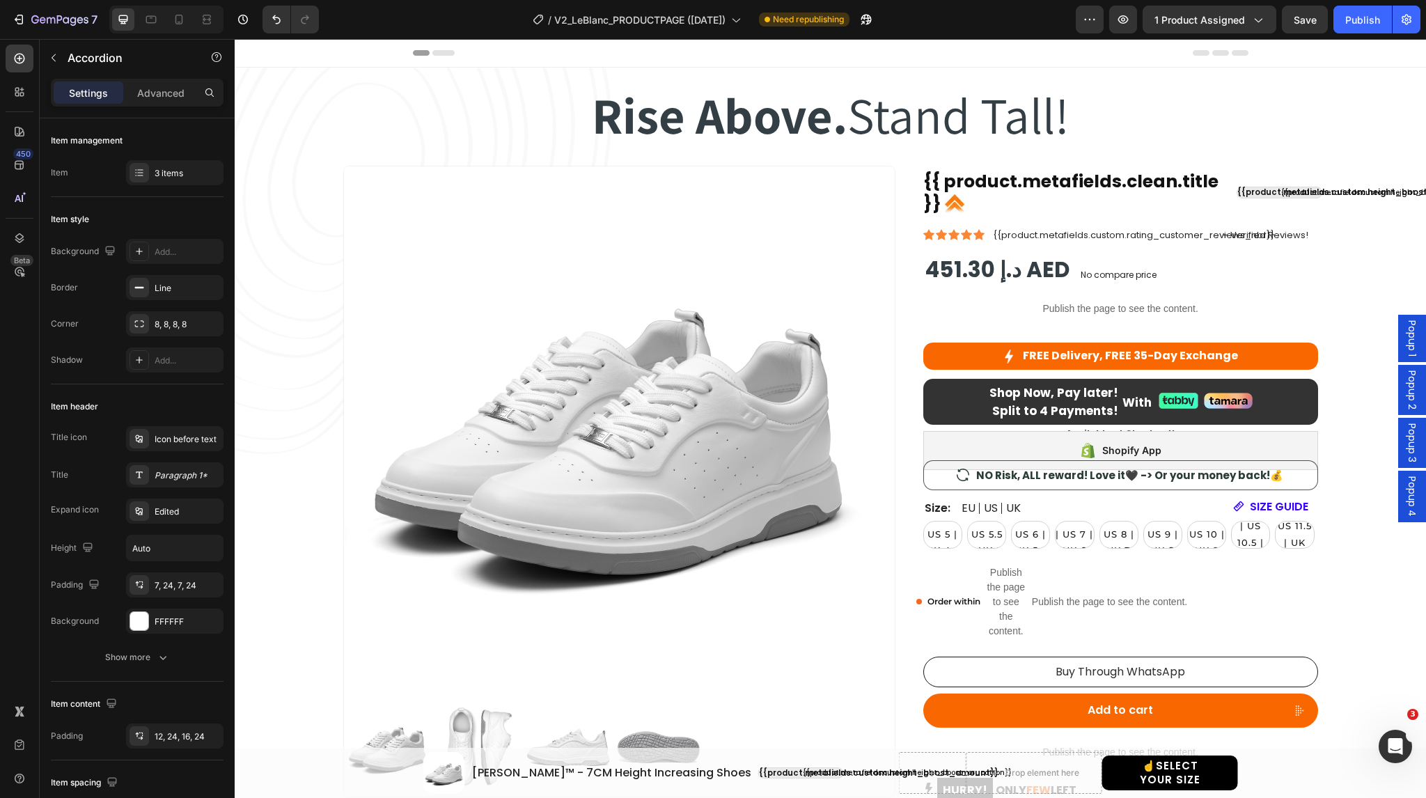
scroll to position [0, 0]
click at [184, 22] on icon at bounding box center [179, 20] width 14 height 14
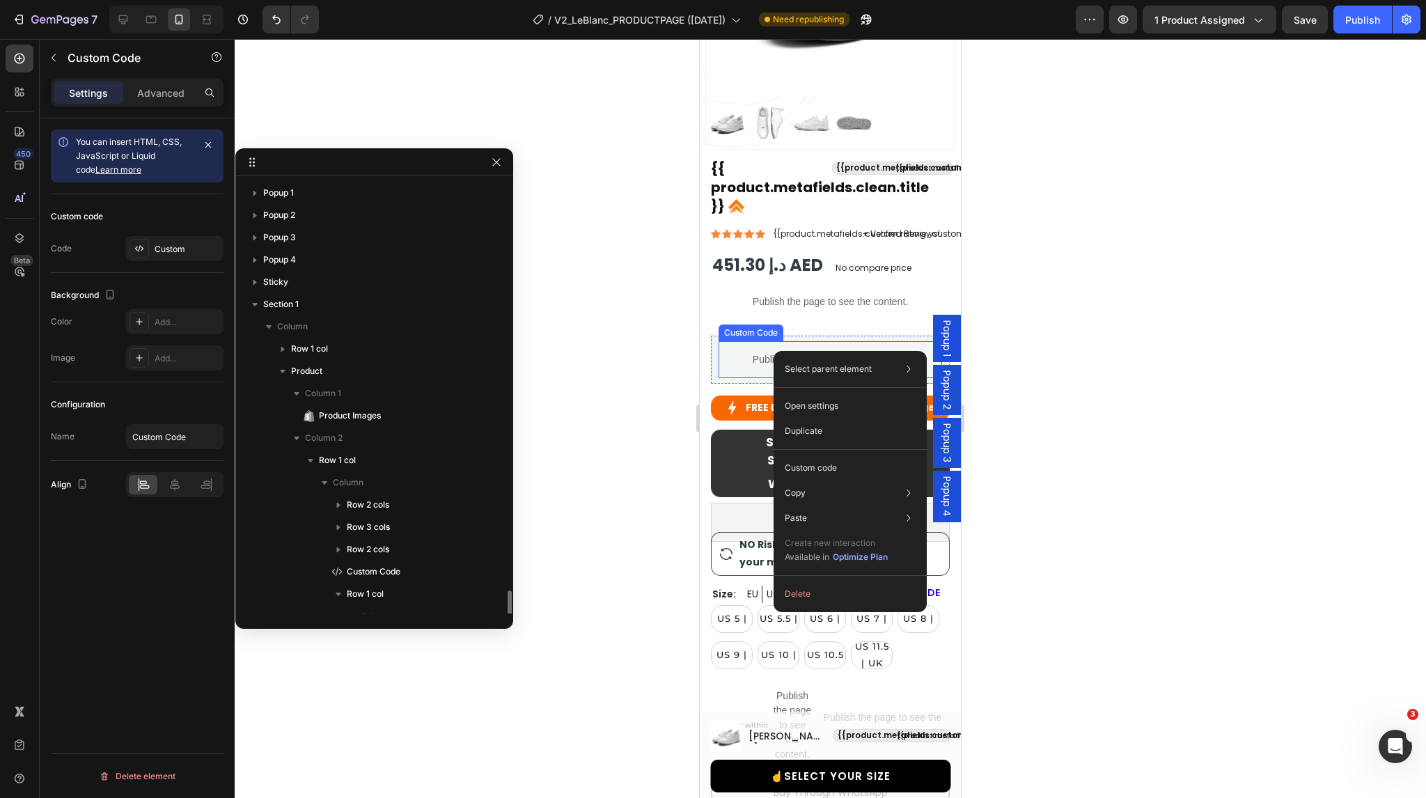
scroll to position [285, 0]
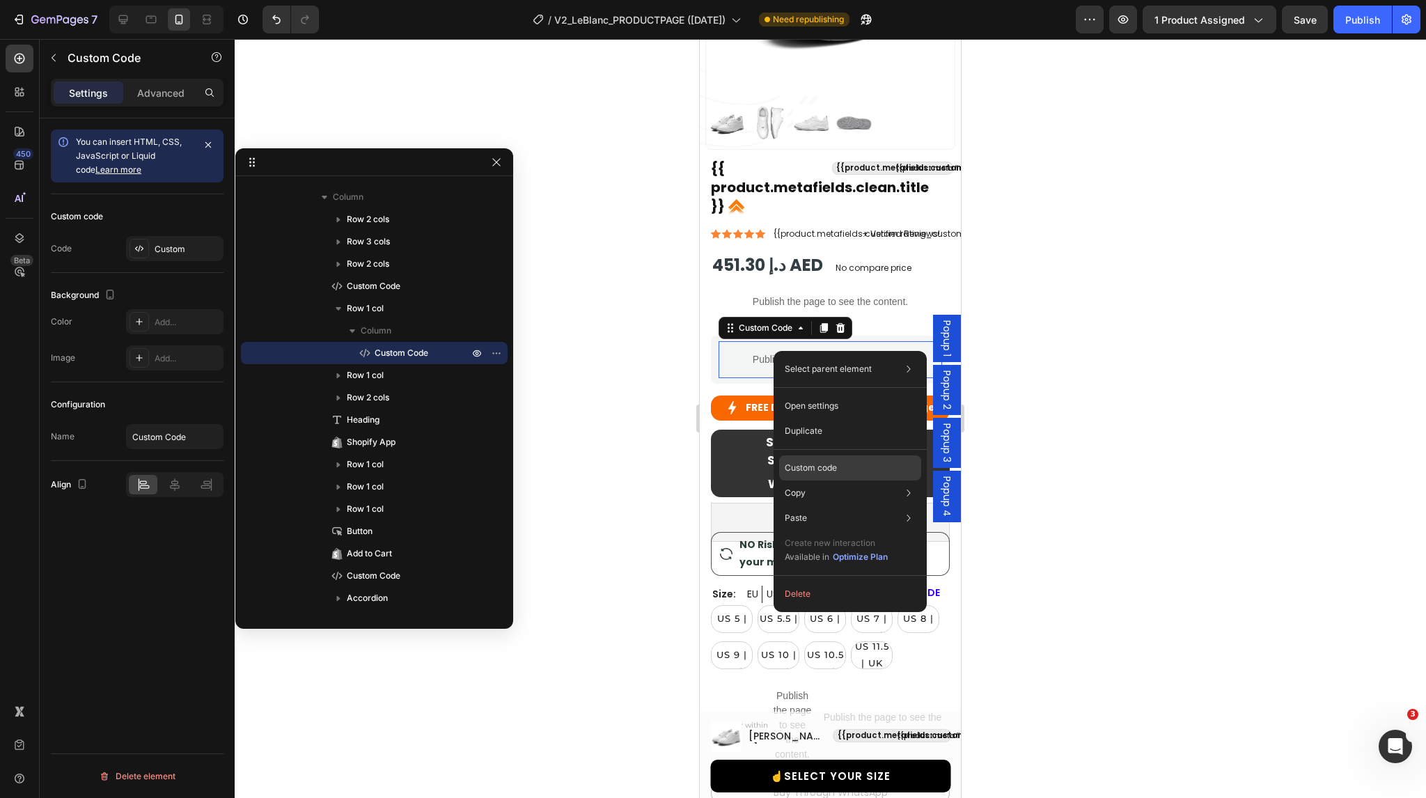
click at [803, 505] on div "Custom code" at bounding box center [850, 517] width 142 height 25
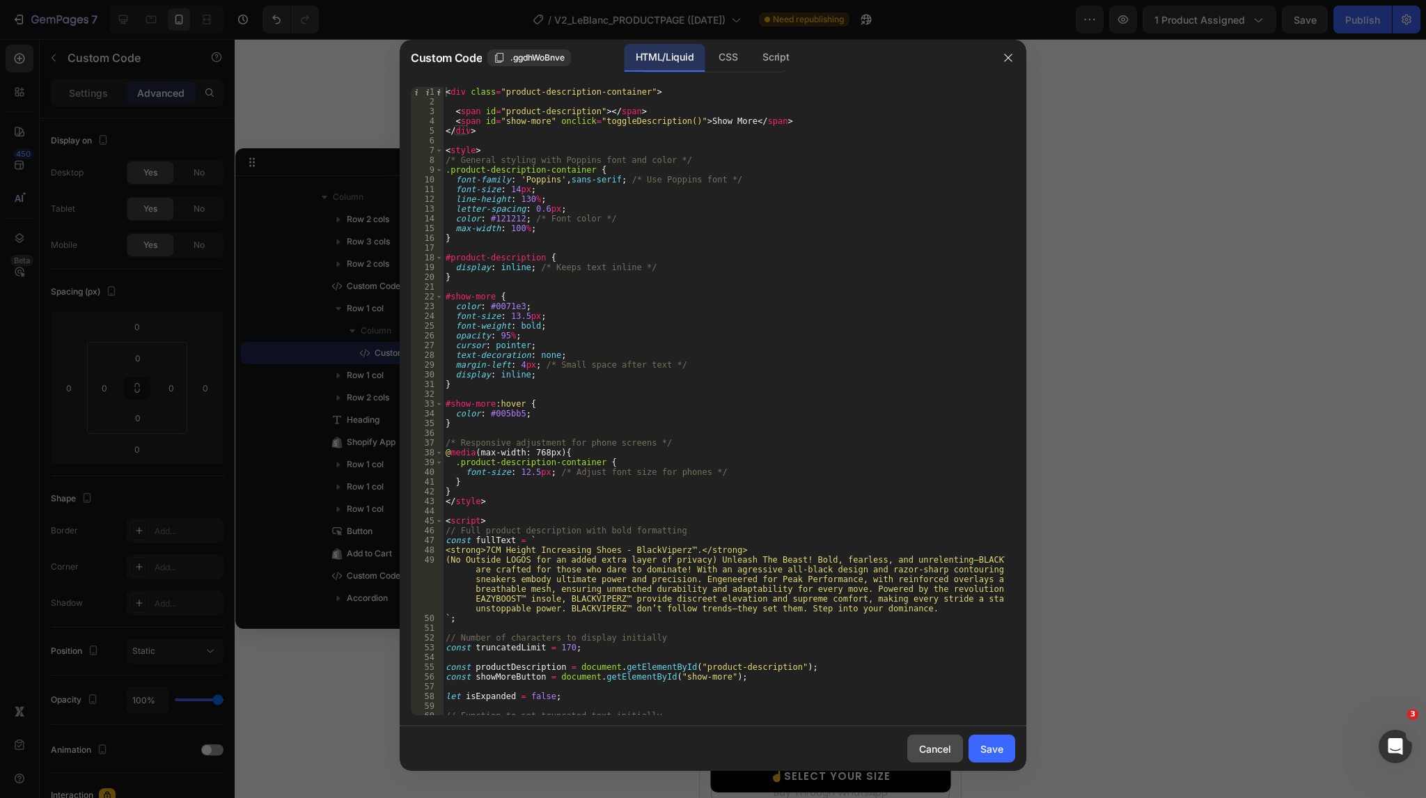
click at [925, 739] on button "Cancel" at bounding box center [935, 749] width 56 height 28
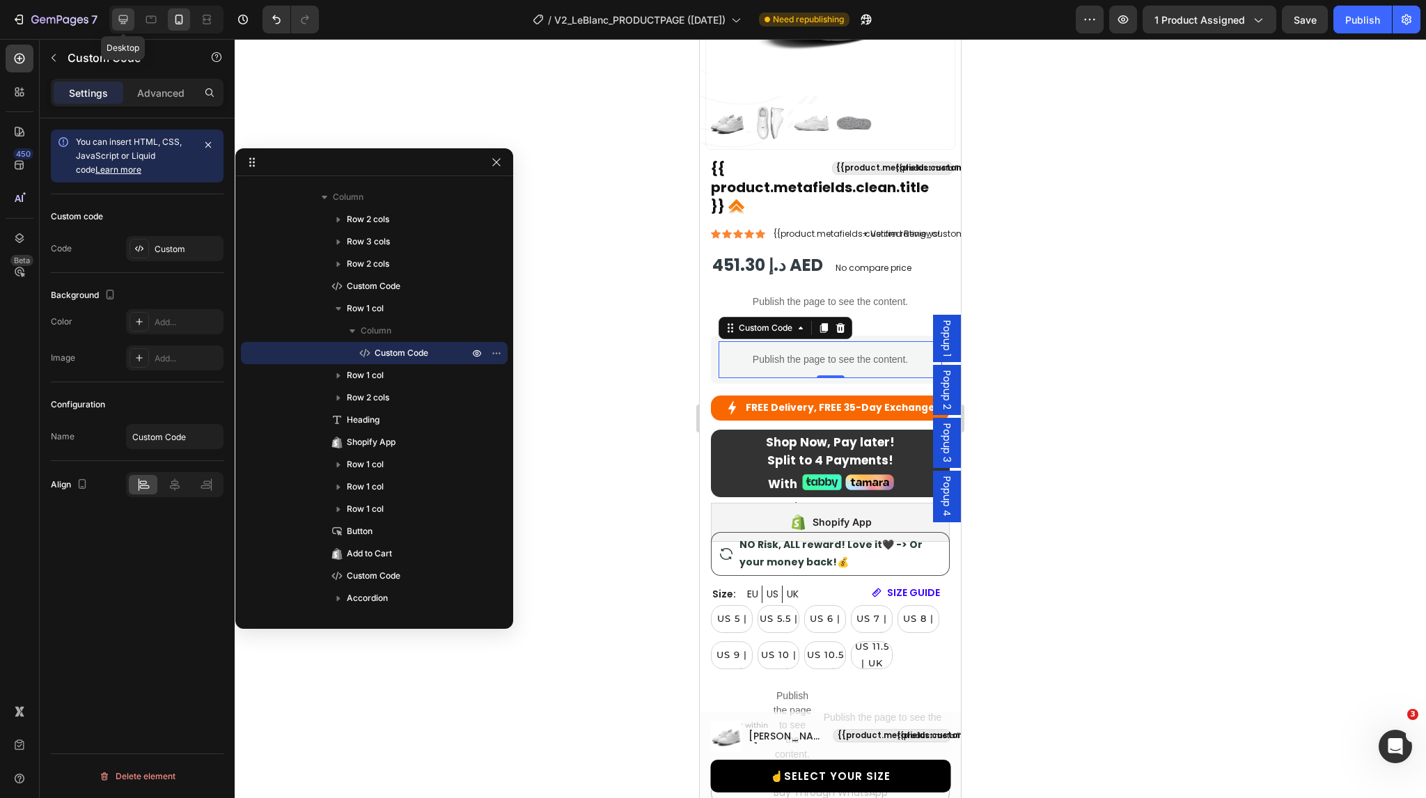
click at [125, 16] on icon at bounding box center [123, 20] width 14 height 14
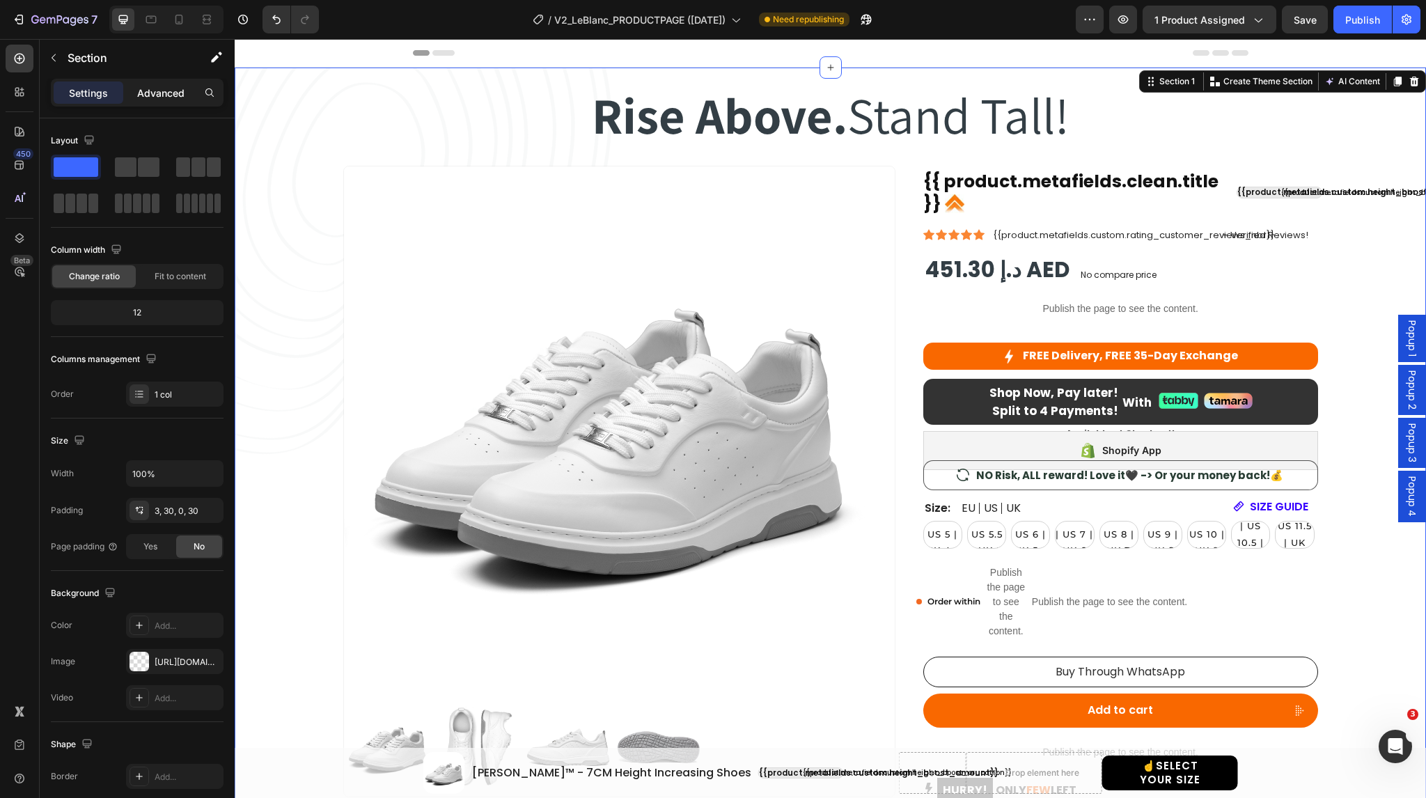
click at [166, 95] on p "Advanced" at bounding box center [160, 93] width 47 height 15
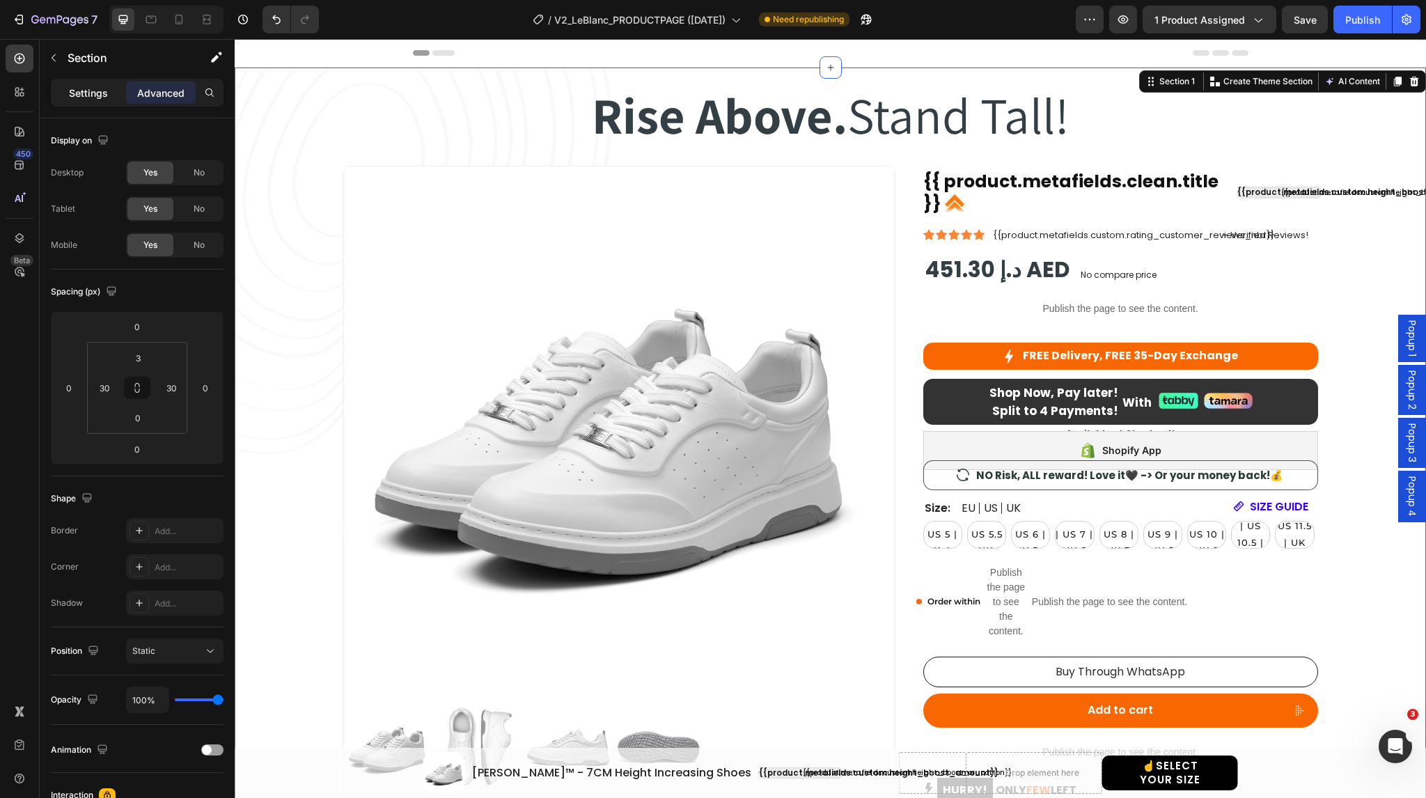
click at [88, 91] on p "Settings" at bounding box center [88, 93] width 39 height 15
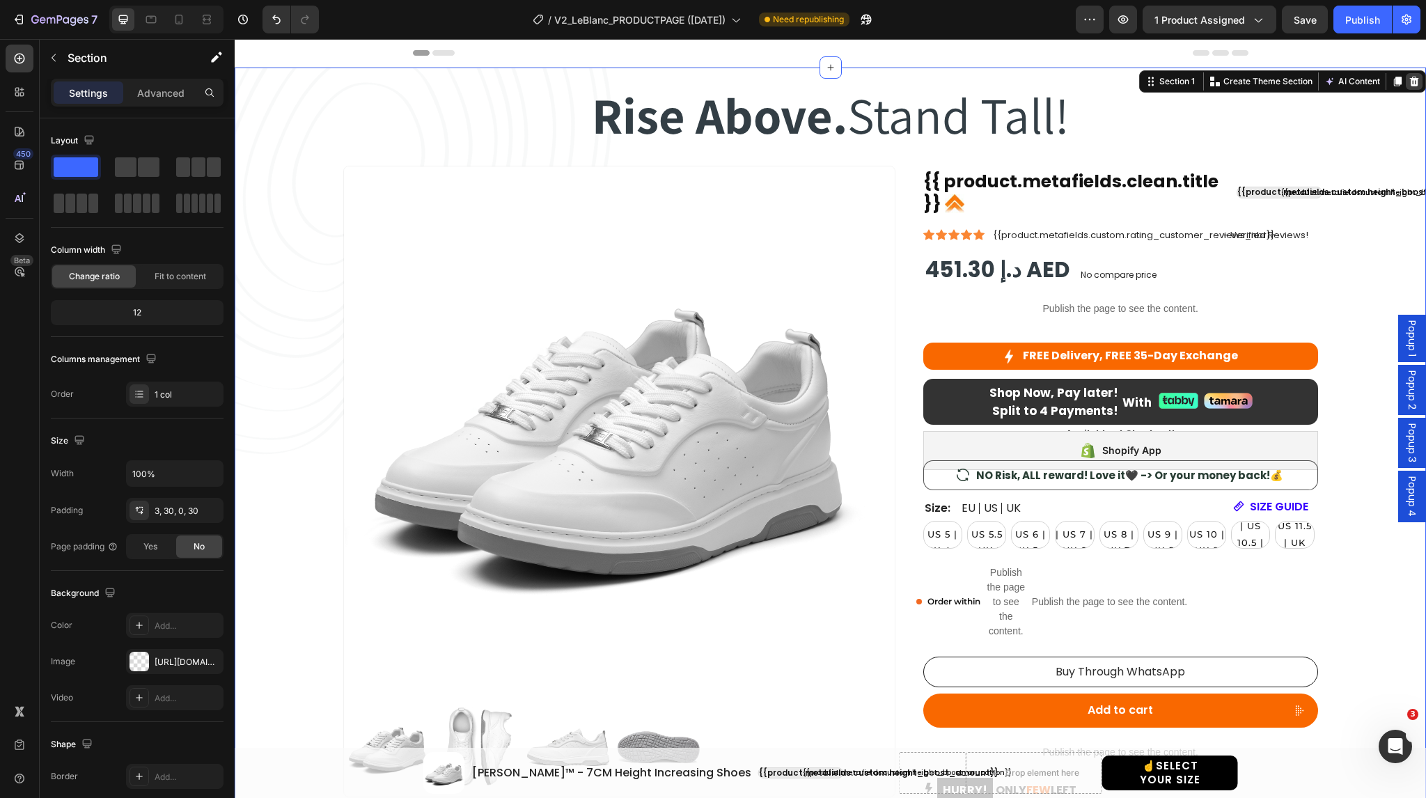
click at [1410, 81] on icon at bounding box center [1414, 82] width 9 height 10
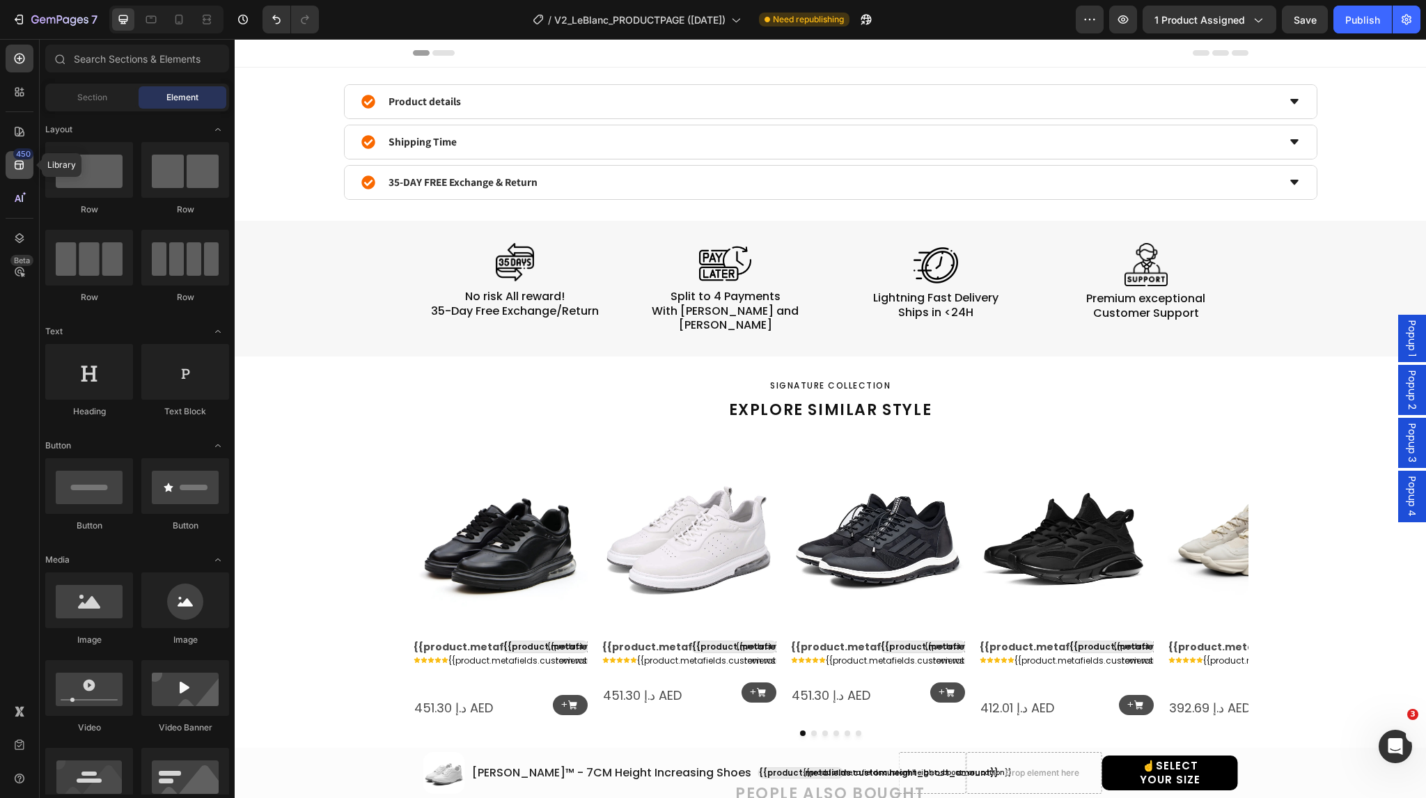
click at [24, 157] on div "450" at bounding box center [23, 153] width 20 height 11
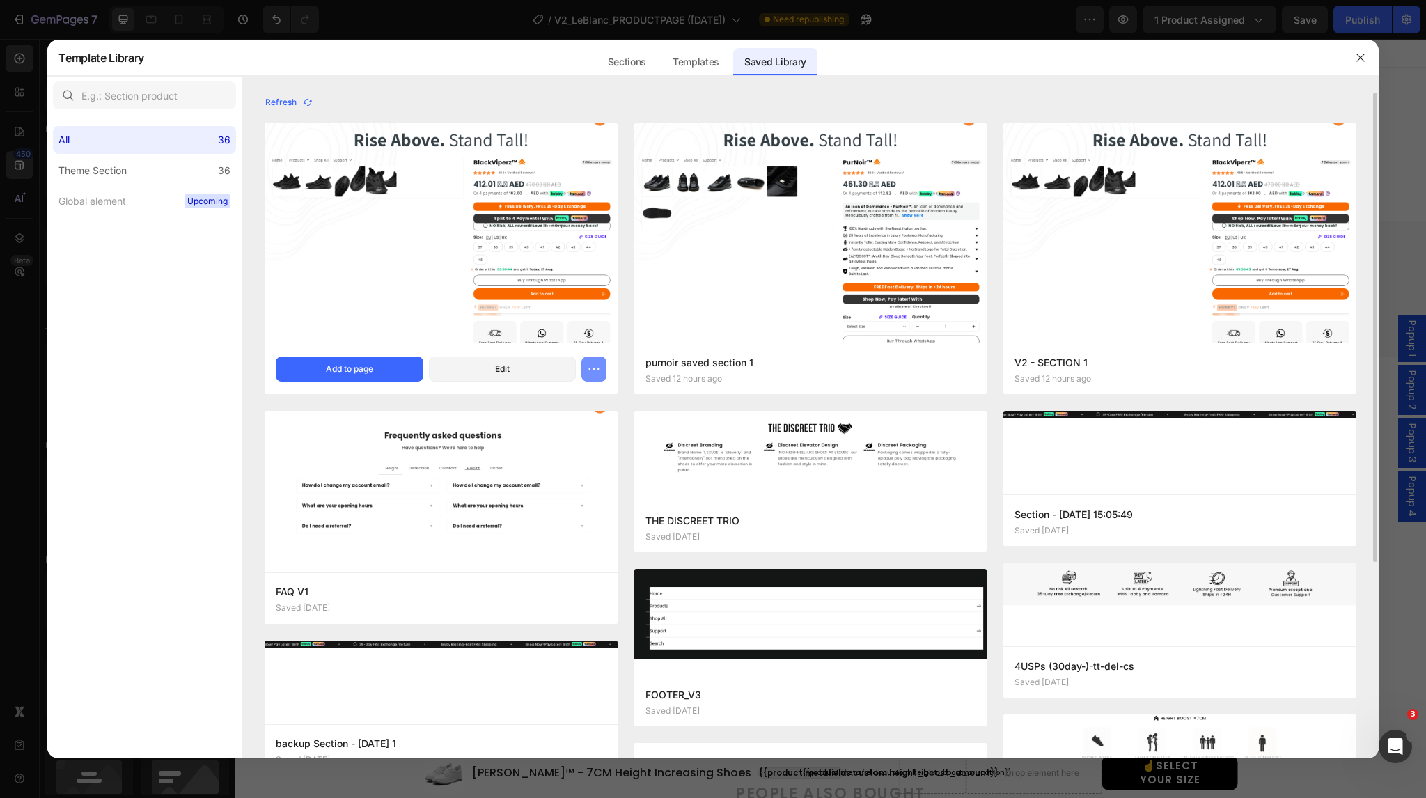
click at [590, 366] on icon "button" at bounding box center [594, 369] width 14 height 14
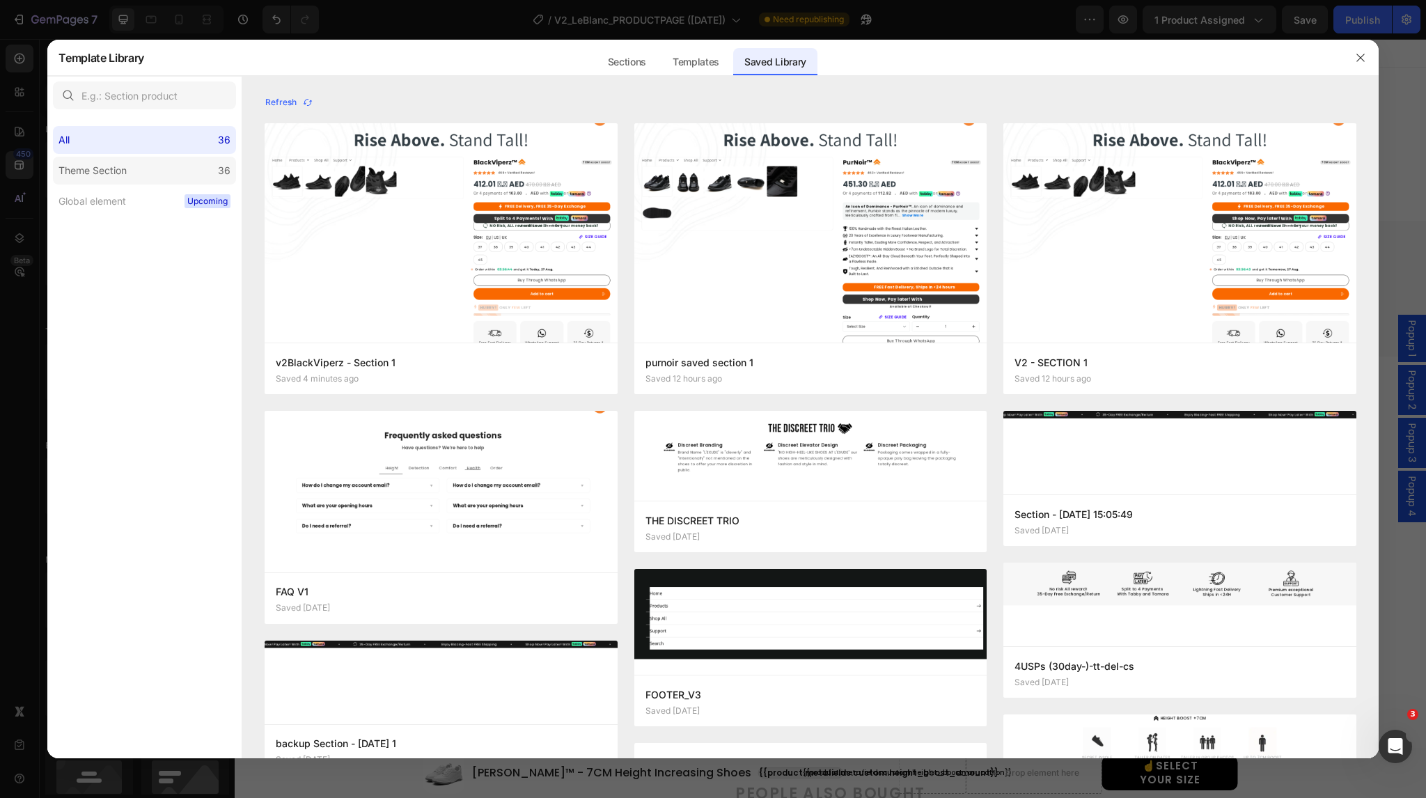
click at [170, 173] on label "Theme Section 36" at bounding box center [144, 171] width 183 height 28
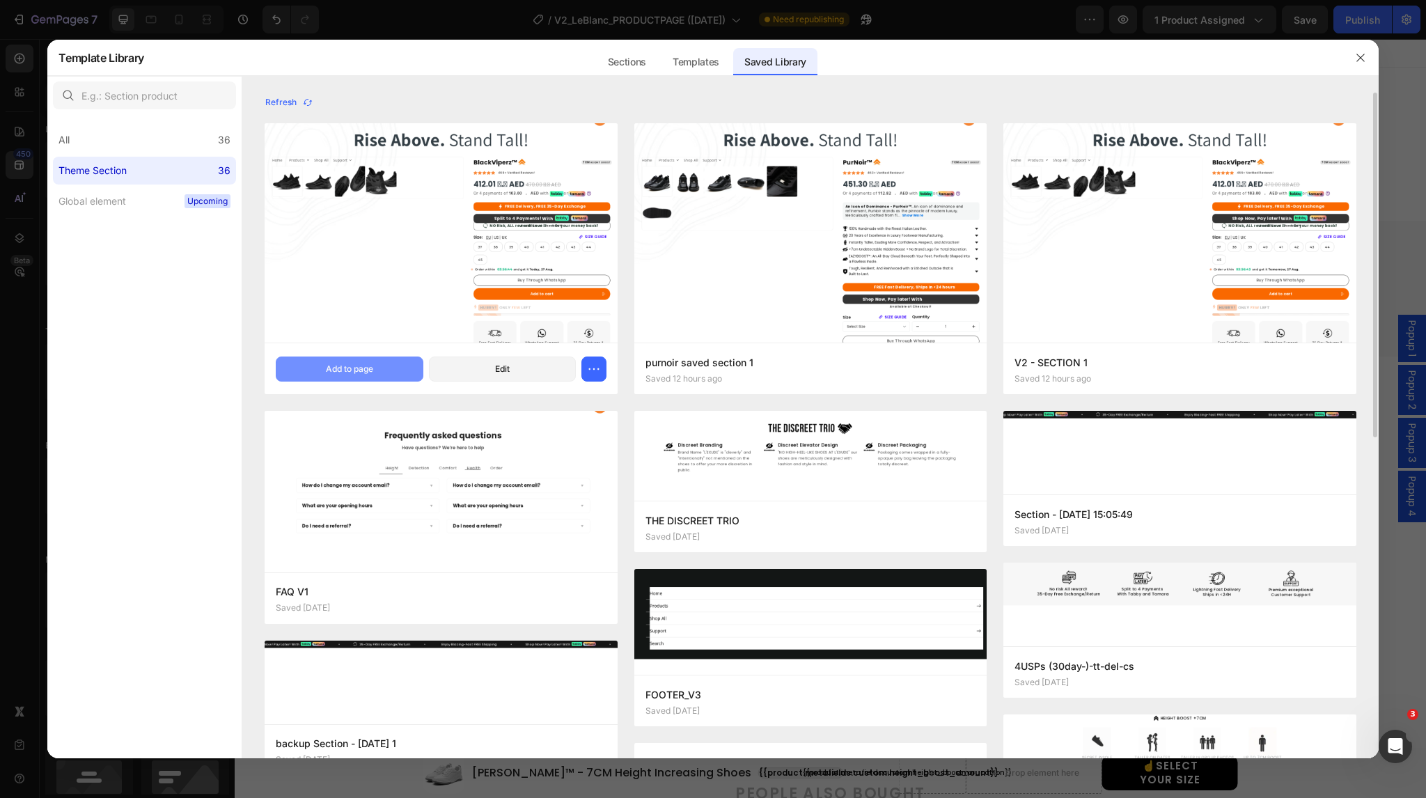
click at [357, 366] on div "Add to page" at bounding box center [349, 369] width 47 height 13
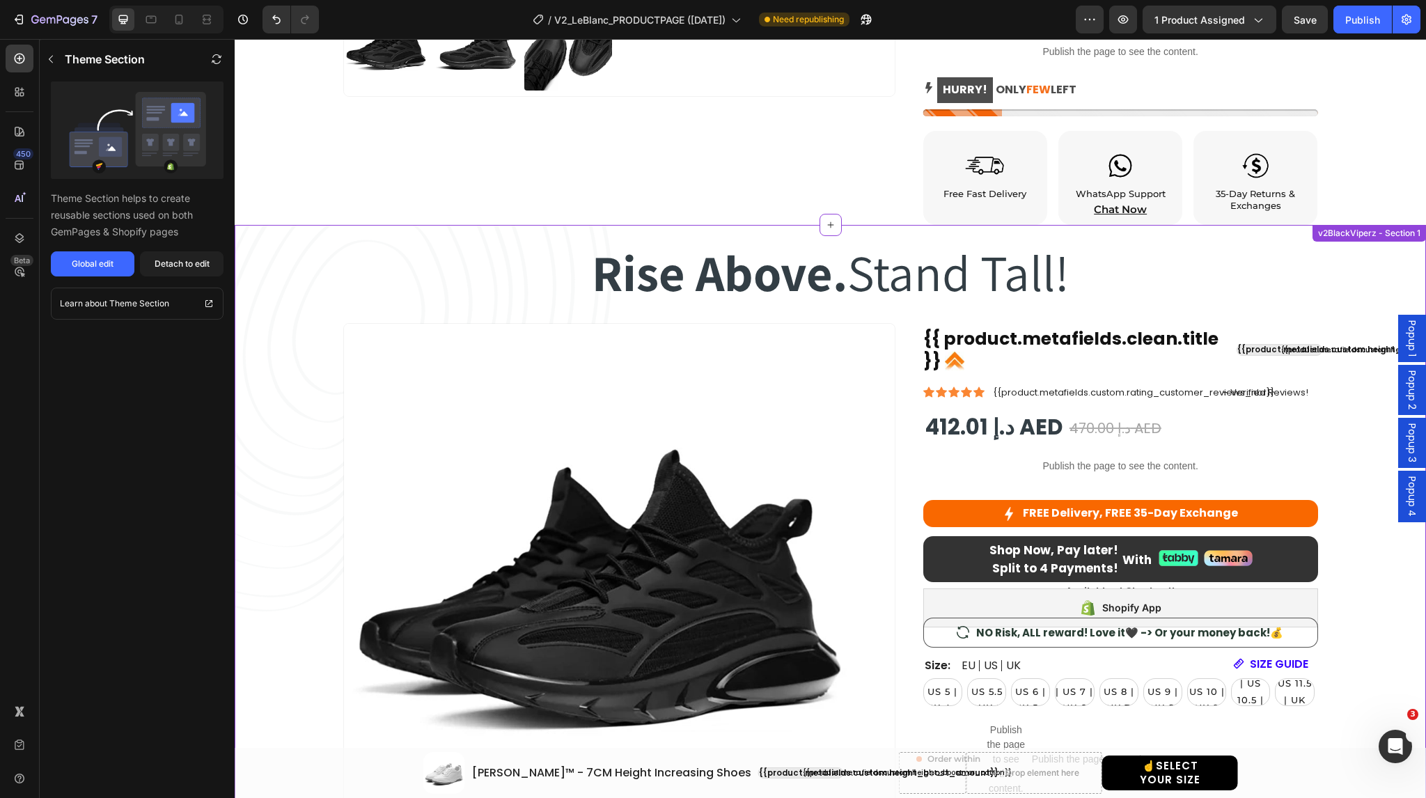
scroll to position [2897, 0]
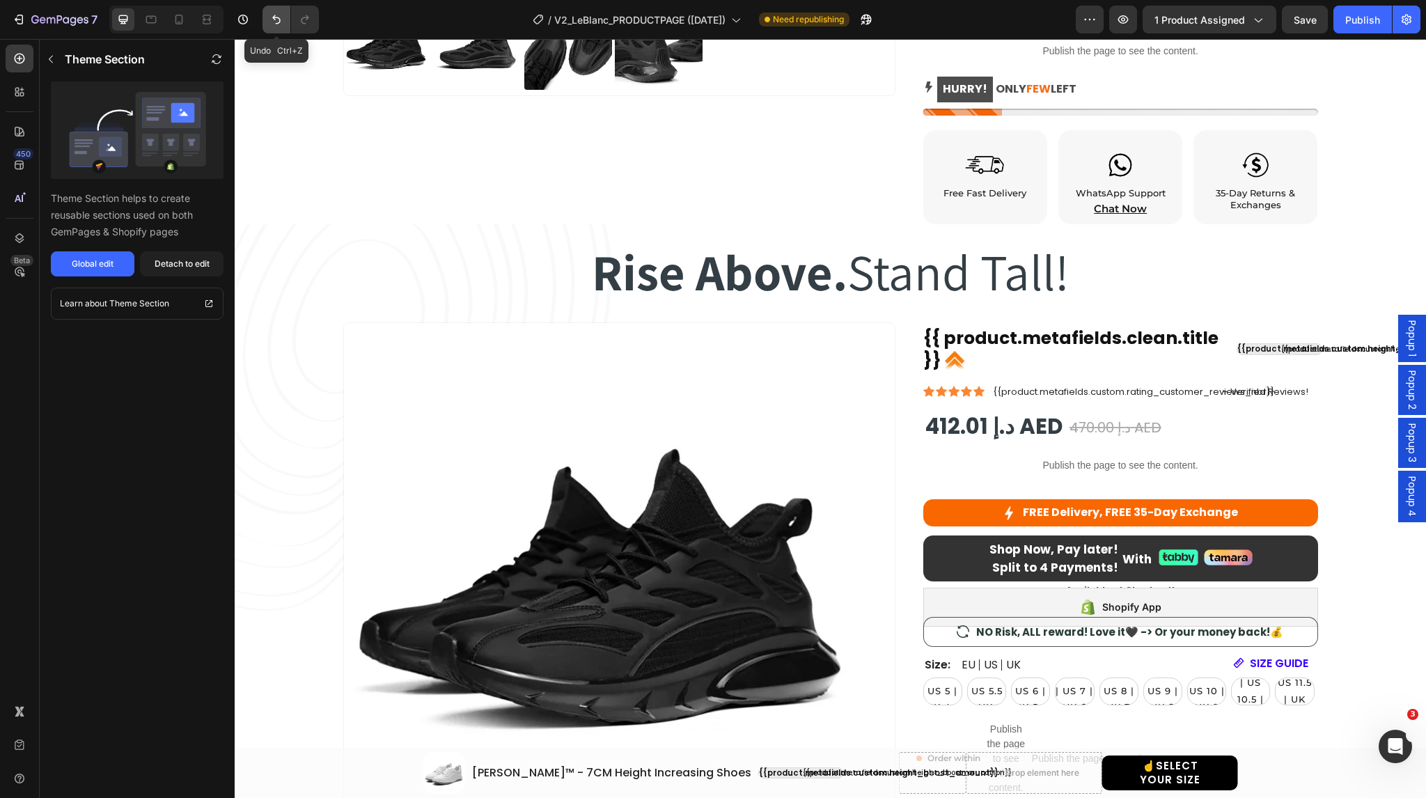
click at [278, 17] on icon "Undo/Redo" at bounding box center [276, 20] width 14 height 14
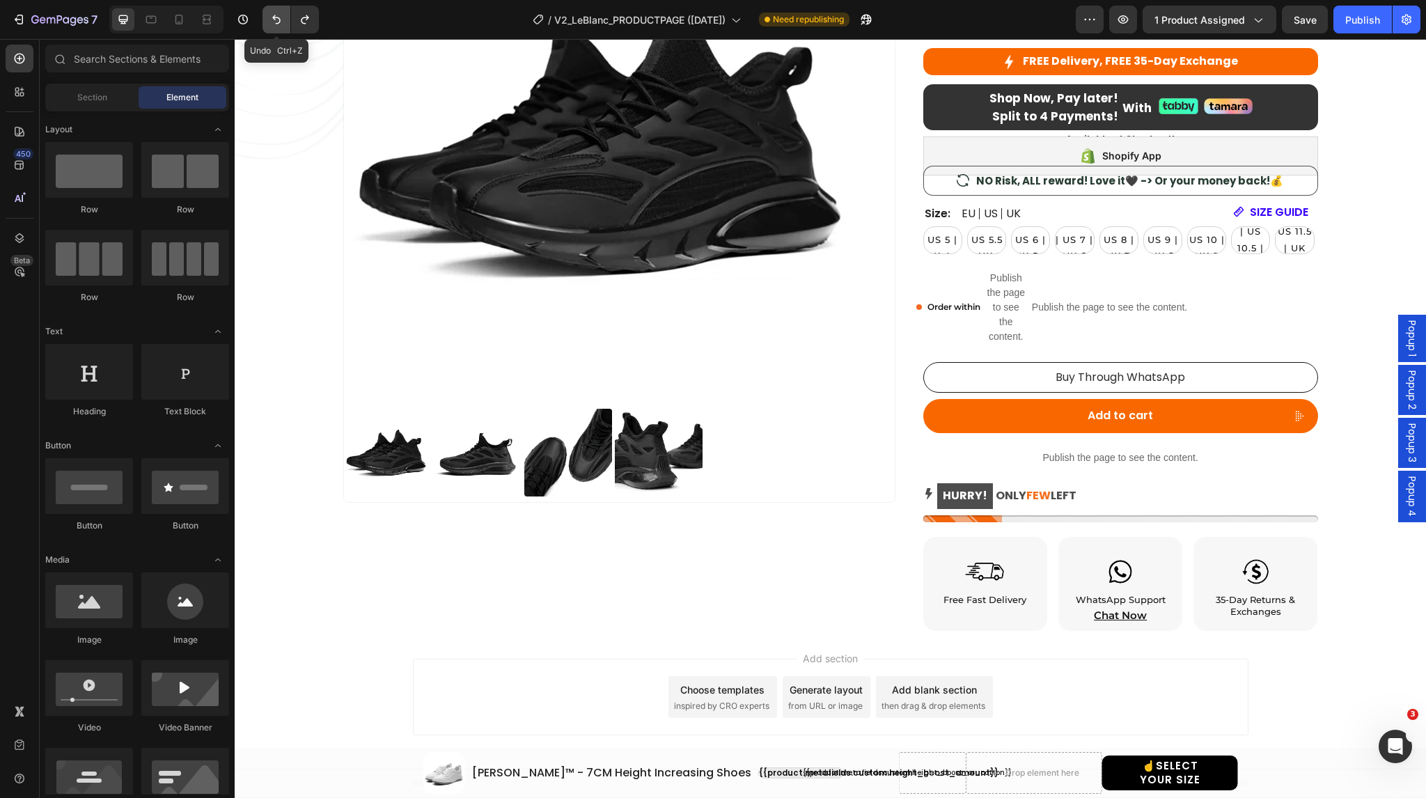
scroll to position [2490, 0]
click at [278, 17] on icon "Undo/Redo" at bounding box center [276, 20] width 14 height 14
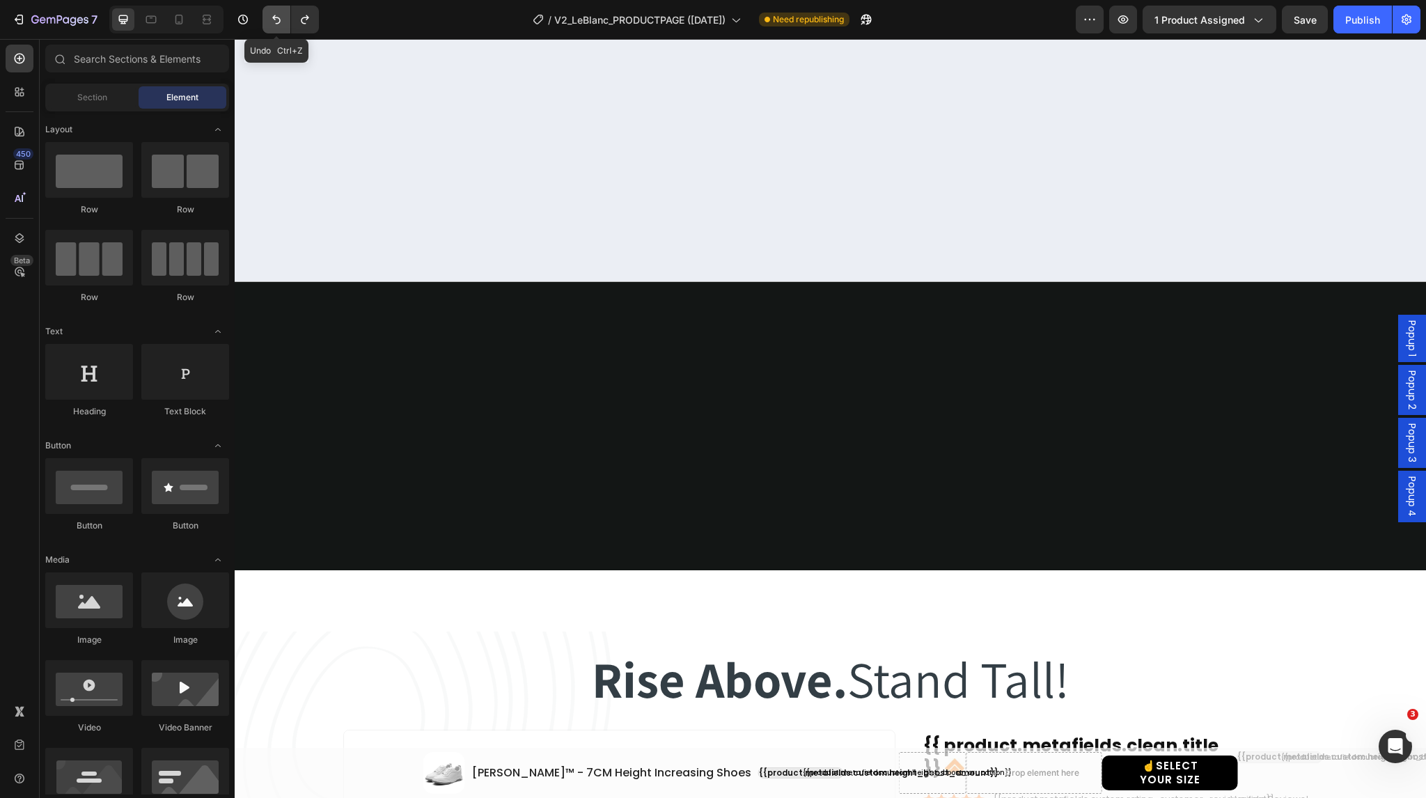
scroll to position [3347, 0]
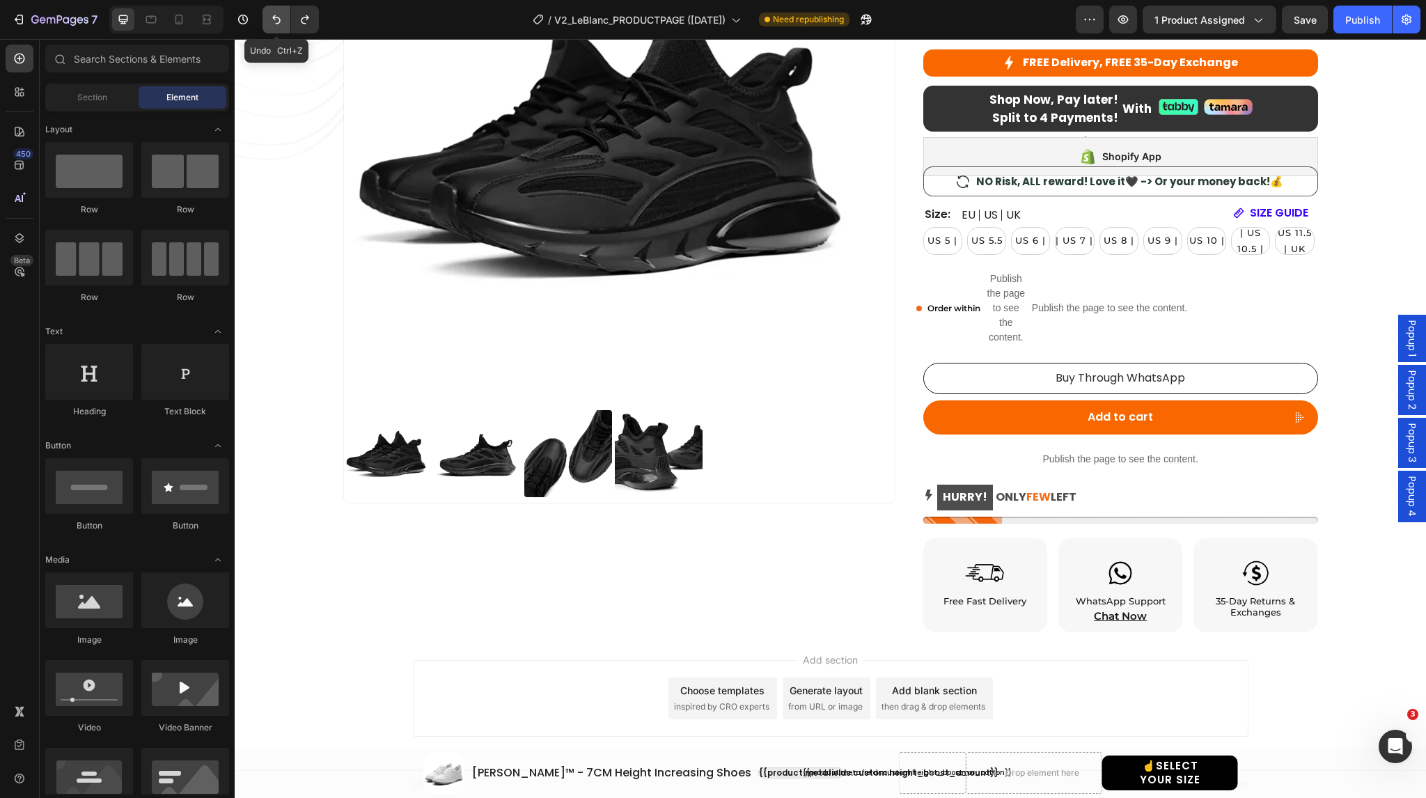
click at [278, 17] on icon "Undo/Redo" at bounding box center [276, 20] width 14 height 14
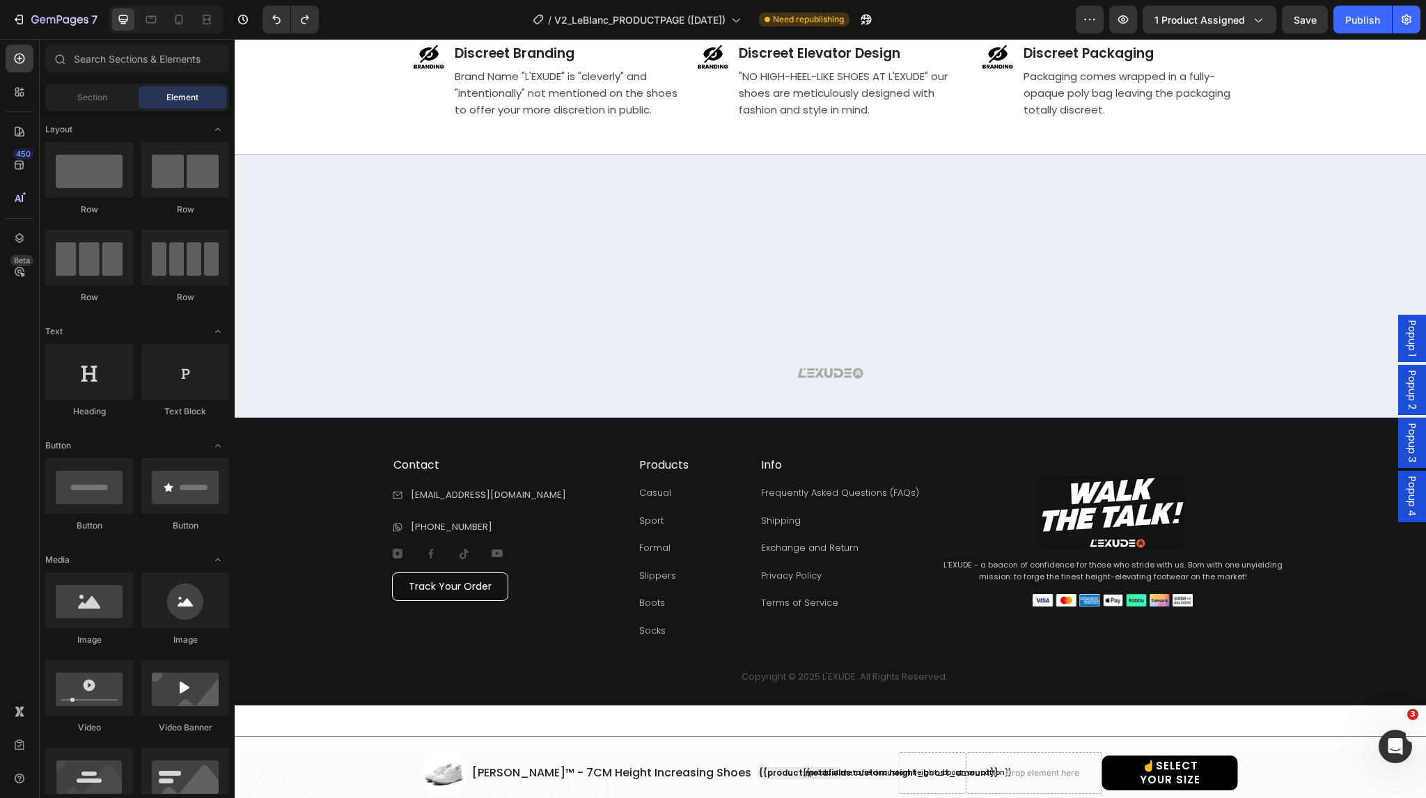
scroll to position [3113, 0]
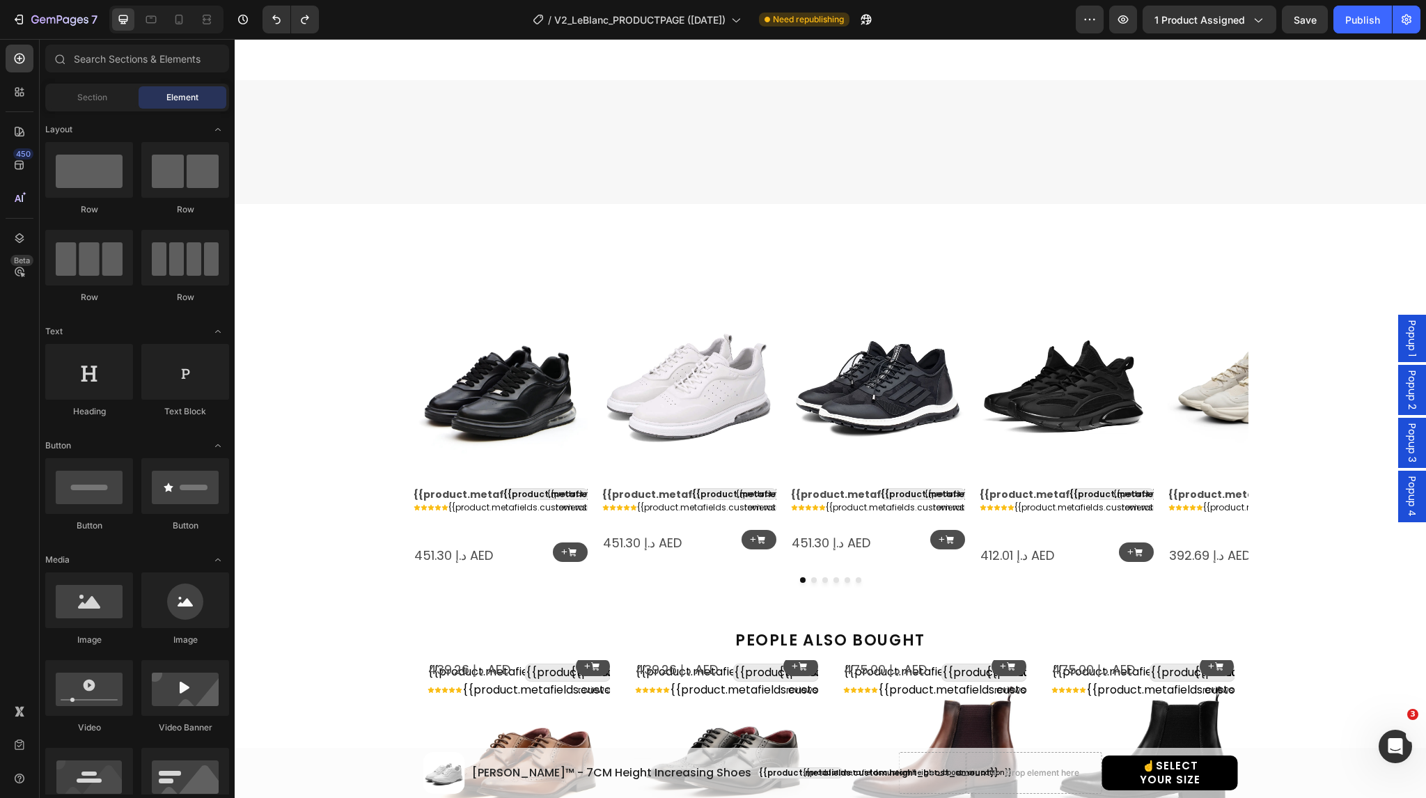
select select "EU 39 | US 6 | UK 5.5"
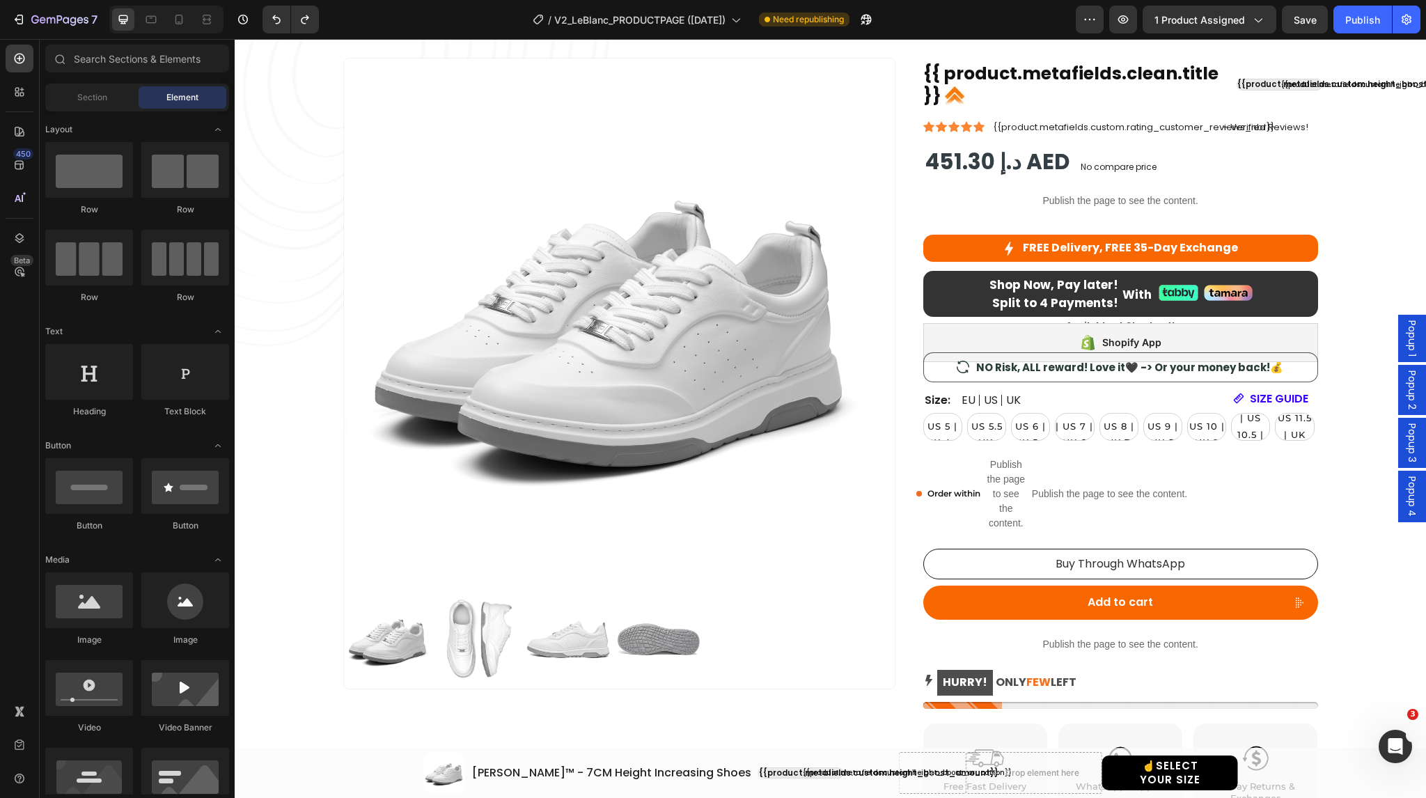
scroll to position [0, 0]
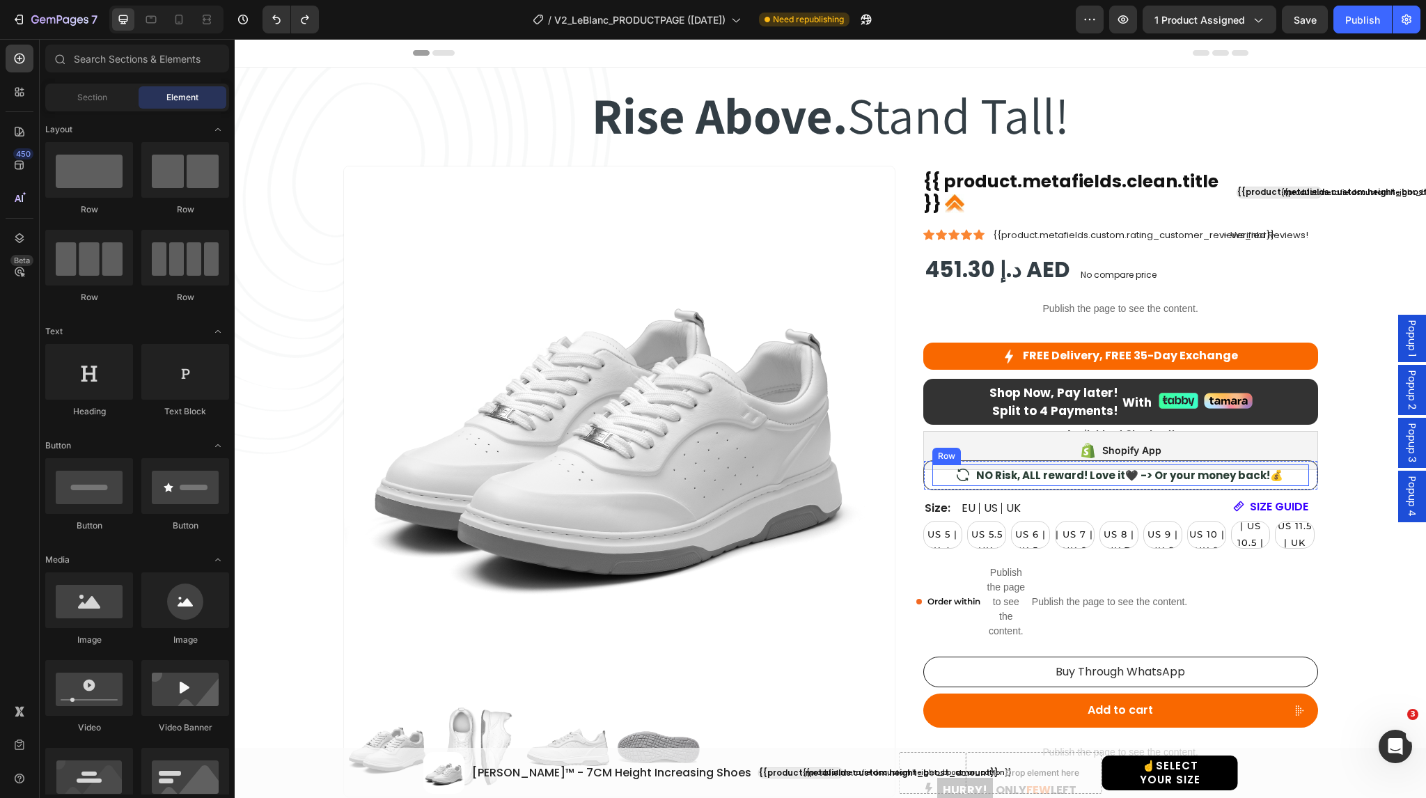
select select "EU 39 | US 6 | UK 5.5"
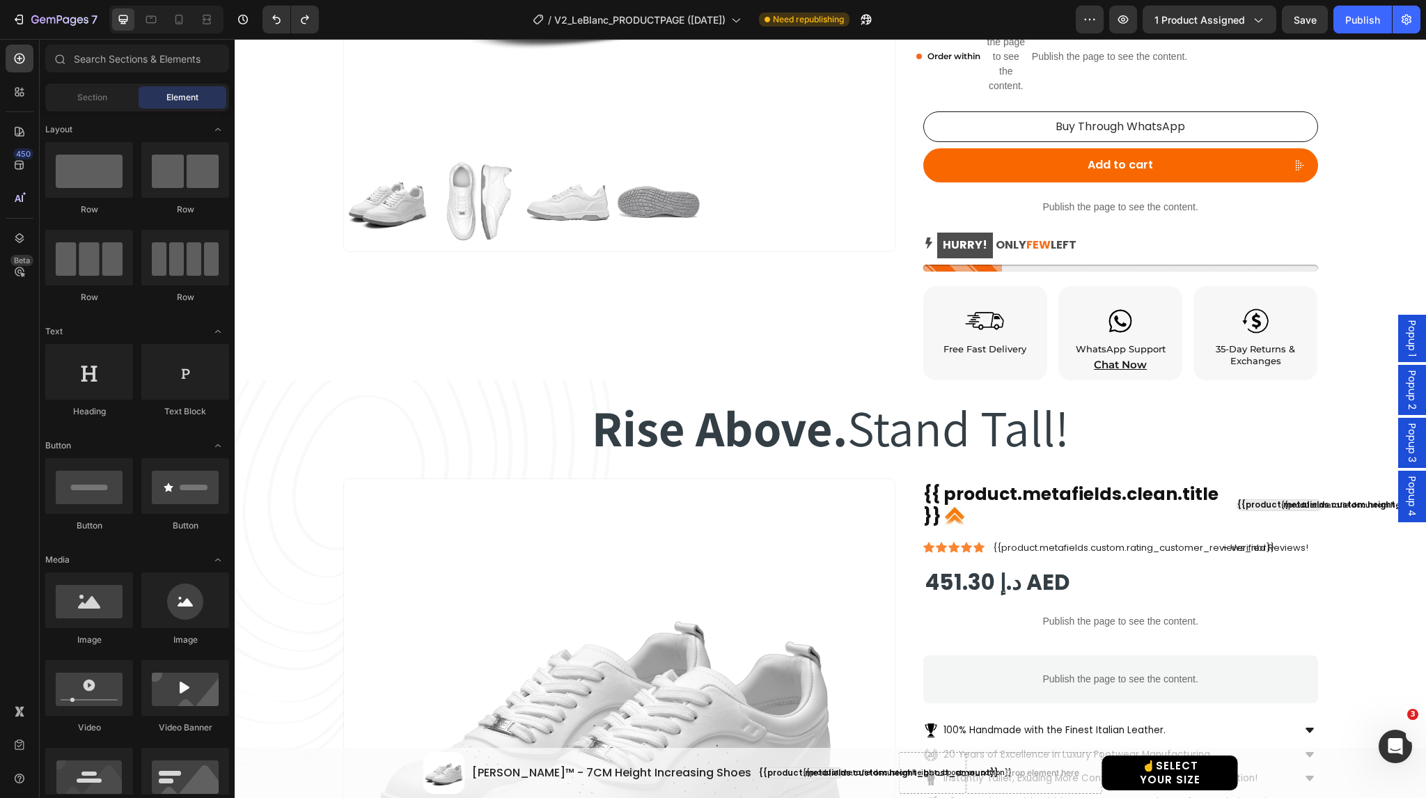
scroll to position [546, 0]
click at [276, 15] on icon "Undo/Redo" at bounding box center [276, 20] width 14 height 14
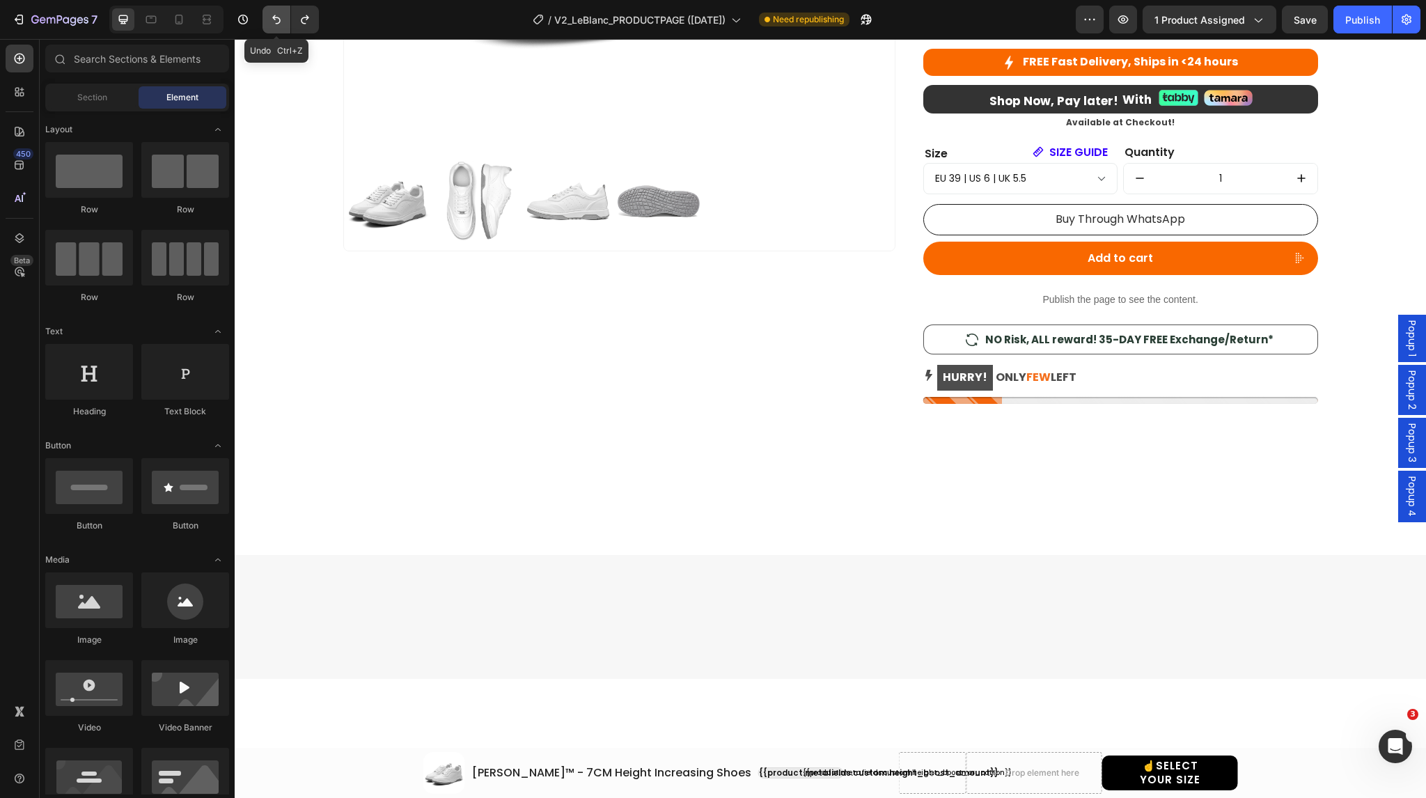
scroll to position [0, 0]
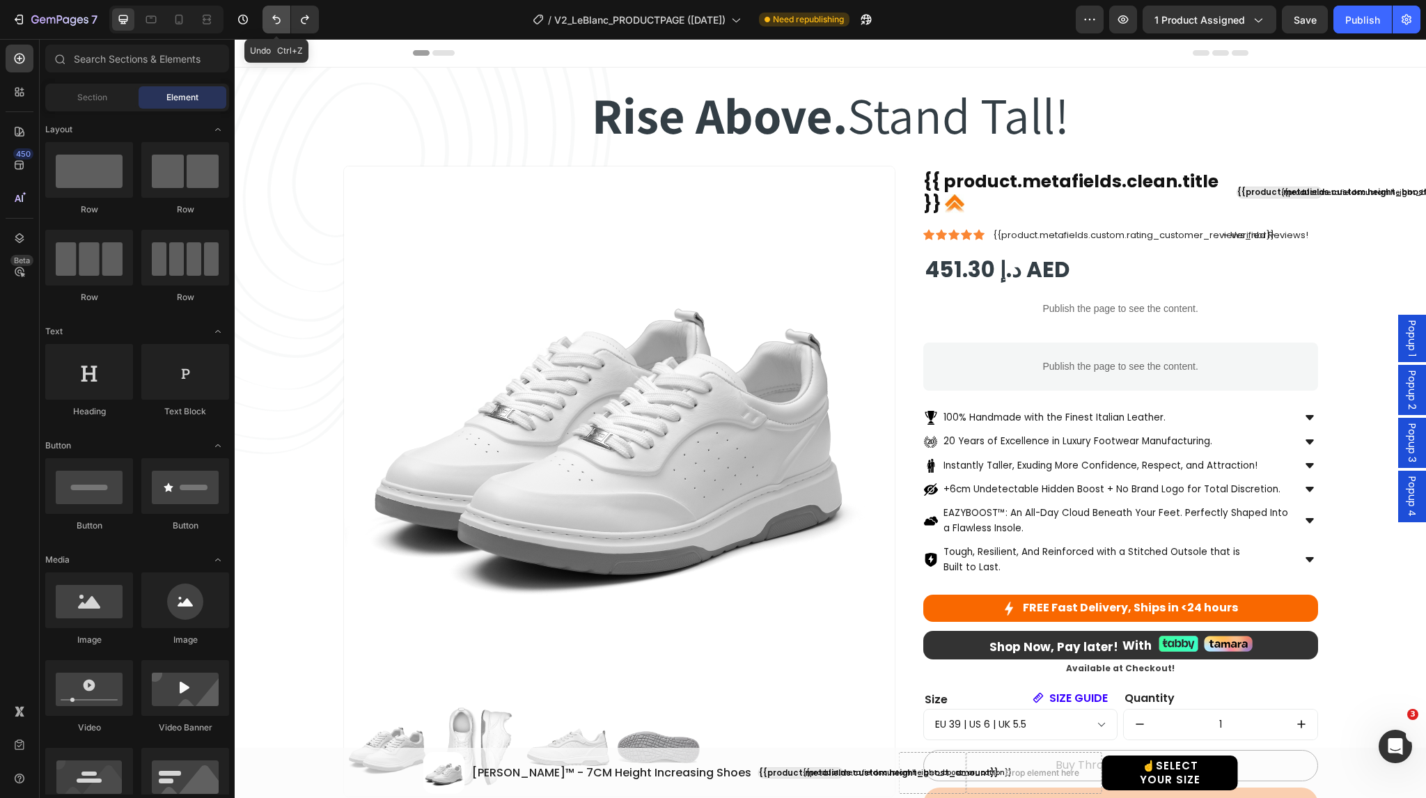
click at [276, 15] on icon "Undo/Redo" at bounding box center [276, 20] width 14 height 14
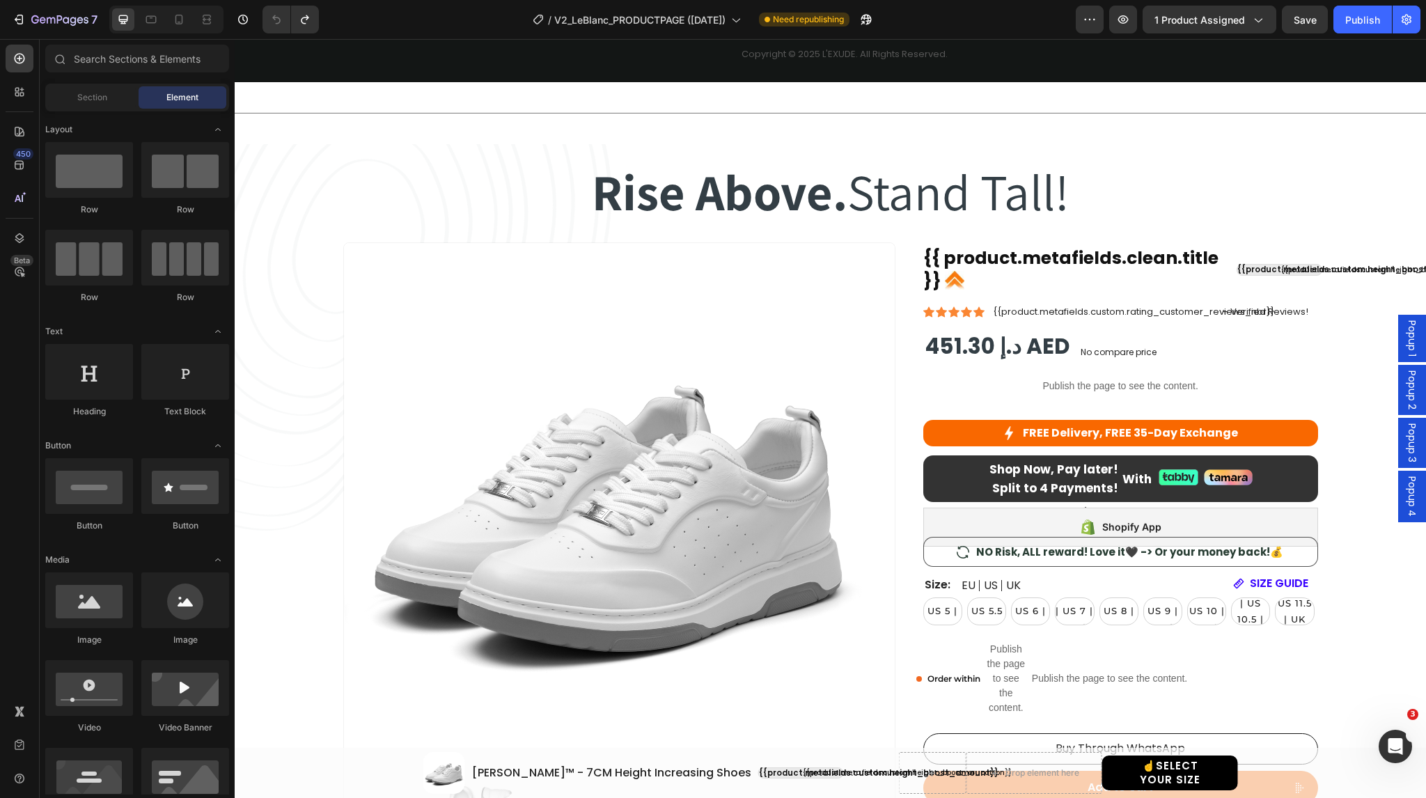
scroll to position [2480, 0]
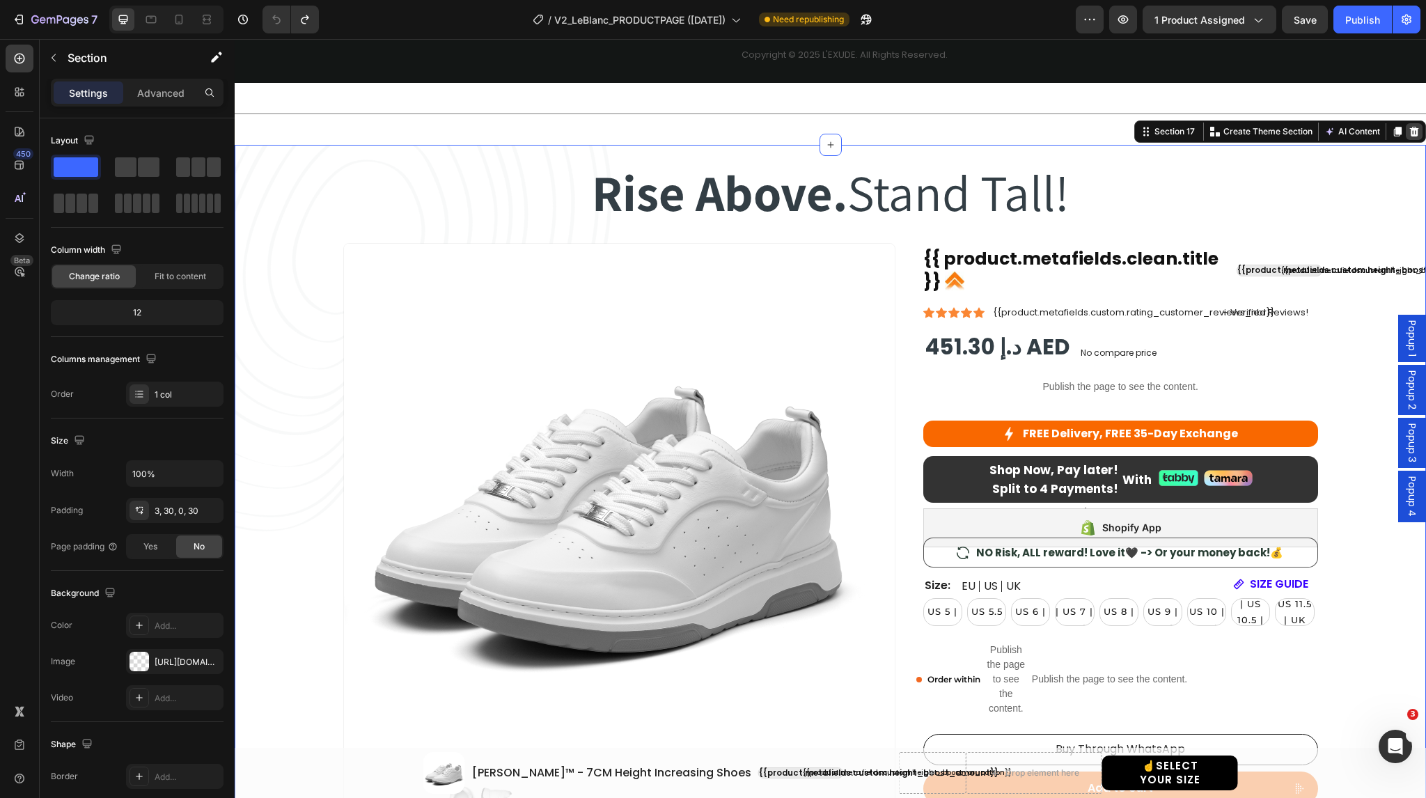
click at [1408, 132] on icon at bounding box center [1413, 131] width 11 height 11
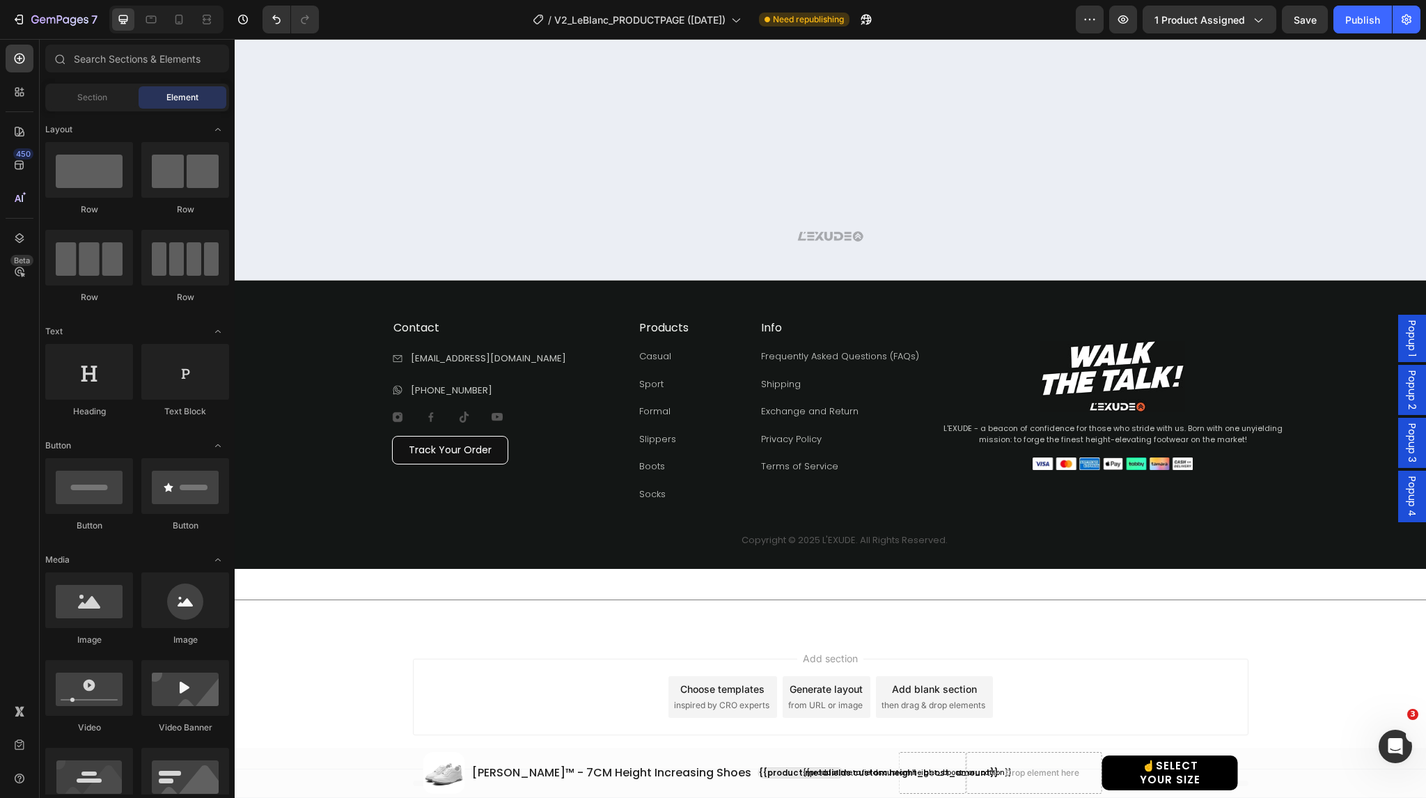
scroll to position [1992, 0]
click at [19, 134] on icon at bounding box center [20, 132] width 10 height 10
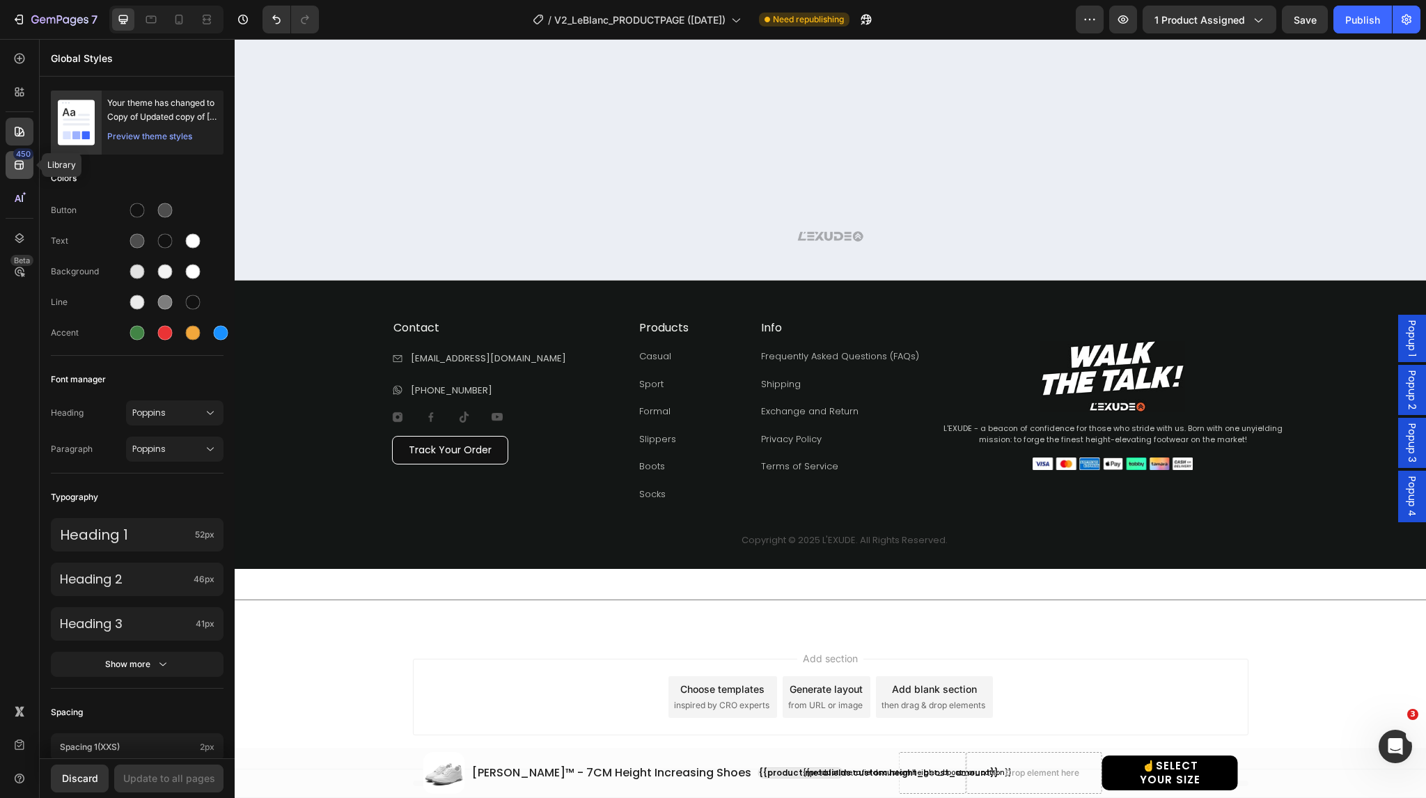
click at [19, 168] on icon at bounding box center [19, 165] width 9 height 9
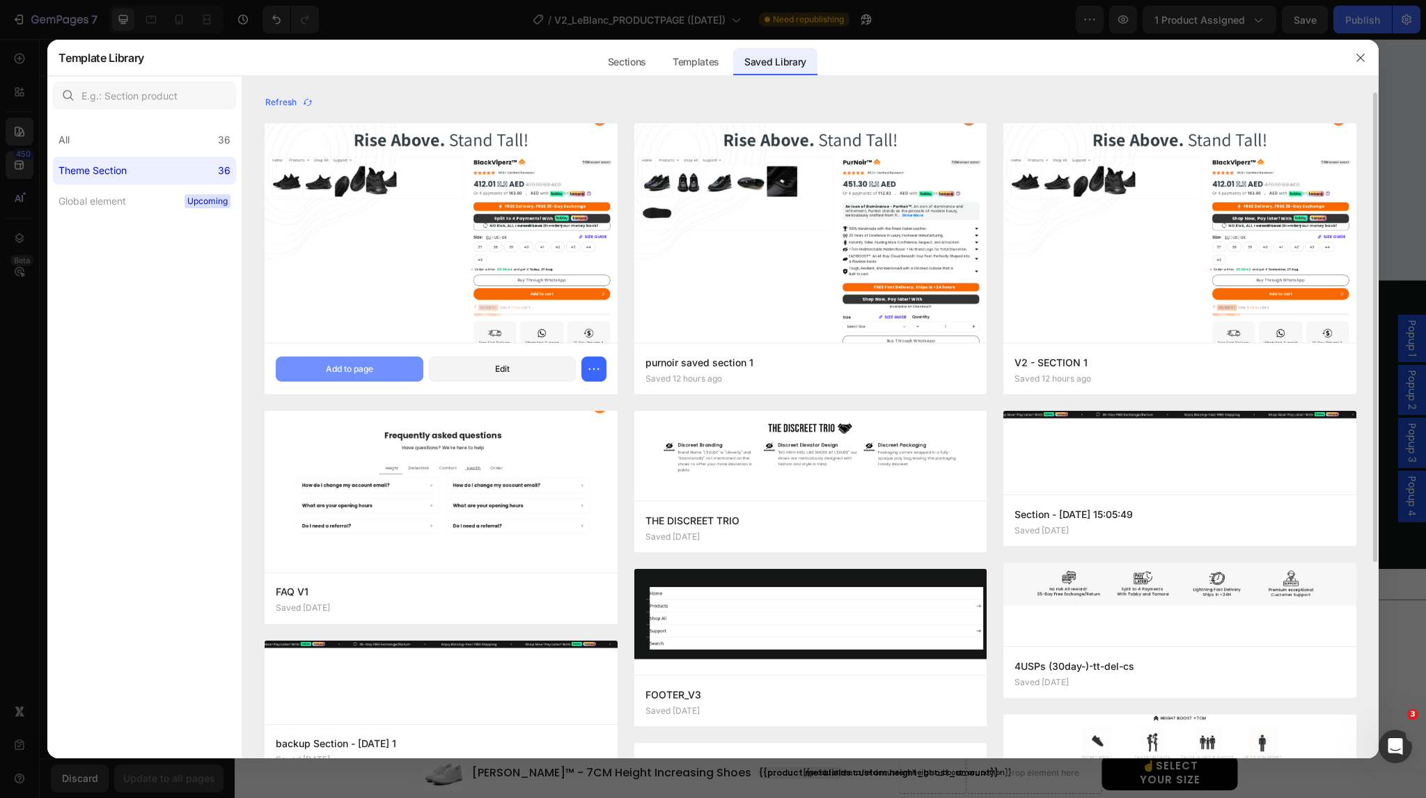
click at [349, 370] on div "Add to page" at bounding box center [349, 369] width 47 height 13
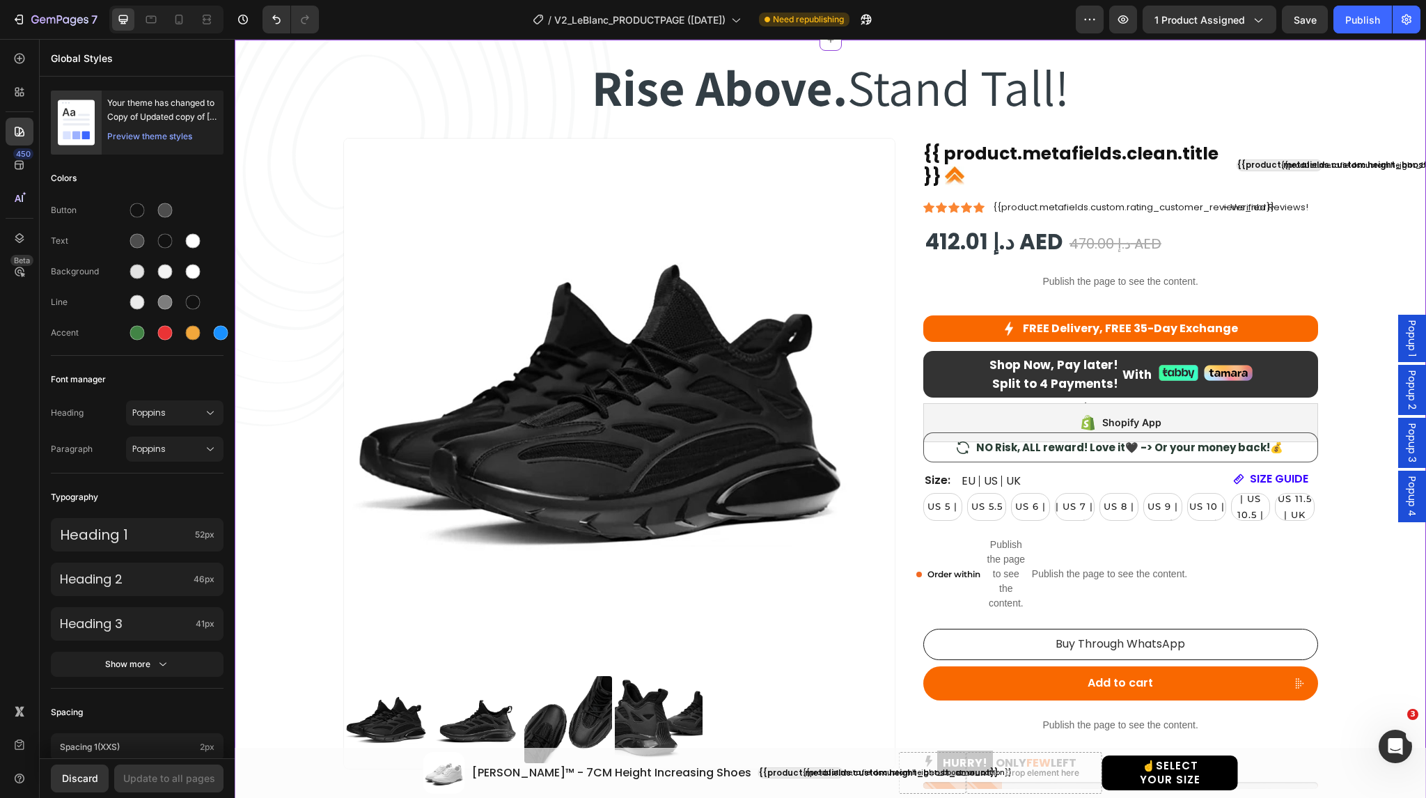
scroll to position [2459, 0]
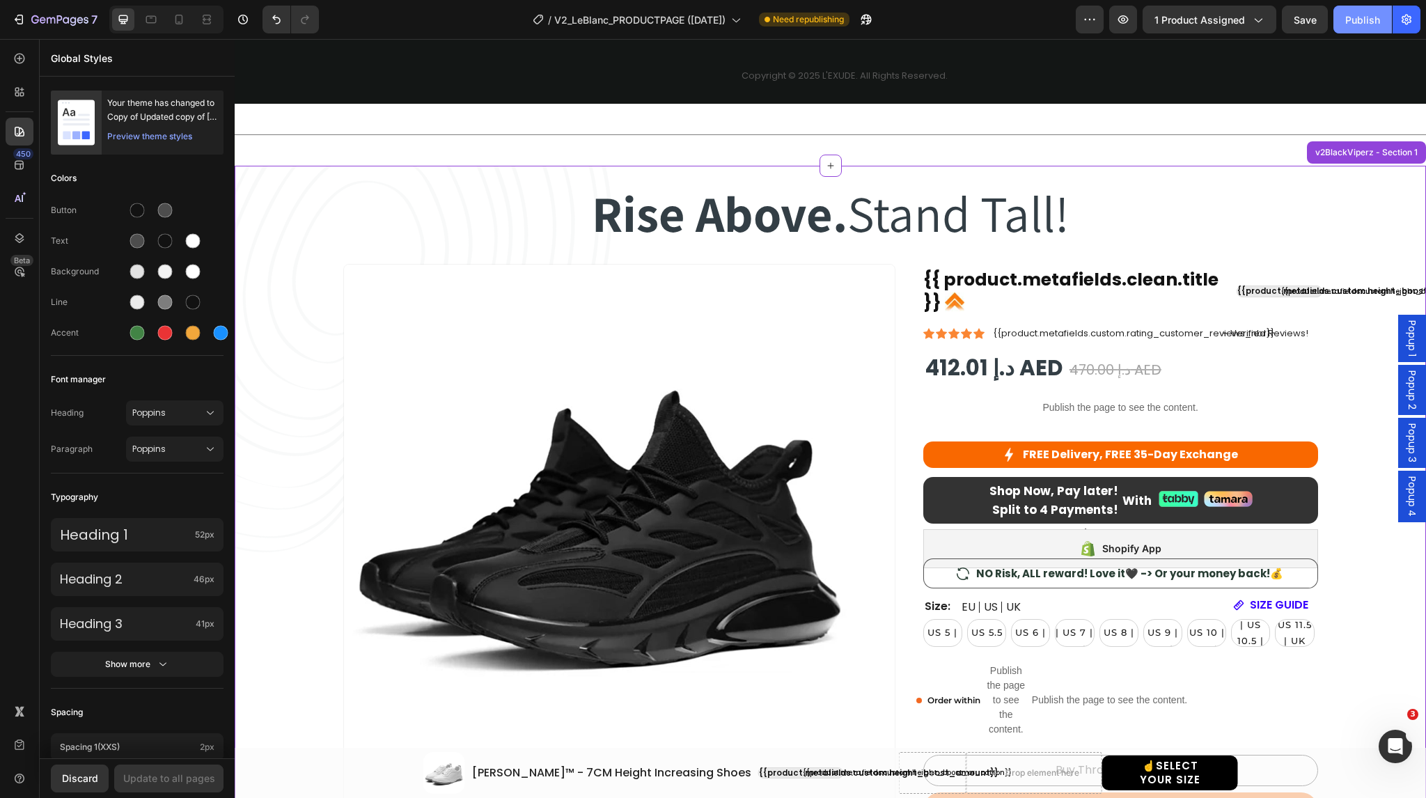
click at [1365, 25] on div "Publish" at bounding box center [1362, 20] width 35 height 15
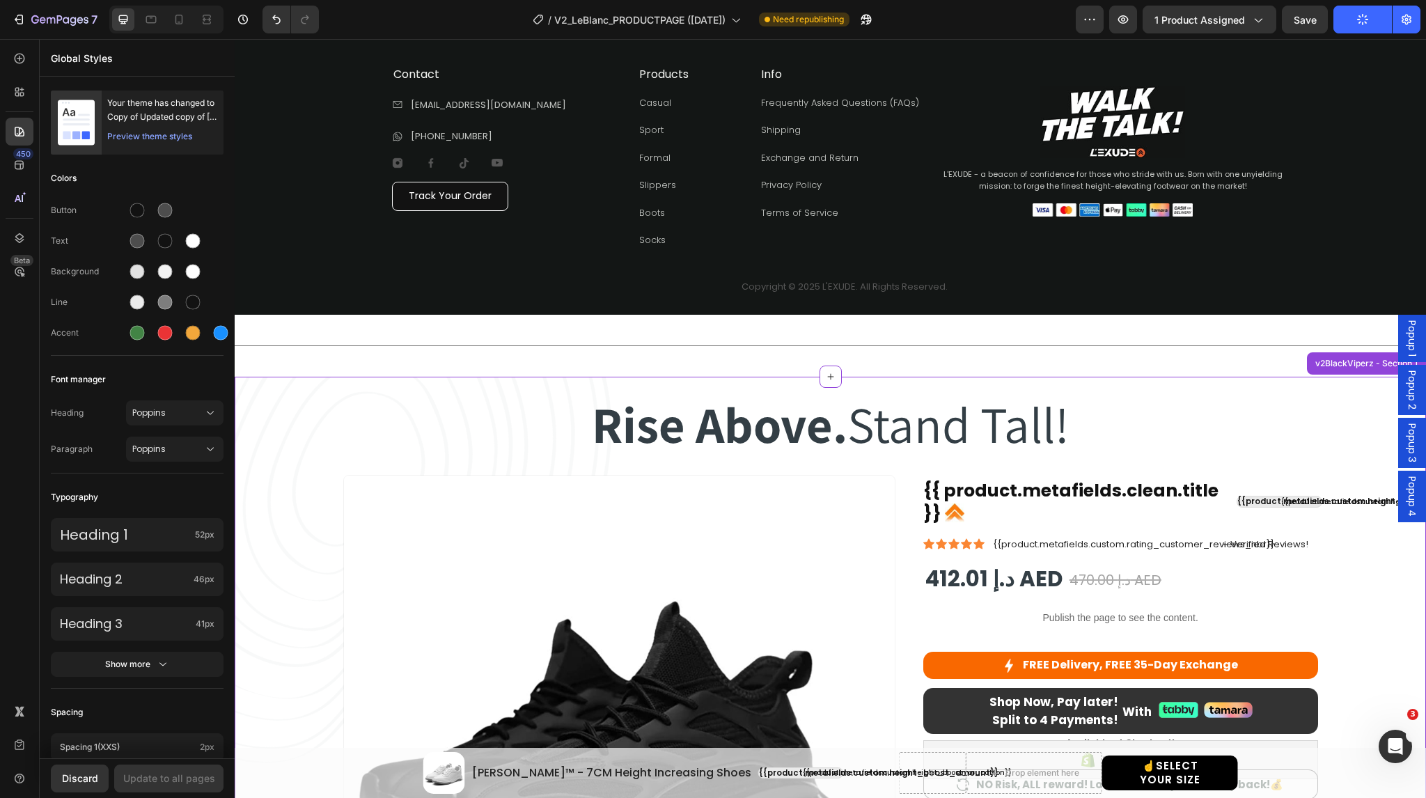
scroll to position [2228, 0]
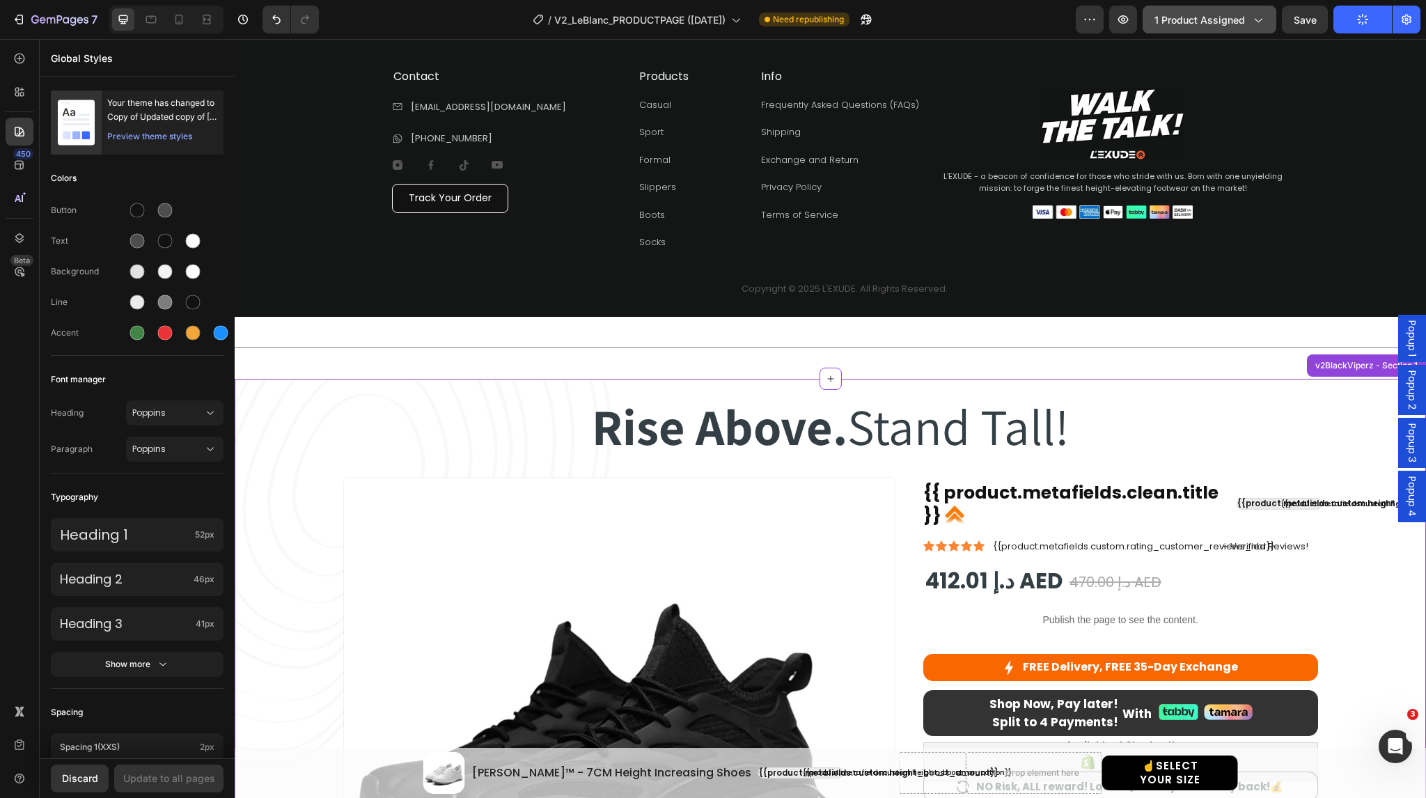
click at [1260, 20] on icon "button" at bounding box center [1259, 21] width 8 height 4
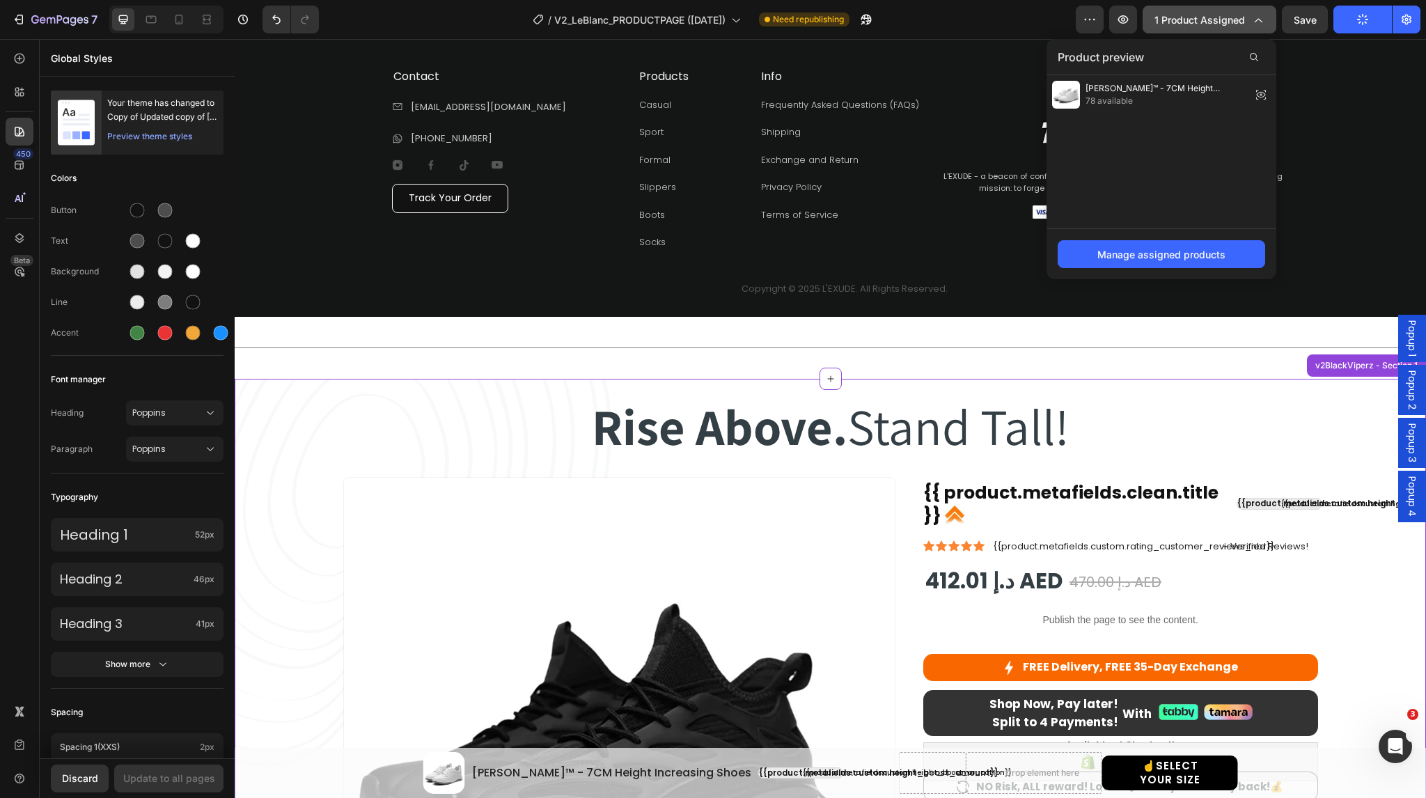
click at [1260, 20] on icon "button" at bounding box center [1257, 20] width 14 height 14
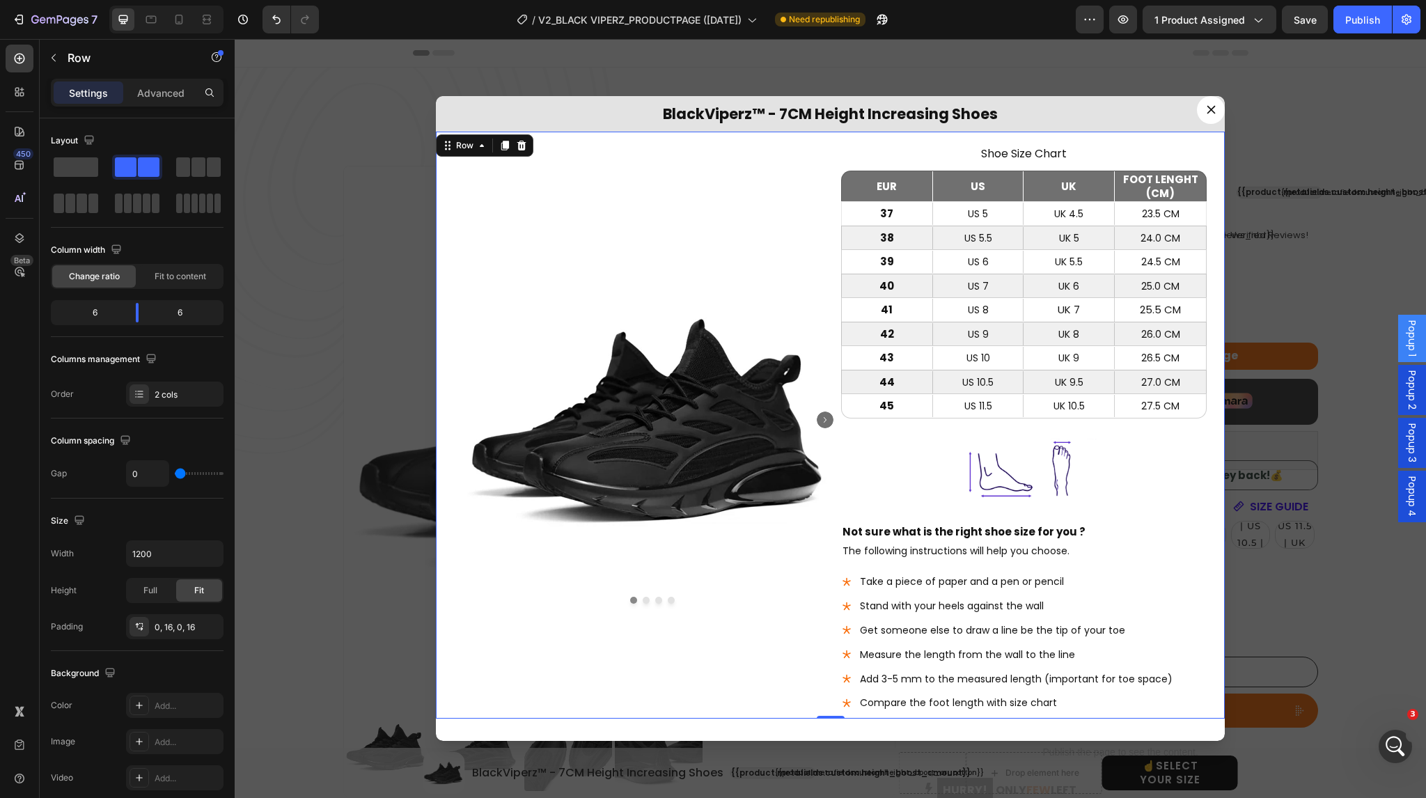
scroll to position [2278, 0]
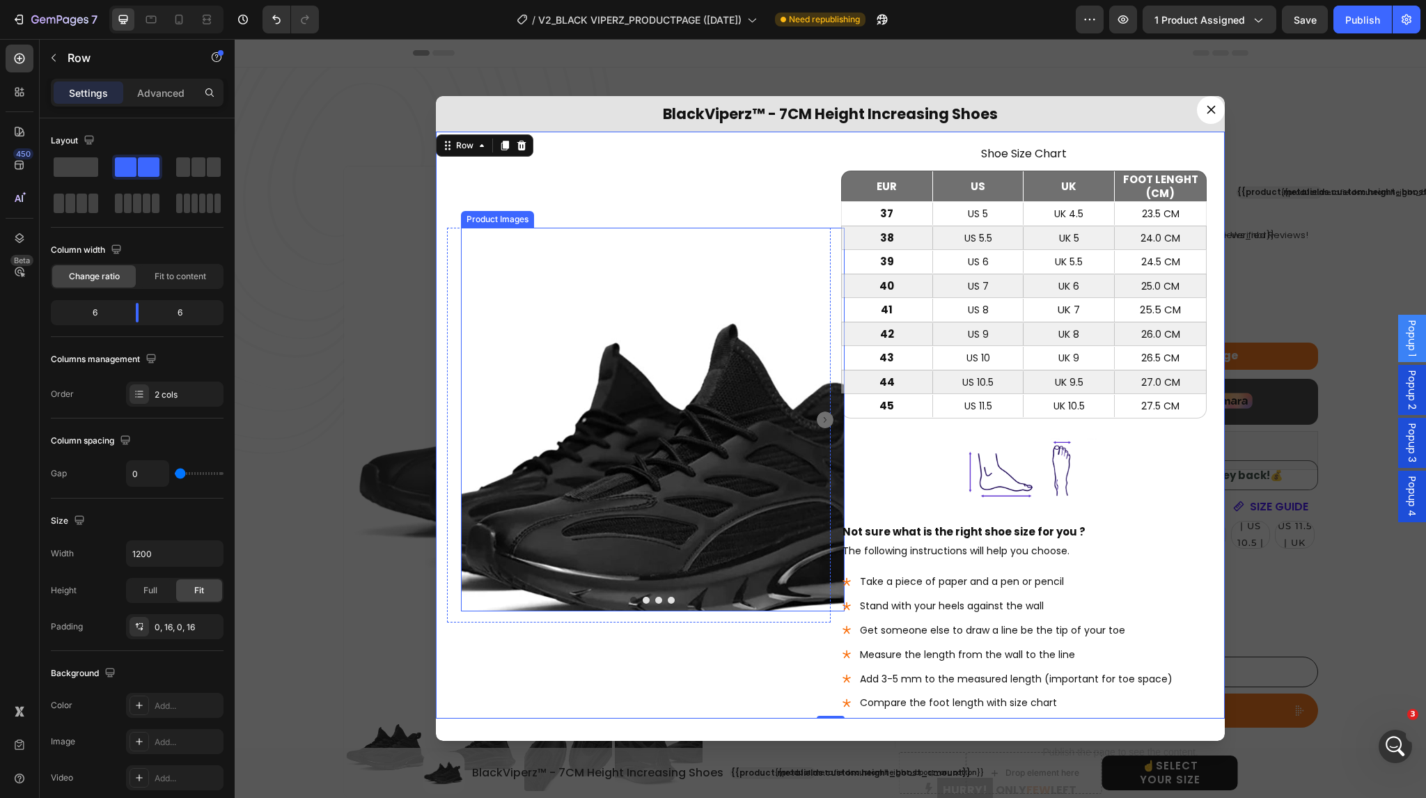
click at [633, 310] on img "Dialog body" at bounding box center [653, 420] width 384 height 384
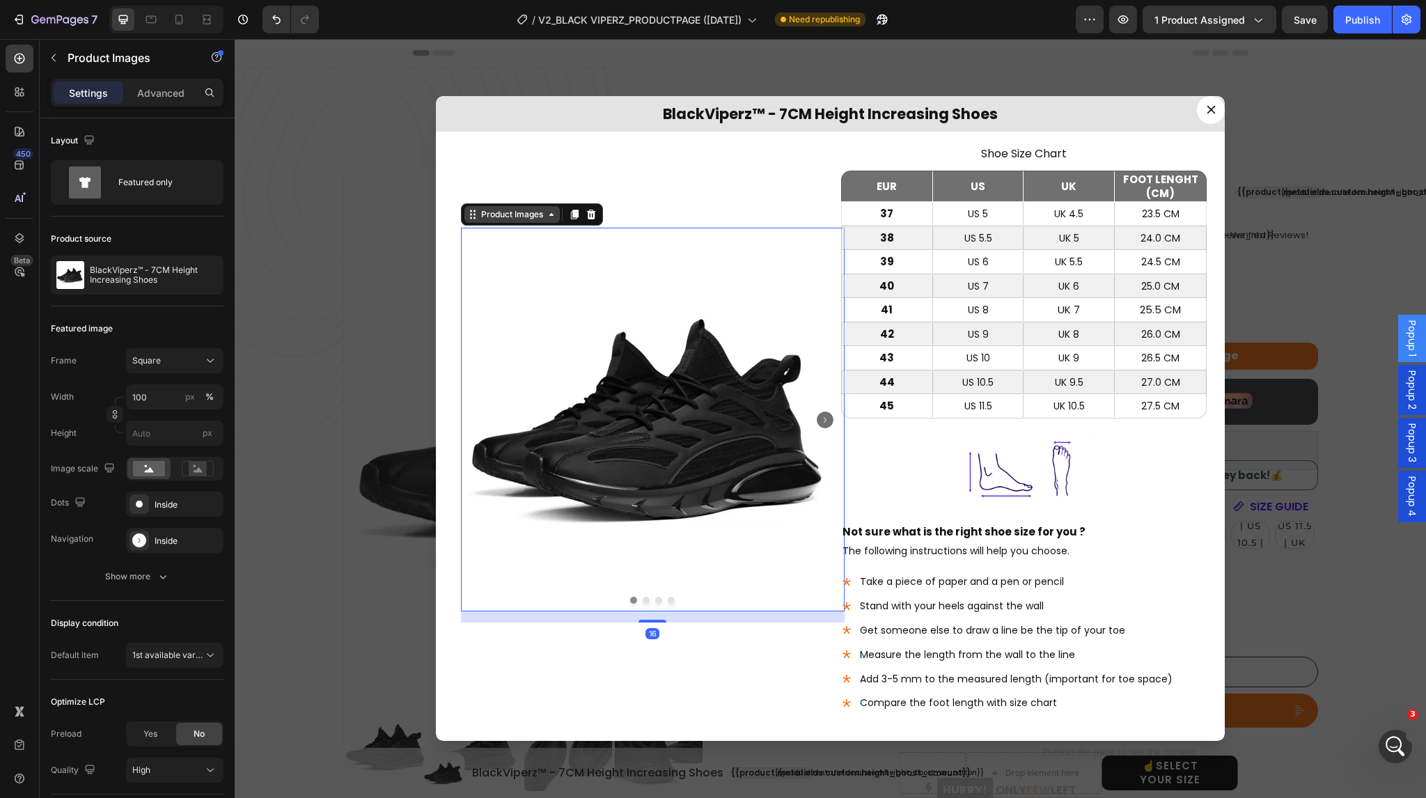
click at [546, 212] on icon "Dialog body" at bounding box center [551, 214] width 11 height 11
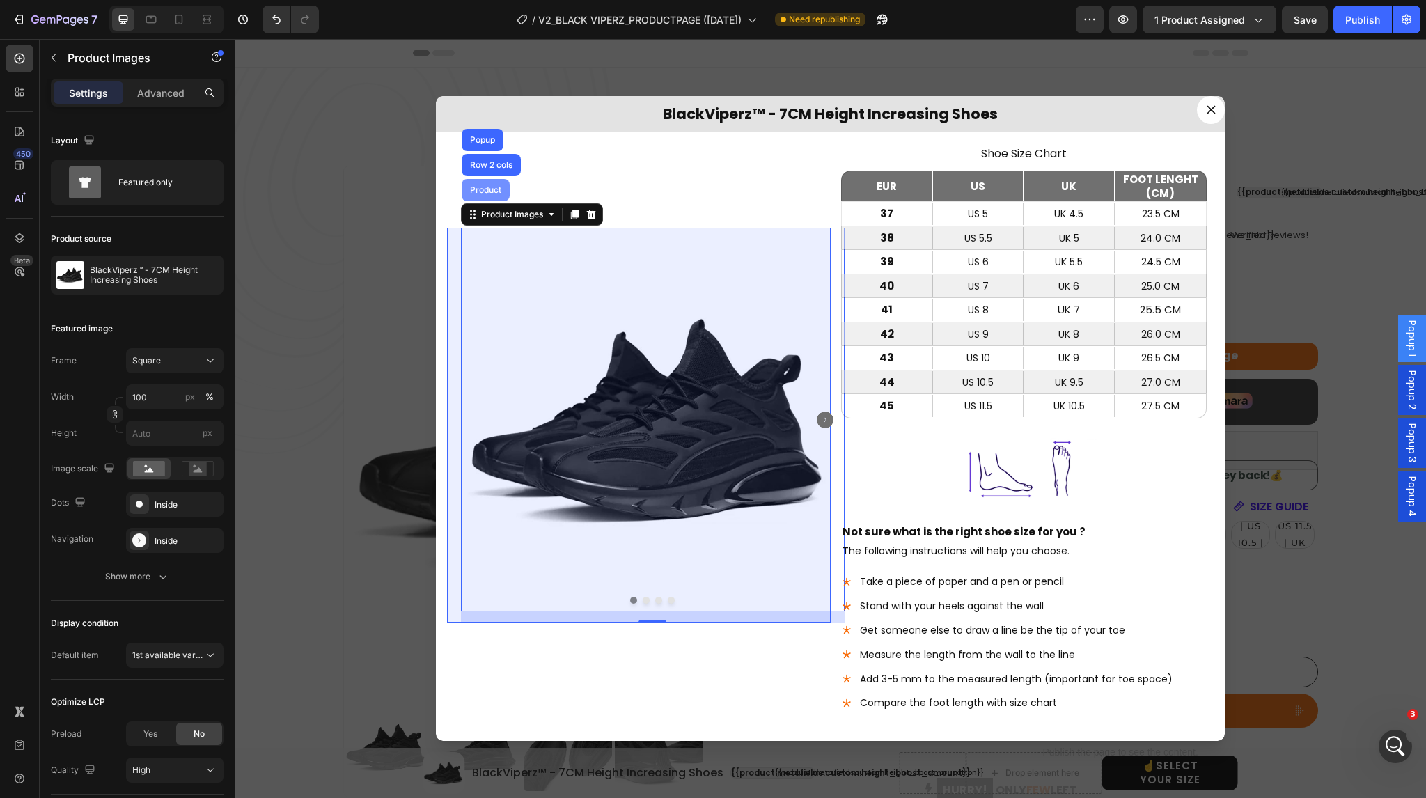
click at [480, 187] on div "Product" at bounding box center [485, 190] width 37 height 8
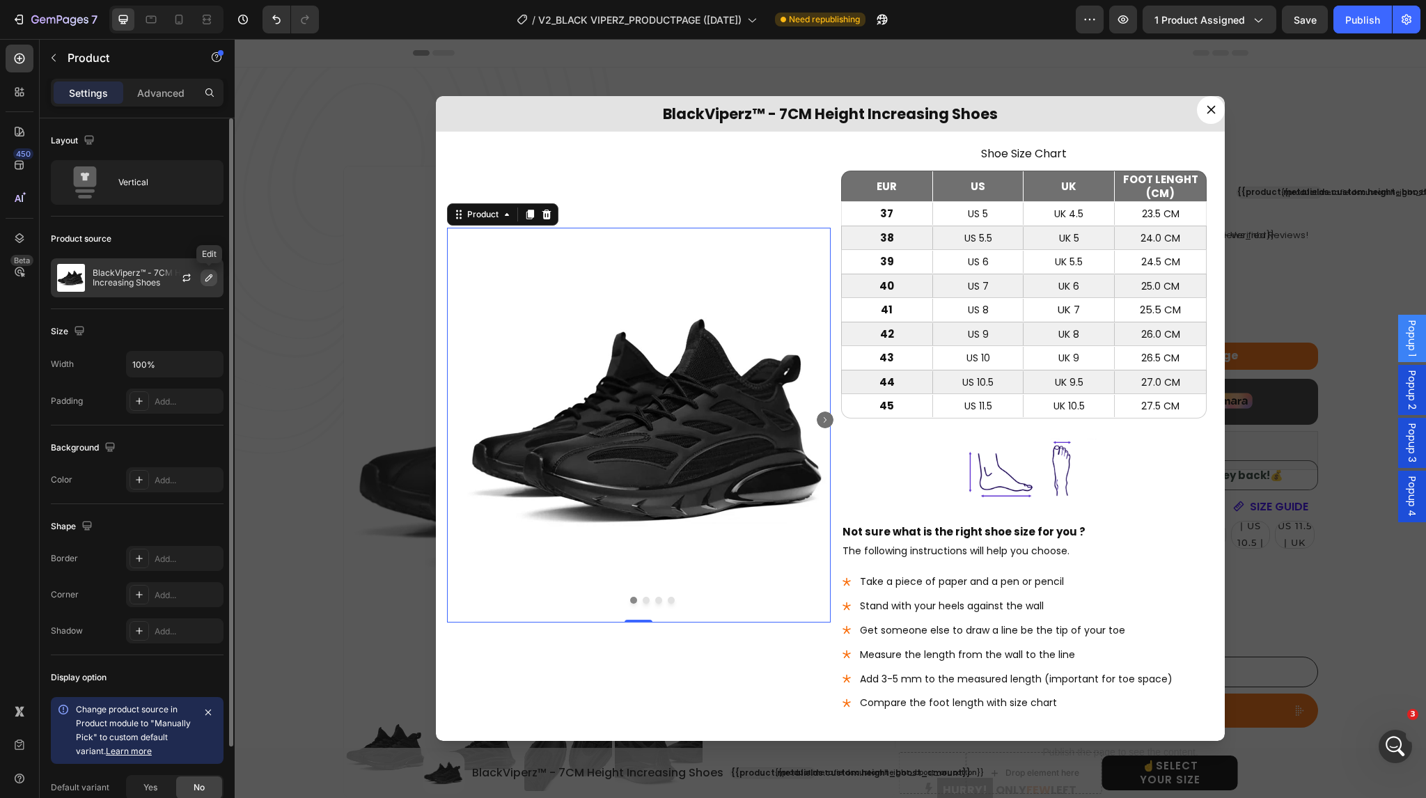
click at [205, 279] on icon "button" at bounding box center [208, 277] width 7 height 7
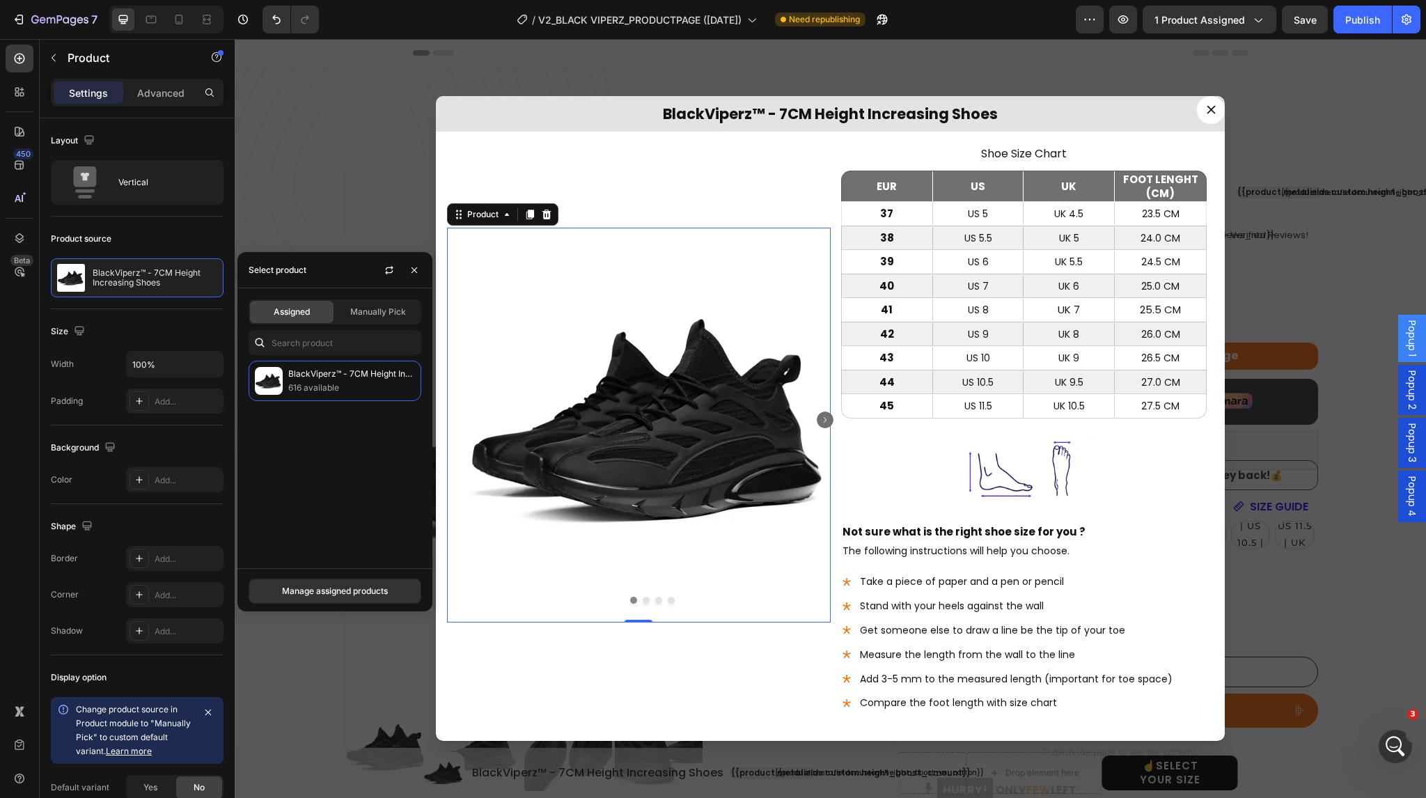
click at [1200, 113] on button "Dialog content" at bounding box center [1211, 110] width 28 height 28
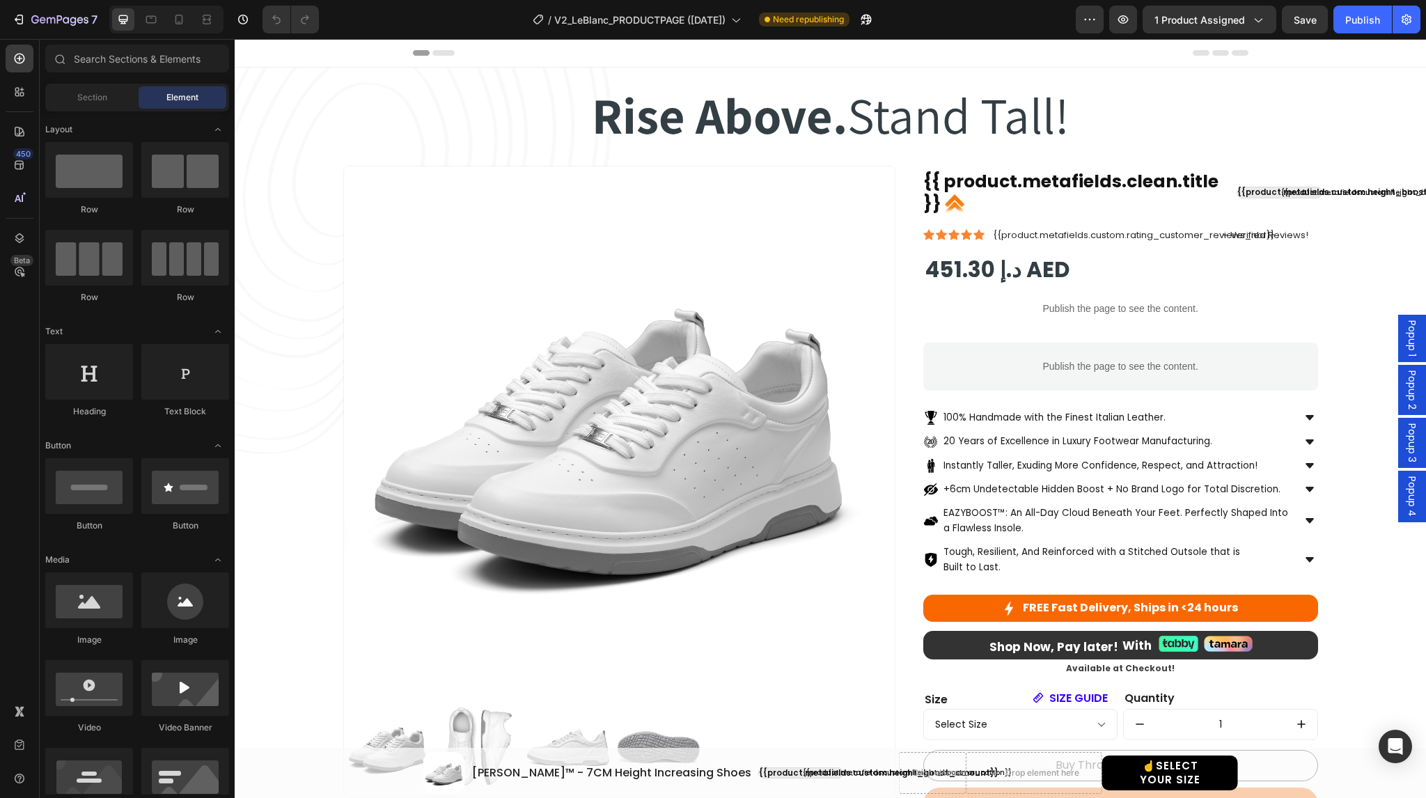
select select "EU 39 | US 6 | UK 5.5"
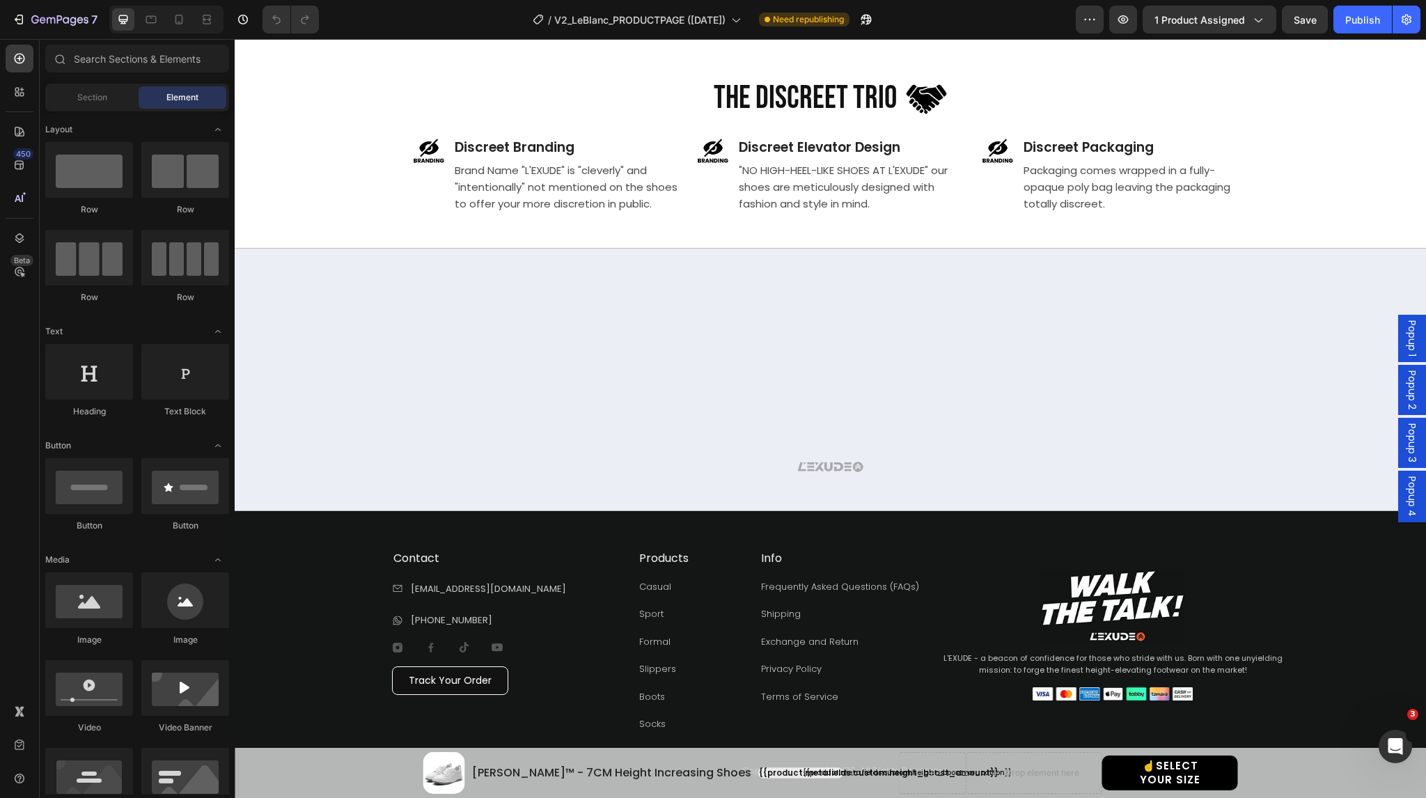
scroll to position [2045, 0]
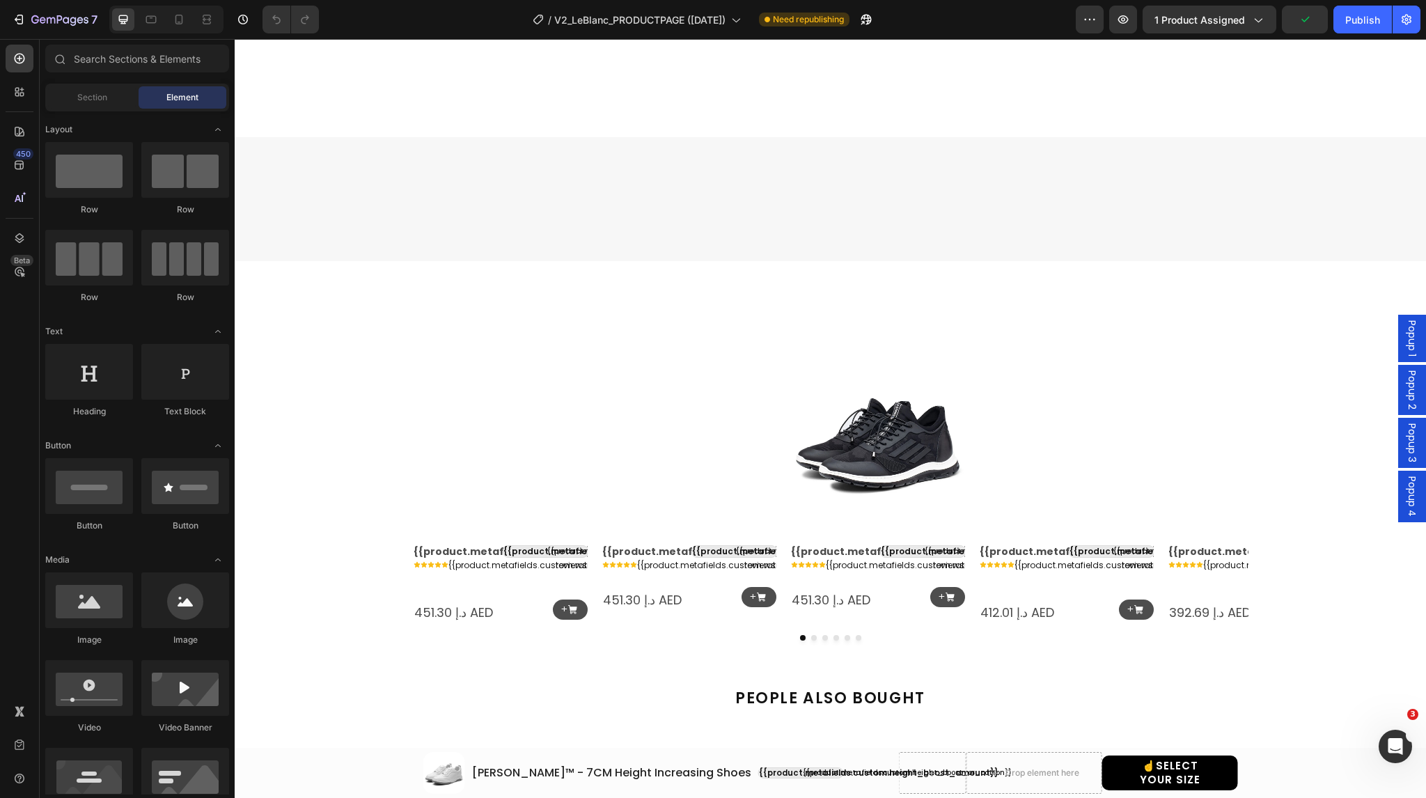
select select "EU 39 | US 6 | UK 5.5"
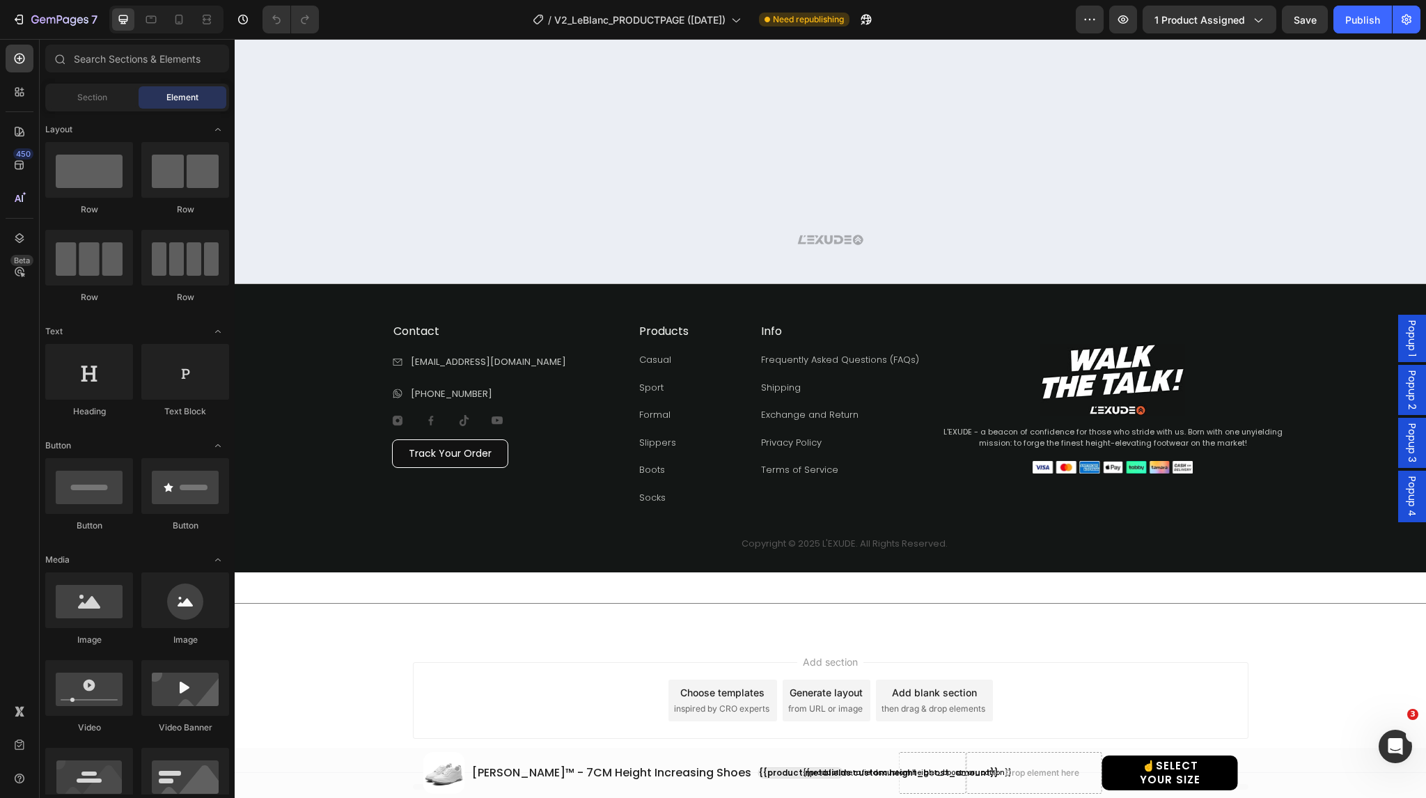
scroll to position [2511, 0]
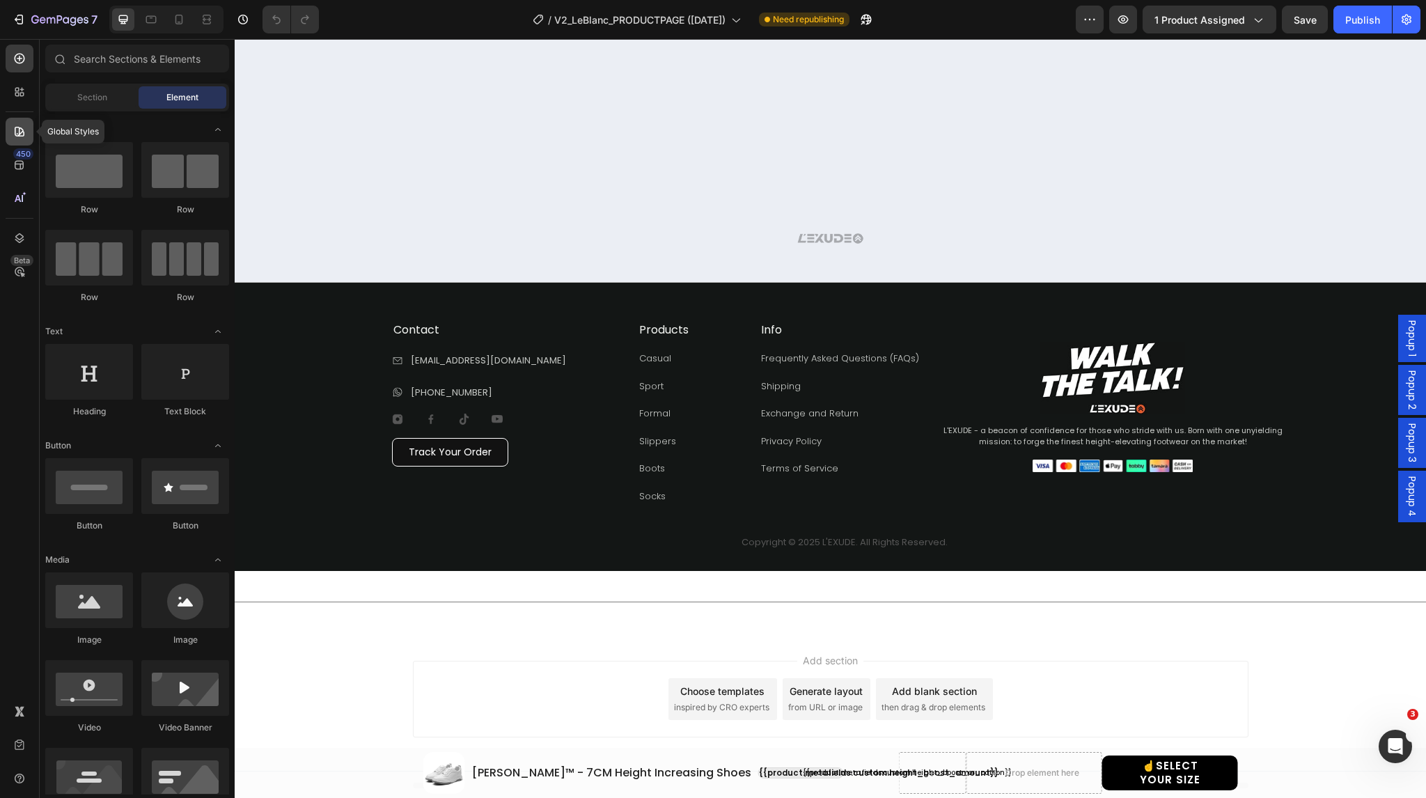
click at [22, 134] on icon at bounding box center [20, 132] width 14 height 14
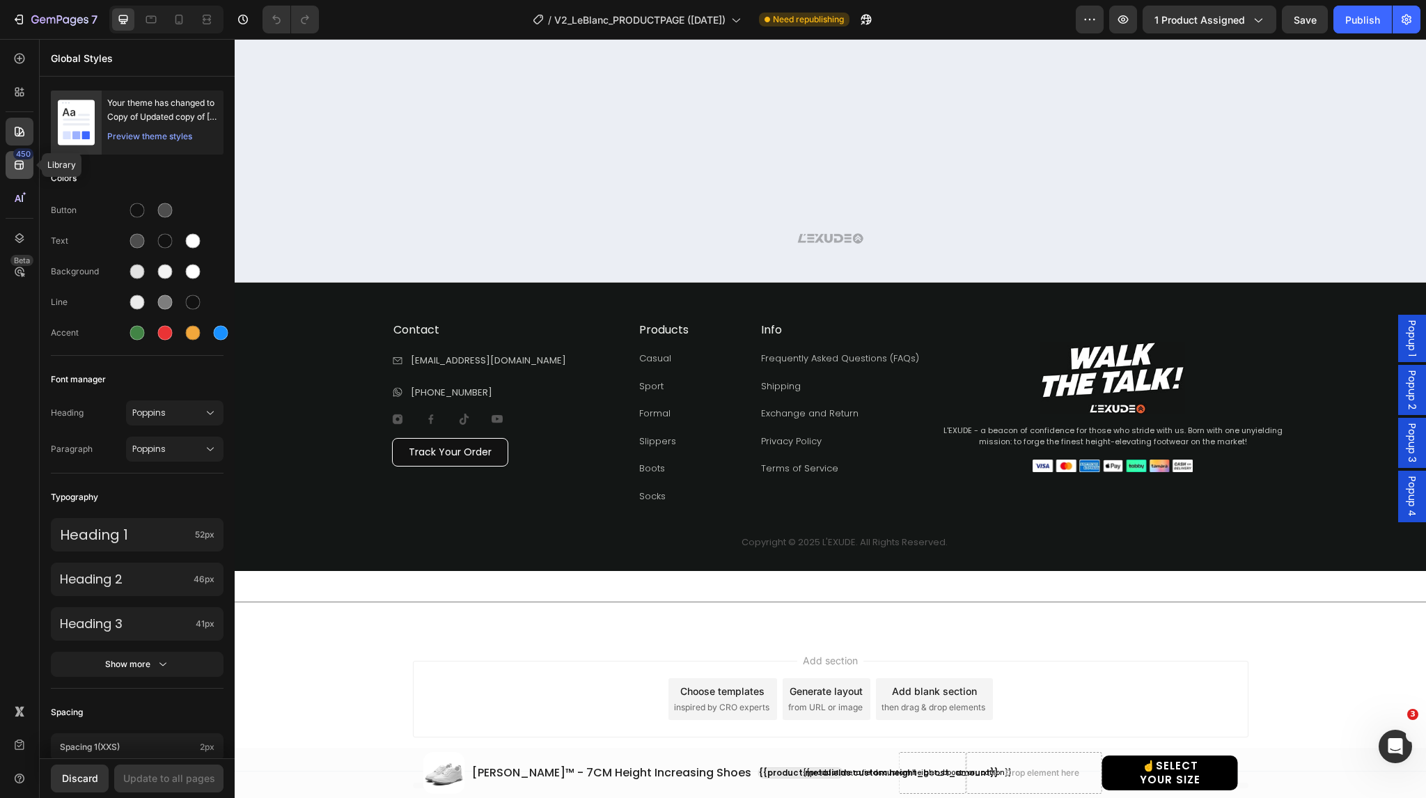
click at [18, 169] on icon at bounding box center [19, 165] width 9 height 9
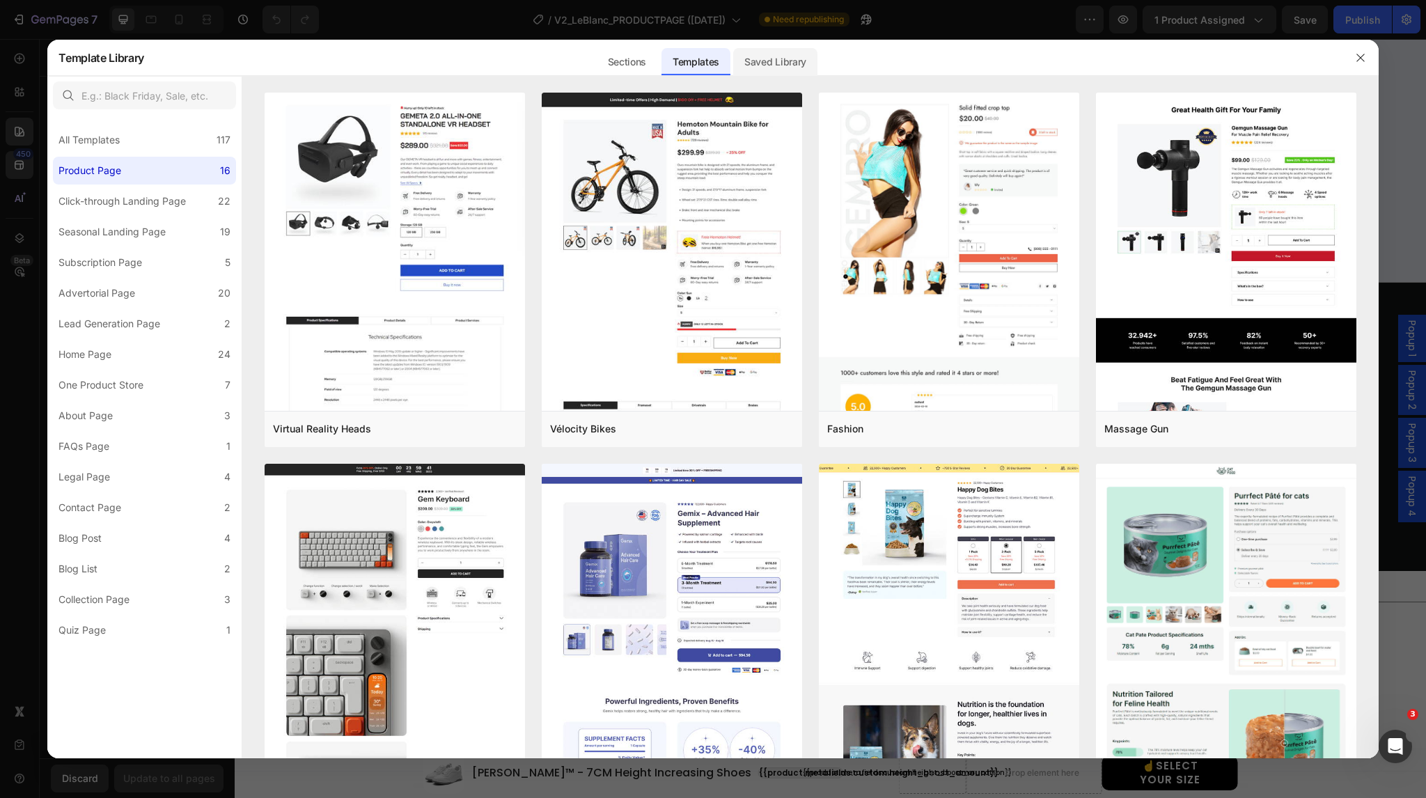
click at [744, 63] on div "Saved Library" at bounding box center [775, 62] width 84 height 28
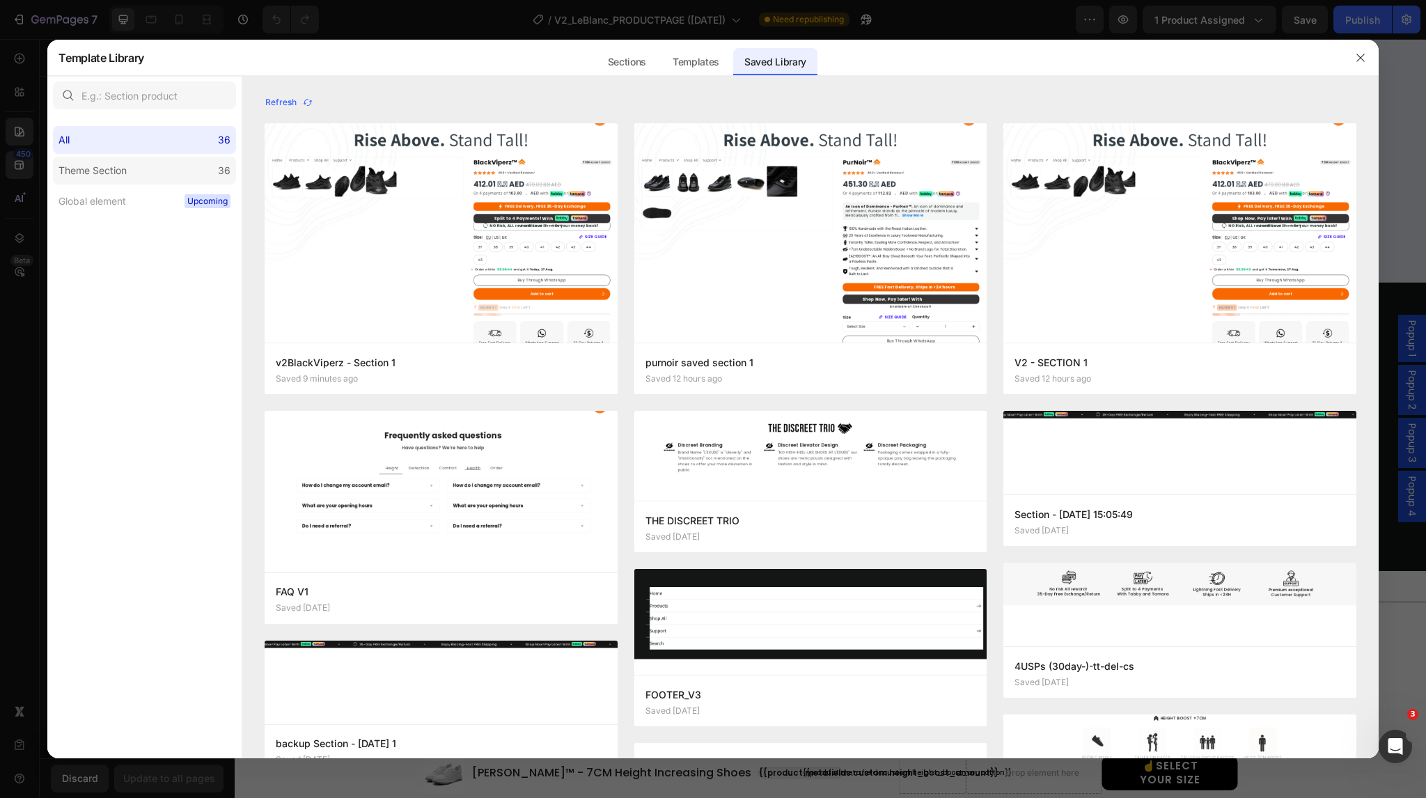
click at [175, 171] on label "Theme Section 36" at bounding box center [144, 171] width 183 height 28
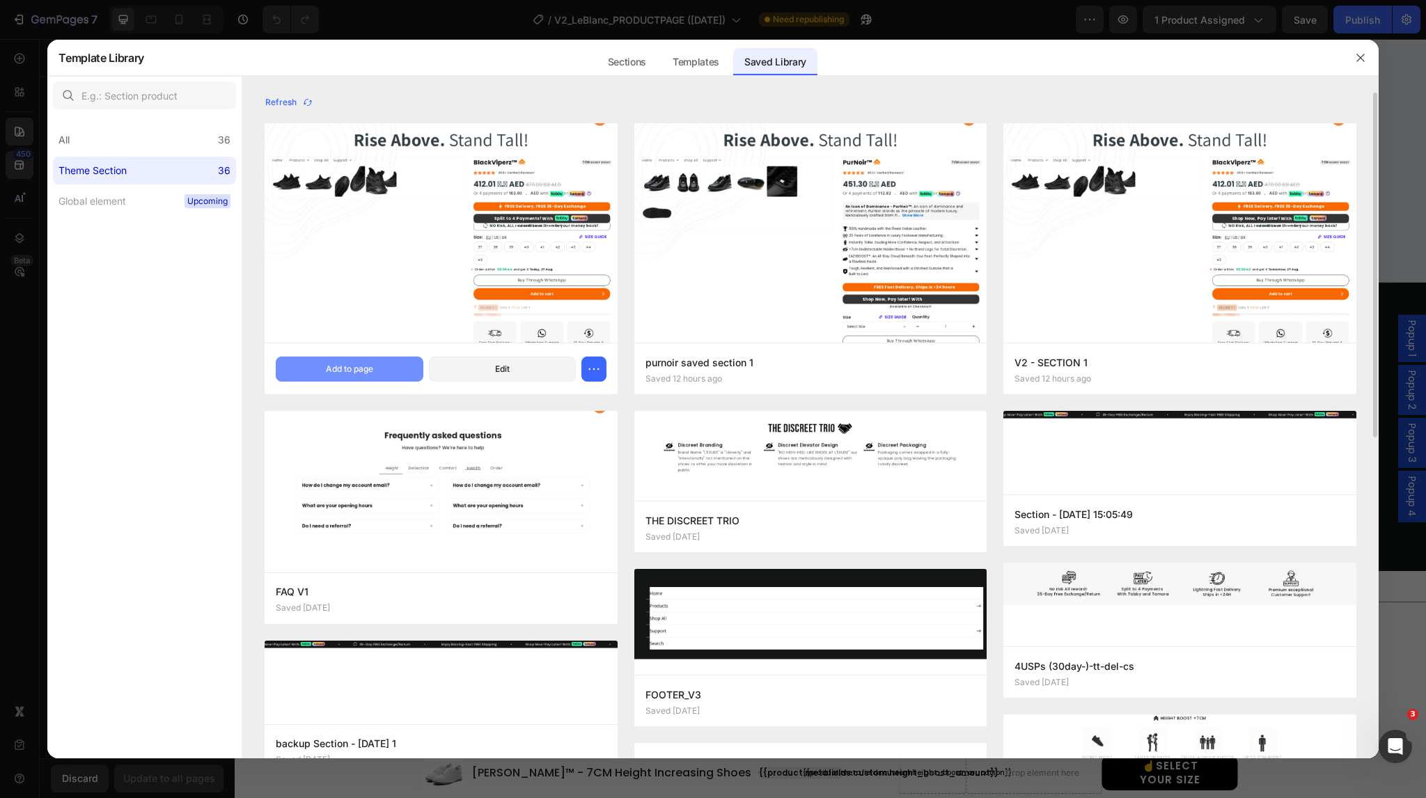
click at [360, 369] on div "Add to page" at bounding box center [349, 369] width 47 height 13
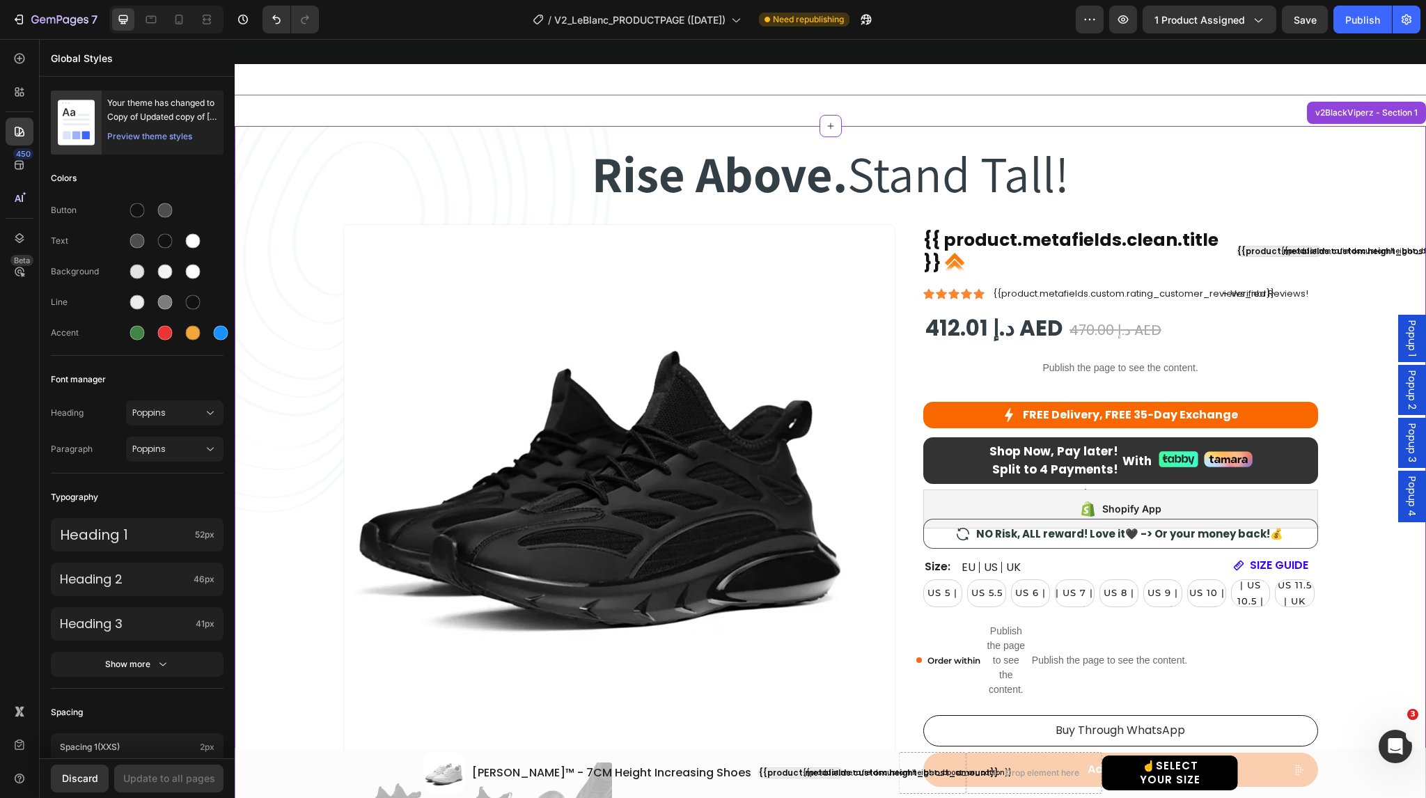
scroll to position [3111, 0]
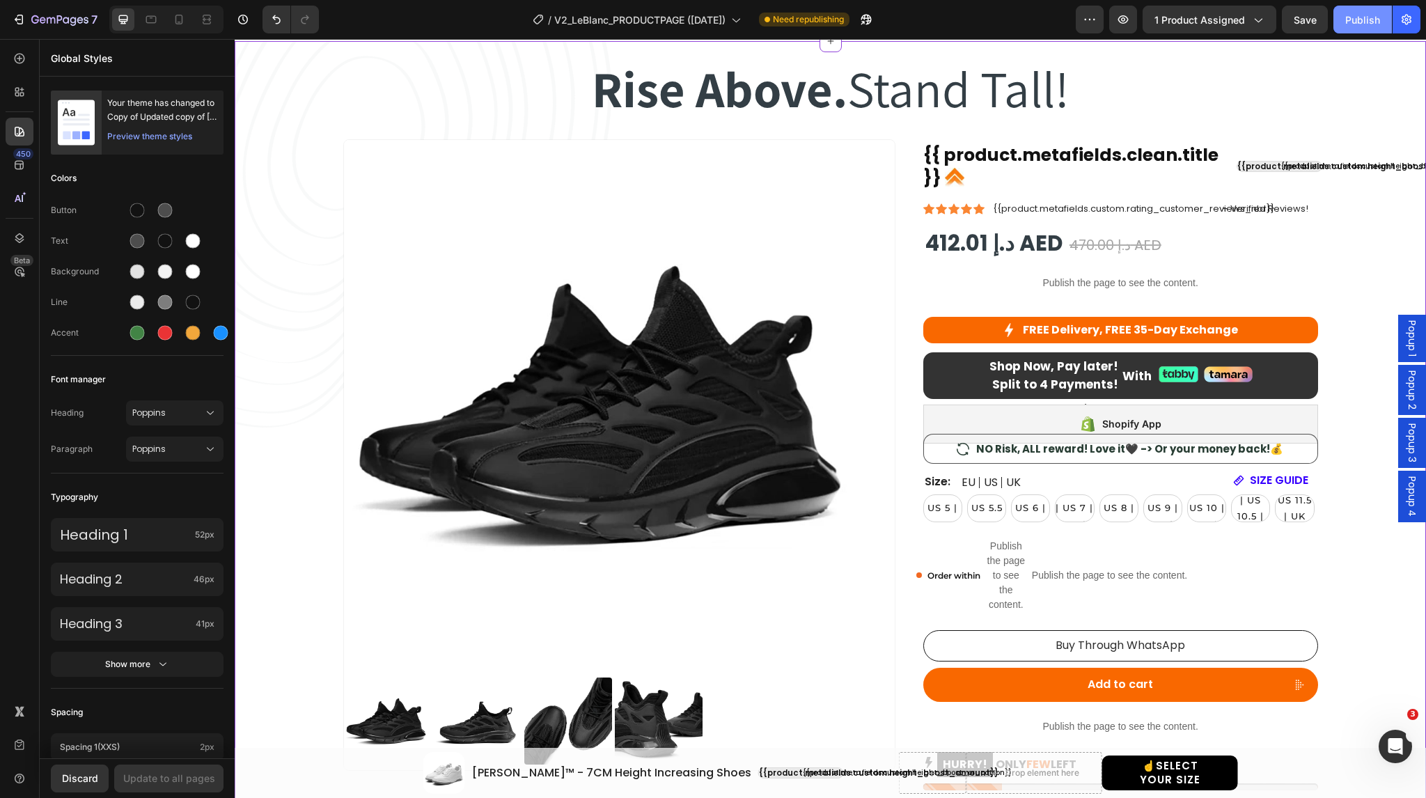
click at [1360, 24] on div "Publish" at bounding box center [1362, 20] width 35 height 15
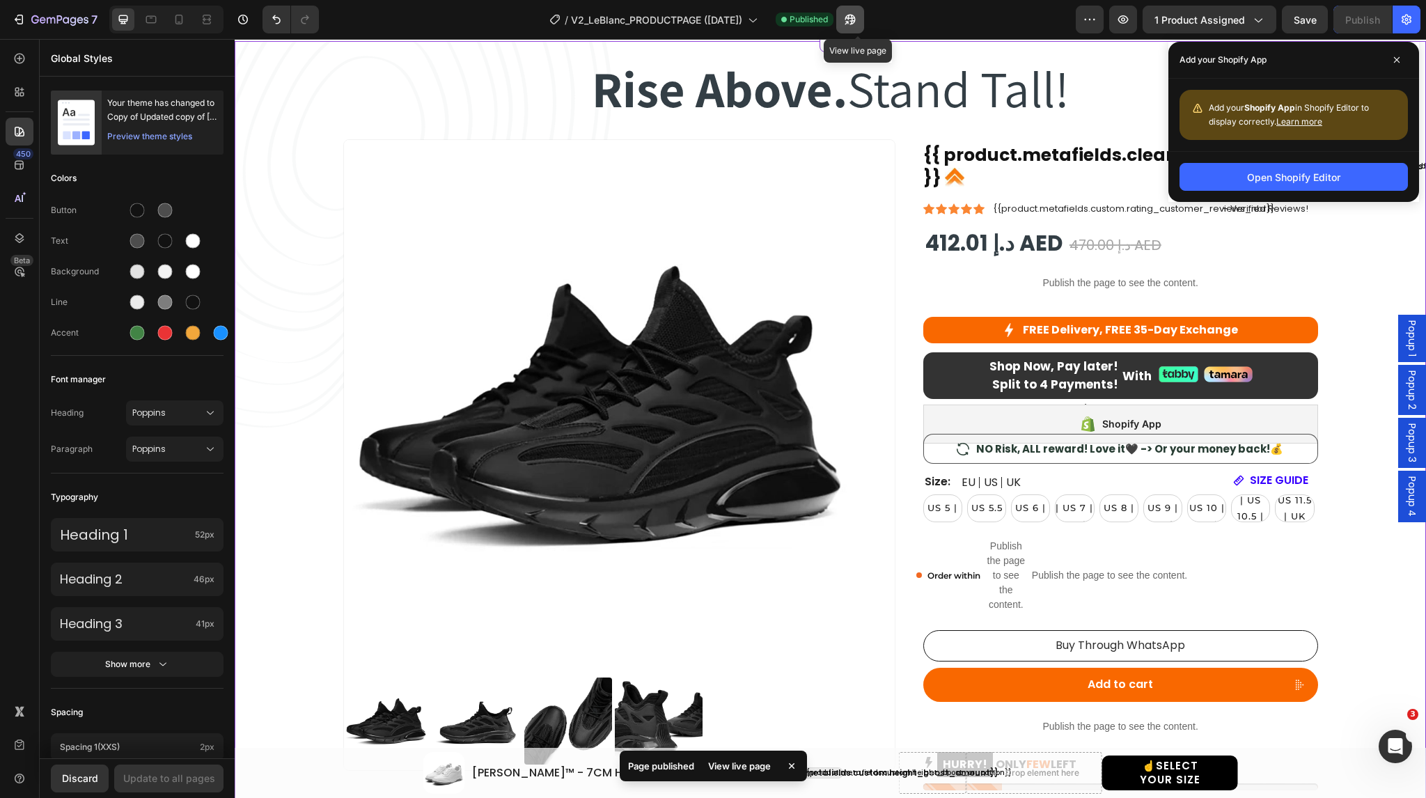
click at [864, 29] on button "button" at bounding box center [850, 20] width 28 height 28
